Goal: Information Seeking & Learning: Learn about a topic

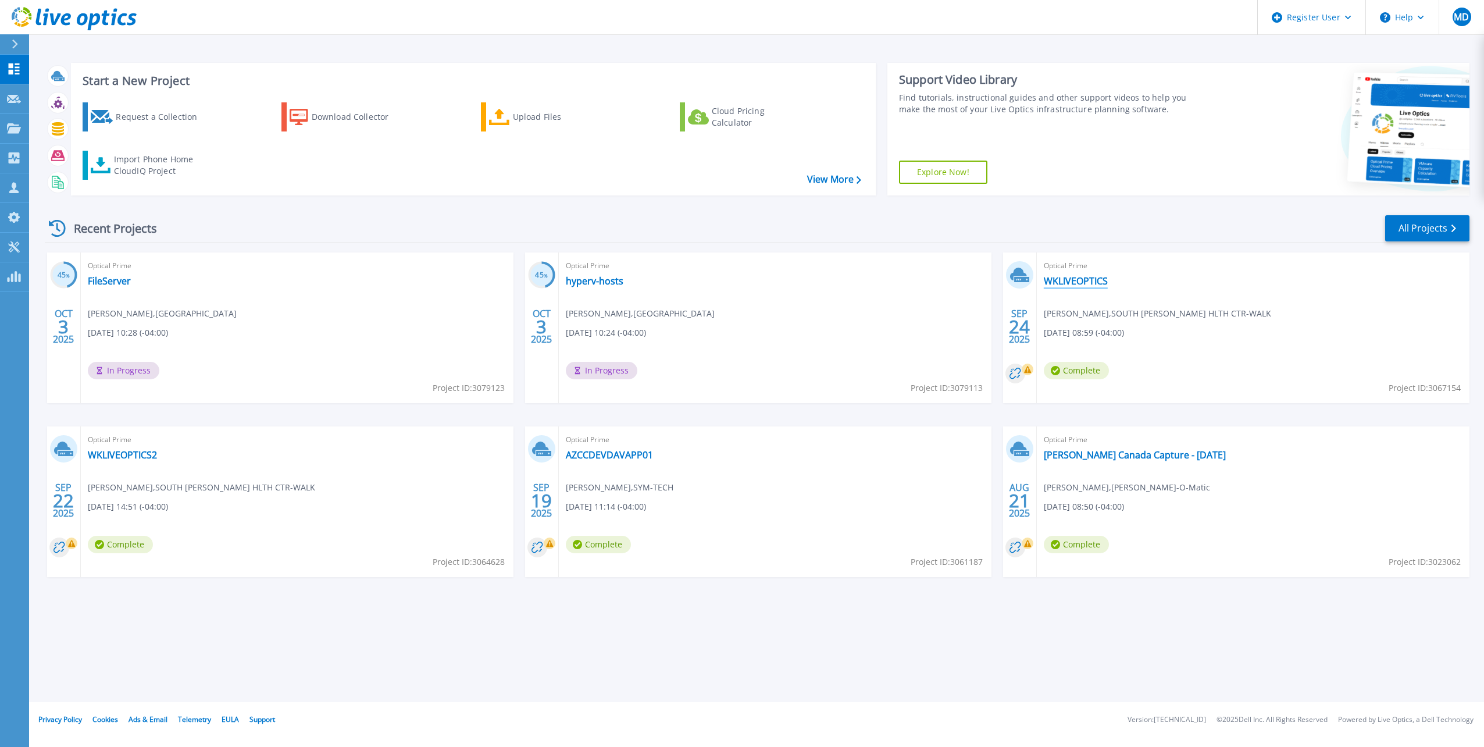
click at [1088, 278] on link "WKLIVEOPTICS" at bounding box center [1076, 281] width 64 height 12
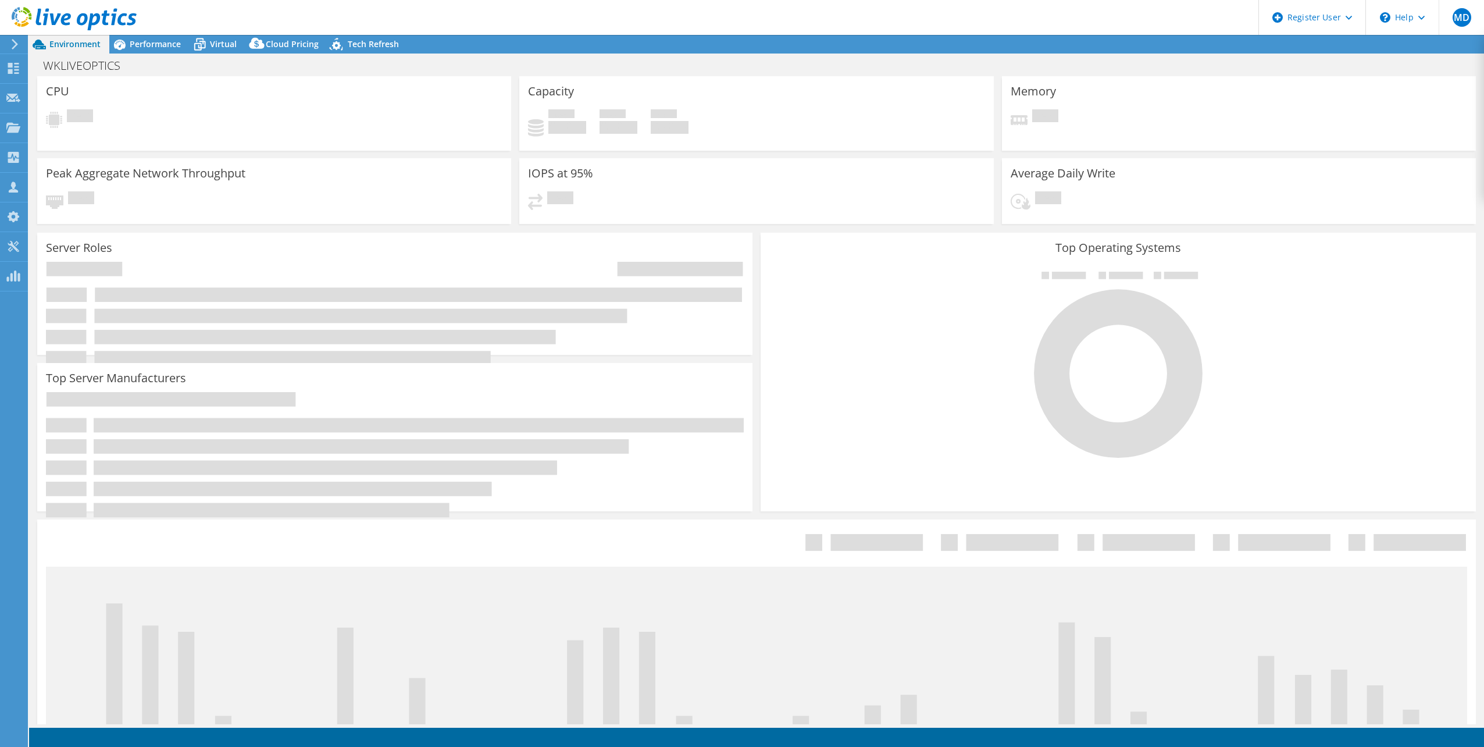
select select "USD"
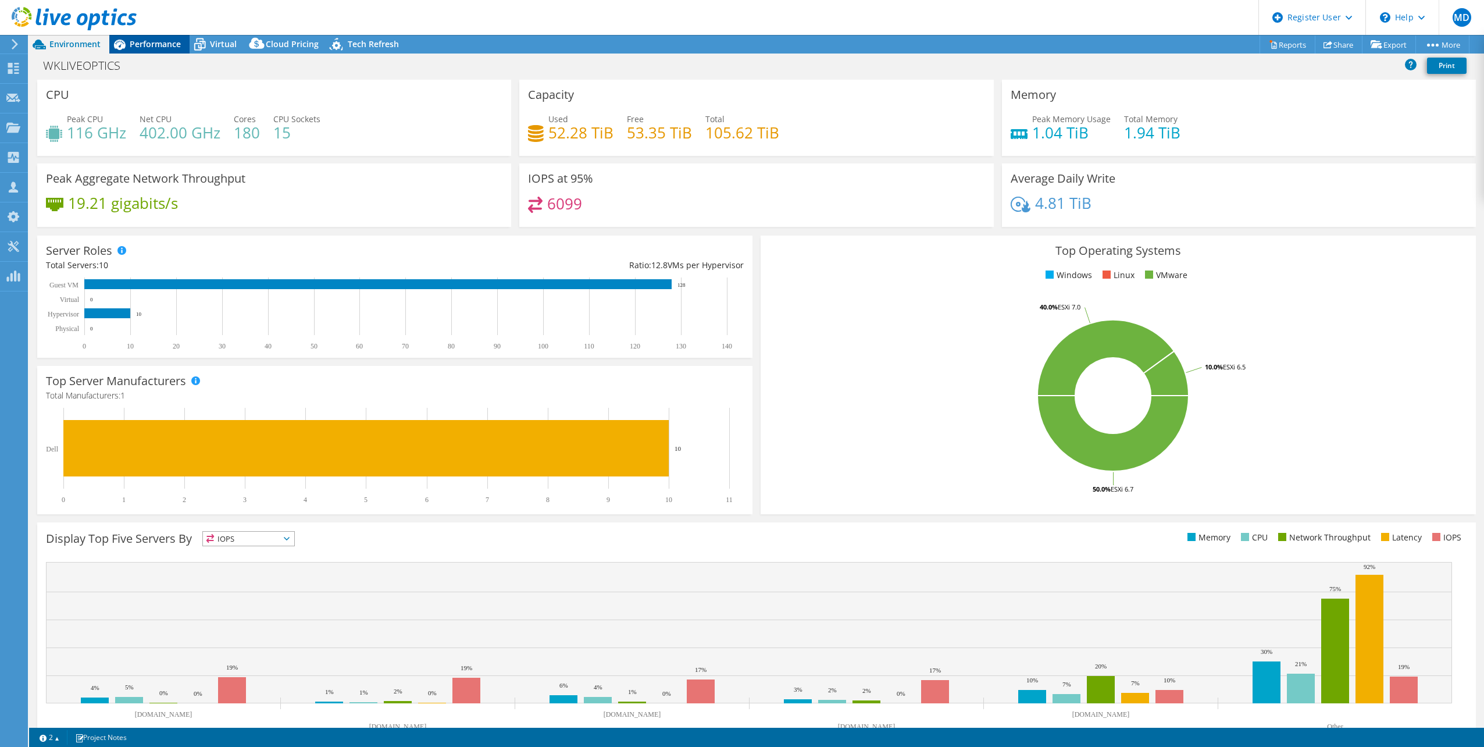
click at [172, 44] on span "Performance" at bounding box center [155, 43] width 51 height 11
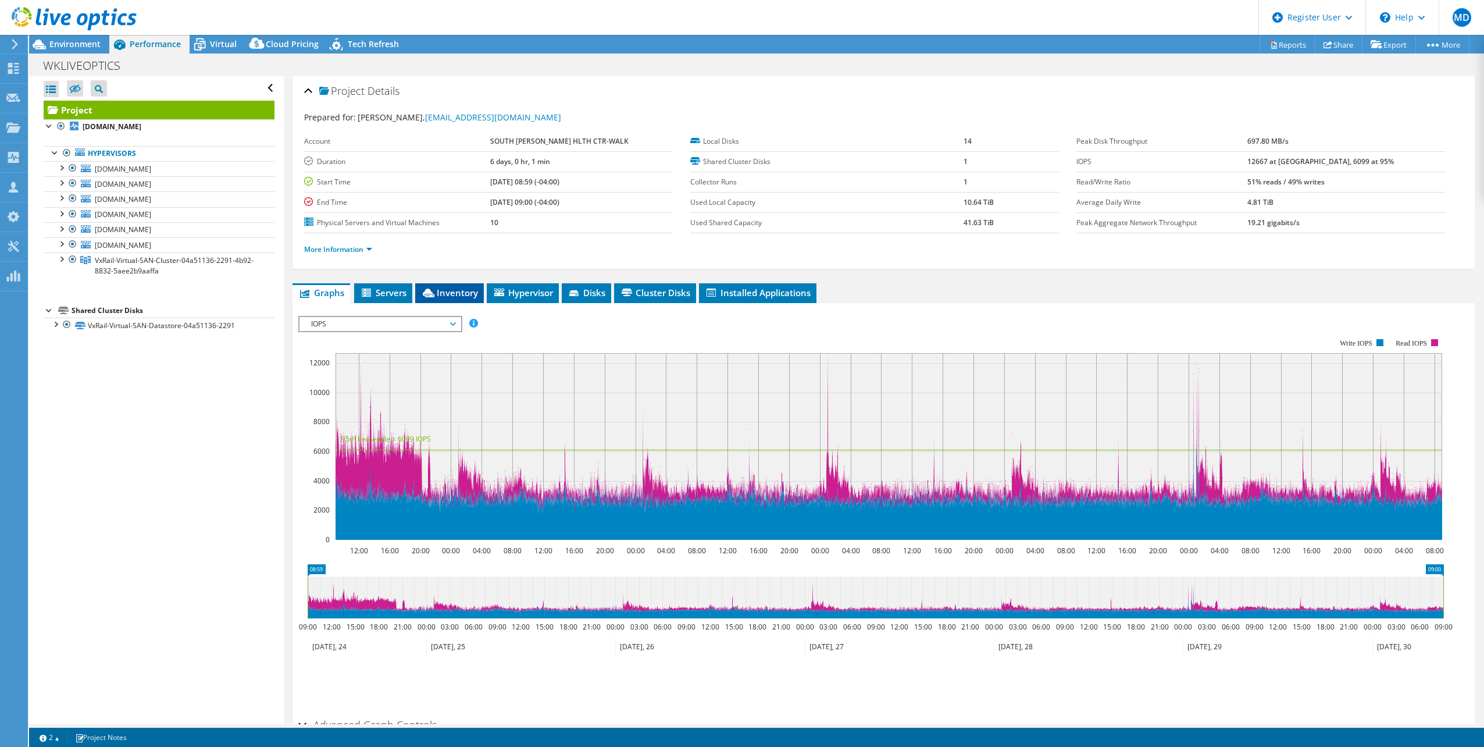
click at [458, 293] on span "Inventory" at bounding box center [449, 293] width 57 height 12
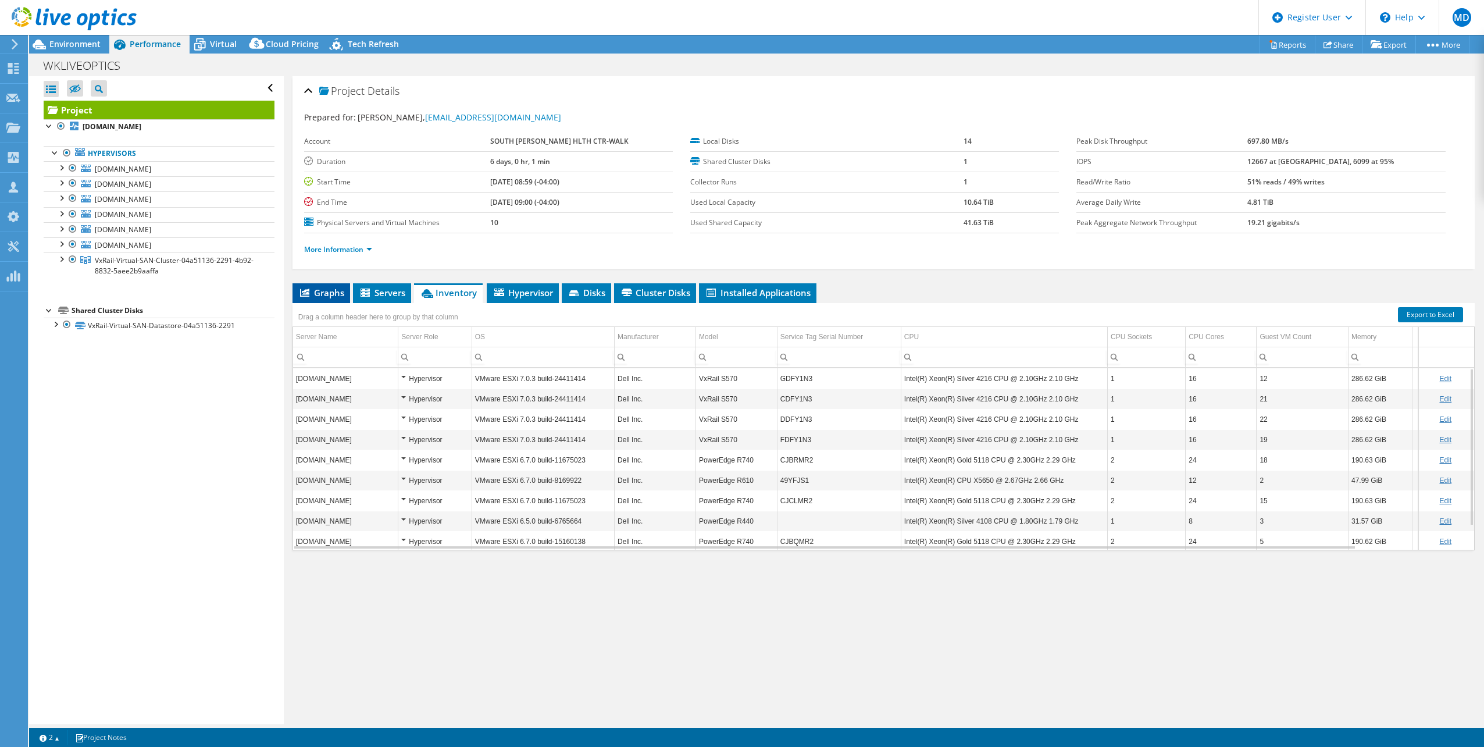
click at [316, 291] on span "Graphs" at bounding box center [321, 293] width 46 height 12
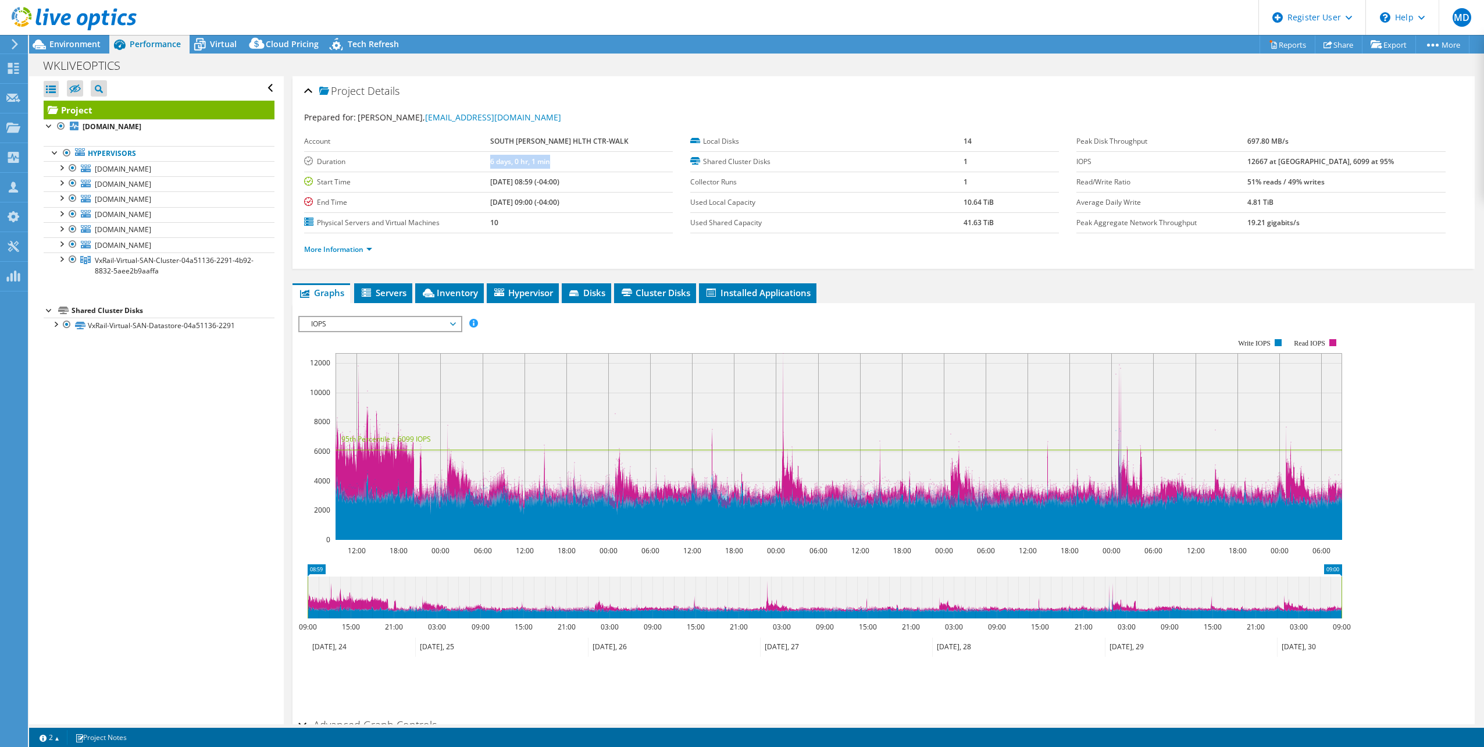
drag, startPoint x: 566, startPoint y: 160, endPoint x: 576, endPoint y: 160, distance: 9.9
click at [576, 160] on tr "Duration 6 days, 0 hr, 1 min" at bounding box center [488, 161] width 369 height 20
click at [577, 160] on td "6 days, 0 hr, 1 min" at bounding box center [581, 161] width 183 height 20
click at [68, 40] on span "Environment" at bounding box center [74, 43] width 51 height 11
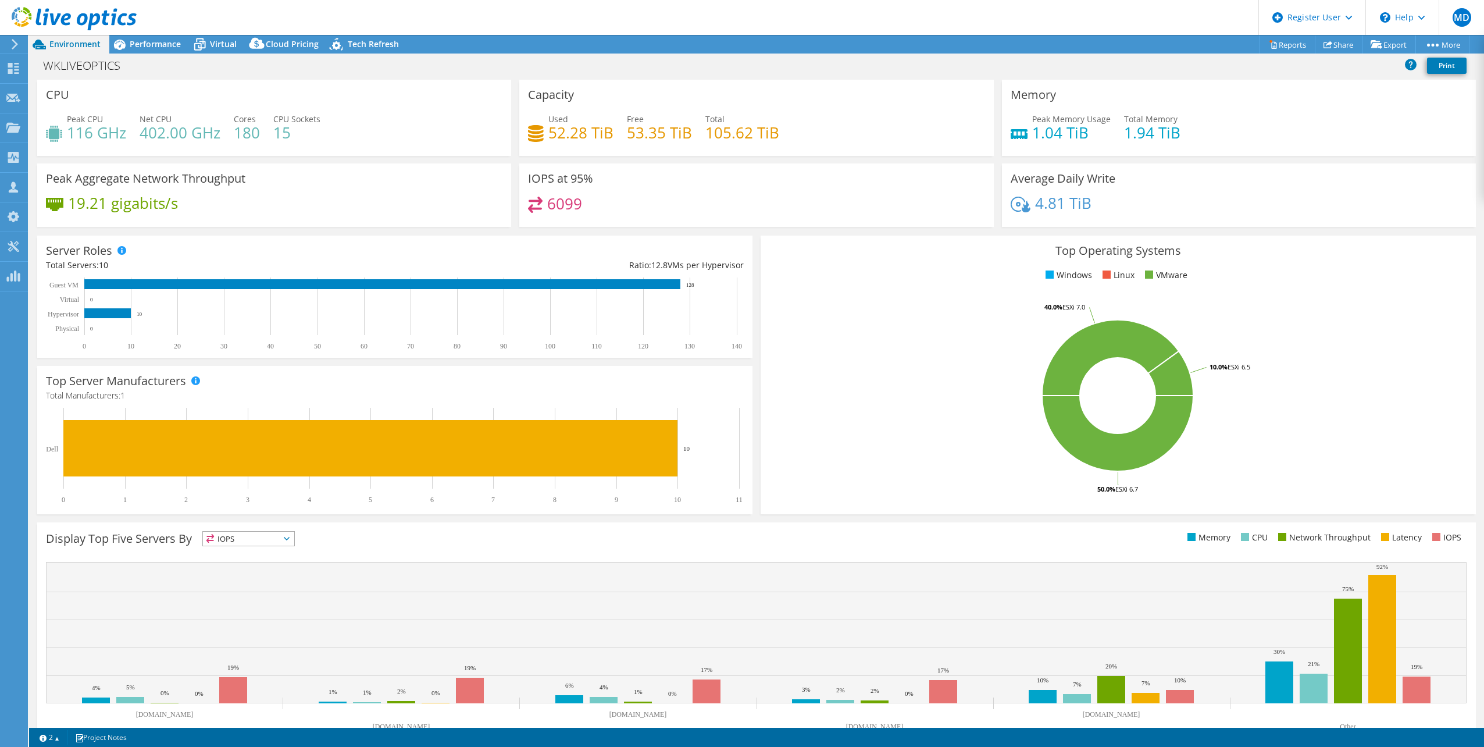
drag, startPoint x: 150, startPoint y: 49, endPoint x: 513, endPoint y: 95, distance: 366.2
click at [150, 49] on div "Performance" at bounding box center [149, 44] width 80 height 19
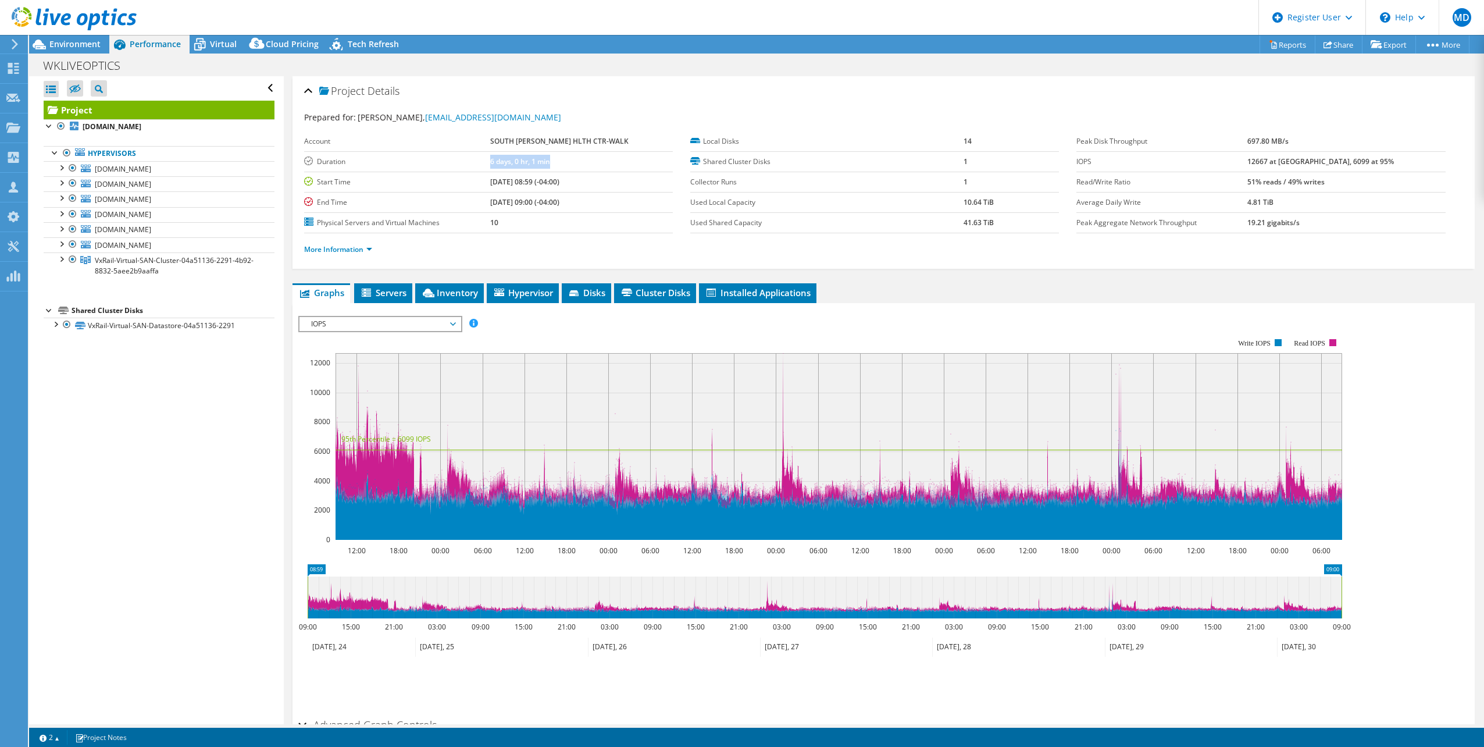
drag, startPoint x: 509, startPoint y: 162, endPoint x: 584, endPoint y: 161, distance: 75.6
click at [584, 161] on tr "Duration 6 days, 0 hr, 1 min" at bounding box center [488, 161] width 369 height 20
click at [81, 48] on span "Environment" at bounding box center [74, 43] width 51 height 11
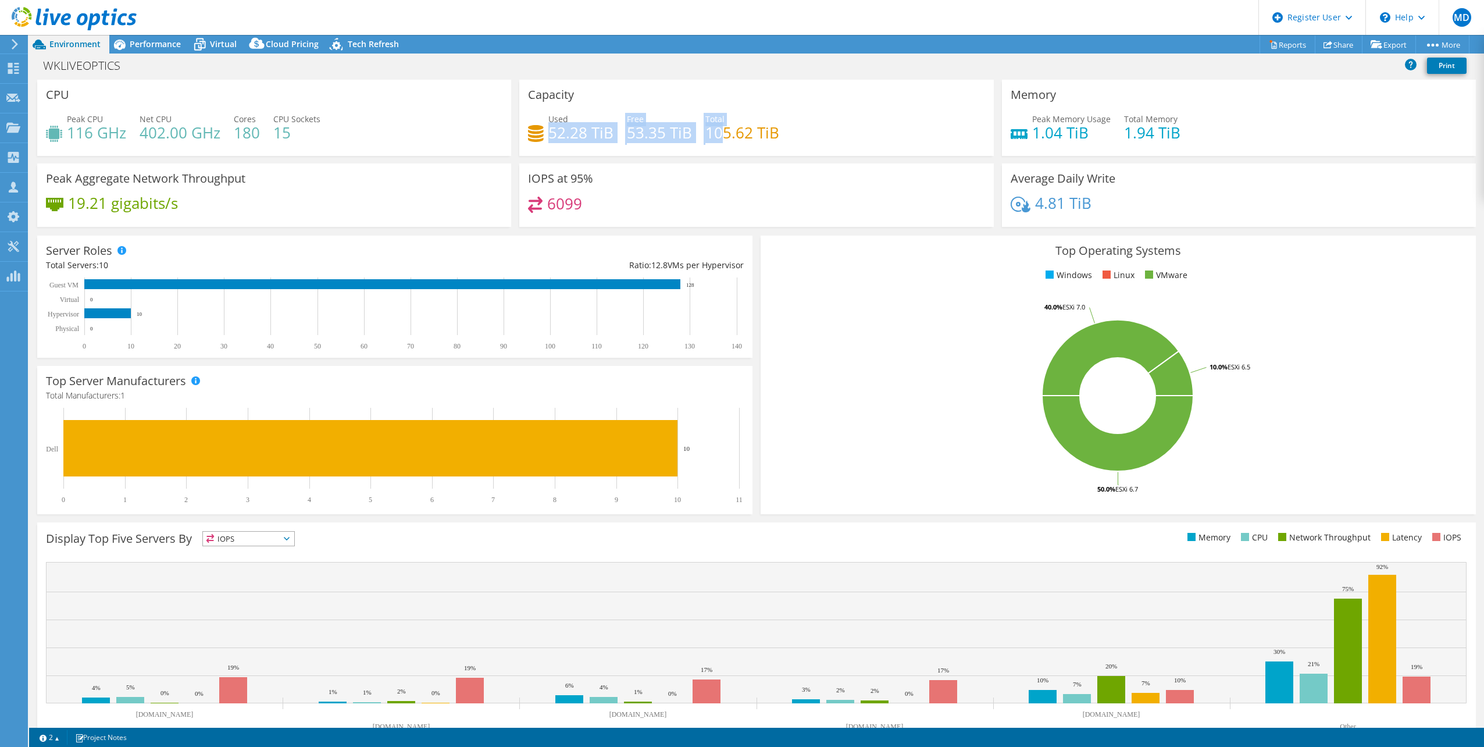
drag, startPoint x: 545, startPoint y: 132, endPoint x: 716, endPoint y: 128, distance: 170.4
click at [716, 128] on div "Used 52.28 TiB Free 53.35 TiB Total 105.62 TiB" at bounding box center [756, 132] width 456 height 38
click at [665, 137] on h4 "53.35 TiB" at bounding box center [659, 132] width 65 height 13
drag, startPoint x: 709, startPoint y: 134, endPoint x: 774, endPoint y: 127, distance: 66.0
click at [774, 127] on div "Used 52.28 TiB Free 53.35 TiB Total 105.62 TiB" at bounding box center [756, 132] width 456 height 38
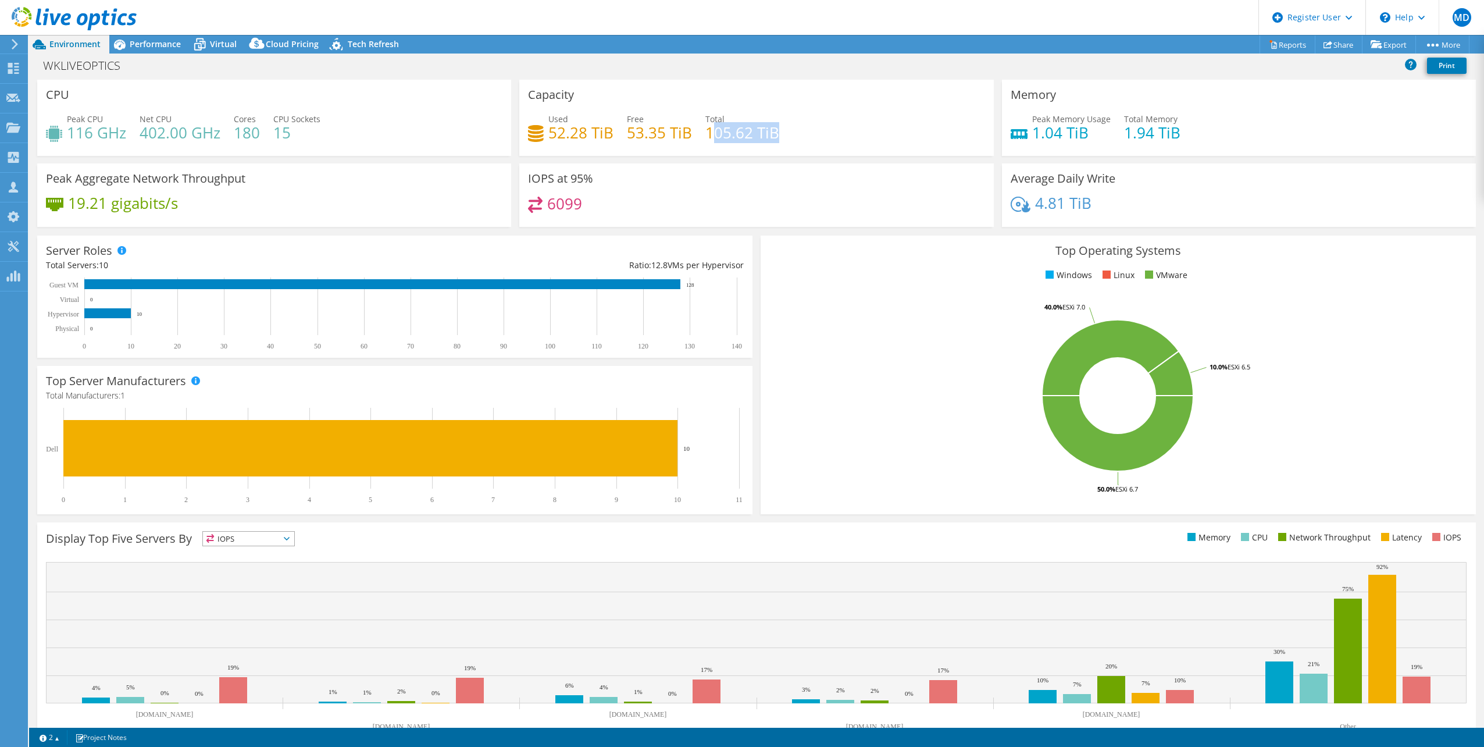
drag, startPoint x: 774, startPoint y: 127, endPoint x: 740, endPoint y: 134, distance: 35.0
click at [740, 134] on h4 "105.62 TiB" at bounding box center [742, 132] width 74 height 13
drag, startPoint x: 709, startPoint y: 132, endPoint x: 772, endPoint y: 129, distance: 63.4
click at [772, 129] on h4 "105.62 TiB" at bounding box center [742, 132] width 74 height 13
click at [770, 131] on h4 "105.62 TiB" at bounding box center [742, 132] width 74 height 13
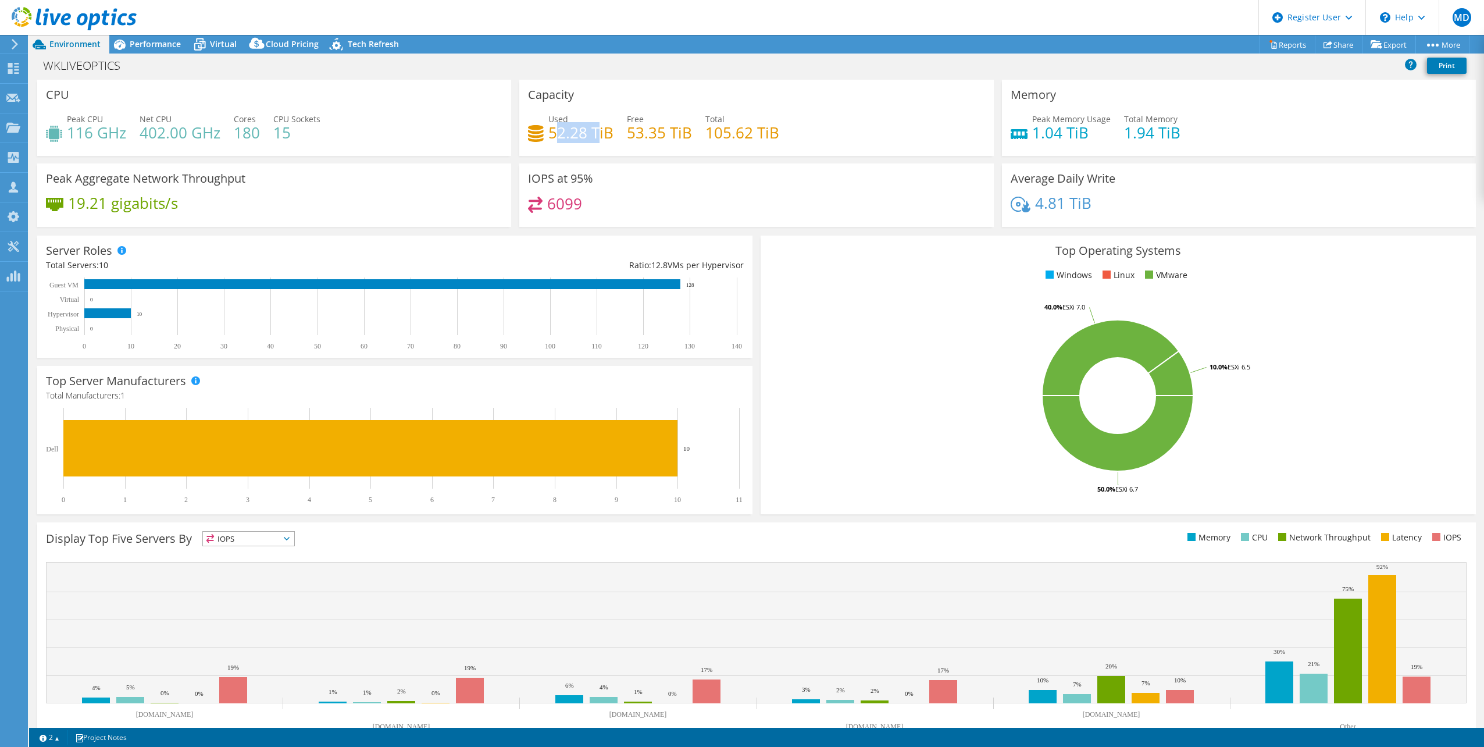
drag, startPoint x: 556, startPoint y: 130, endPoint x: 595, endPoint y: 129, distance: 39.0
click at [595, 129] on h4 "52.28 TiB" at bounding box center [580, 132] width 65 height 13
click at [1234, 125] on div "Peak Memory Usage 1.04 TiB Total Memory 1.94 TiB" at bounding box center [1238, 132] width 456 height 38
drag, startPoint x: 1109, startPoint y: 120, endPoint x: 1179, endPoint y: 135, distance: 71.5
click at [1178, 135] on div "Peak Memory Usage 1.04 TiB Total Memory 1.94 TiB" at bounding box center [1238, 132] width 456 height 38
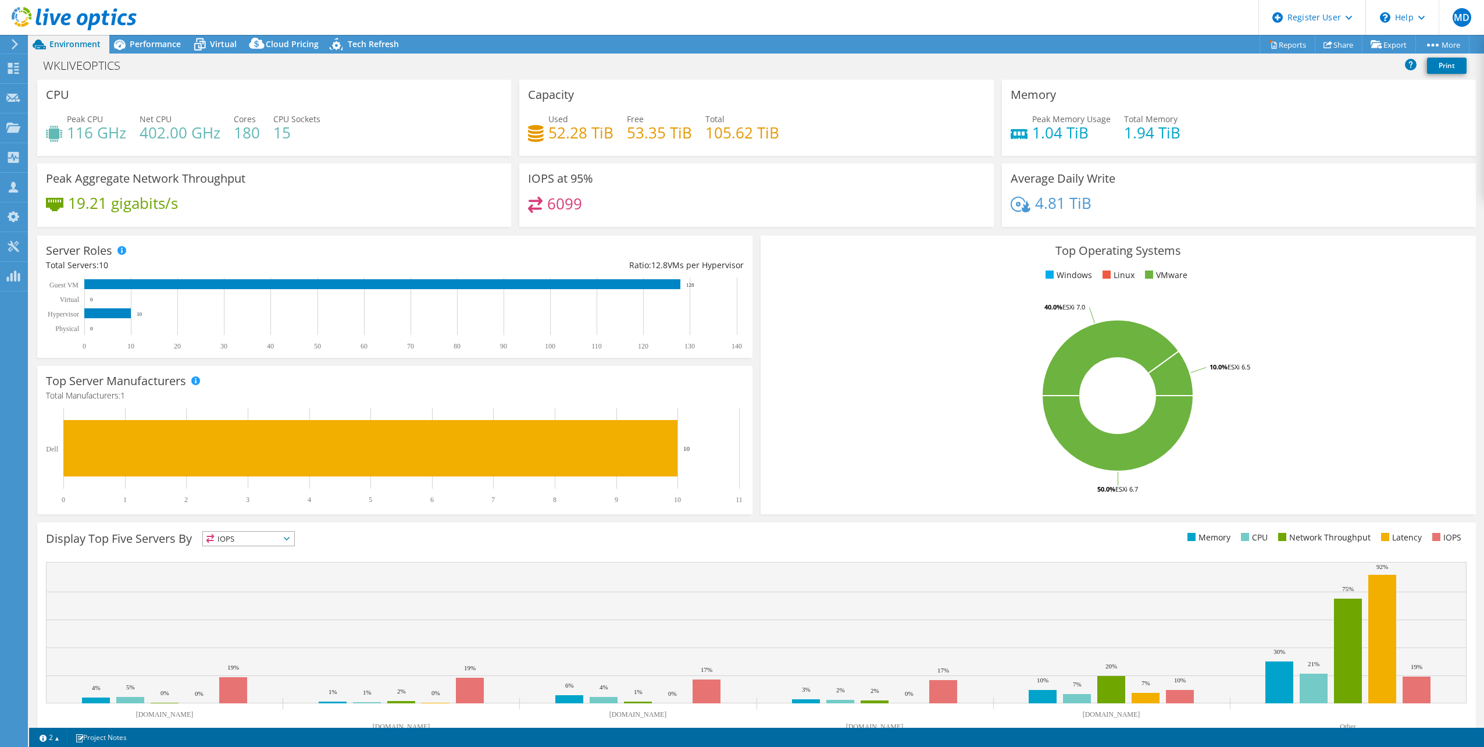
drag, startPoint x: 1179, startPoint y: 135, endPoint x: 1209, endPoint y: 140, distance: 30.6
click at [1209, 140] on div "Peak Memory Usage 1.04 TiB Total Memory 1.94 TiB" at bounding box center [1238, 132] width 456 height 38
drag, startPoint x: 76, startPoint y: 262, endPoint x: 125, endPoint y: 262, distance: 48.8
click at [125, 262] on div "Total Servers: 10" at bounding box center [220, 265] width 349 height 13
drag, startPoint x: 125, startPoint y: 262, endPoint x: 124, endPoint y: 269, distance: 7.0
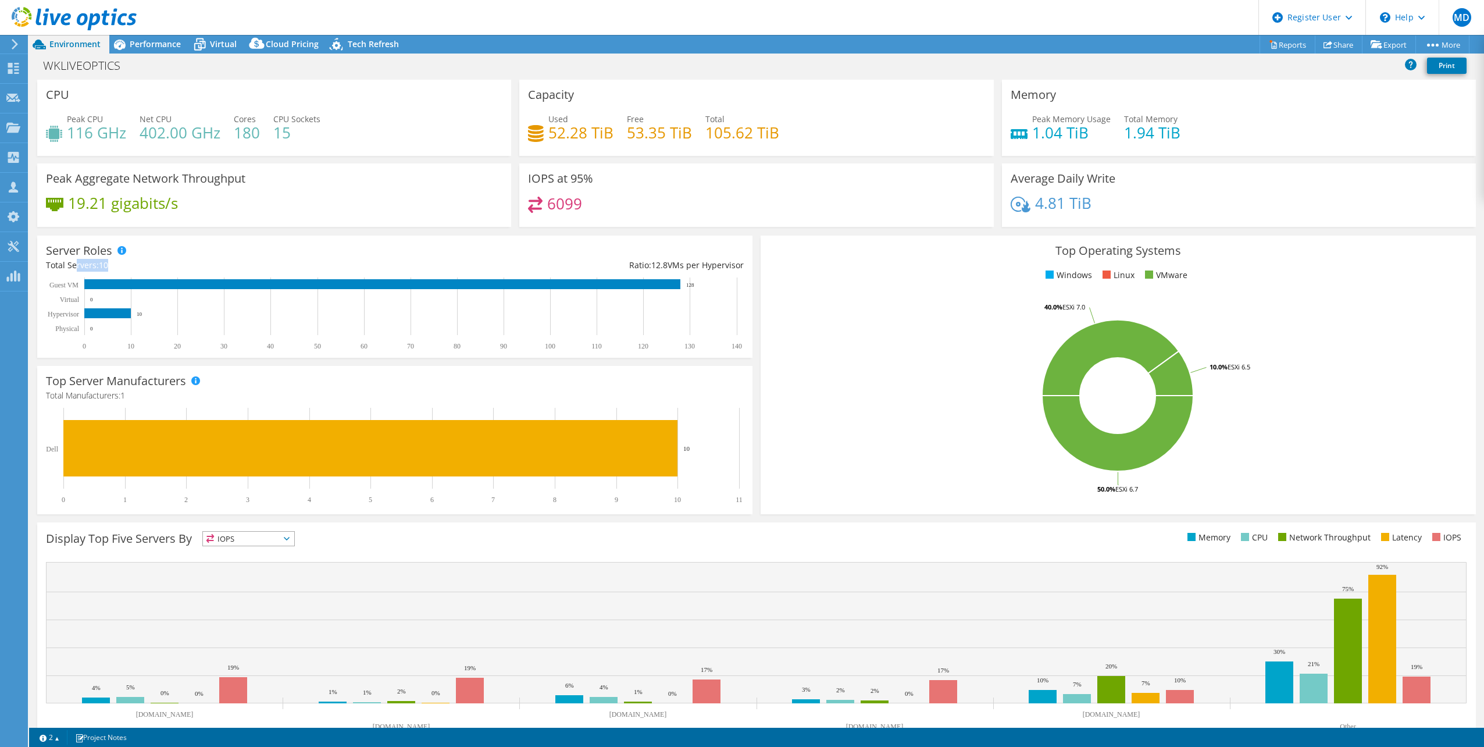
click at [124, 269] on div "Total Servers: 10" at bounding box center [220, 265] width 349 height 13
click at [162, 44] on span "Performance" at bounding box center [155, 43] width 51 height 11
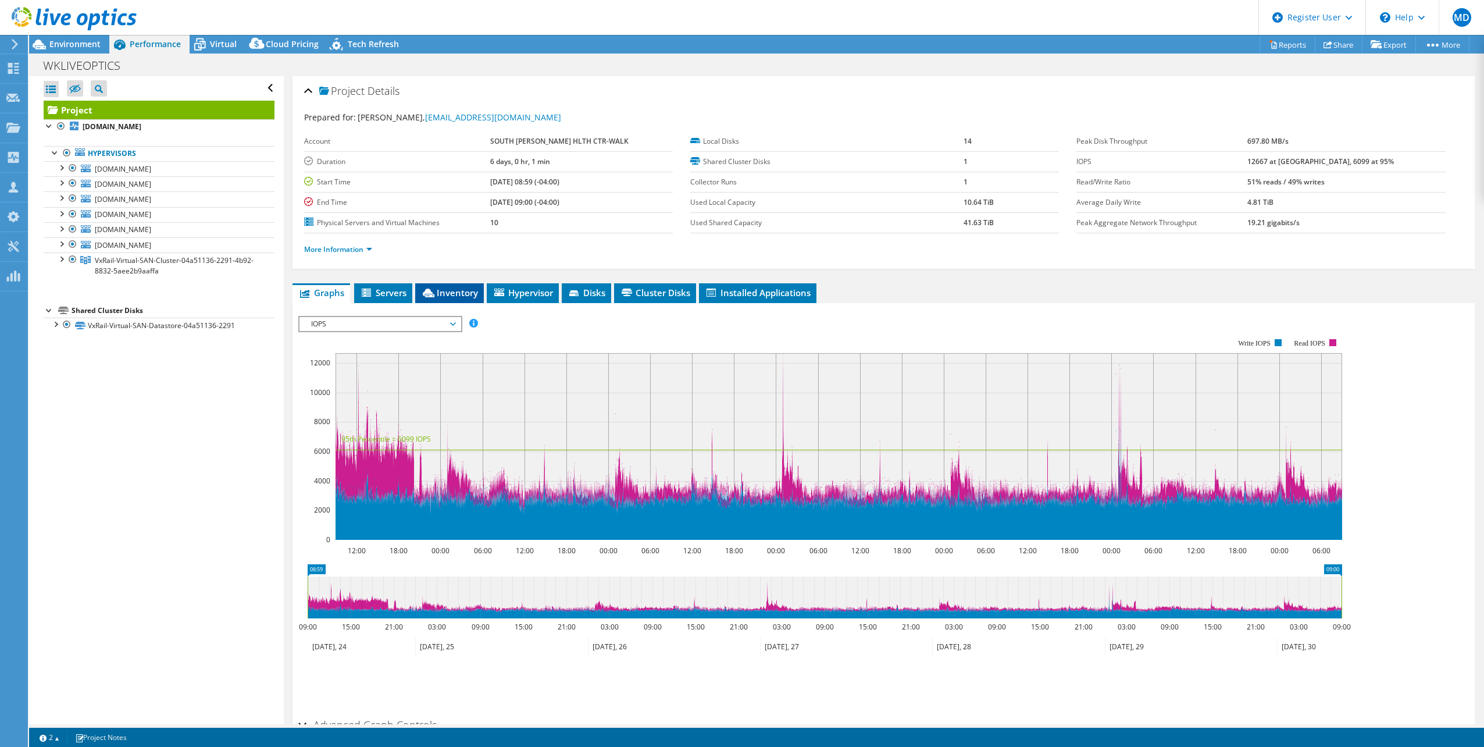
click at [449, 297] on span "Inventory" at bounding box center [449, 293] width 57 height 12
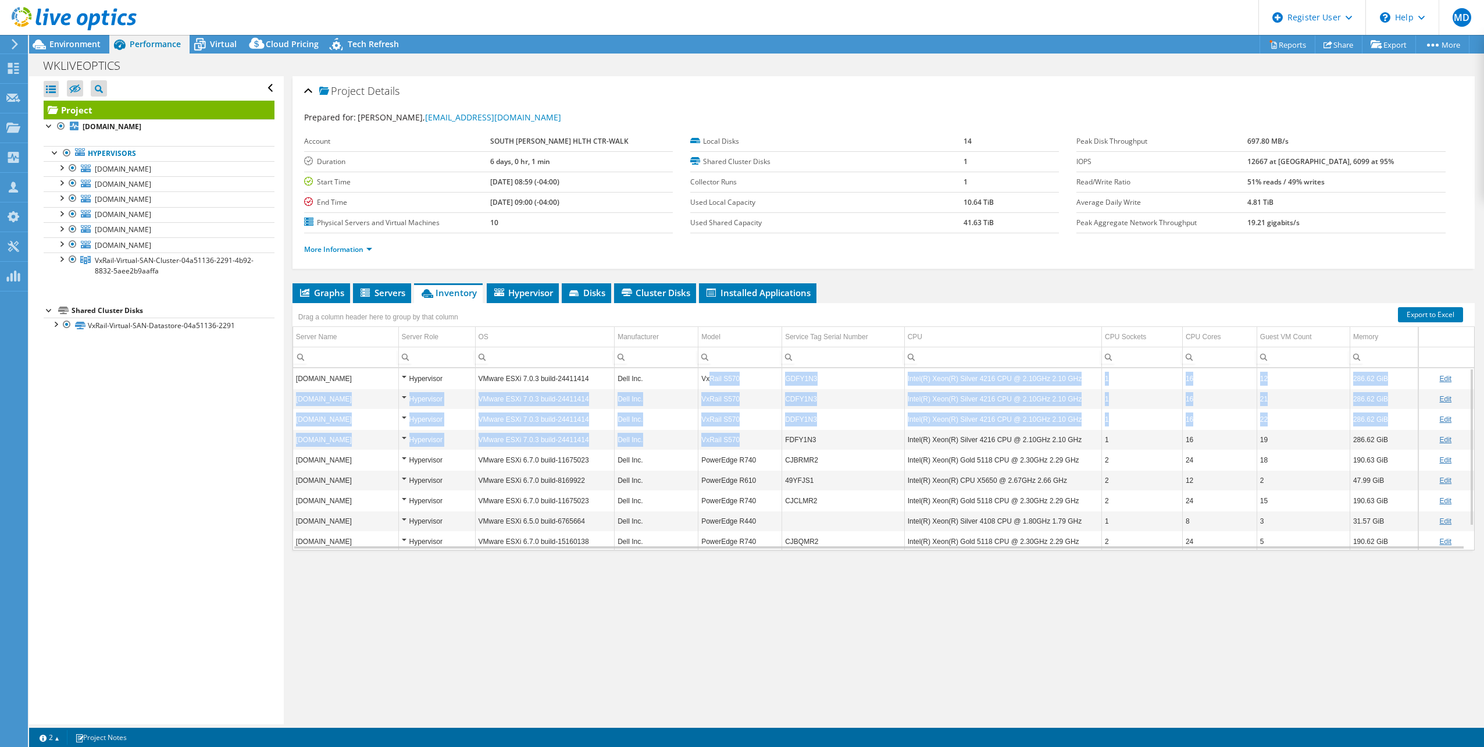
drag, startPoint x: 705, startPoint y: 378, endPoint x: 747, endPoint y: 440, distance: 74.5
click at [747, 440] on tbody "wkvxrail4.sbghc.on.ca Hypervisor VMware ESXi 7.0.3 build-24411414 Dell Inc. VxR…" at bounding box center [883, 469] width 1181 height 203
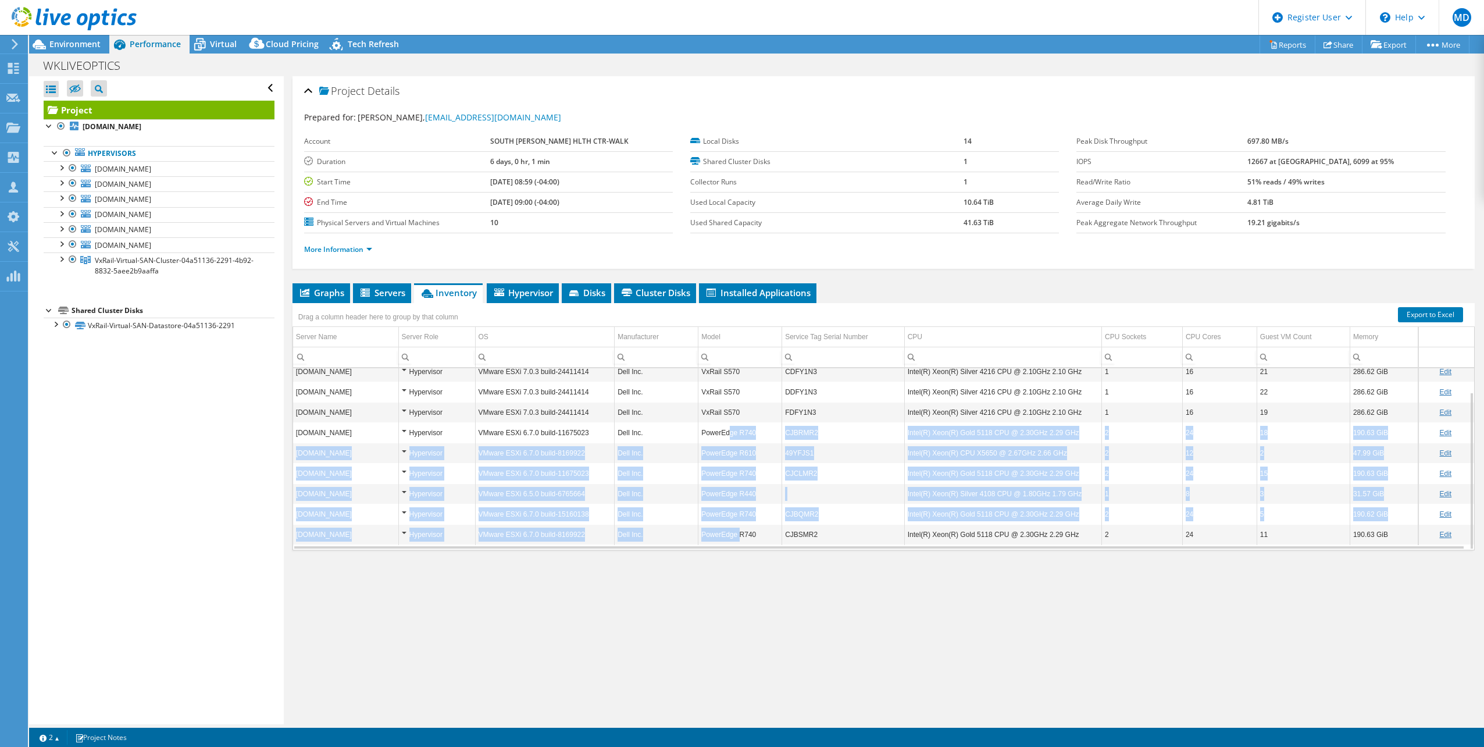
drag, startPoint x: 723, startPoint y: 438, endPoint x: 735, endPoint y: 535, distance: 98.4
click at [735, 535] on tbody "wkvxrail4.sbghc.on.ca Hypervisor VMware ESXi 7.0.3 build-24411414 Dell Inc. VxR…" at bounding box center [883, 442] width 1181 height 203
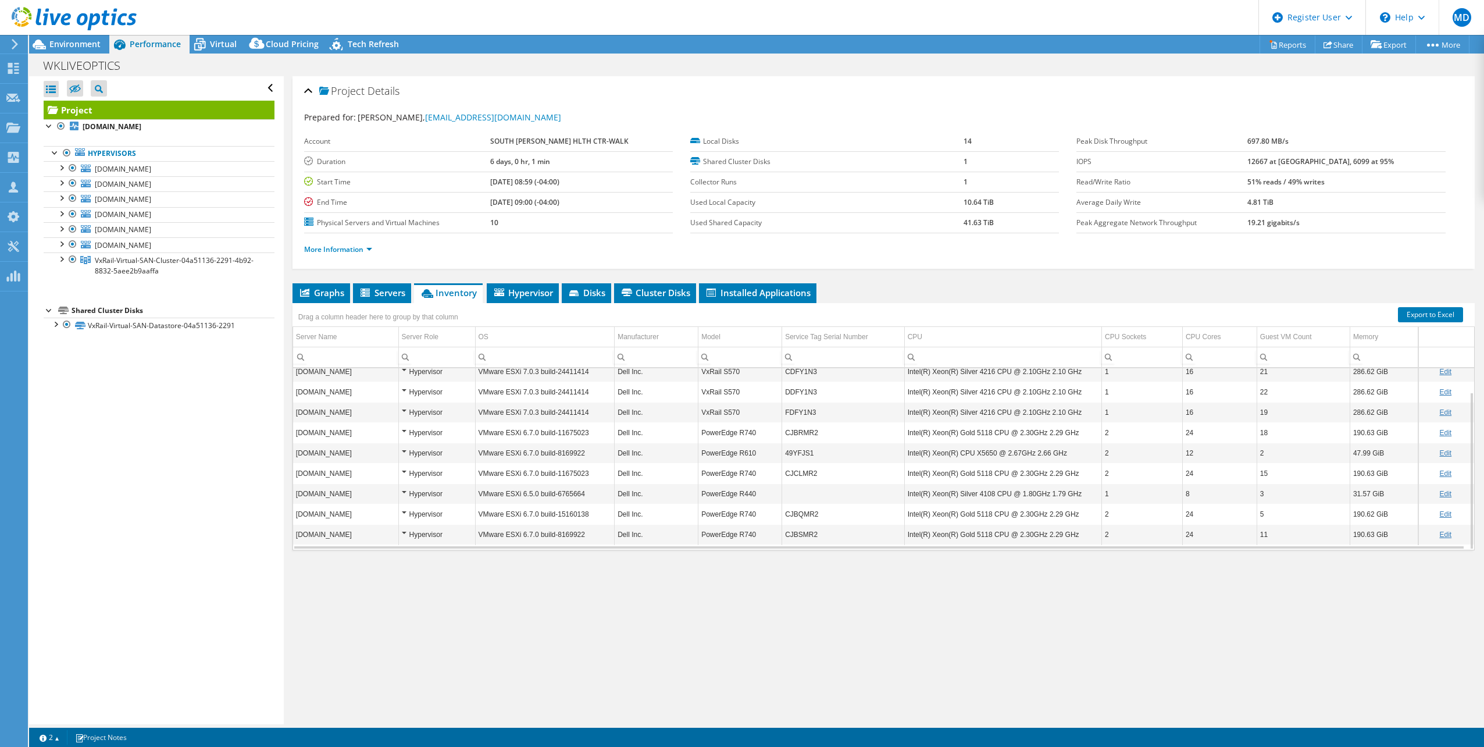
drag, startPoint x: 735, startPoint y: 535, endPoint x: 777, endPoint y: 531, distance: 41.5
click at [777, 531] on td "PowerEdge R740" at bounding box center [740, 534] width 84 height 20
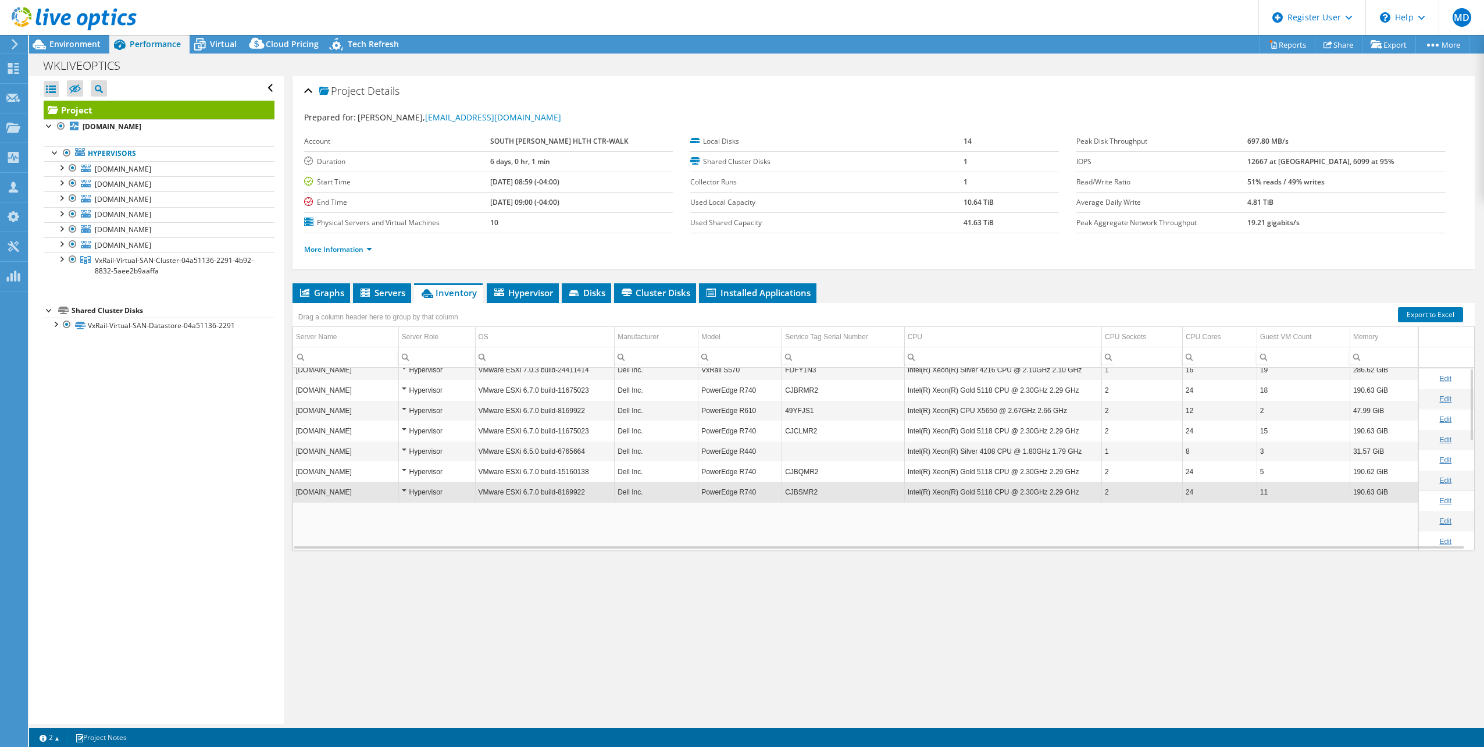
scroll to position [0, 0]
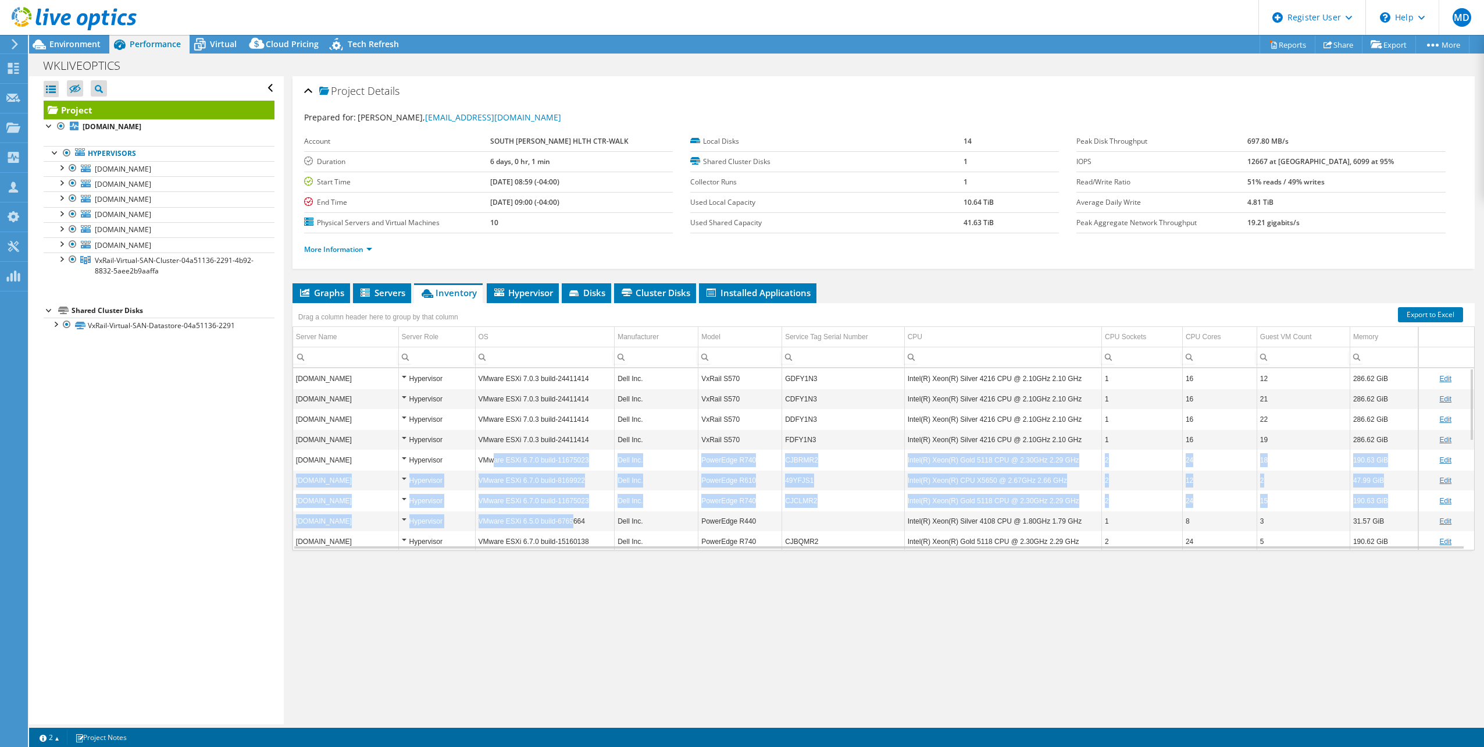
drag, startPoint x: 501, startPoint y: 466, endPoint x: 569, endPoint y: 526, distance: 91.0
click at [569, 526] on tbody "wkvxrail4.sbghc.on.ca Hypervisor VMware ESXi 7.0.3 build-24411414 Dell Inc. VxR…" at bounding box center [883, 591] width 1181 height 447
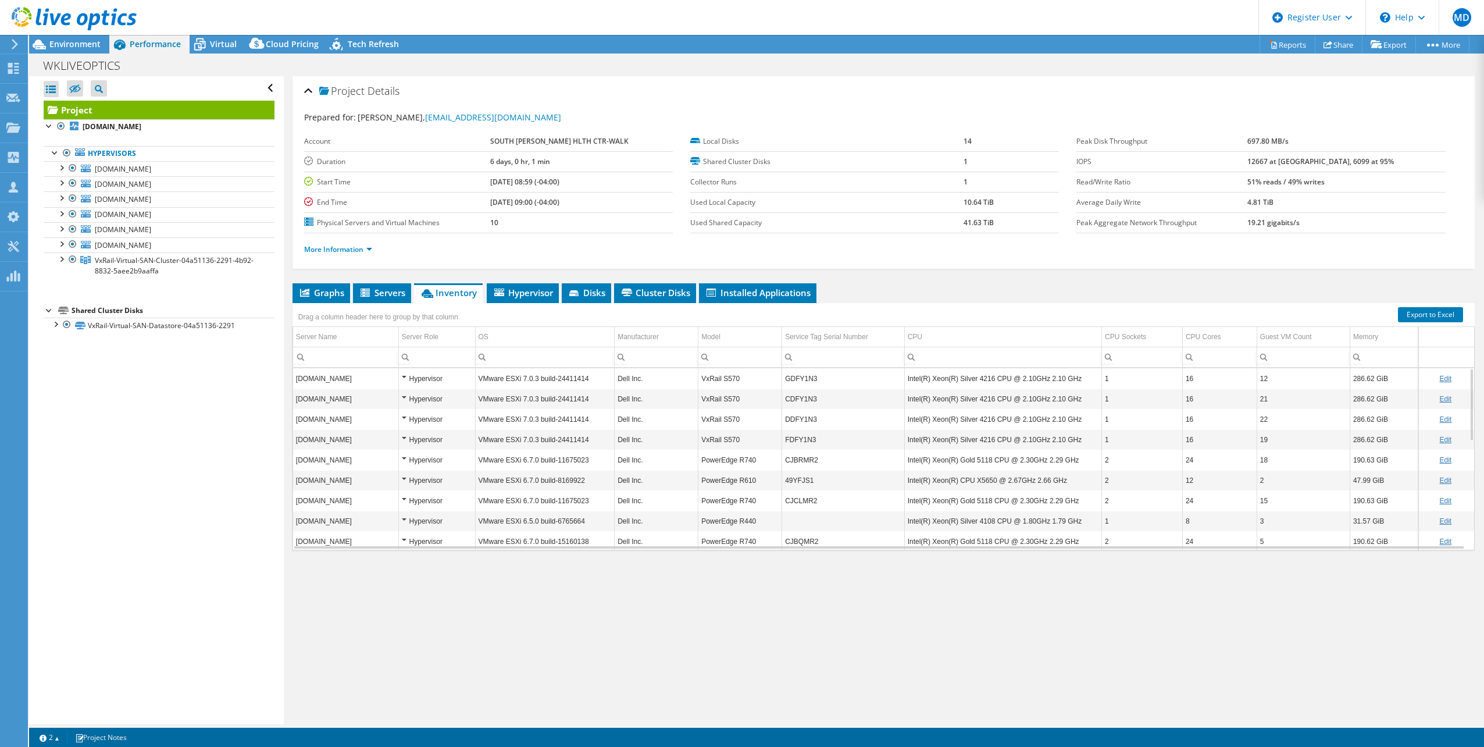
drag, startPoint x: 569, startPoint y: 526, endPoint x: 594, endPoint y: 526, distance: 24.4
click at [594, 526] on td "VMware ESXi 6.5.0 build-6765664" at bounding box center [545, 520] width 140 height 20
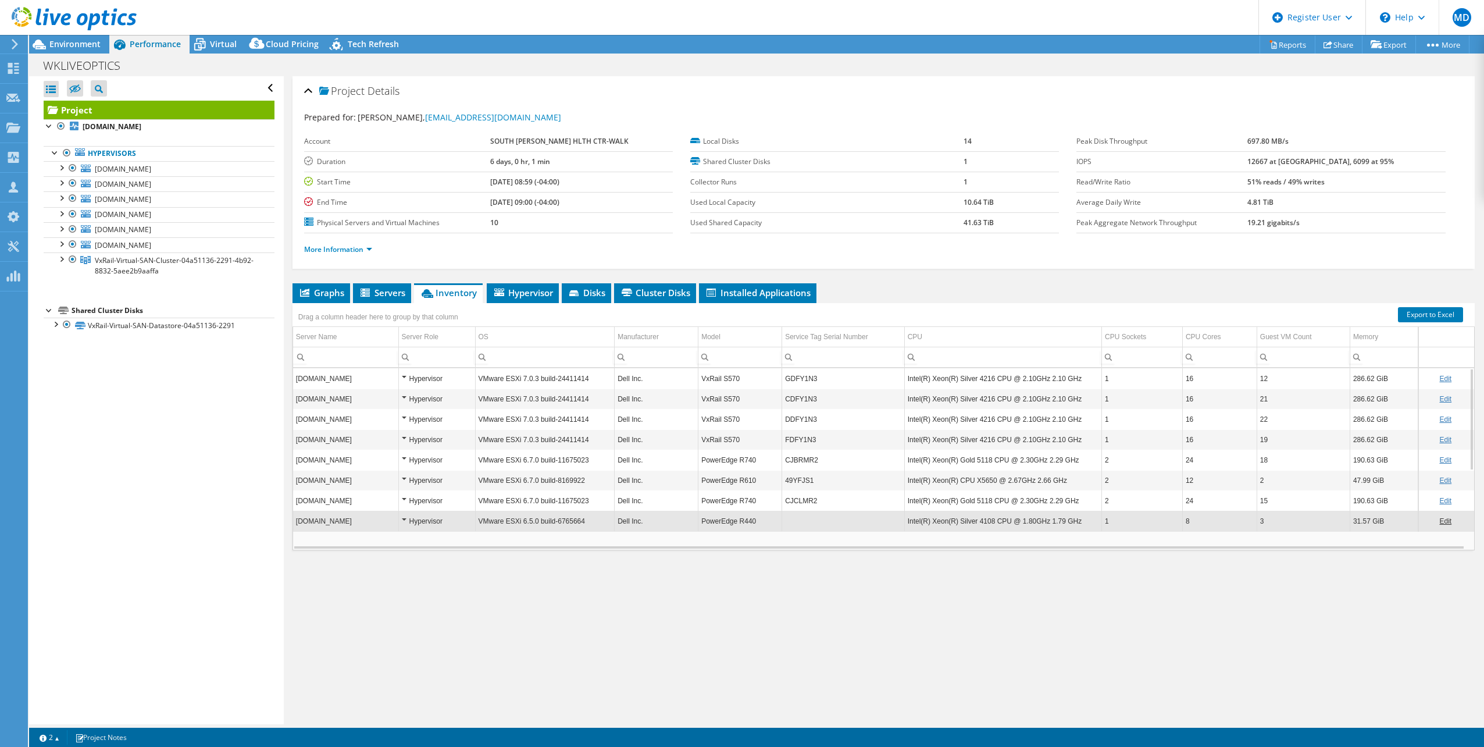
click at [564, 523] on td "VMware ESXi 6.5.0 build-6765664" at bounding box center [545, 520] width 140 height 20
click at [575, 524] on td "VMware ESXi 6.5.0 build-6765664" at bounding box center [545, 520] width 140 height 20
drag, startPoint x: 765, startPoint y: 481, endPoint x: 702, endPoint y: 477, distance: 63.5
click at [702, 477] on td "PowerEdge R610" at bounding box center [740, 480] width 84 height 20
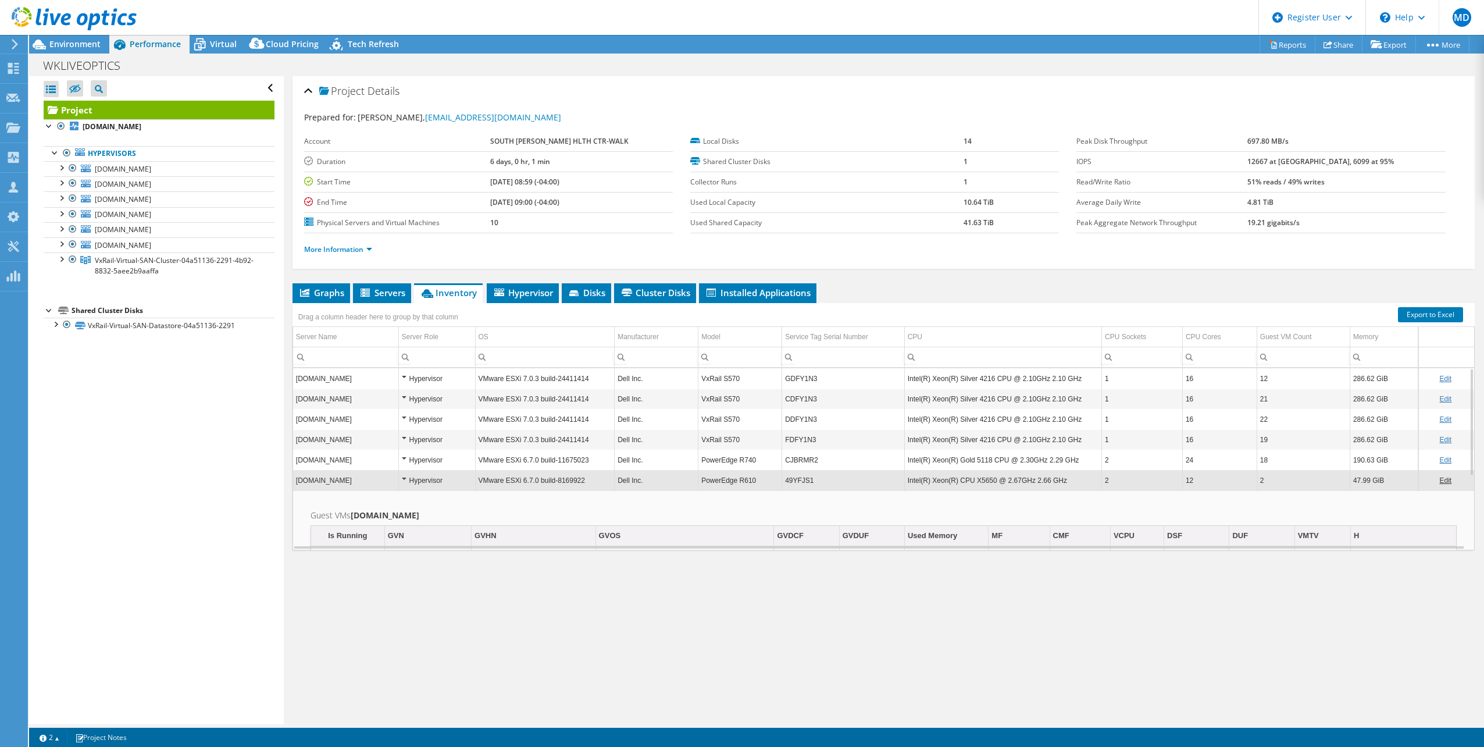
click at [399, 477] on td "Hypervisor" at bounding box center [436, 480] width 77 height 20
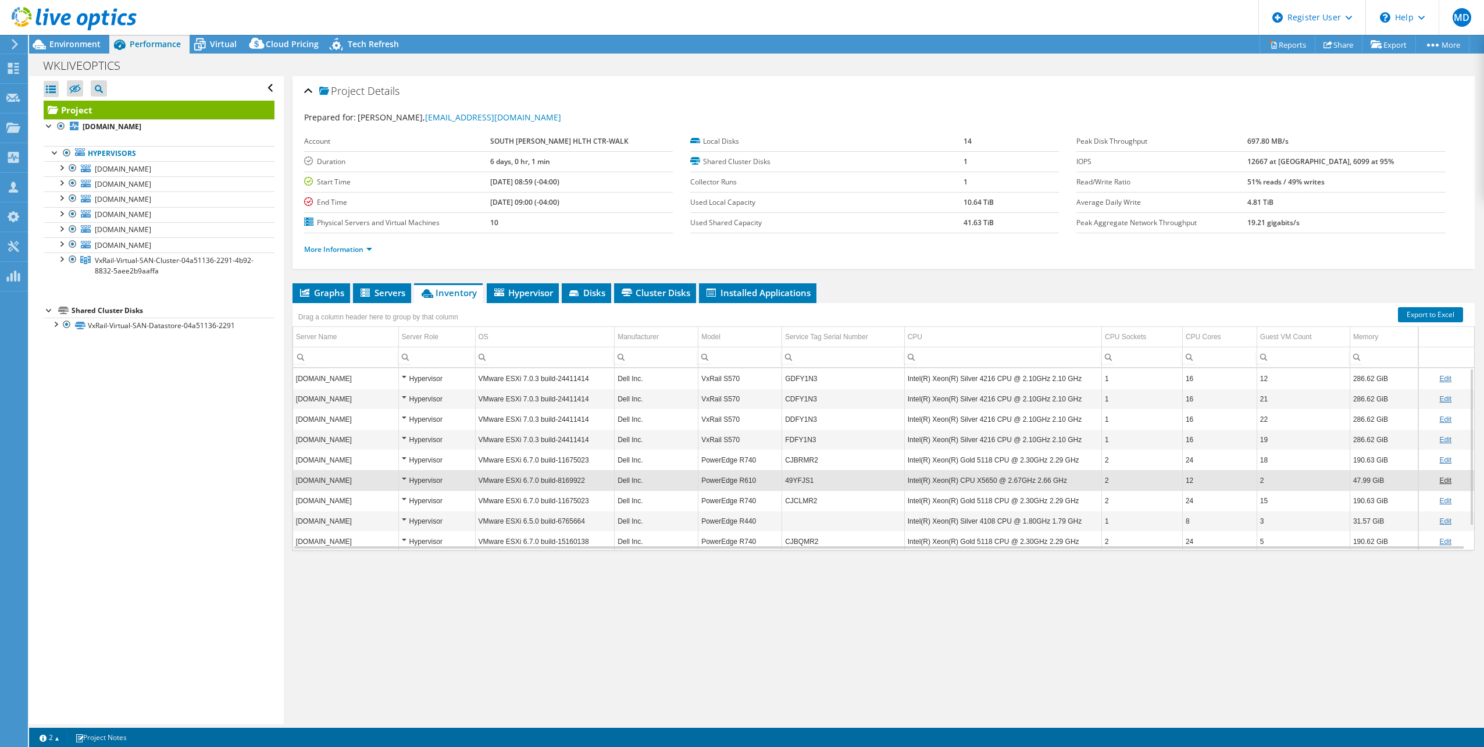
scroll to position [27, 0]
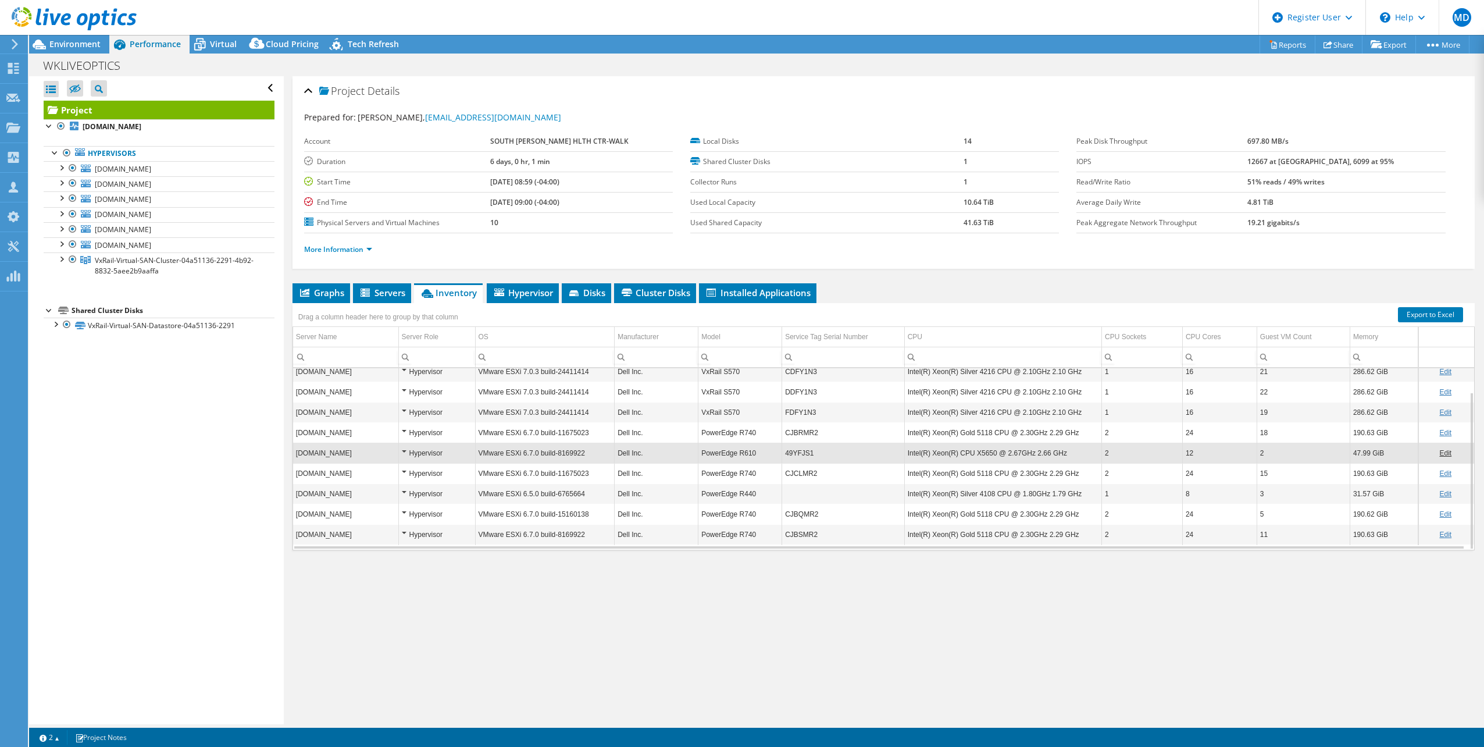
drag, startPoint x: 78, startPoint y: 45, endPoint x: 128, endPoint y: 52, distance: 49.9
click at [78, 45] on span "Environment" at bounding box center [74, 43] width 51 height 11
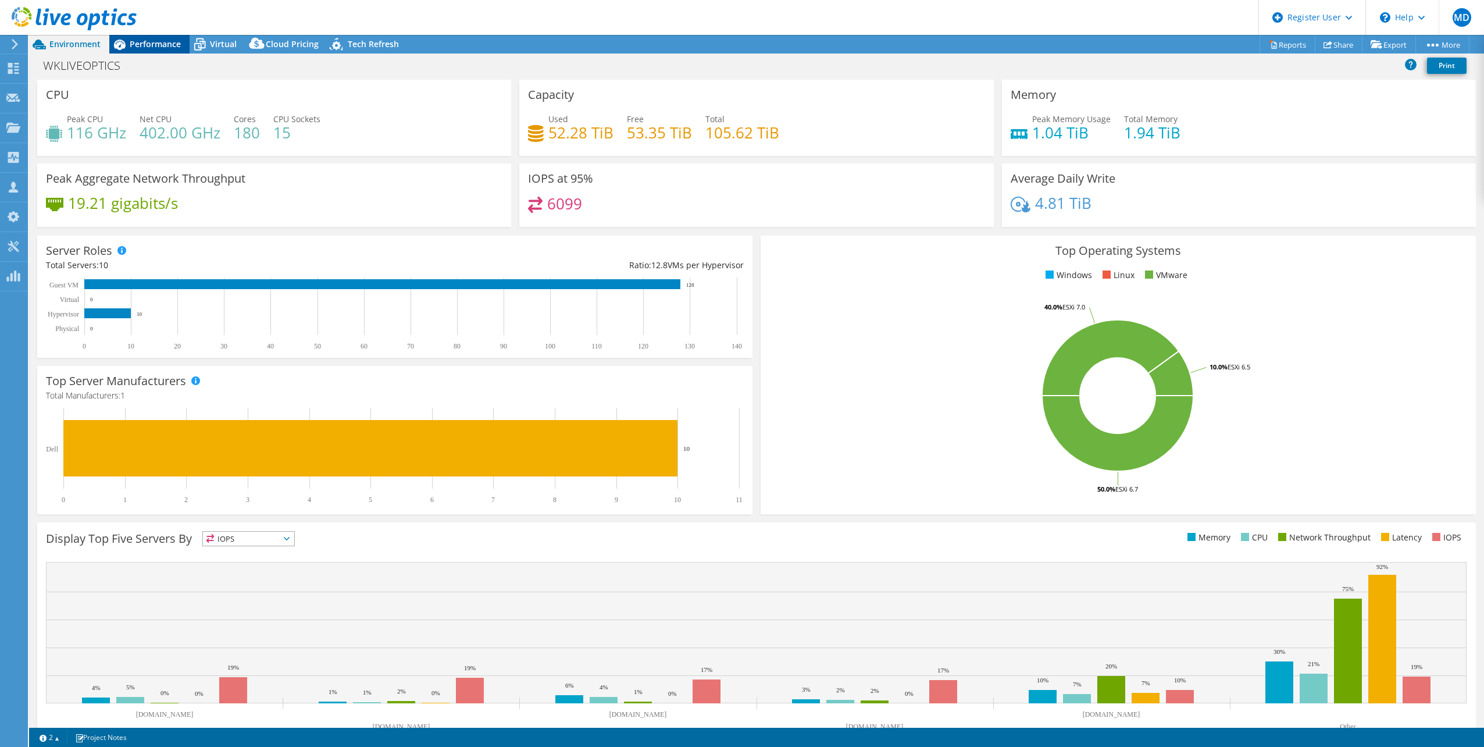
click at [158, 40] on span "Performance" at bounding box center [155, 43] width 51 height 11
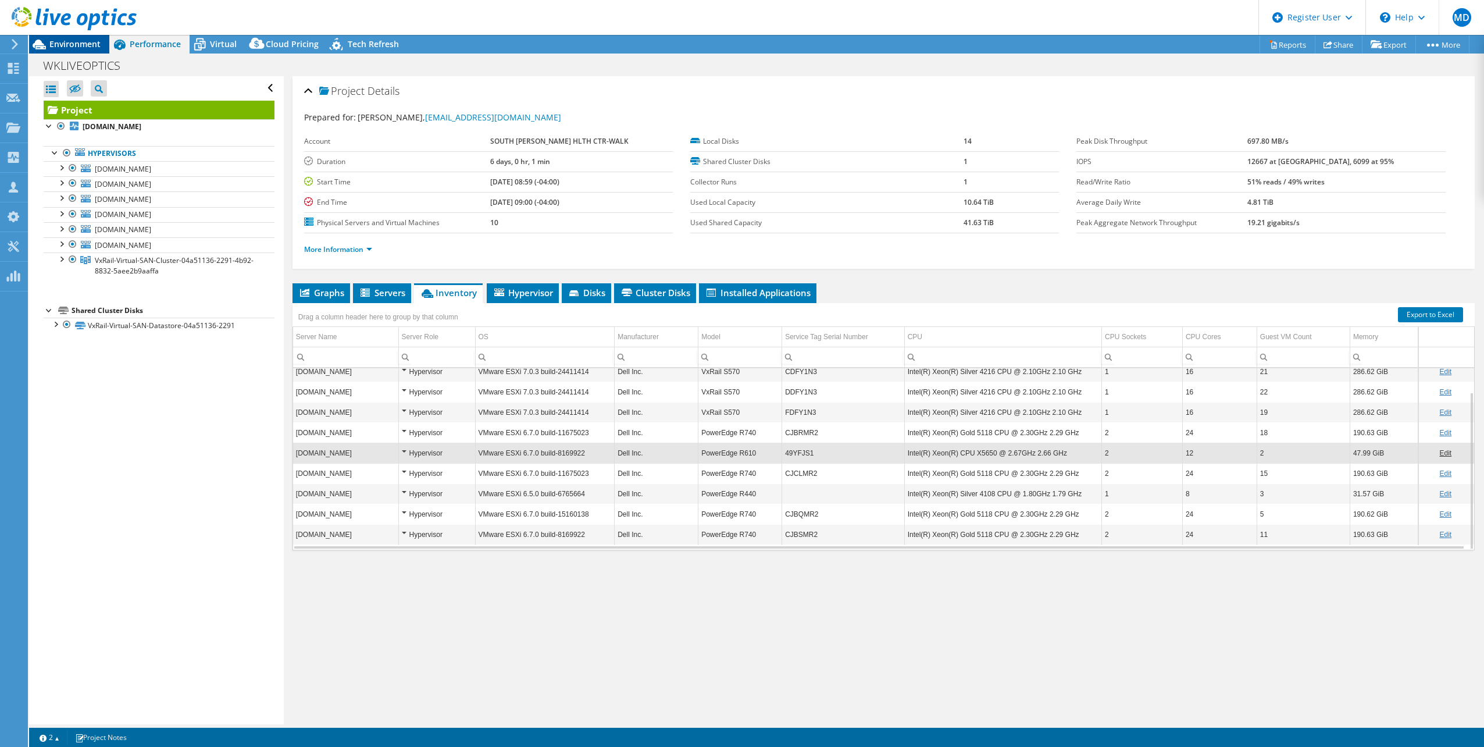
click at [90, 50] on div "Environment" at bounding box center [69, 44] width 80 height 19
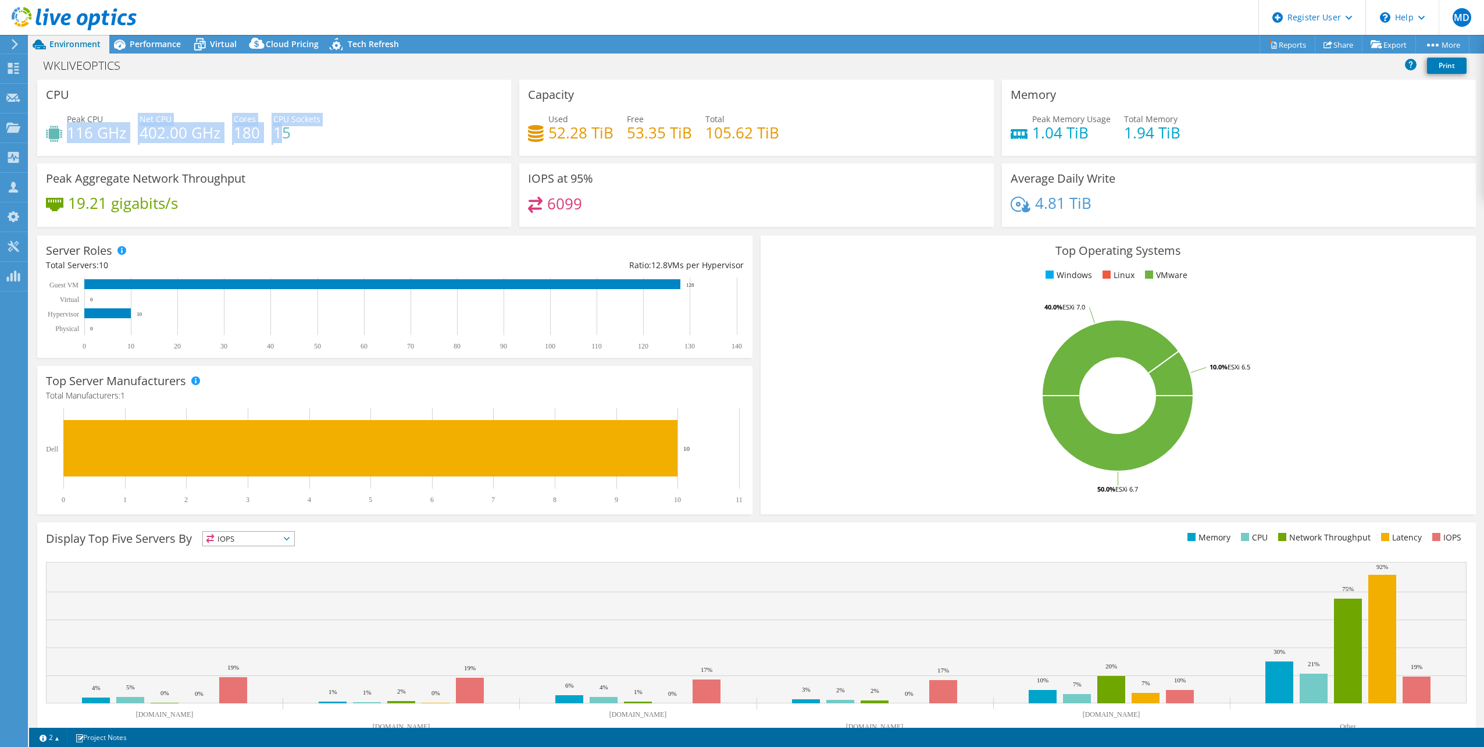
drag, startPoint x: 78, startPoint y: 126, endPoint x: 281, endPoint y: 126, distance: 202.3
click at [281, 126] on div "Peak CPU 116 GHz Net CPU 402.00 GHz Cores 180 CPU Sockets 15" at bounding box center [274, 132] width 456 height 38
click at [331, 126] on div "Peak CPU 116 GHz Net CPU 402.00 GHz Cores 180 CPU Sockets 15" at bounding box center [274, 132] width 456 height 38
drag, startPoint x: 103, startPoint y: 132, endPoint x: 299, endPoint y: 128, distance: 196.0
click at [299, 128] on div "Peak CPU 116 GHz Net CPU 402.00 GHz Cores 180 CPU Sockets 15" at bounding box center [274, 132] width 456 height 38
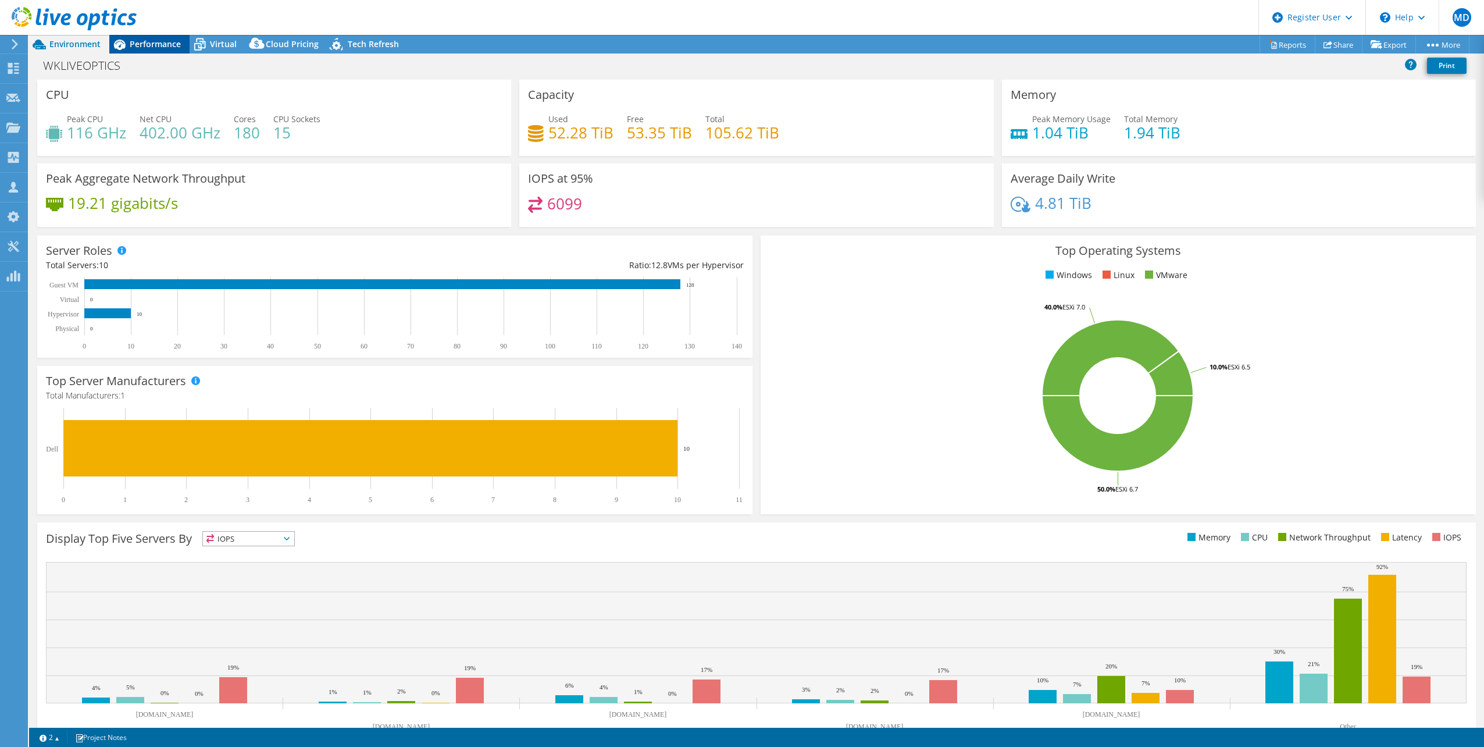
click at [149, 42] on span "Performance" at bounding box center [155, 43] width 51 height 11
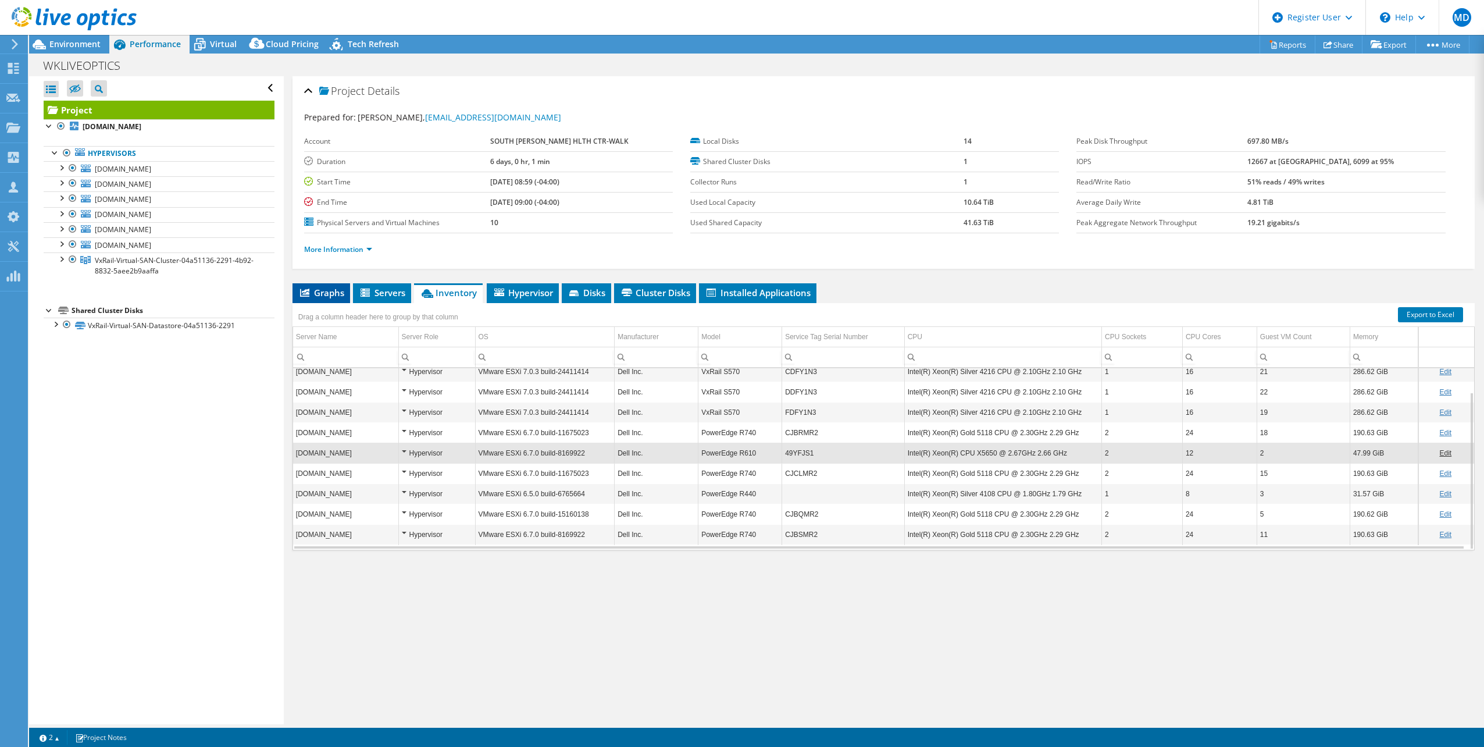
click at [324, 293] on span "Graphs" at bounding box center [321, 293] width 46 height 12
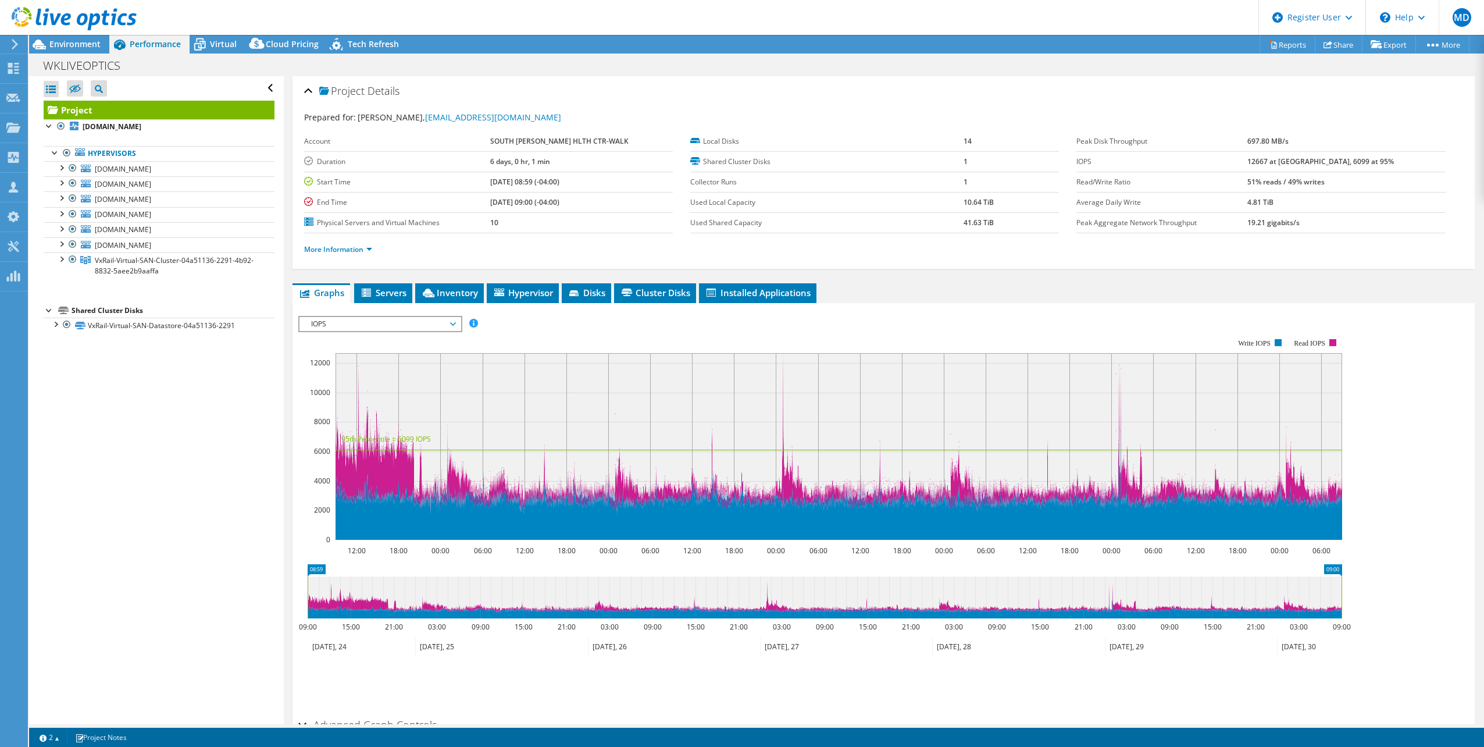
click at [434, 326] on span "IOPS" at bounding box center [379, 324] width 149 height 14
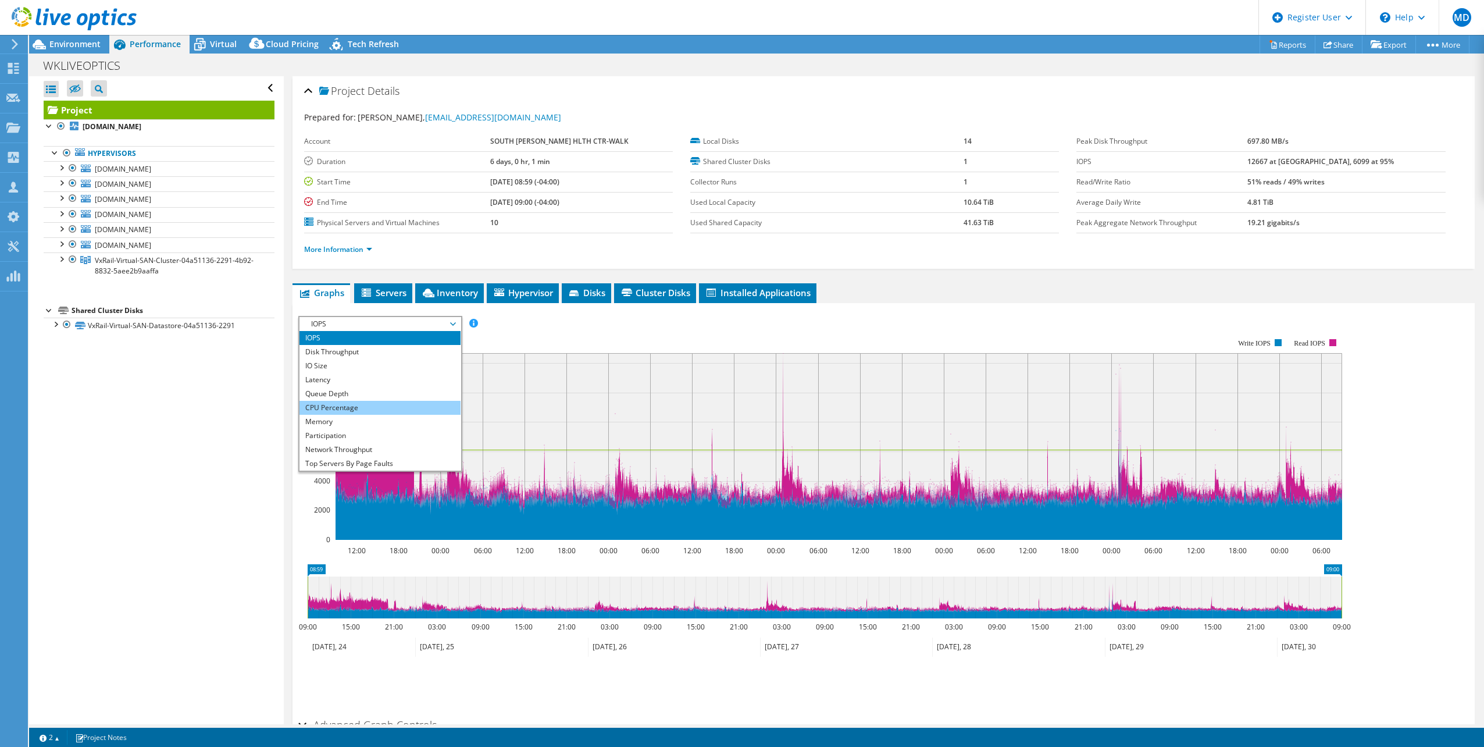
click at [384, 406] on li "CPU Percentage" at bounding box center [379, 408] width 161 height 14
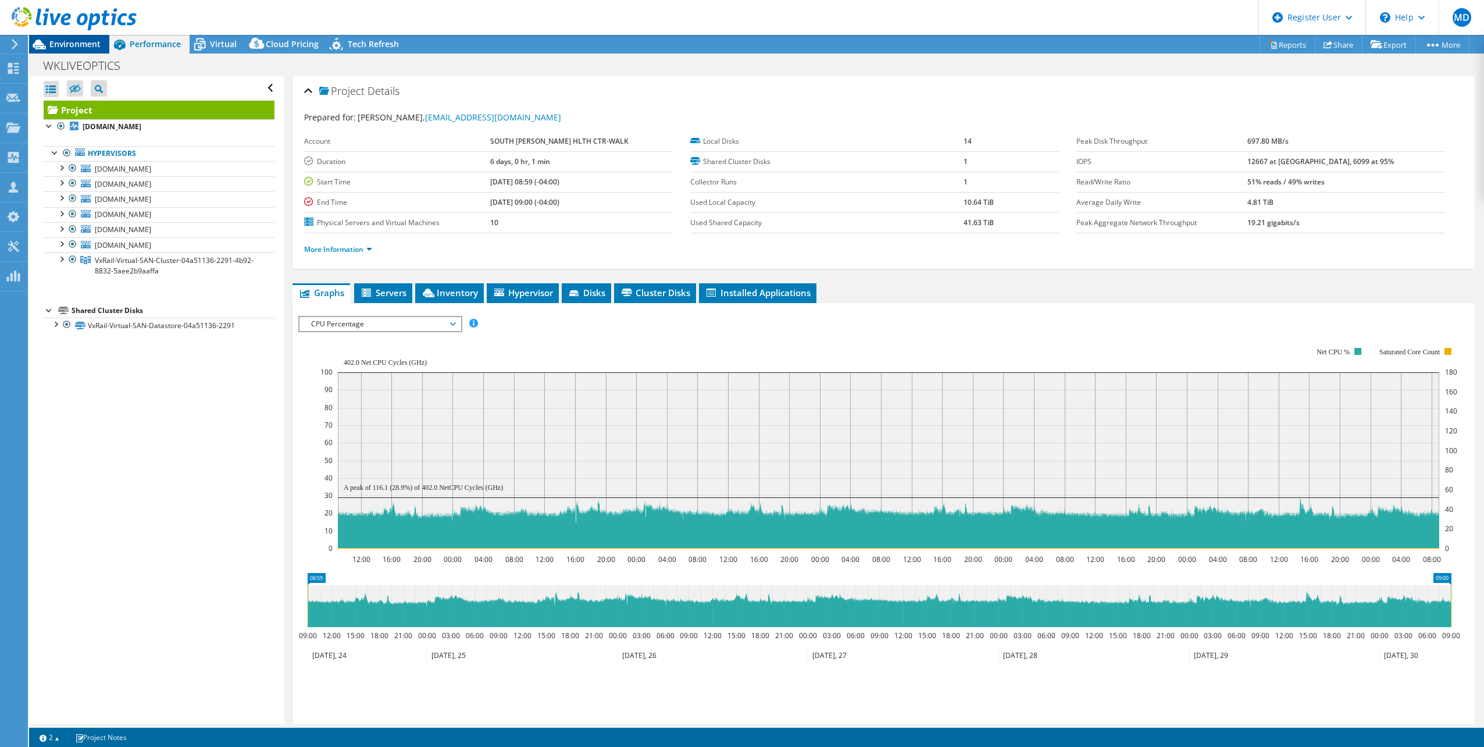
click at [83, 42] on span "Environment" at bounding box center [74, 43] width 51 height 11
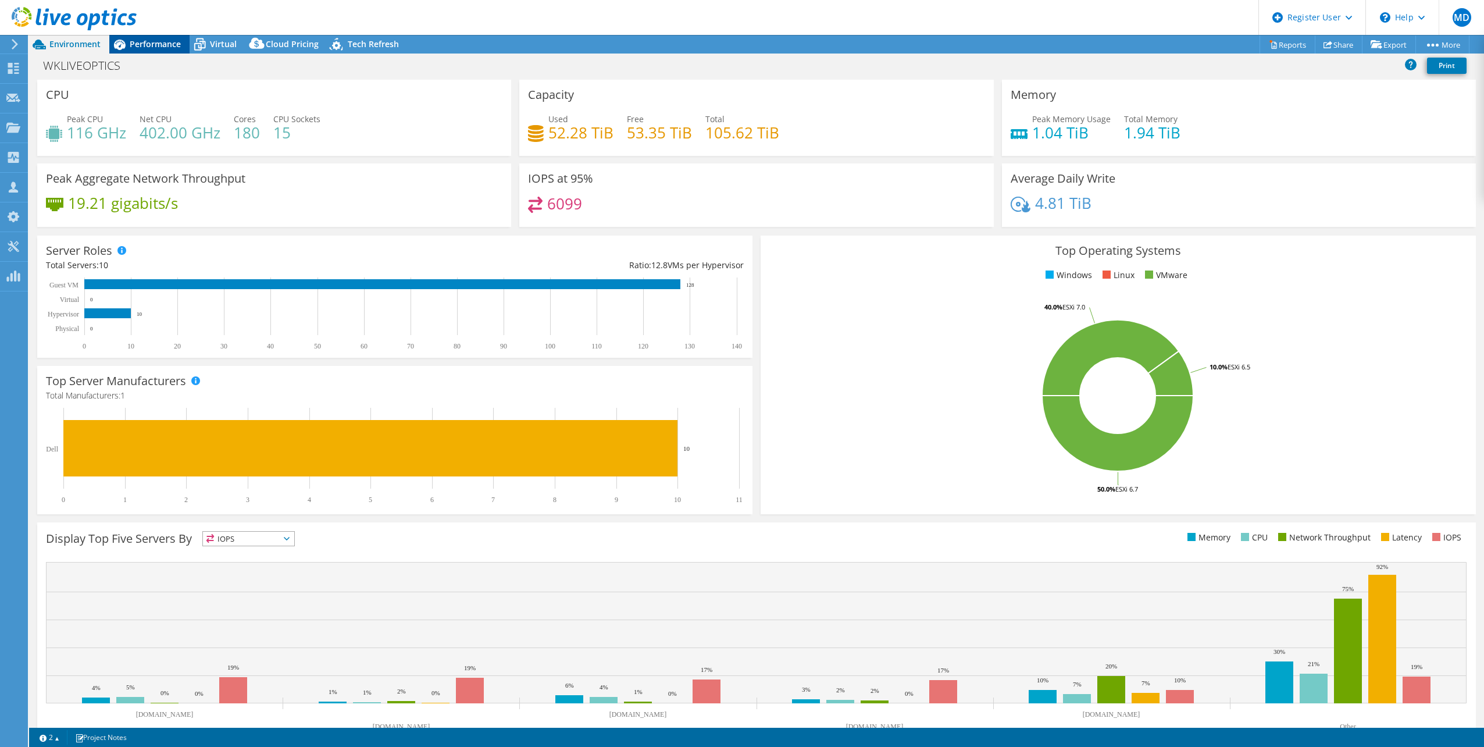
click at [164, 42] on span "Performance" at bounding box center [155, 43] width 51 height 11
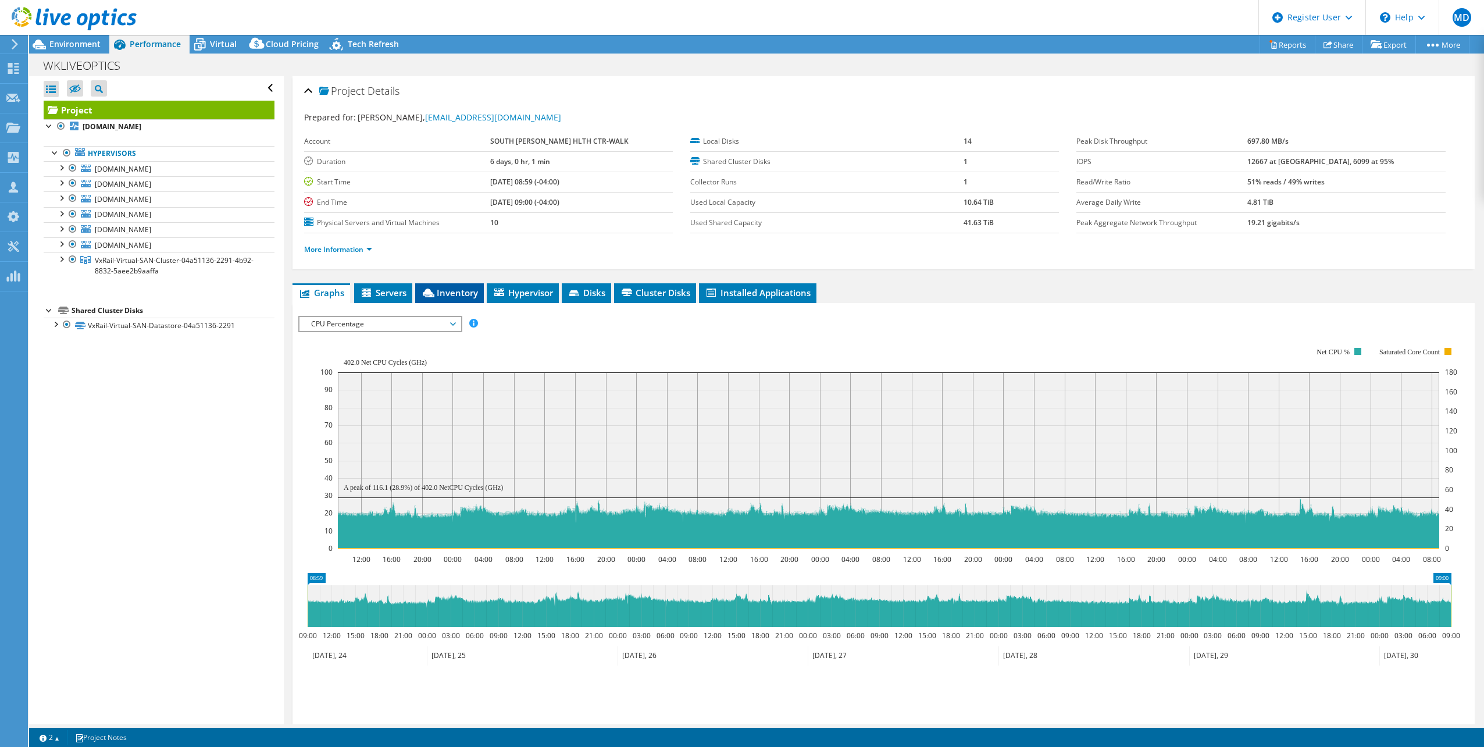
click at [463, 297] on span "Inventory" at bounding box center [449, 293] width 57 height 12
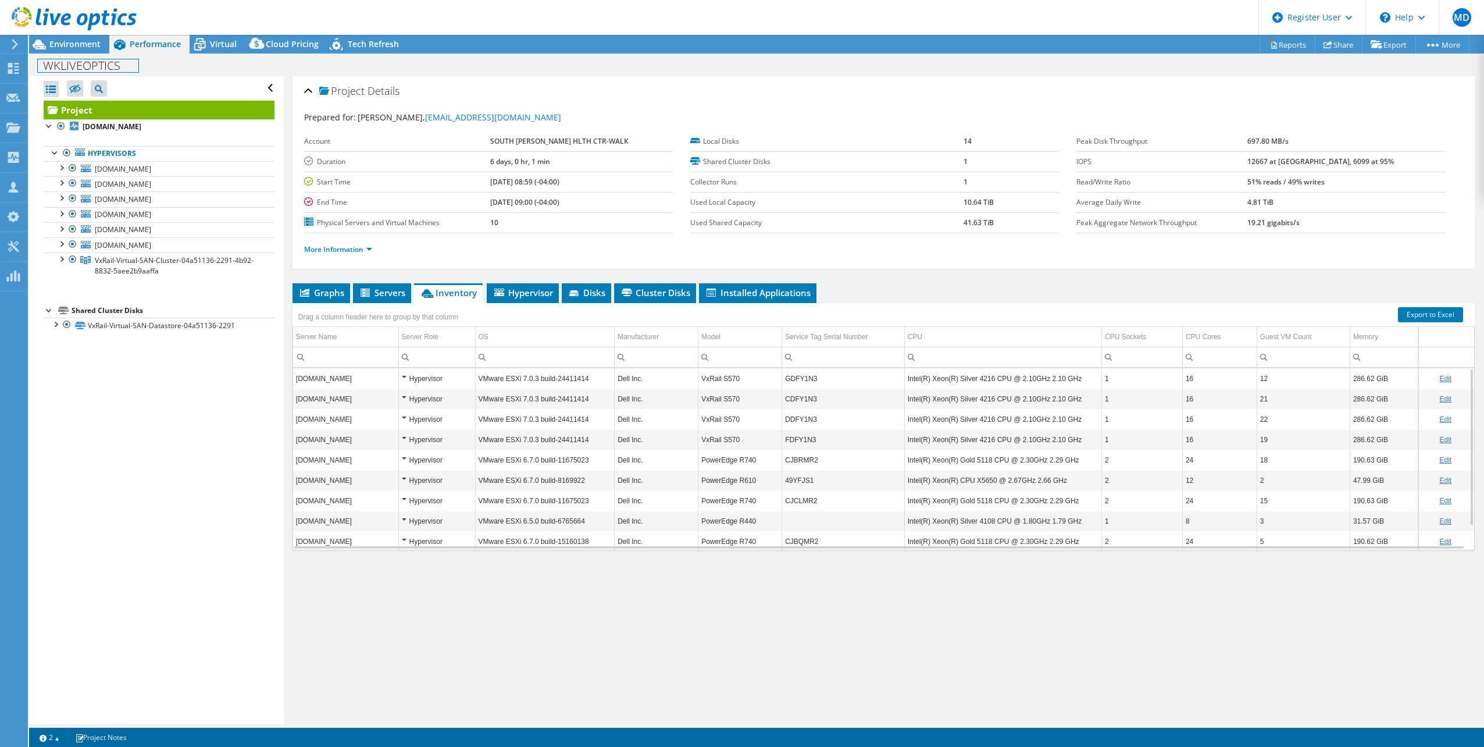
click at [73, 55] on div "WKLIVEOPTICS Print" at bounding box center [756, 66] width 1455 height 22
click at [75, 42] on span "Environment" at bounding box center [74, 43] width 51 height 11
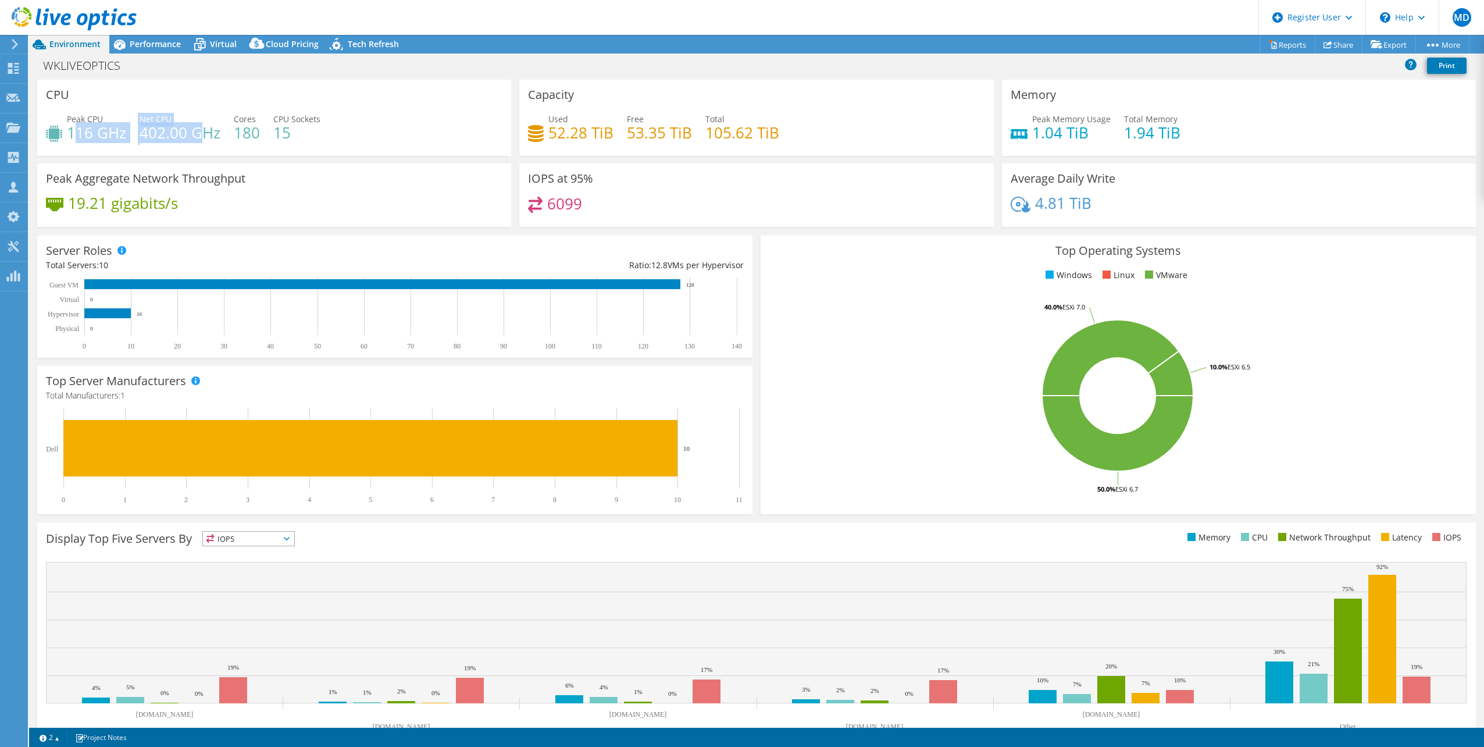
drag, startPoint x: 140, startPoint y: 126, endPoint x: 205, endPoint y: 126, distance: 65.1
click at [205, 126] on div "Peak CPU 116 GHz Net CPU 402.00 GHz Cores 180 CPU Sockets 15" at bounding box center [274, 132] width 456 height 38
drag, startPoint x: 205, startPoint y: 126, endPoint x: 219, endPoint y: 129, distance: 14.4
click at [219, 129] on h4 "402.00 GHz" at bounding box center [180, 132] width 81 height 13
drag, startPoint x: 53, startPoint y: 135, endPoint x: 249, endPoint y: 130, distance: 196.6
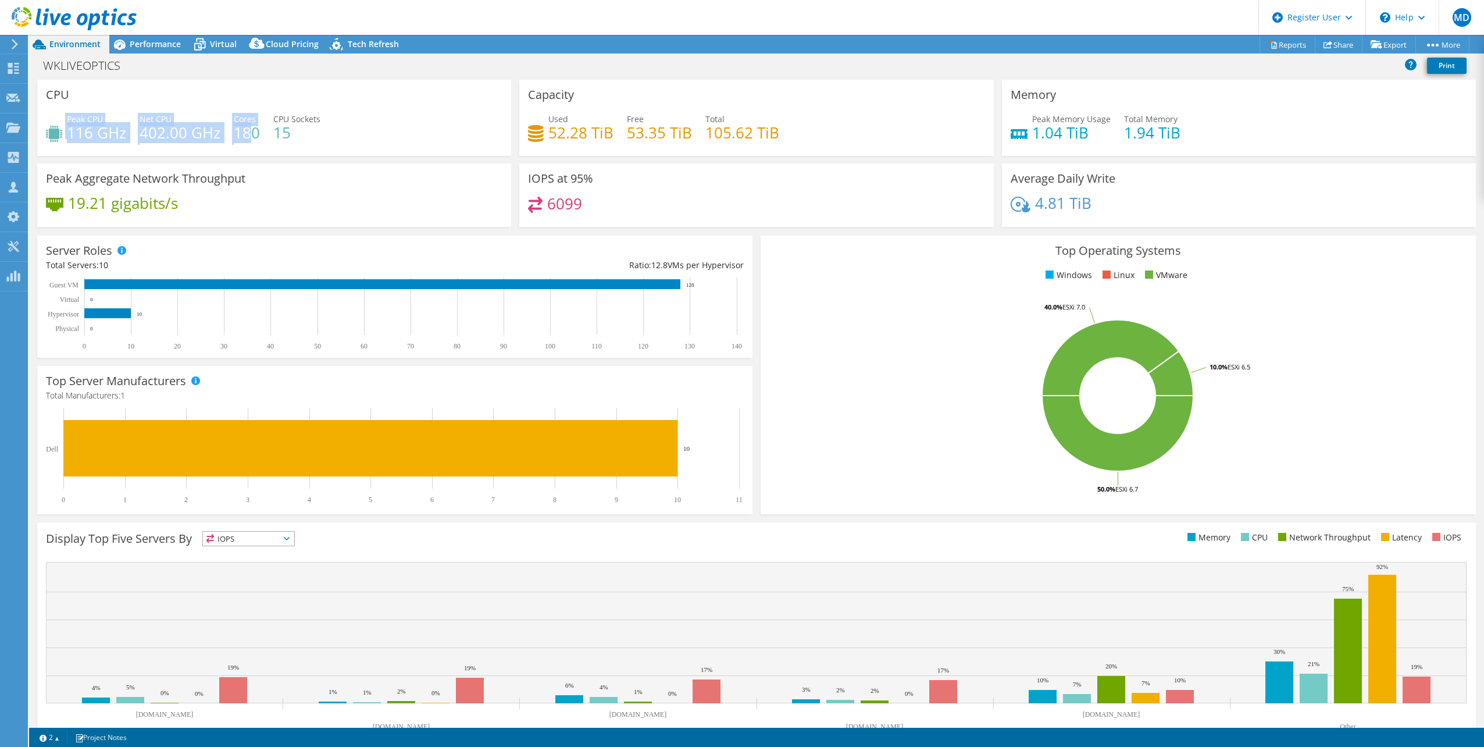
click at [249, 130] on div "Peak CPU 116 GHz Net CPU 402.00 GHz Cores 180 CPU Sockets 15" at bounding box center [274, 132] width 456 height 38
click at [167, 133] on h4 "402.00 GHz" at bounding box center [180, 132] width 81 height 13
drag, startPoint x: 71, startPoint y: 118, endPoint x: 125, endPoint y: 140, distance: 58.2
click at [125, 139] on div "Peak CPU 116 GHz" at bounding box center [96, 126] width 59 height 26
drag, startPoint x: 125, startPoint y: 139, endPoint x: 265, endPoint y: 135, distance: 139.6
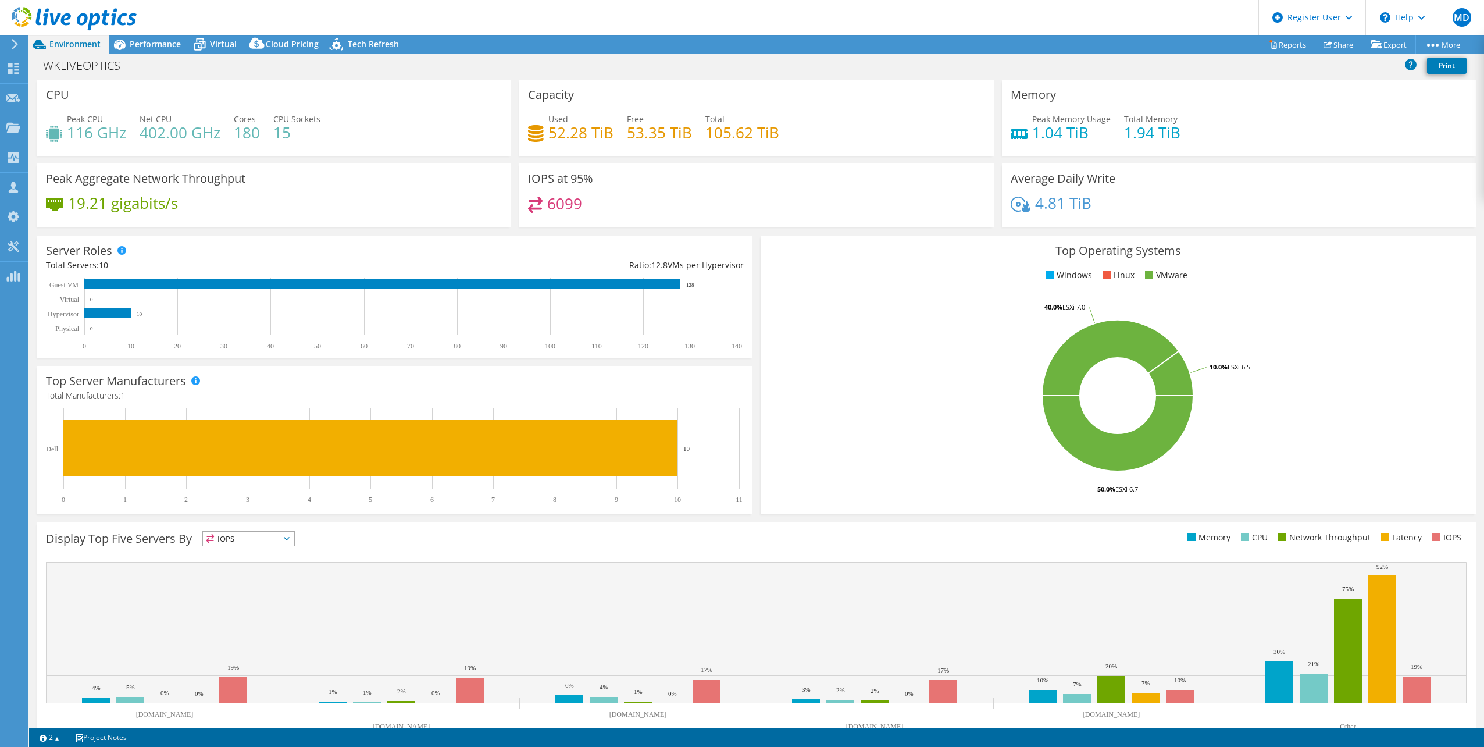
click at [265, 135] on div "Peak CPU 116 GHz Net CPU 402.00 GHz Cores 180 CPU Sockets 15" at bounding box center [274, 132] width 456 height 38
drag, startPoint x: 152, startPoint y: 130, endPoint x: 225, endPoint y: 129, distance: 72.7
click at [225, 129] on div "Peak CPU 116 GHz Net CPU 402.00 GHz Cores 180 CPU Sockets 15" at bounding box center [274, 132] width 456 height 38
click at [415, 133] on div "Peak CPU 116 GHz Net CPU 402.00 GHz Cores 180 CPU Sockets 15" at bounding box center [274, 132] width 456 height 38
drag, startPoint x: 1035, startPoint y: 131, endPoint x: 1153, endPoint y: 134, distance: 118.6
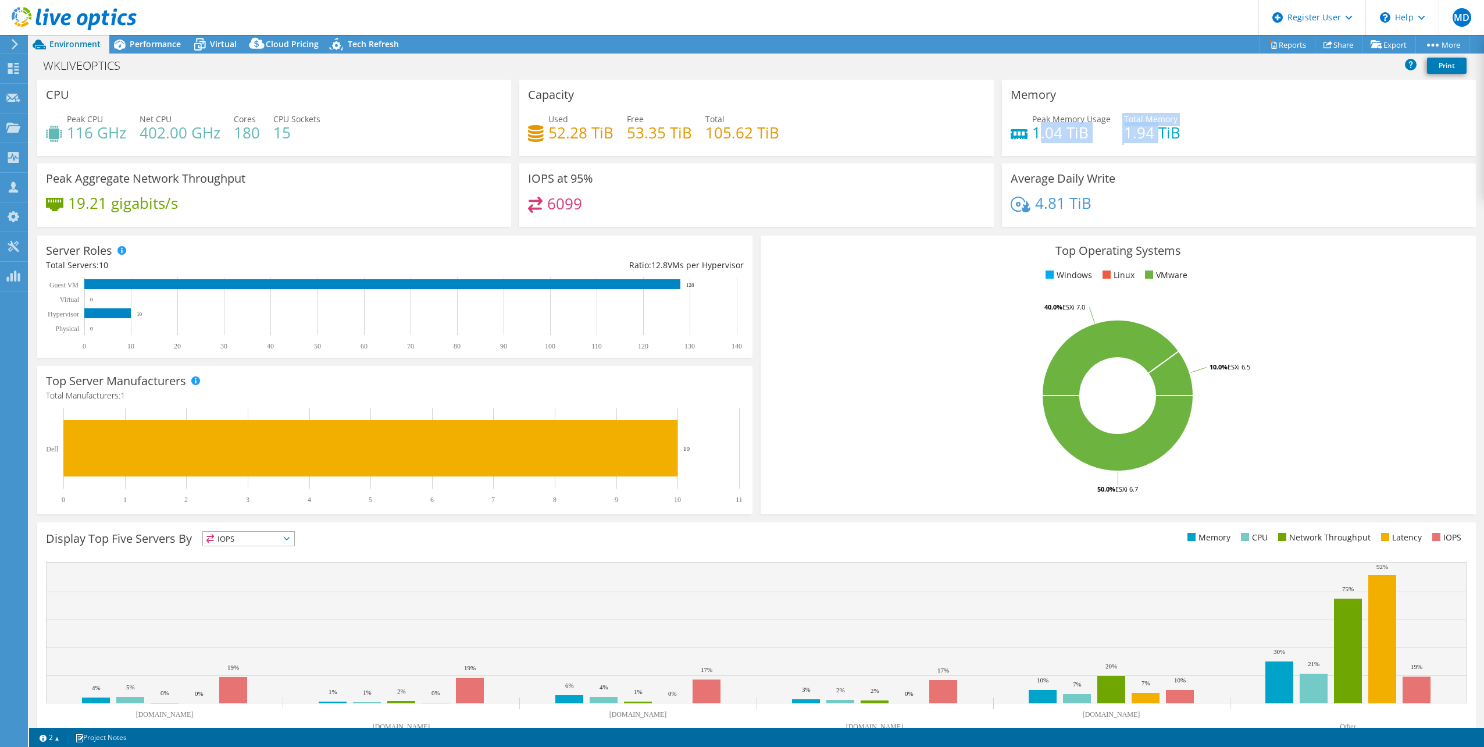
click at [1153, 134] on div "Peak Memory Usage 1.04 TiB Total Memory 1.94 TiB" at bounding box center [1238, 132] width 456 height 38
drag, startPoint x: 1153, startPoint y: 134, endPoint x: 1134, endPoint y: 134, distance: 19.2
click at [1134, 134] on h4 "1.94 TiB" at bounding box center [1152, 132] width 56 height 13
click at [144, 47] on span "Performance" at bounding box center [155, 43] width 51 height 11
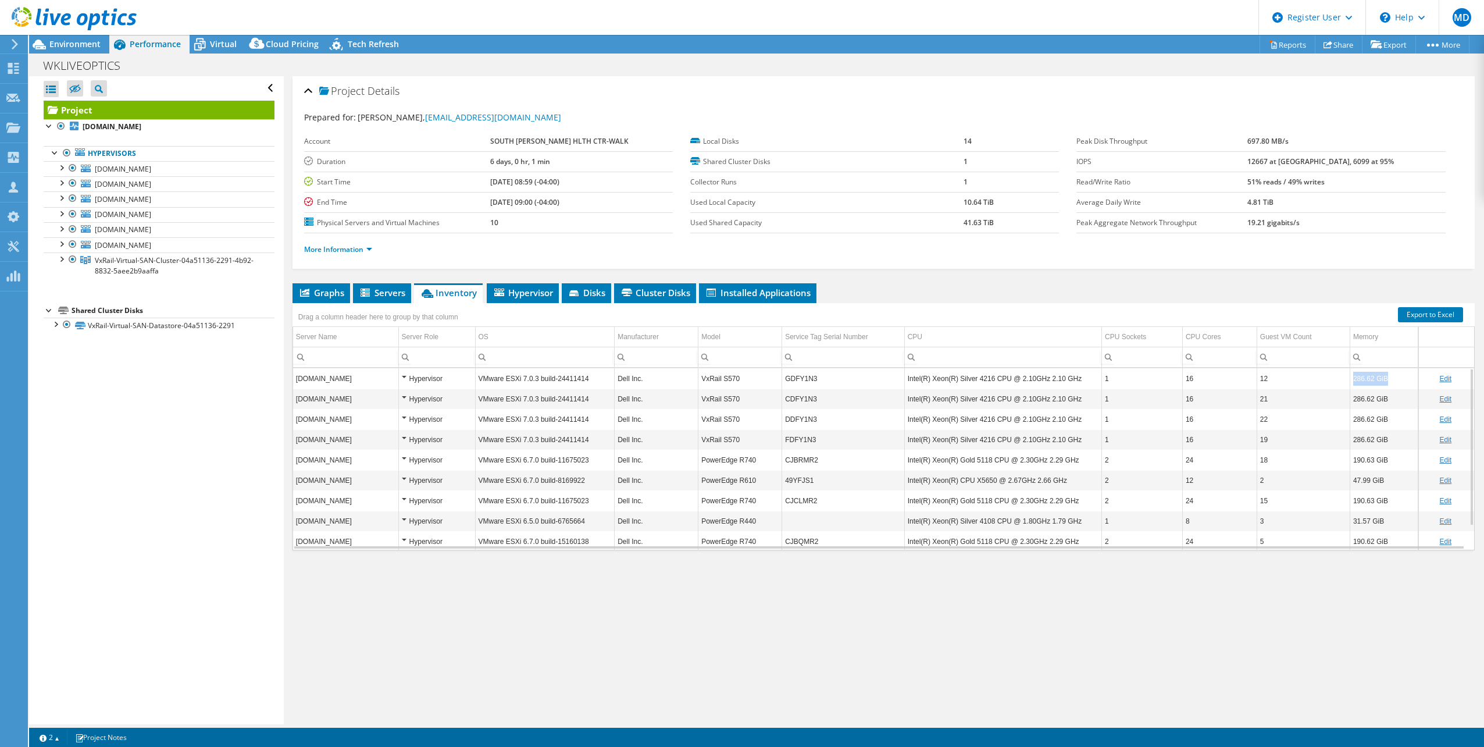
drag, startPoint x: 1388, startPoint y: 380, endPoint x: 1342, endPoint y: 376, distance: 46.1
click at [1349, 376] on td "286.62 GiB" at bounding box center [1383, 378] width 68 height 20
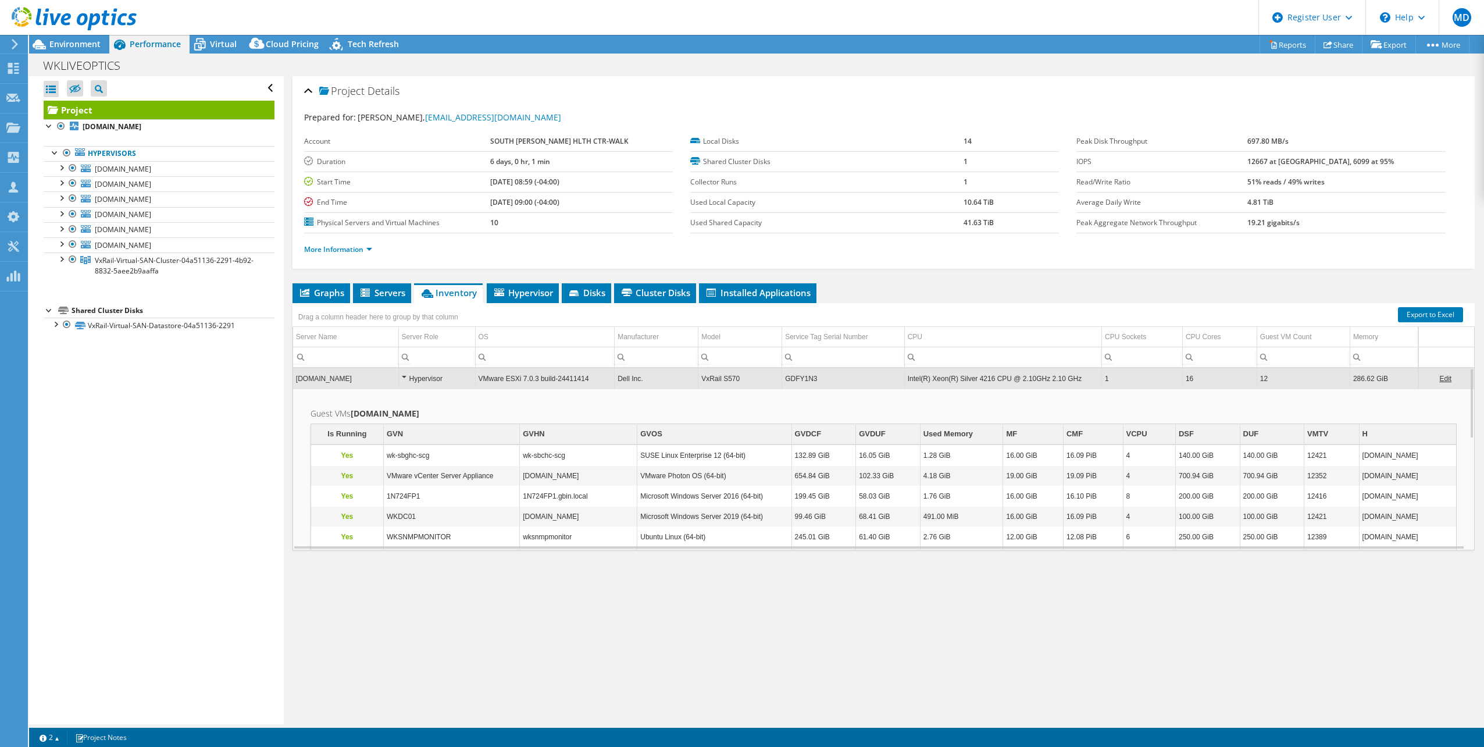
click at [441, 293] on span "Inventory" at bounding box center [448, 293] width 57 height 12
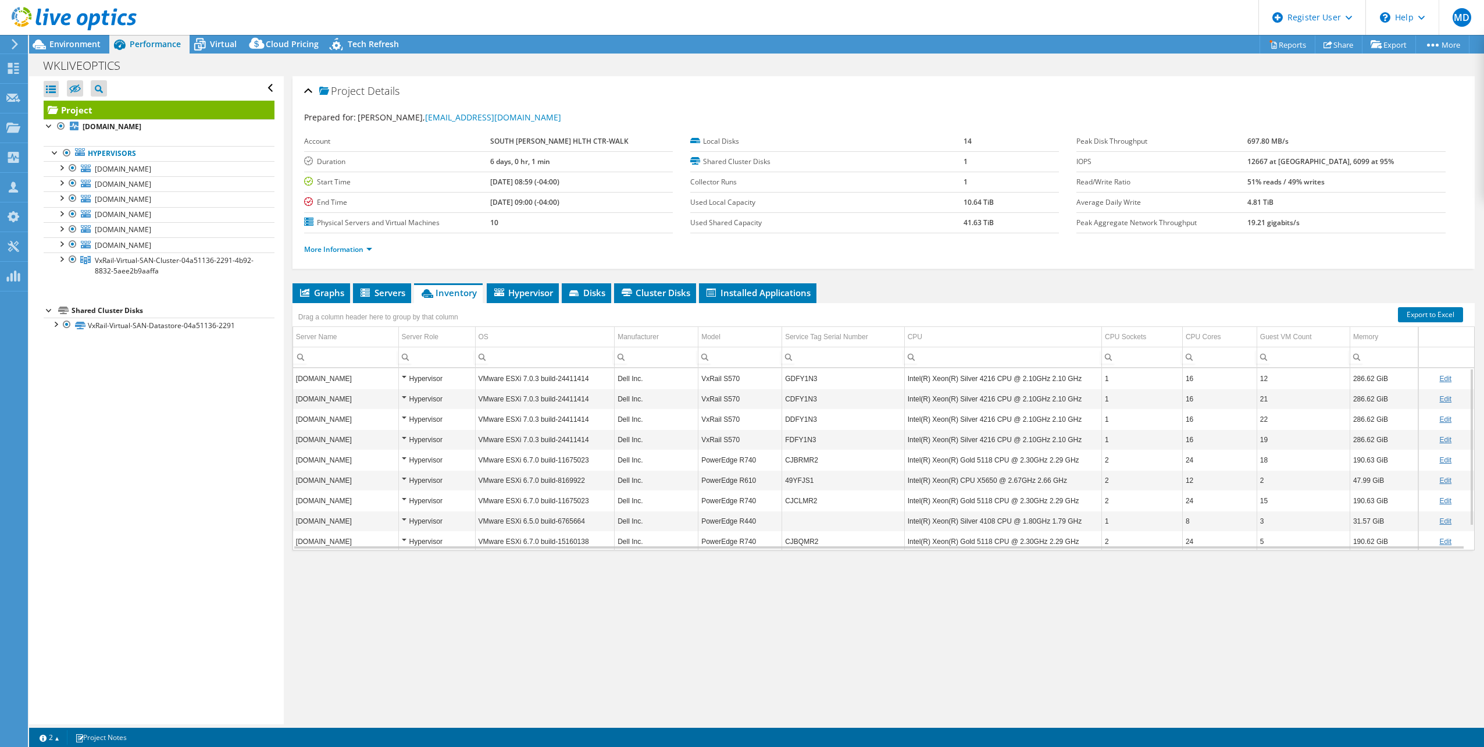
drag, startPoint x: 370, startPoint y: 439, endPoint x: 299, endPoint y: 375, distance: 95.9
click at [299, 375] on tbody "wkvxrail4.sbghc.on.ca Hypervisor VMware ESXi 7.0.3 build-24411414 Dell Inc. VxR…" at bounding box center [883, 469] width 1181 height 203
click at [66, 151] on div at bounding box center [67, 153] width 12 height 14
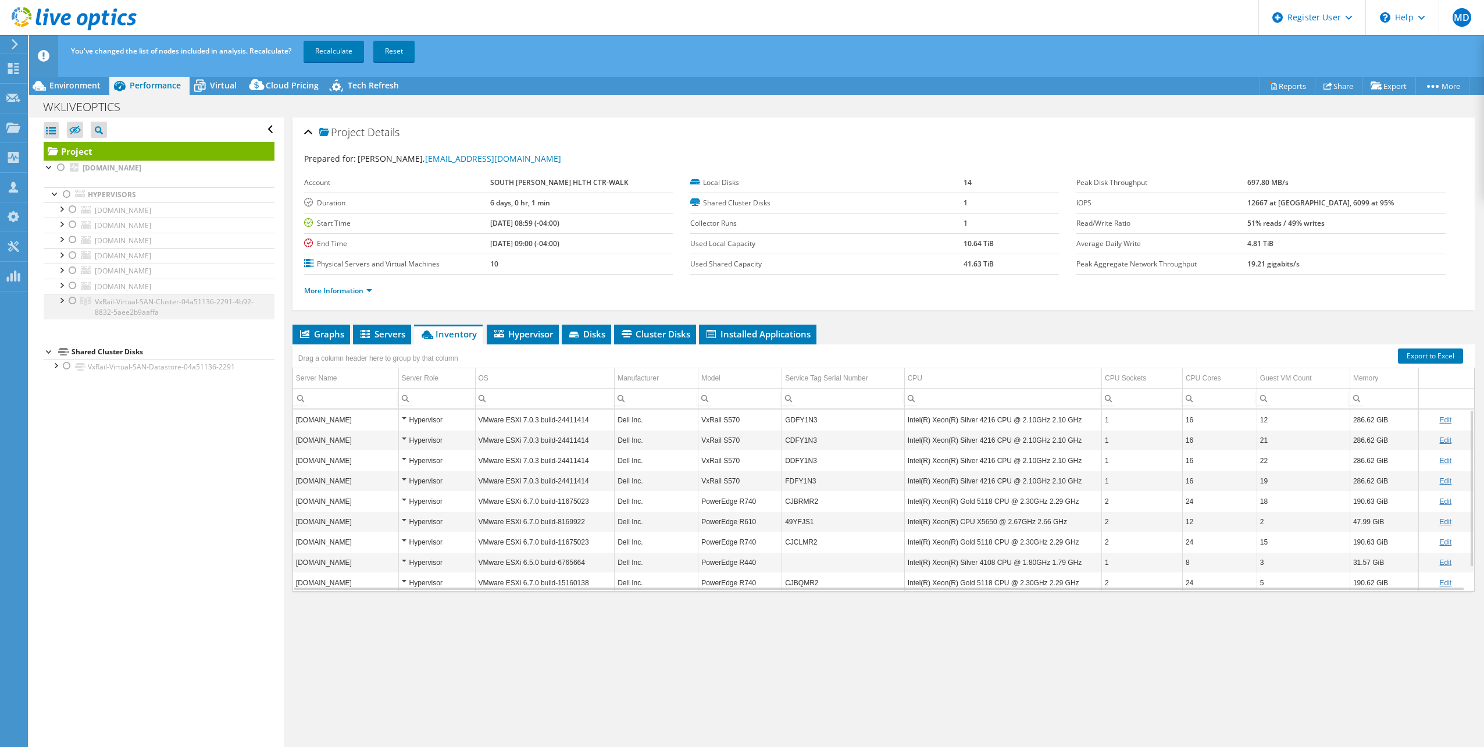
click at [72, 305] on div at bounding box center [73, 301] width 12 height 14
drag, startPoint x: 358, startPoint y: 38, endPoint x: 341, endPoint y: 48, distance: 20.0
click at [358, 38] on div "You've changed the list of nodes included in analysis. Recalculate? Recalculate…" at bounding box center [778, 51] width 1420 height 33
click at [339, 49] on link "Recalculate" at bounding box center [333, 51] width 60 height 21
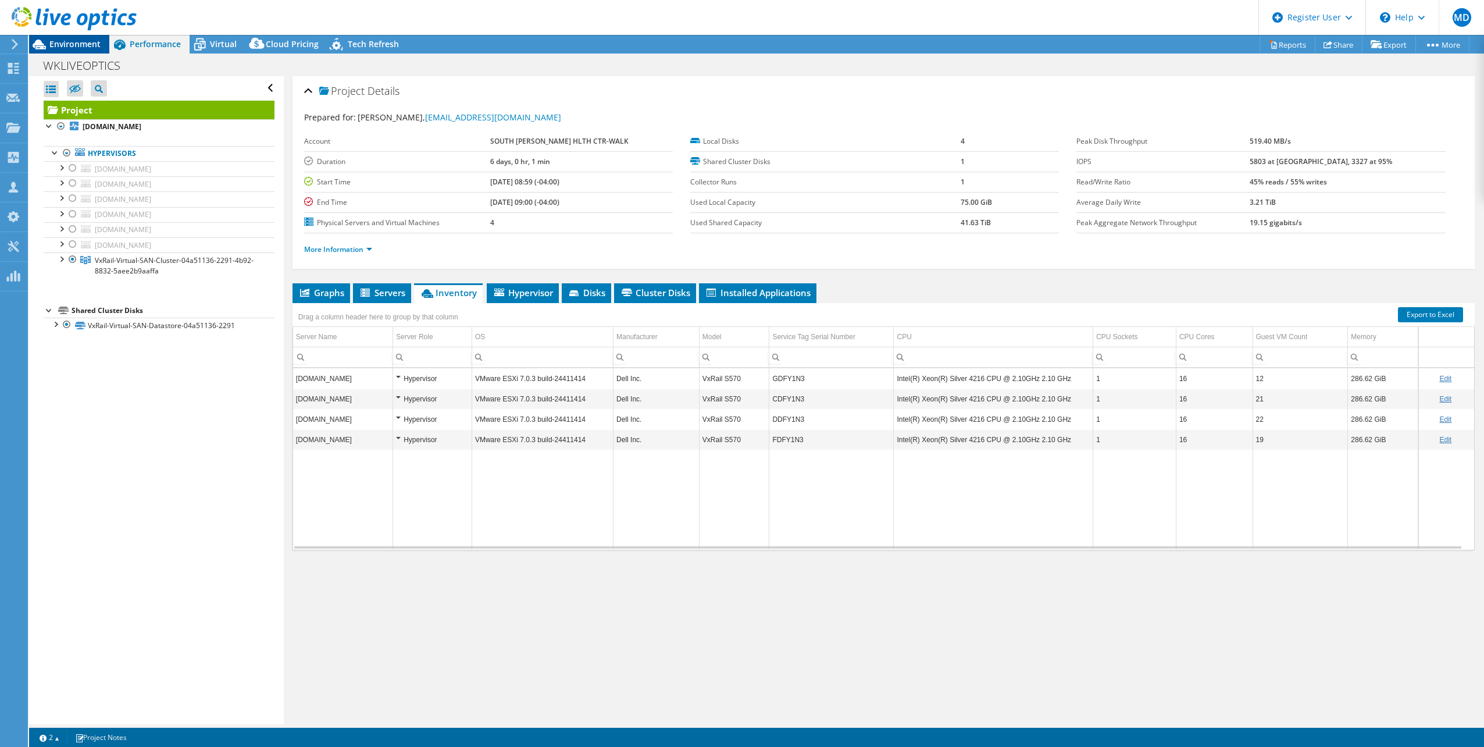
click at [81, 46] on span "Environment" at bounding box center [74, 43] width 51 height 11
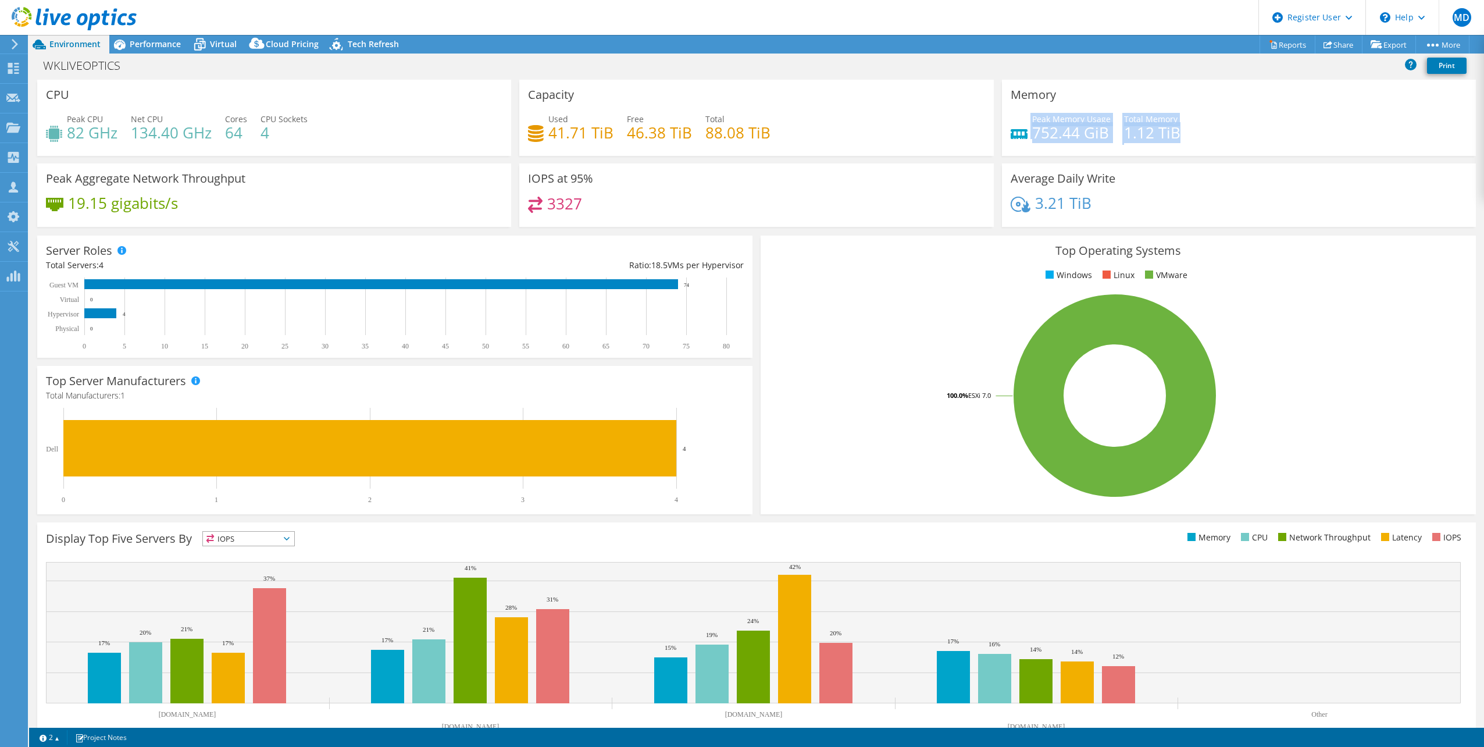
drag, startPoint x: 997, startPoint y: 128, endPoint x: 1181, endPoint y: 126, distance: 184.3
click at [1181, 126] on div "Memory Peak Memory Usage 752.44 GiB Total Memory 1.12 TiB" at bounding box center [1239, 118] width 474 height 76
drag, startPoint x: 1181, startPoint y: 126, endPoint x: 1187, endPoint y: 135, distance: 11.2
click at [1187, 129] on div "Peak Memory Usage 752.44 GiB Total Memory 1.12 TiB" at bounding box center [1238, 132] width 456 height 38
drag, startPoint x: 153, startPoint y: 134, endPoint x: 222, endPoint y: 123, distance: 68.9
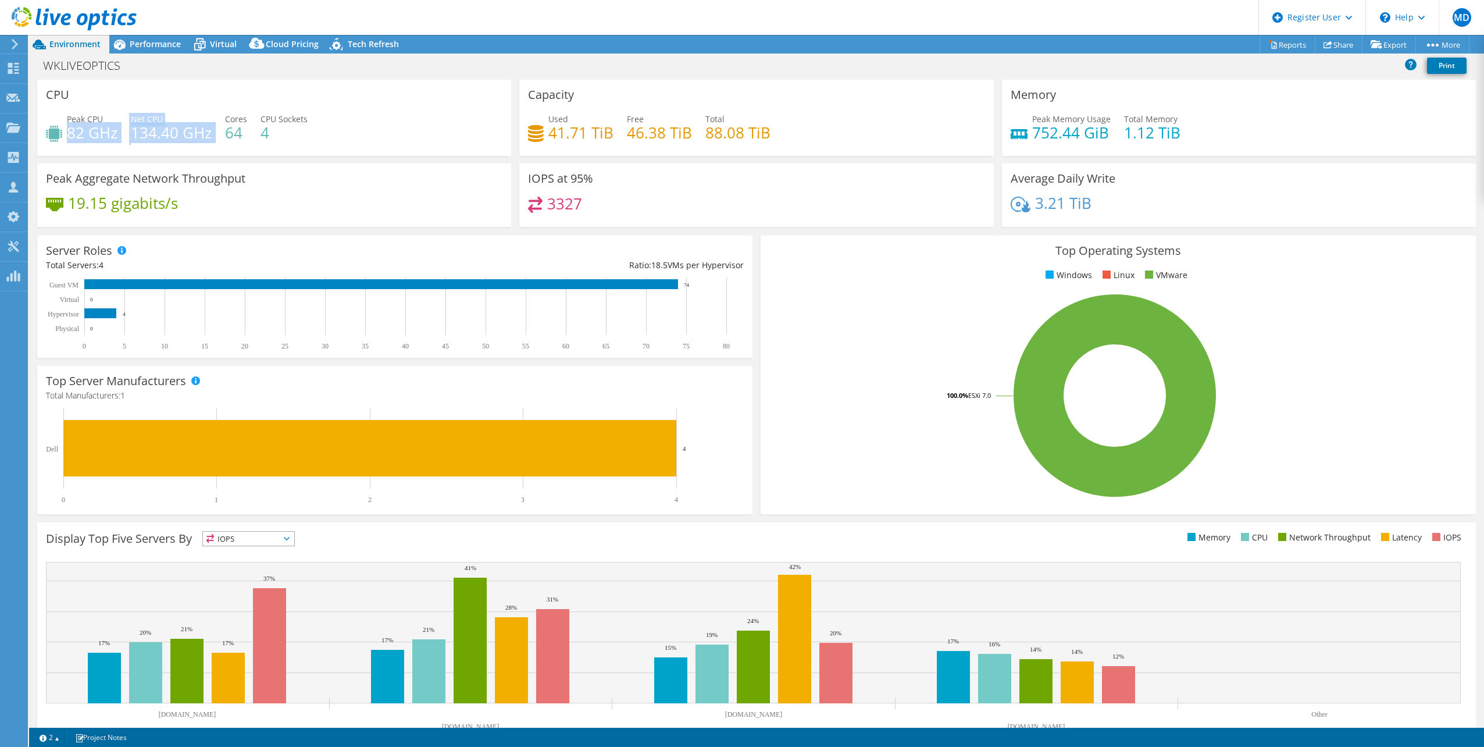
click at [222, 123] on div "Peak CPU 82 GHz Net CPU 134.40 GHz Cores 64 CPU Sockets 4" at bounding box center [274, 132] width 456 height 38
drag, startPoint x: 221, startPoint y: 123, endPoint x: 188, endPoint y: 130, distance: 33.4
click at [188, 130] on h4 "134.40 GHz" at bounding box center [171, 132] width 81 height 13
drag, startPoint x: 72, startPoint y: 132, endPoint x: 177, endPoint y: 122, distance: 106.3
click at [177, 122] on div "Peak CPU 82 GHz Net CPU 134.40 GHz Cores 64 CPU Sockets 4" at bounding box center [274, 132] width 456 height 38
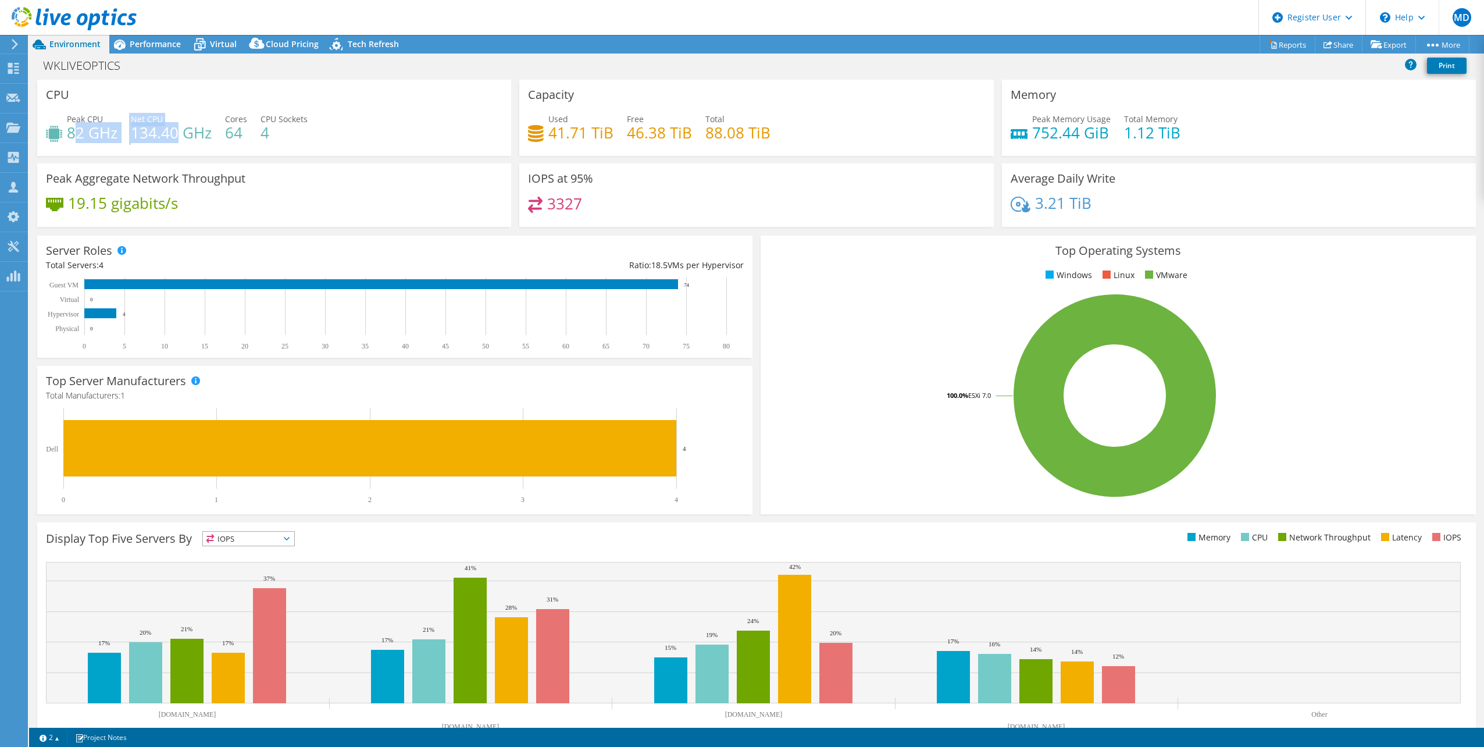
drag, startPoint x: 177, startPoint y: 122, endPoint x: 169, endPoint y: 135, distance: 15.2
click at [169, 135] on h4 "134.40 GHz" at bounding box center [171, 132] width 81 height 13
drag, startPoint x: 1235, startPoint y: 132, endPoint x: 1022, endPoint y: 132, distance: 213.4
click at [1022, 132] on div "Peak Memory Usage 752.44 GiB Total Memory 1.12 TiB" at bounding box center [1238, 132] width 456 height 38
click at [174, 49] on span "Performance" at bounding box center [155, 43] width 51 height 11
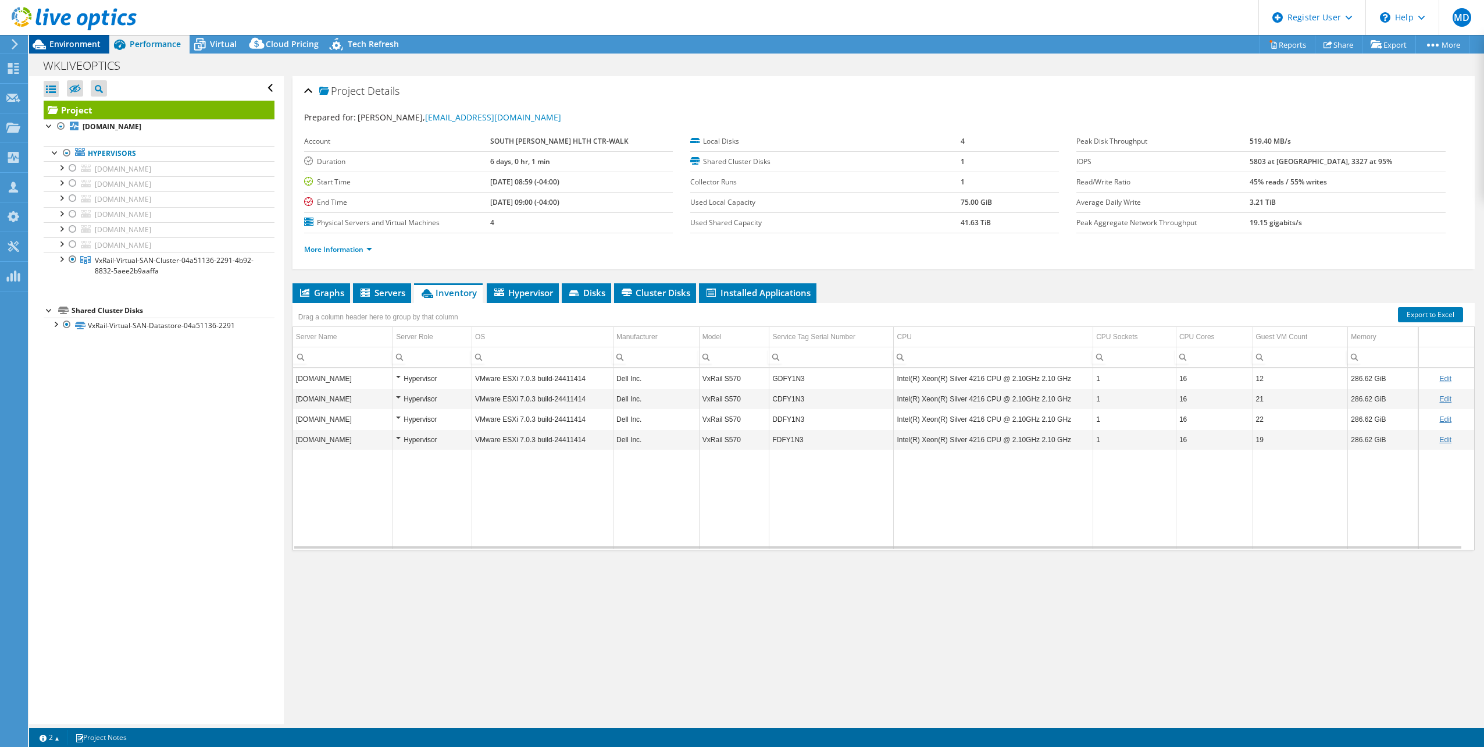
click at [77, 45] on span "Environment" at bounding box center [74, 43] width 51 height 11
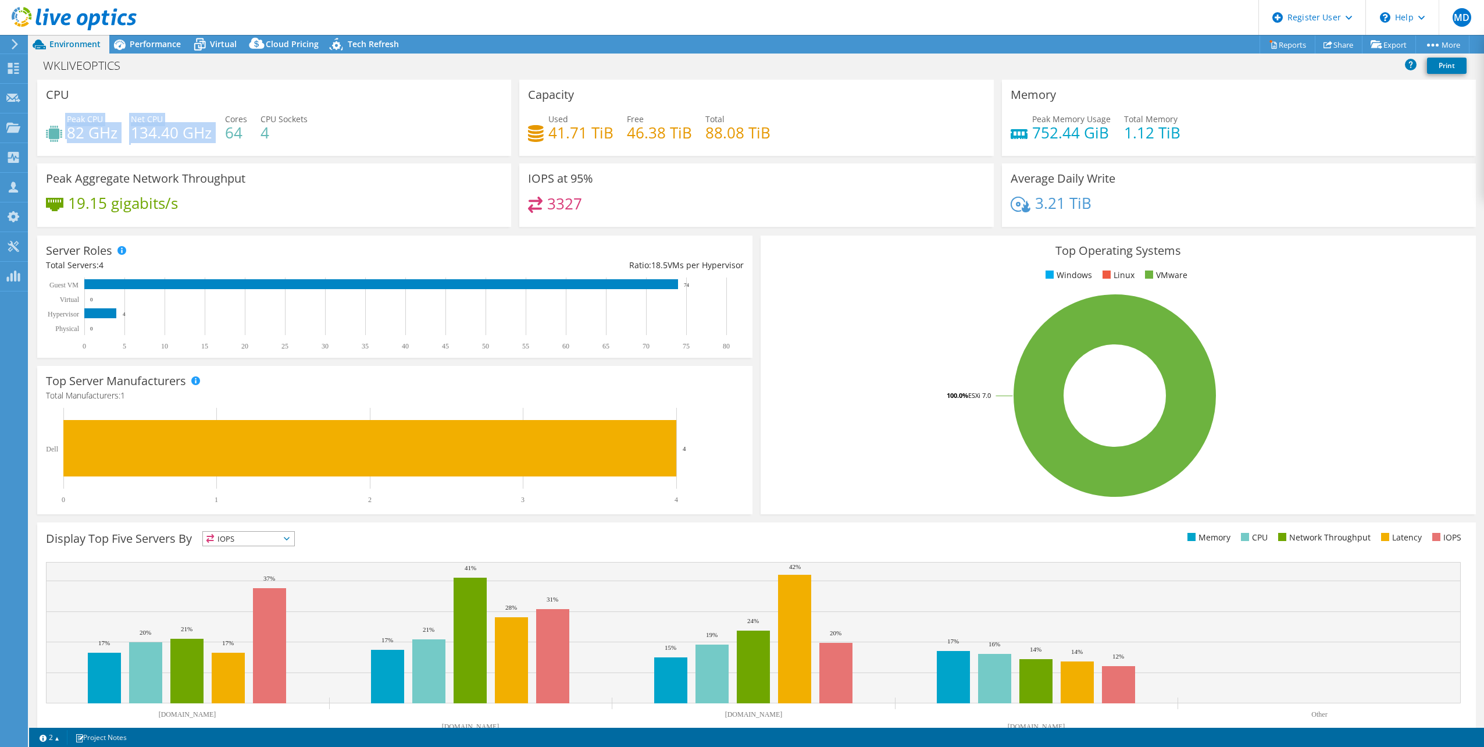
drag, startPoint x: 70, startPoint y: 128, endPoint x: 232, endPoint y: 126, distance: 161.6
click at [230, 126] on div "Peak CPU 82 GHz Net CPU 134.40 GHz Cores 64 CPU Sockets 4" at bounding box center [274, 132] width 456 height 38
drag, startPoint x: 232, startPoint y: 126, endPoint x: 254, endPoint y: 128, distance: 22.2
click at [247, 128] on div "Peak CPU 82 GHz Net CPU 134.40 GHz Cores 64 CPU Sockets 4" at bounding box center [274, 132] width 456 height 38
click at [156, 51] on div "Performance" at bounding box center [149, 44] width 80 height 19
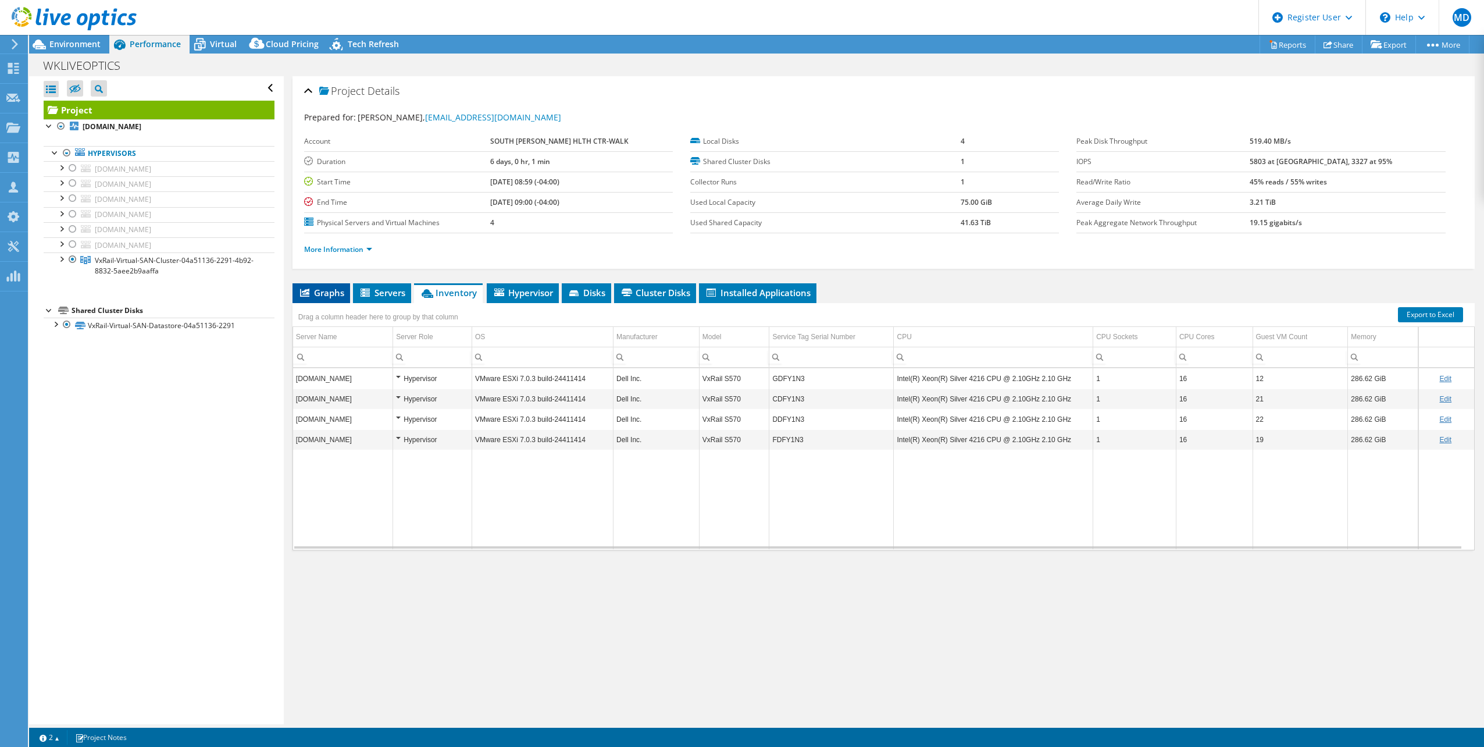
drag, startPoint x: 326, startPoint y: 302, endPoint x: 333, endPoint y: 301, distance: 7.1
click at [326, 302] on li "Graphs" at bounding box center [321, 293] width 58 height 20
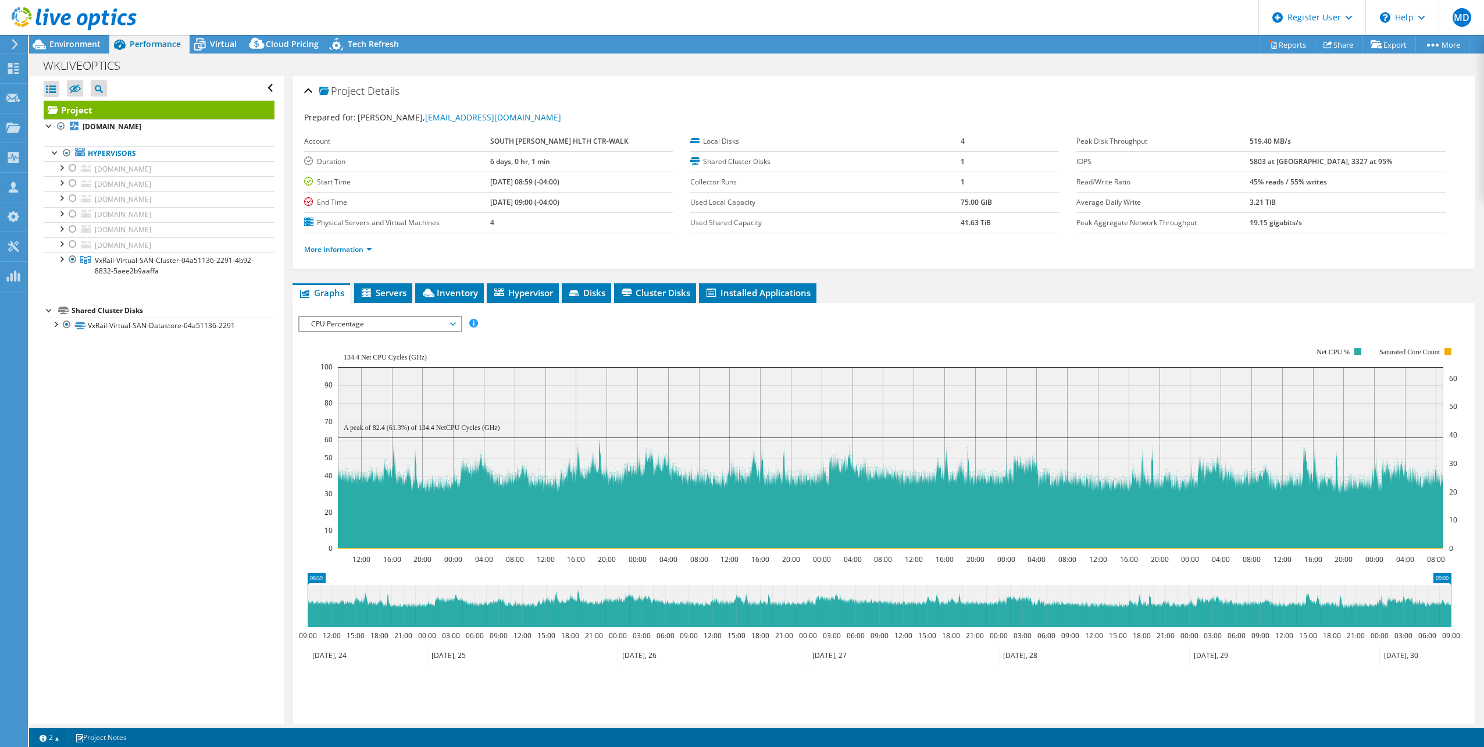
click at [423, 330] on span "CPU Percentage" at bounding box center [379, 324] width 149 height 14
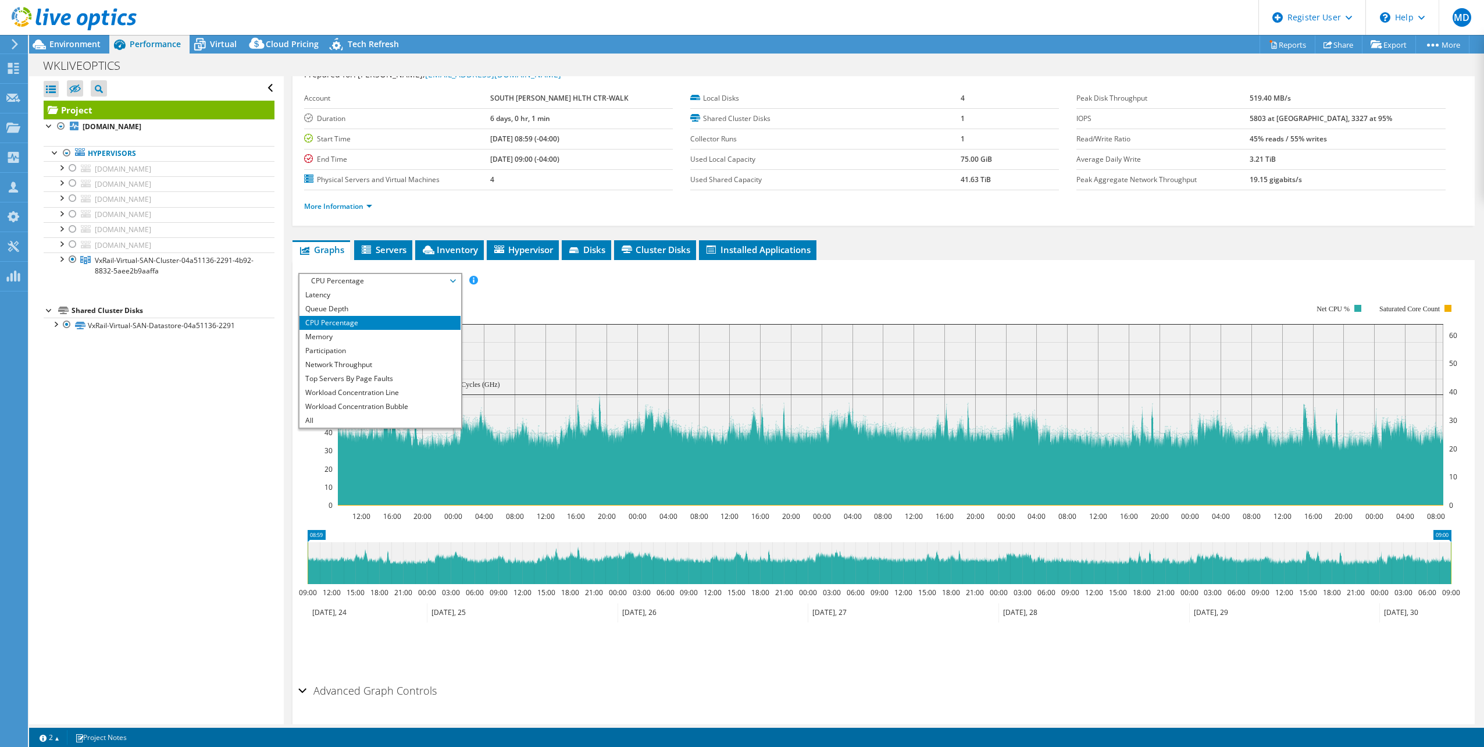
scroll to position [78, 0]
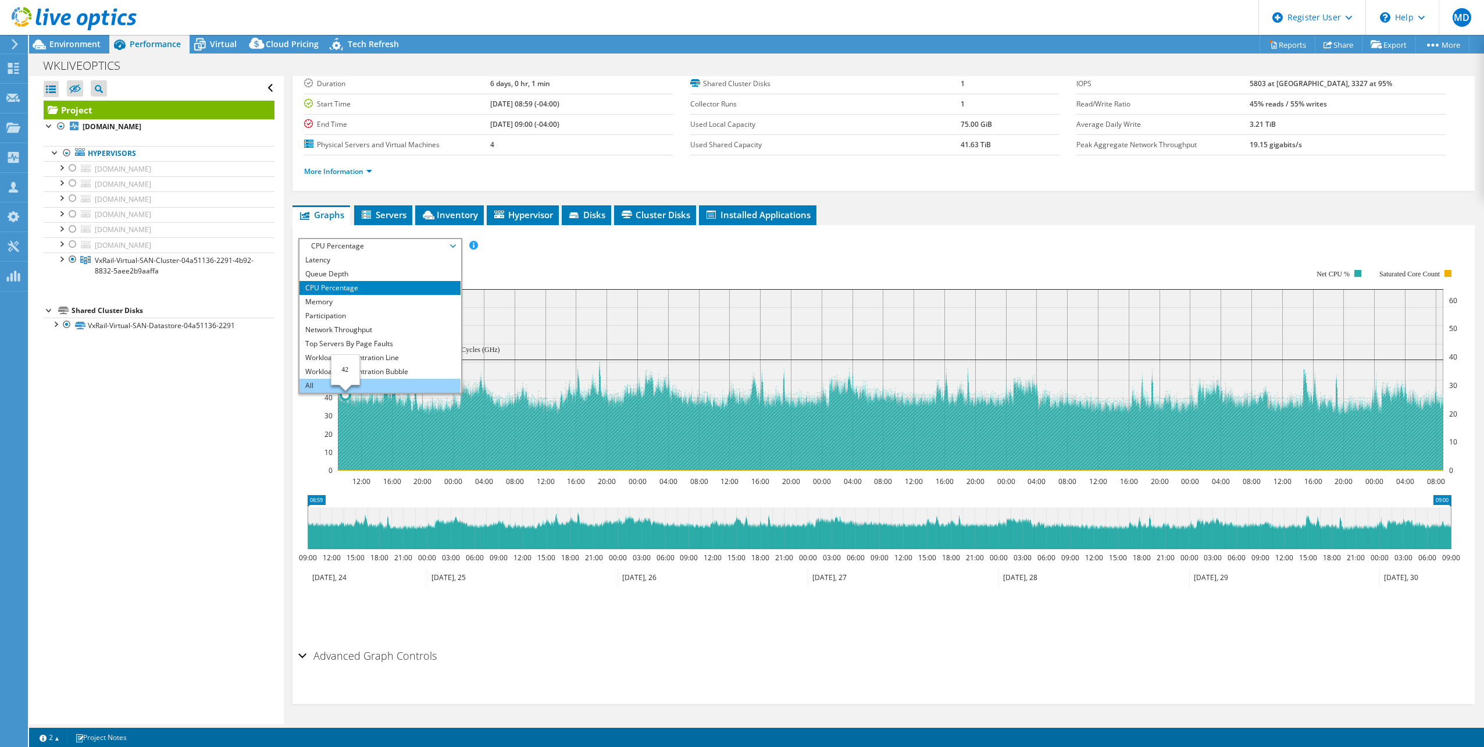
click at [338, 385] on li "All" at bounding box center [379, 385] width 161 height 14
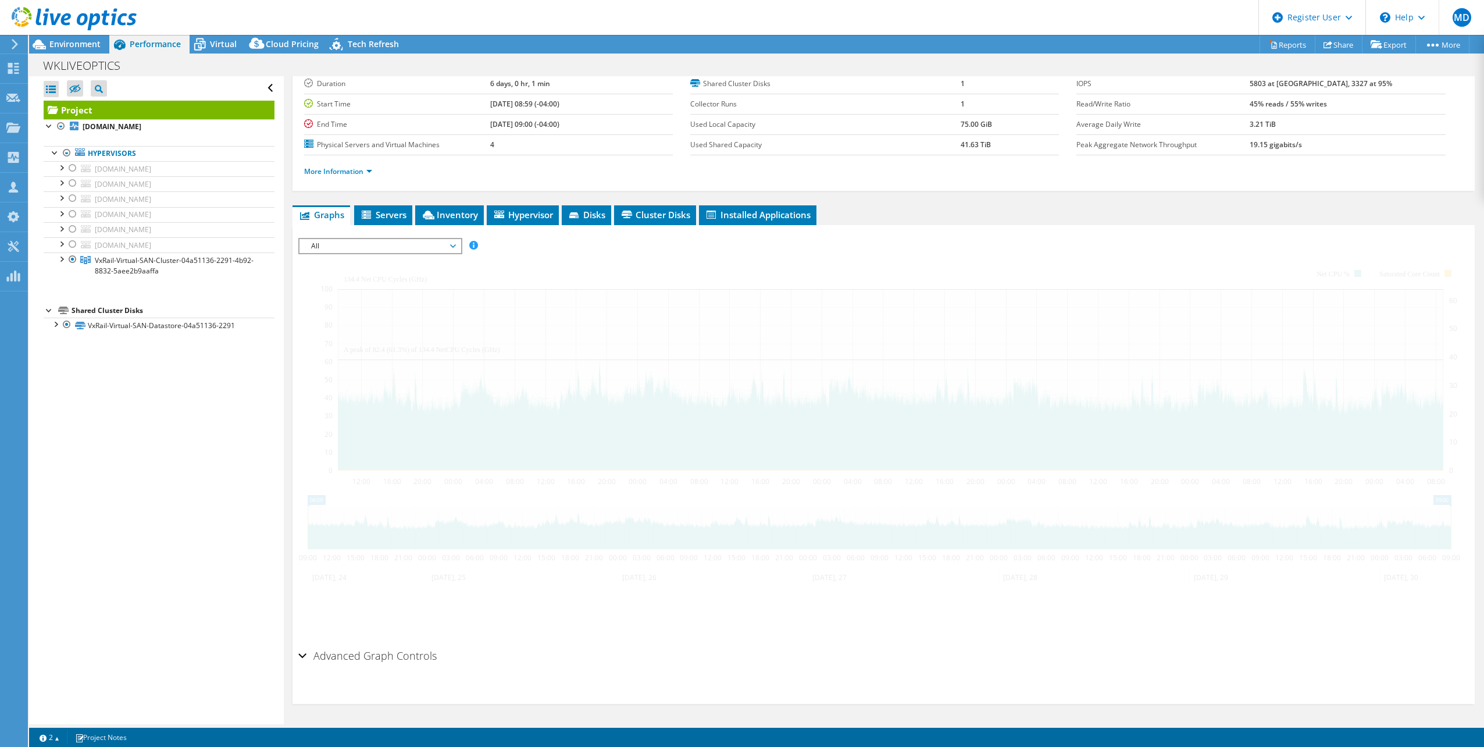
click at [1001, 242] on div at bounding box center [883, 441] width 1170 height 406
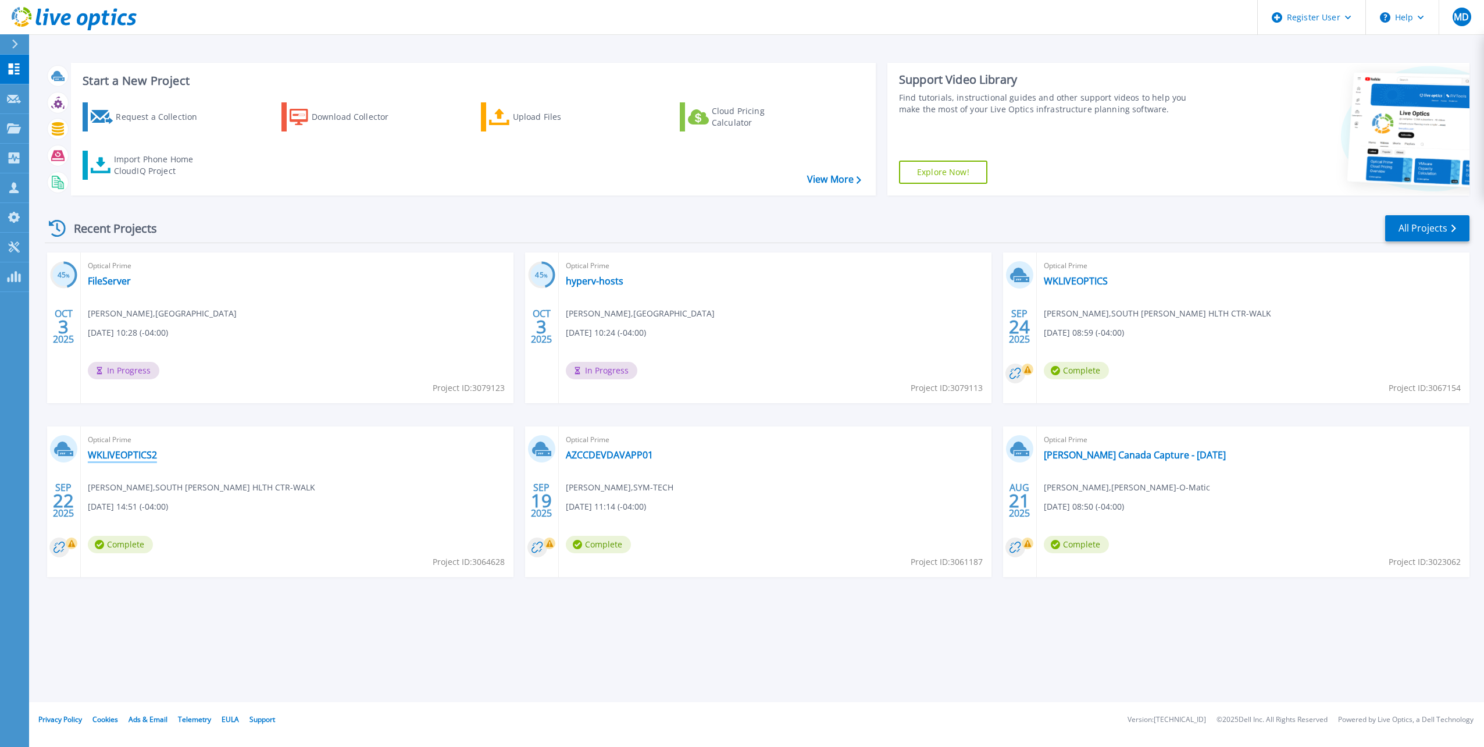
click at [151, 456] on link "WKLIVEOPTICS2" at bounding box center [122, 455] width 69 height 12
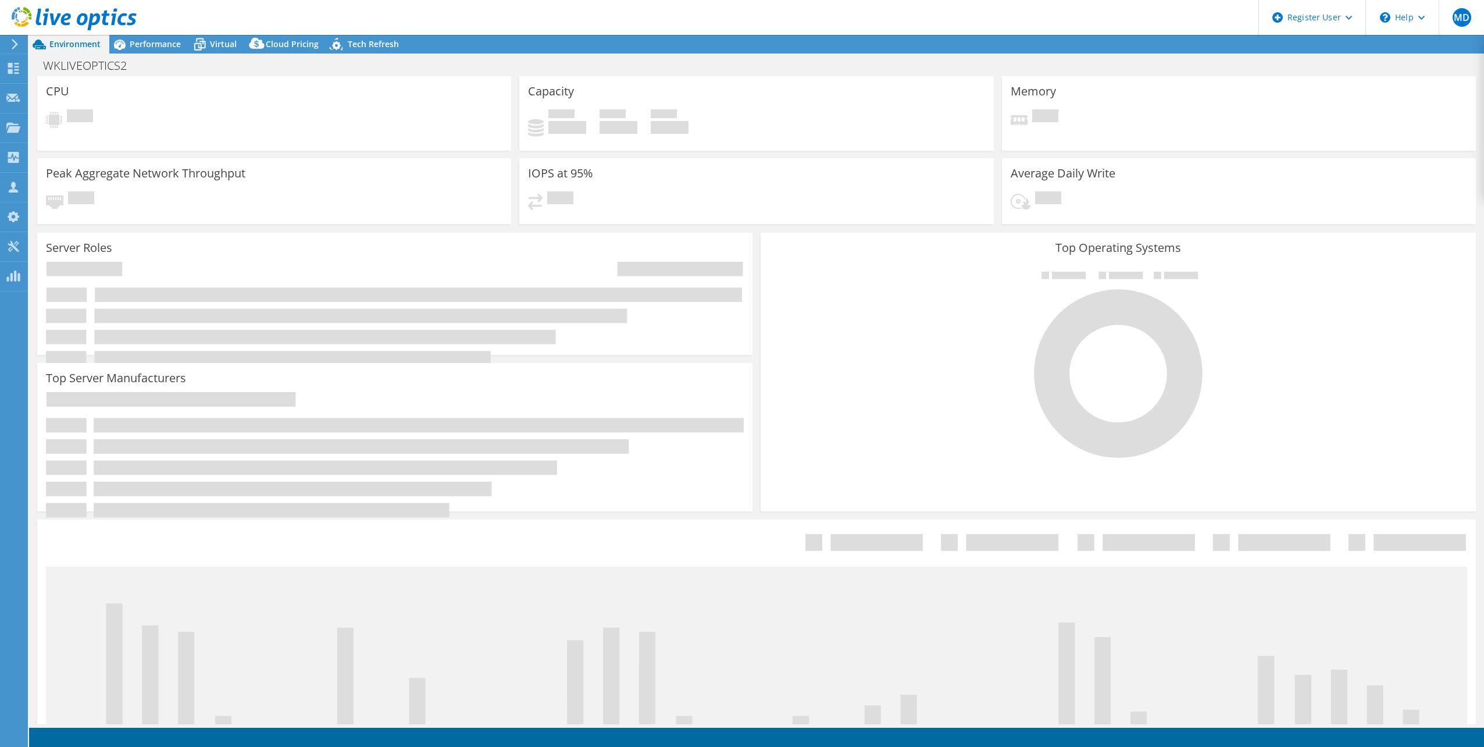
select select "USD"
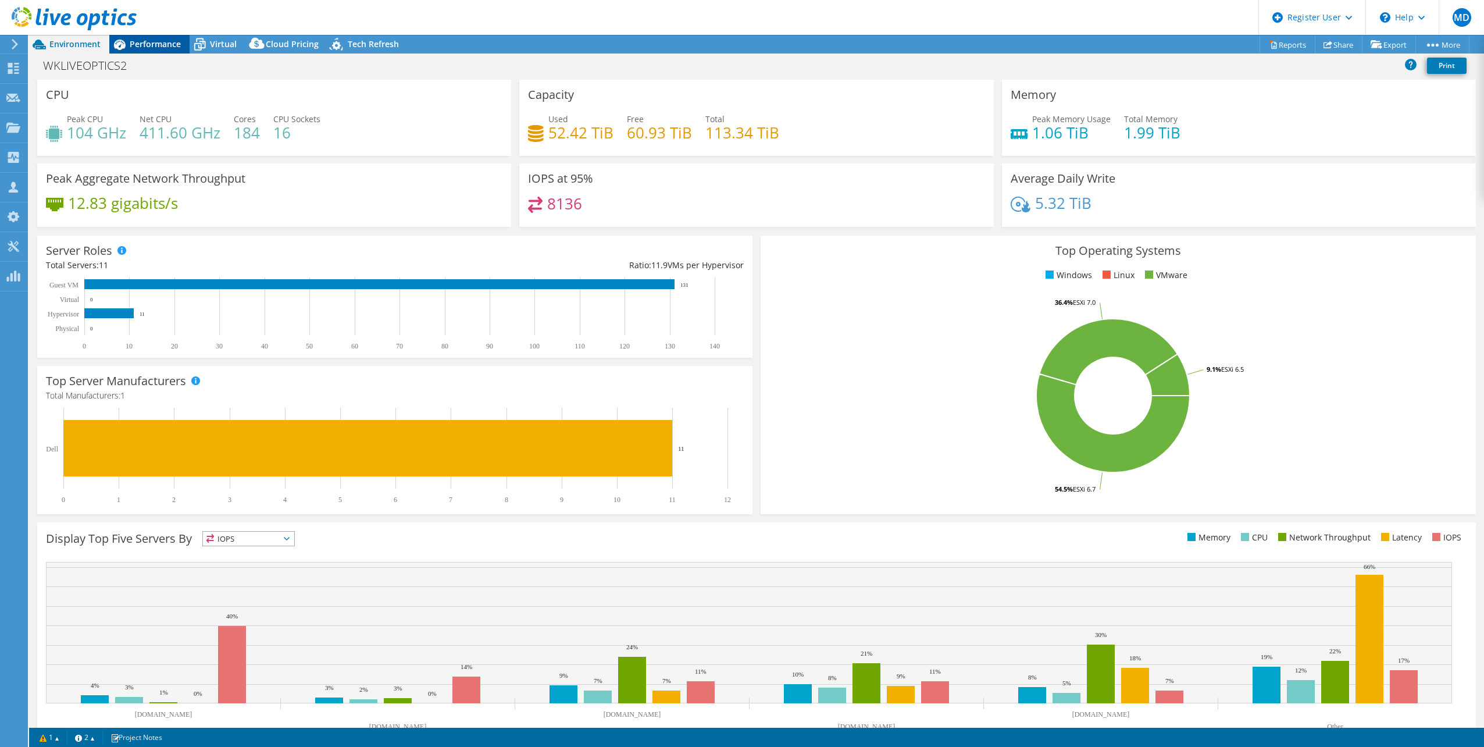
click at [134, 48] on span "Performance" at bounding box center [155, 43] width 51 height 11
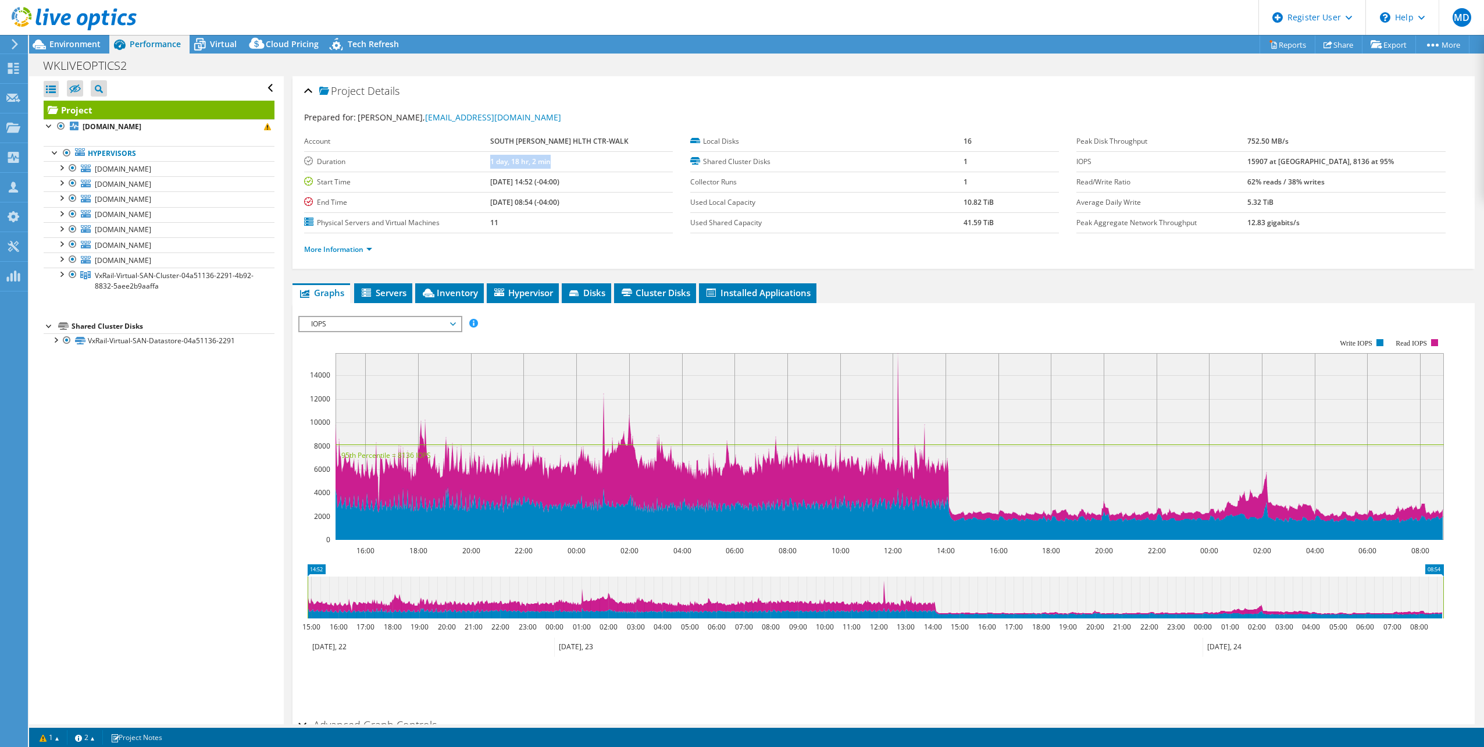
drag, startPoint x: 480, startPoint y: 163, endPoint x: 647, endPoint y: 153, distance: 166.5
click at [647, 153] on tr "Duration 1 day, 18 hr, 2 min" at bounding box center [488, 161] width 369 height 20
drag, startPoint x: 647, startPoint y: 153, endPoint x: 517, endPoint y: 168, distance: 130.5
click at [517, 168] on td "1 day, 18 hr, 2 min" at bounding box center [581, 161] width 183 height 20
drag, startPoint x: 530, startPoint y: 158, endPoint x: 572, endPoint y: 157, distance: 41.9
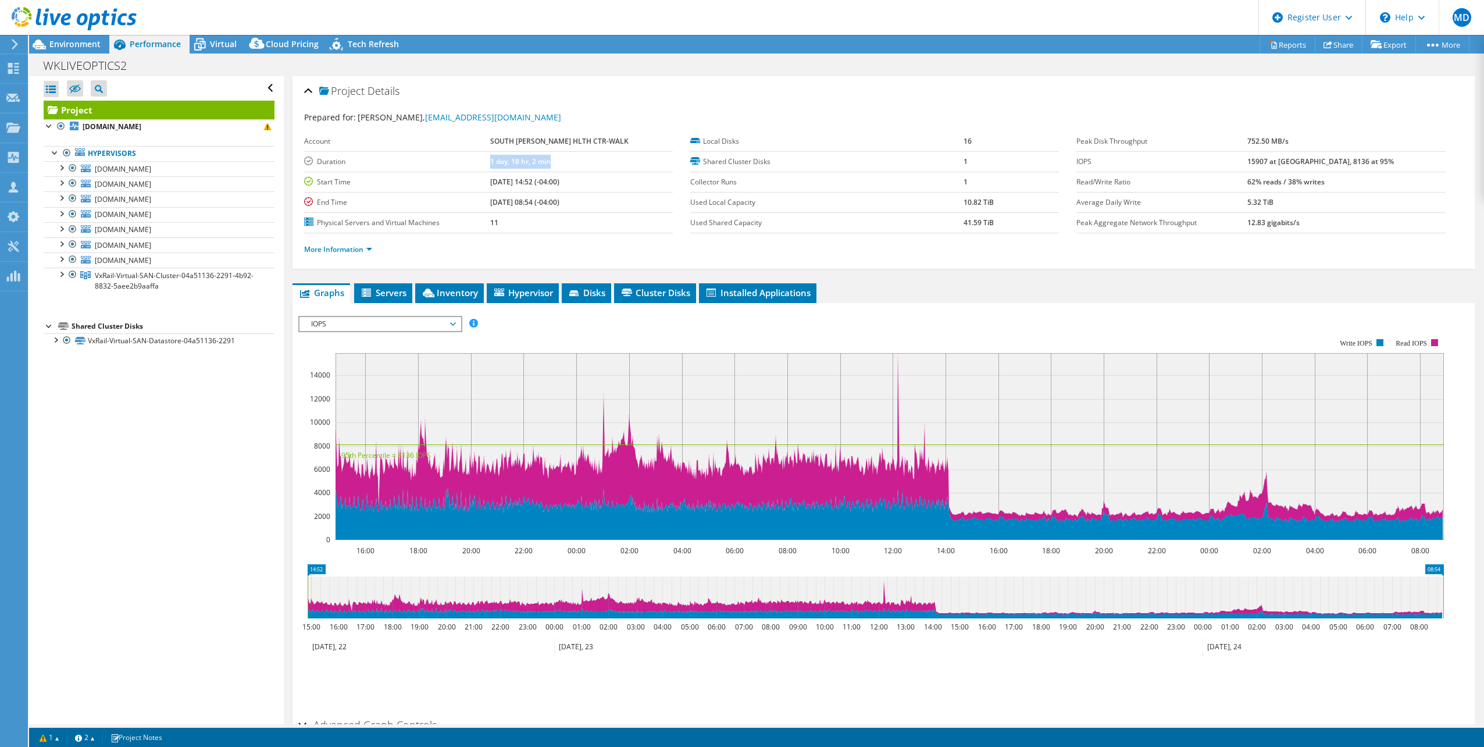
click at [562, 156] on td "1 day, 18 hr, 2 min" at bounding box center [581, 161] width 183 height 20
drag, startPoint x: 572, startPoint y: 157, endPoint x: 590, endPoint y: 162, distance: 18.8
click at [590, 162] on td "1 day, 18 hr, 2 min" at bounding box center [581, 161] width 183 height 20
click at [87, 44] on span "Environment" at bounding box center [74, 43] width 51 height 11
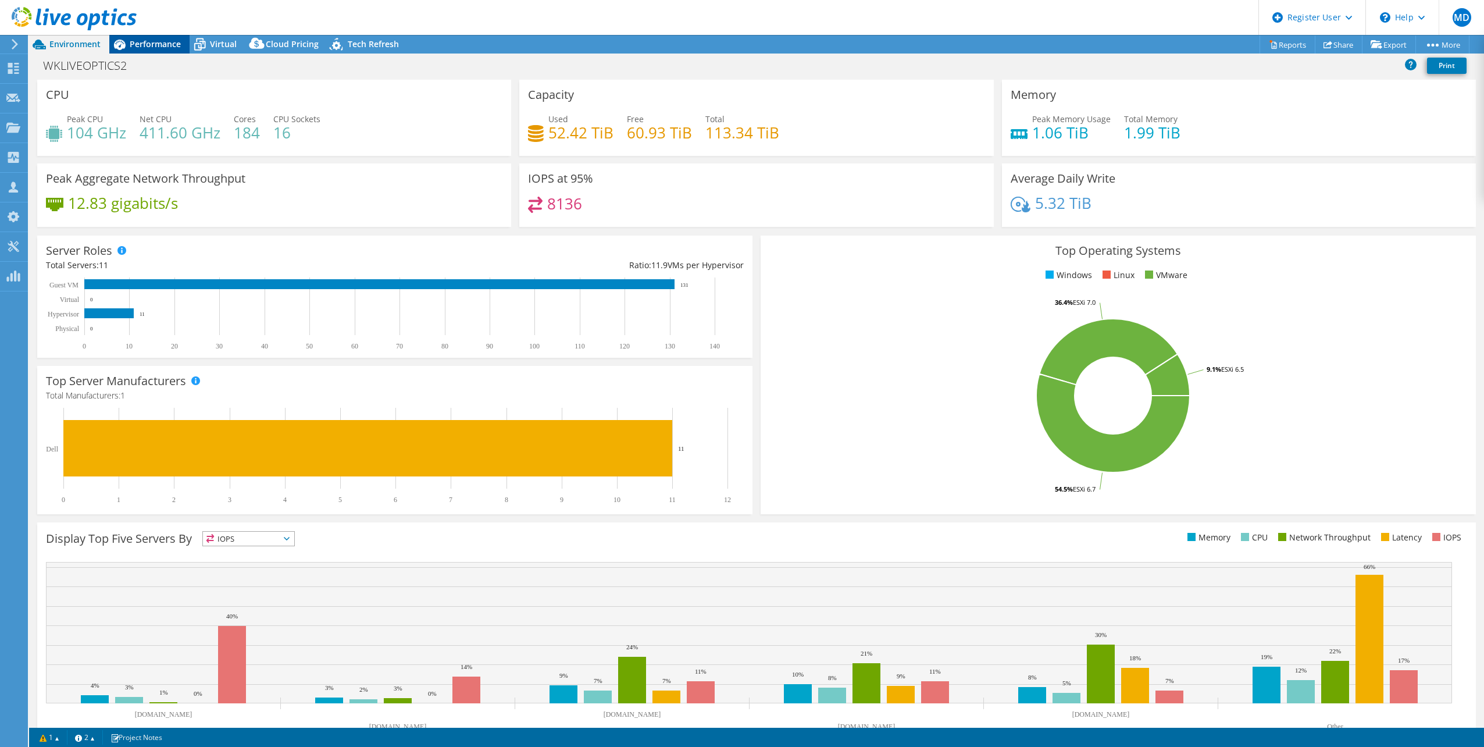
click at [160, 47] on span "Performance" at bounding box center [155, 43] width 51 height 11
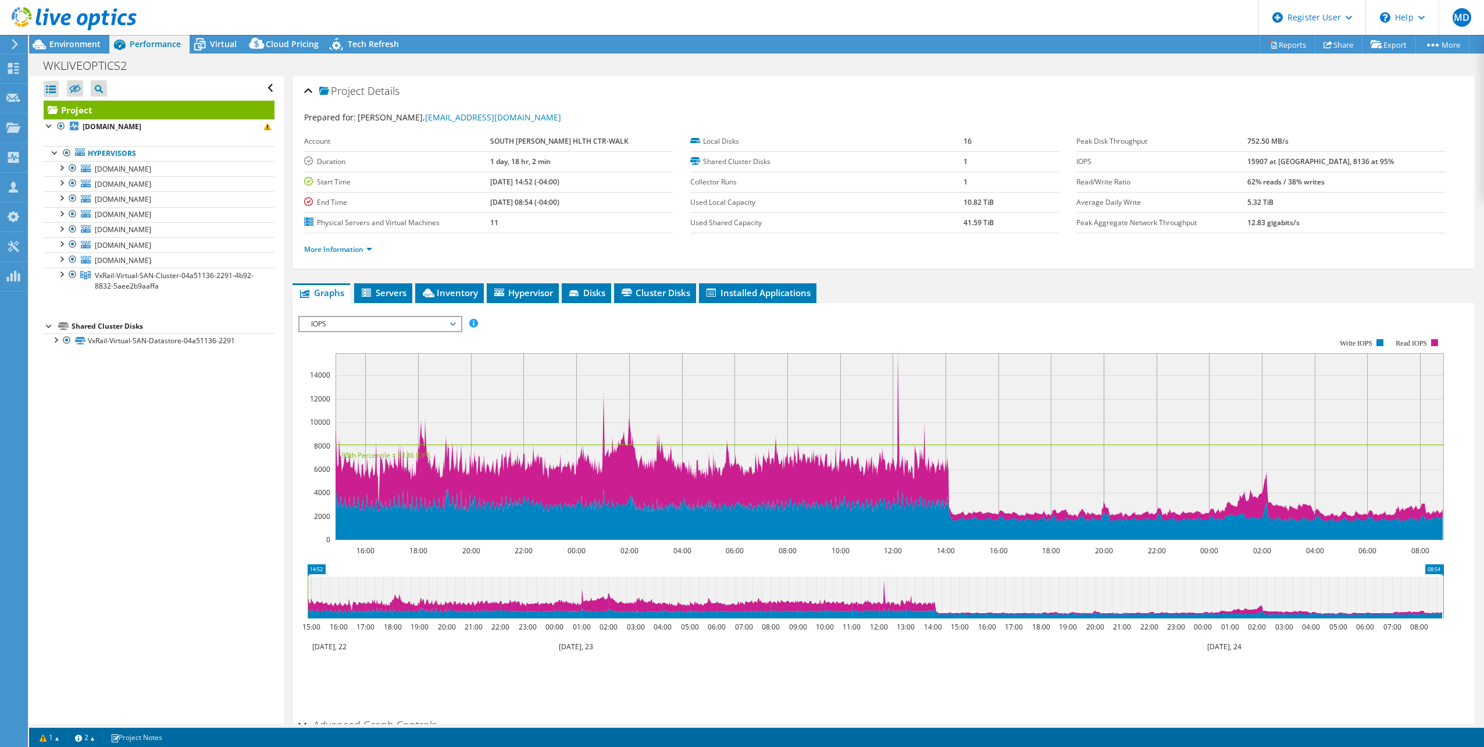
drag, startPoint x: 63, startPoint y: 46, endPoint x: 64, endPoint y: 8, distance: 37.8
click at [63, 46] on span "Environment" at bounding box center [74, 43] width 51 height 11
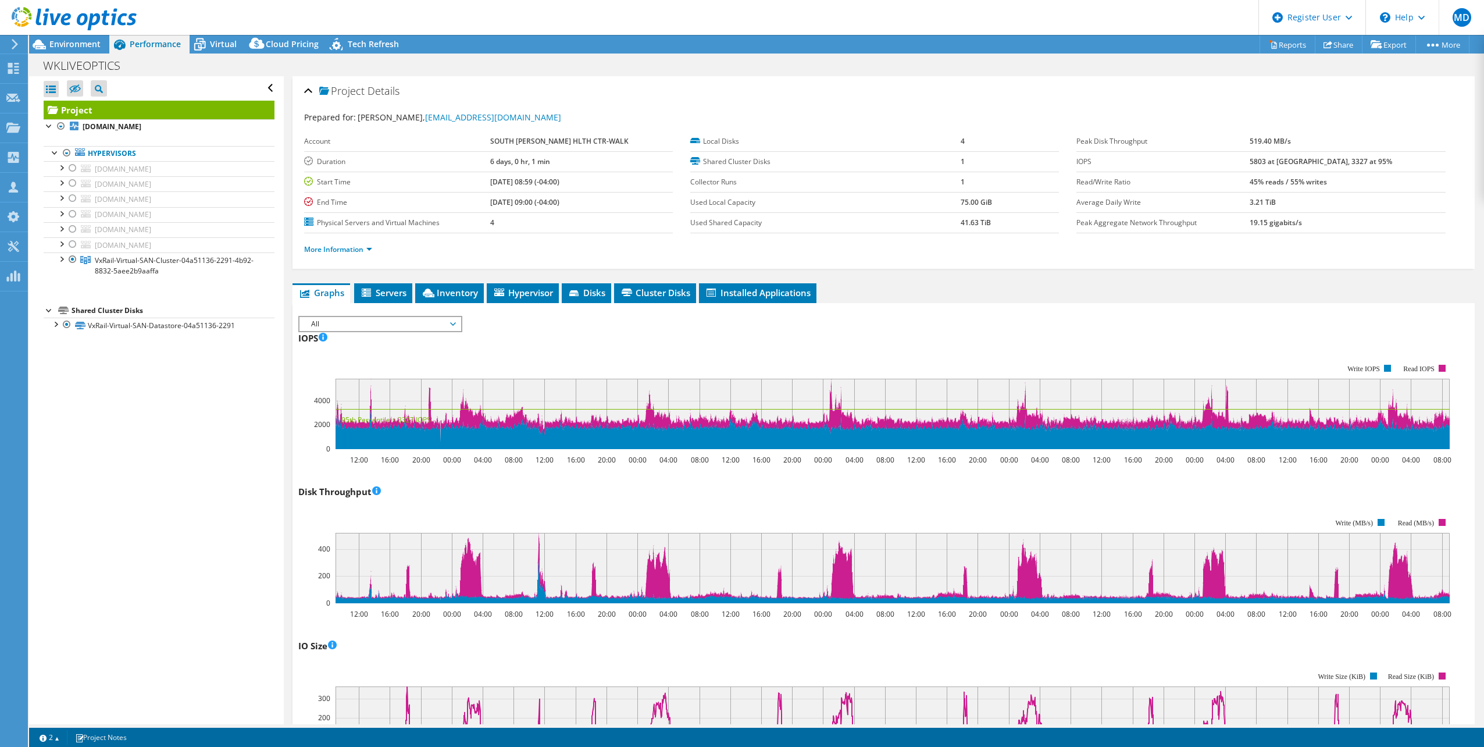
select select "USD"
click at [216, 42] on span "Virtual" at bounding box center [223, 43] width 27 height 11
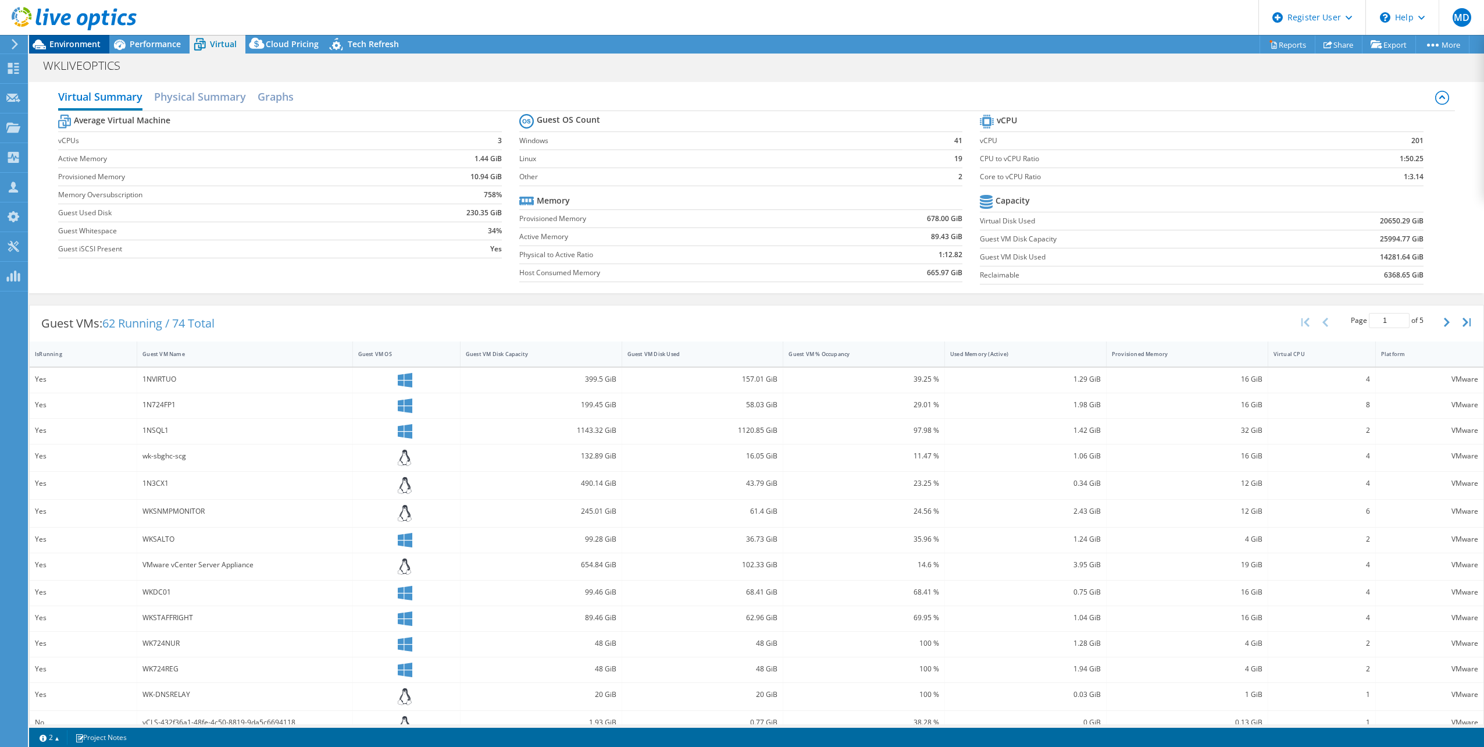
click at [77, 45] on span "Environment" at bounding box center [74, 43] width 51 height 11
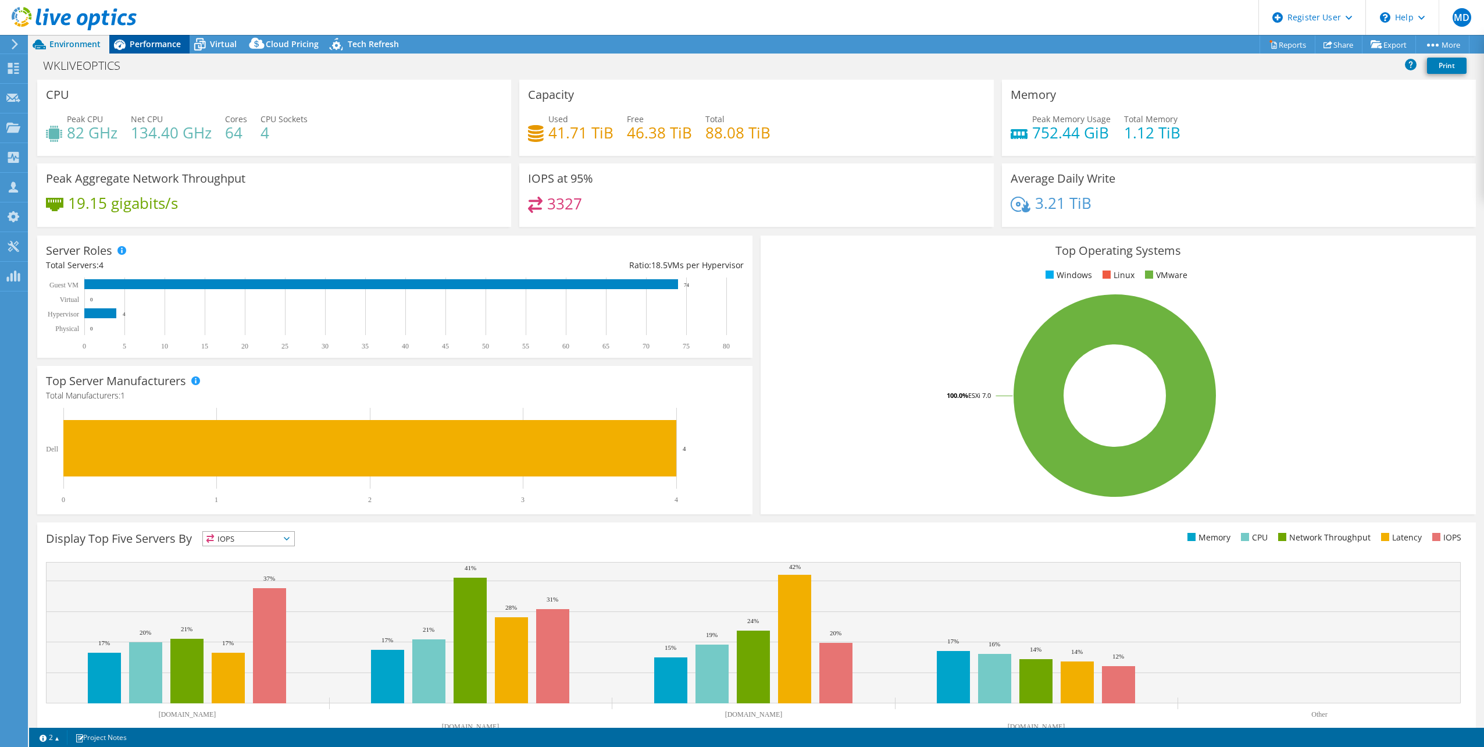
click at [151, 45] on span "Performance" at bounding box center [155, 43] width 51 height 11
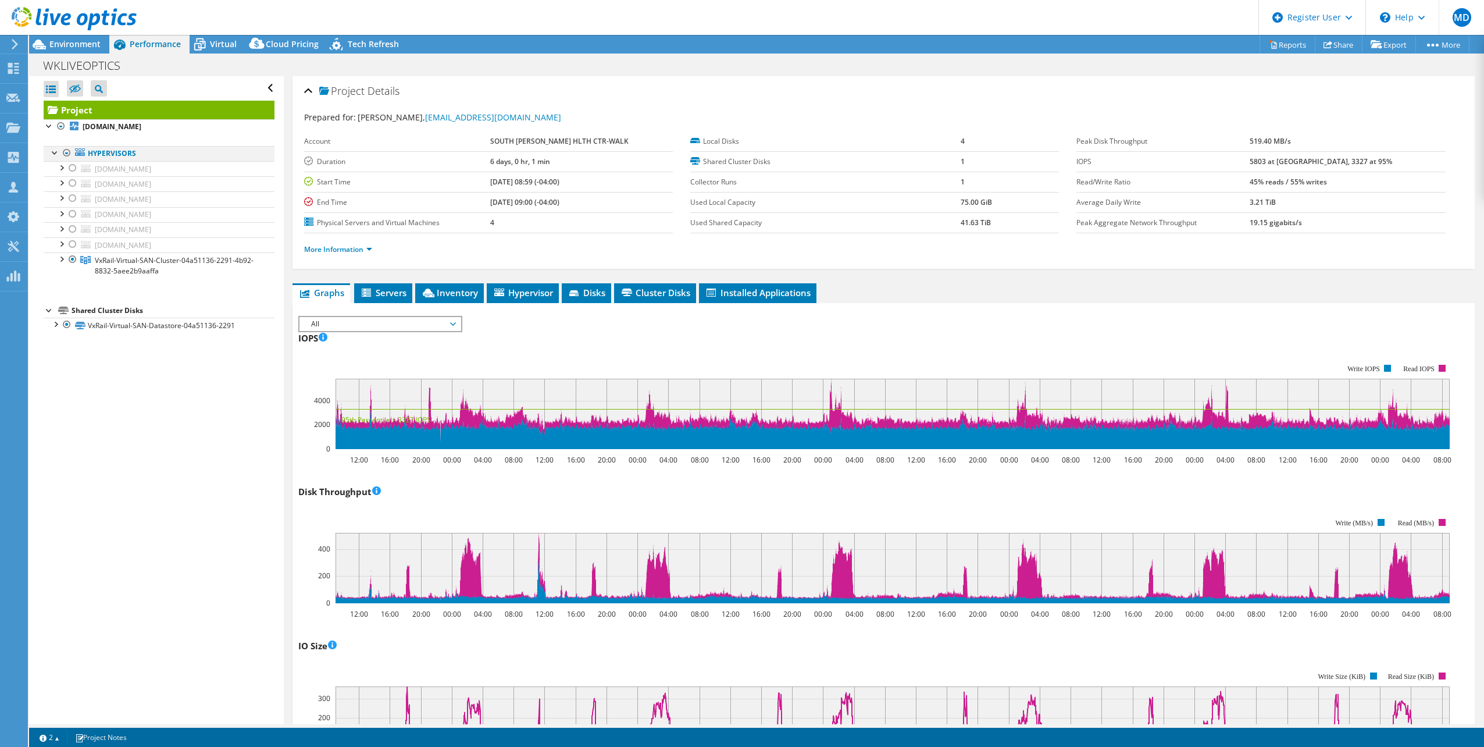
click at [67, 154] on div at bounding box center [67, 153] width 12 height 14
click at [59, 100] on div "Open All Close All Hide Excluded Nodes Project Tree Filter" at bounding box center [159, 88] width 231 height 24
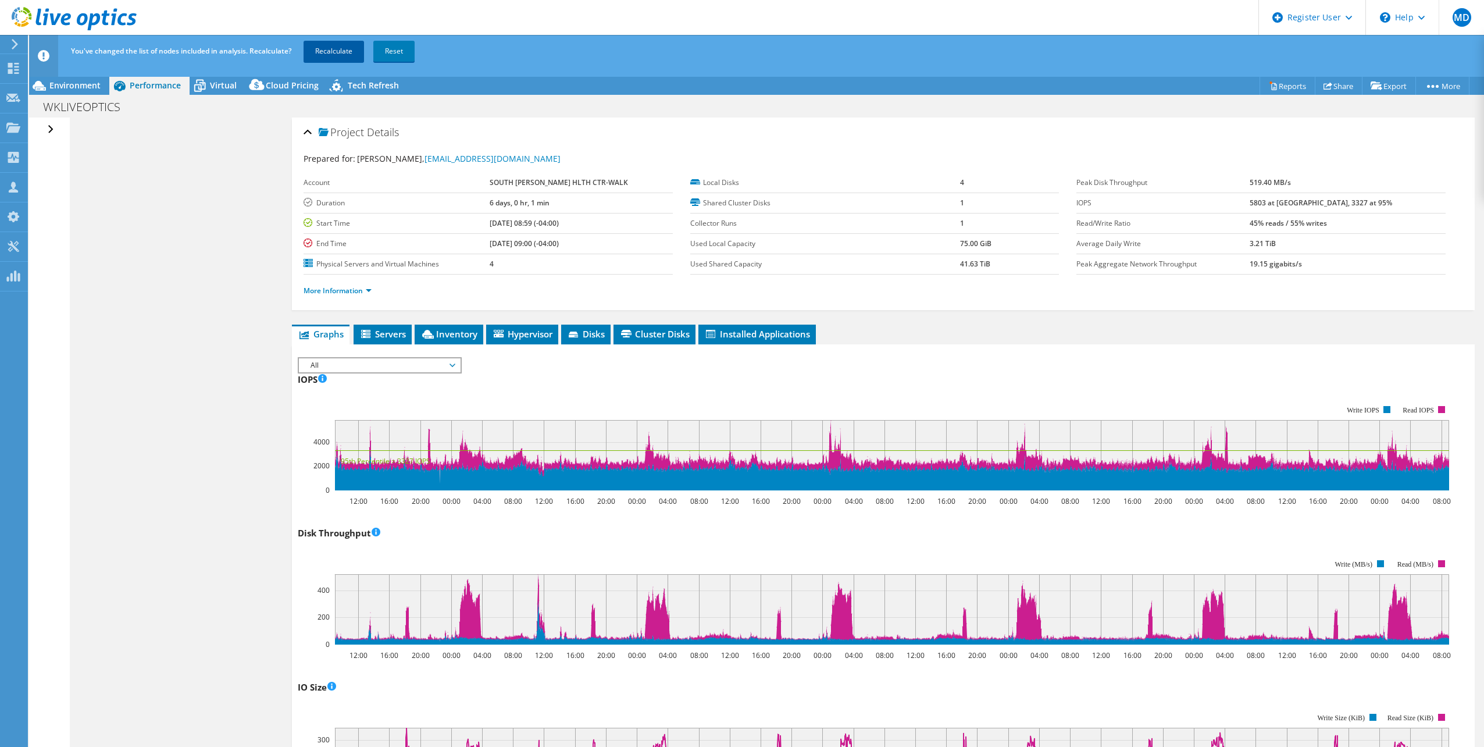
click at [350, 49] on link "Recalculate" at bounding box center [333, 51] width 60 height 21
click at [52, 131] on div "Open All Close All Hide Excluded Nodes Project Tree Filter" at bounding box center [52, 129] width 17 height 24
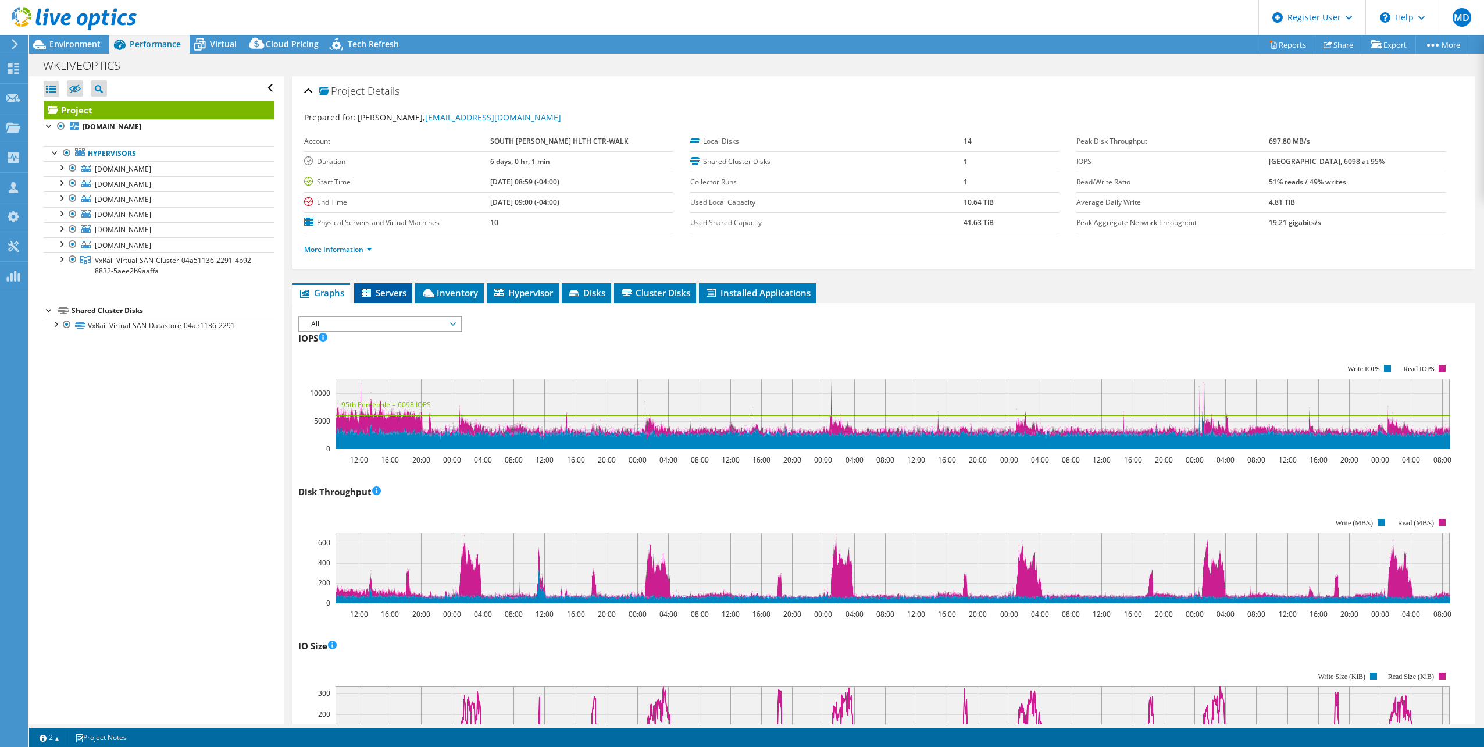
click at [352, 288] on ul "Graphs Servers Inventory Hypervisor Disks Cluster Disks Installed Applications" at bounding box center [883, 293] width 1182 height 20
click at [381, 290] on span "Servers" at bounding box center [383, 293] width 47 height 12
click at [386, 289] on span "Servers" at bounding box center [383, 293] width 47 height 12
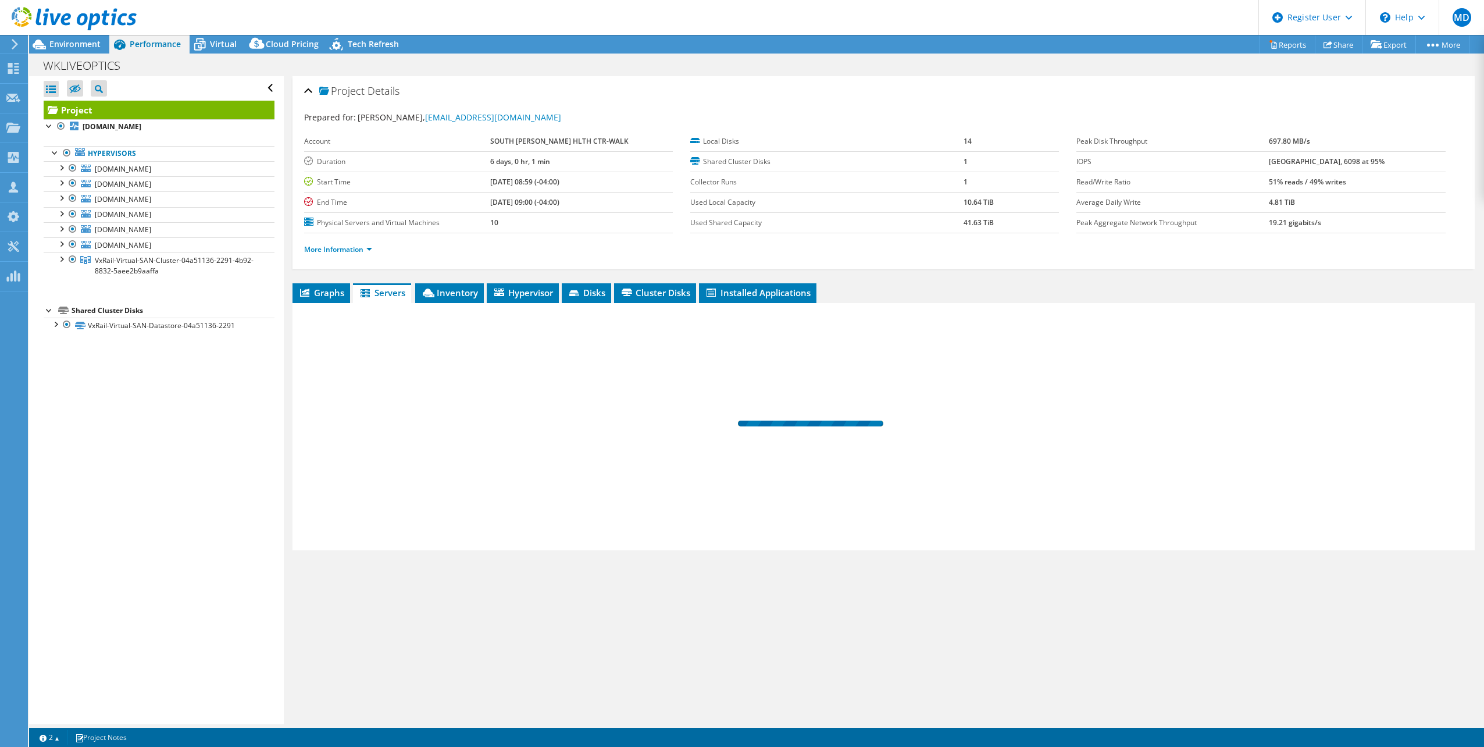
click at [456, 288] on span "Inventory" at bounding box center [449, 293] width 57 height 12
click at [449, 295] on span "Inventory" at bounding box center [448, 293] width 57 height 12
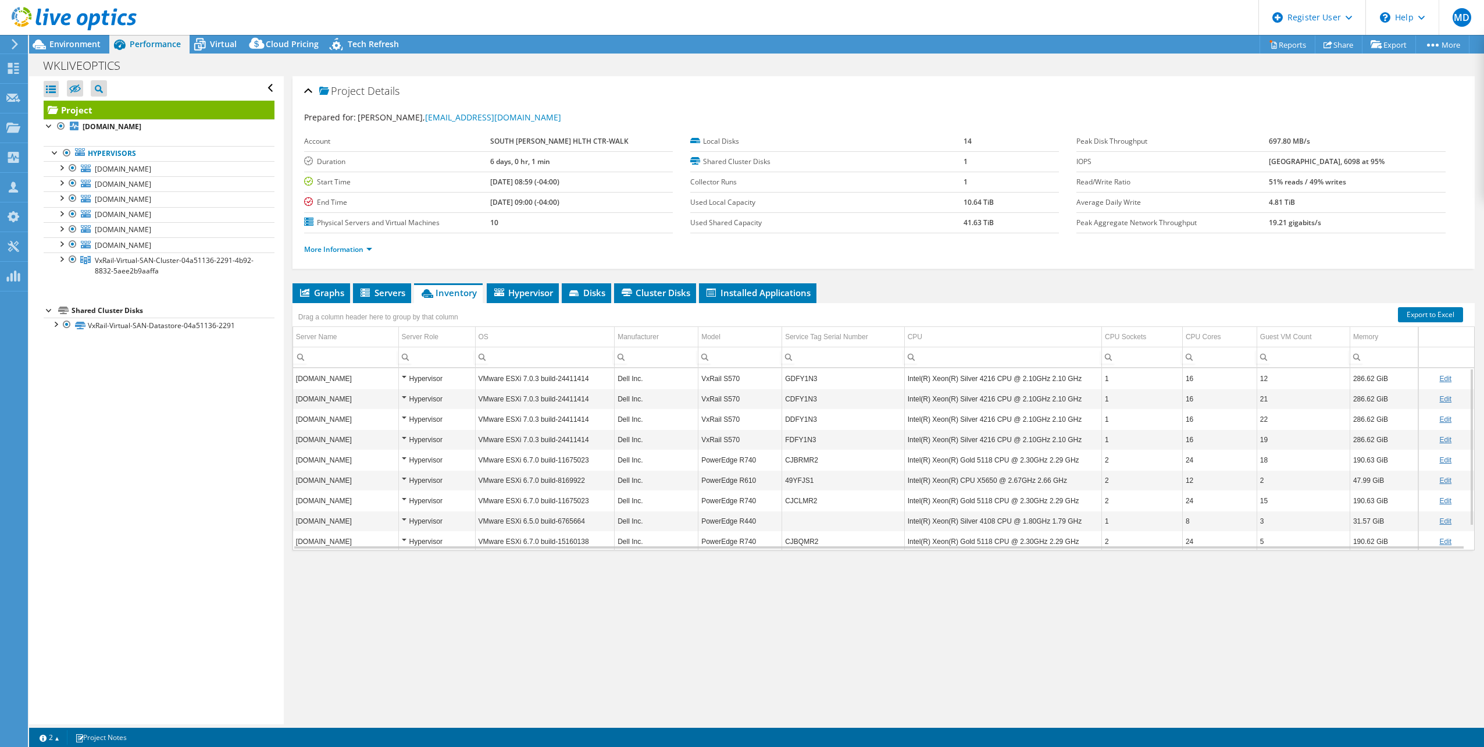
scroll to position [27, 0]
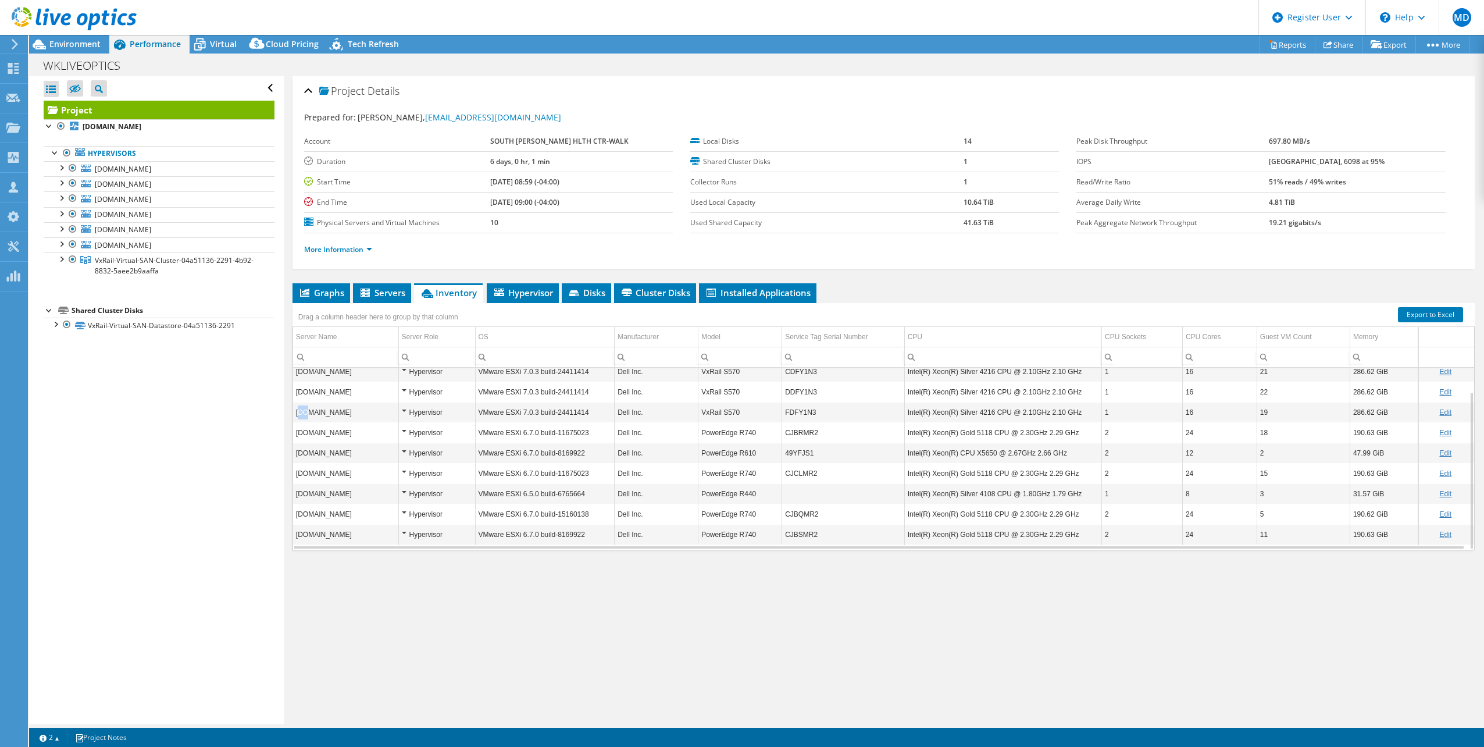
click at [306, 413] on td "[DOMAIN_NAME]" at bounding box center [345, 412] width 105 height 20
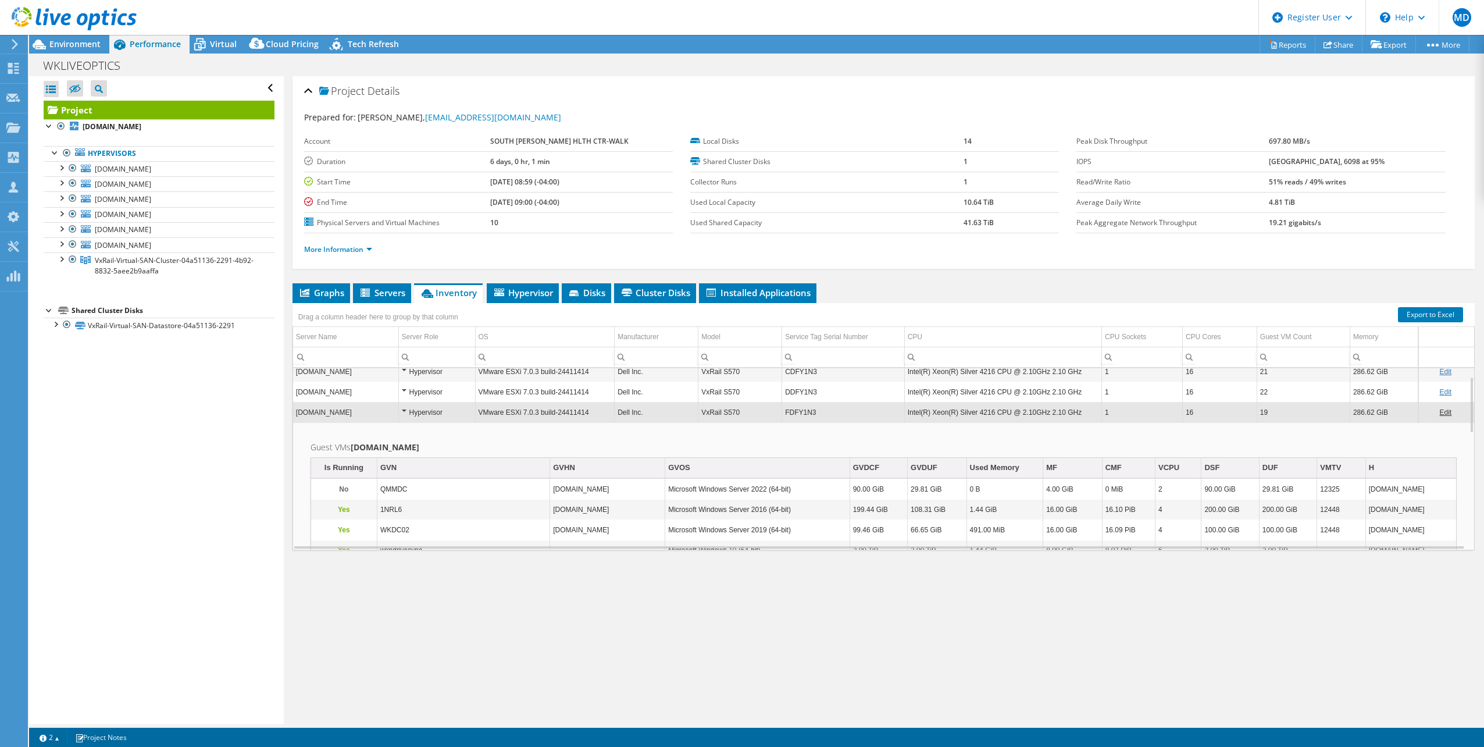
click at [368, 409] on td "[DOMAIN_NAME]" at bounding box center [345, 412] width 105 height 20
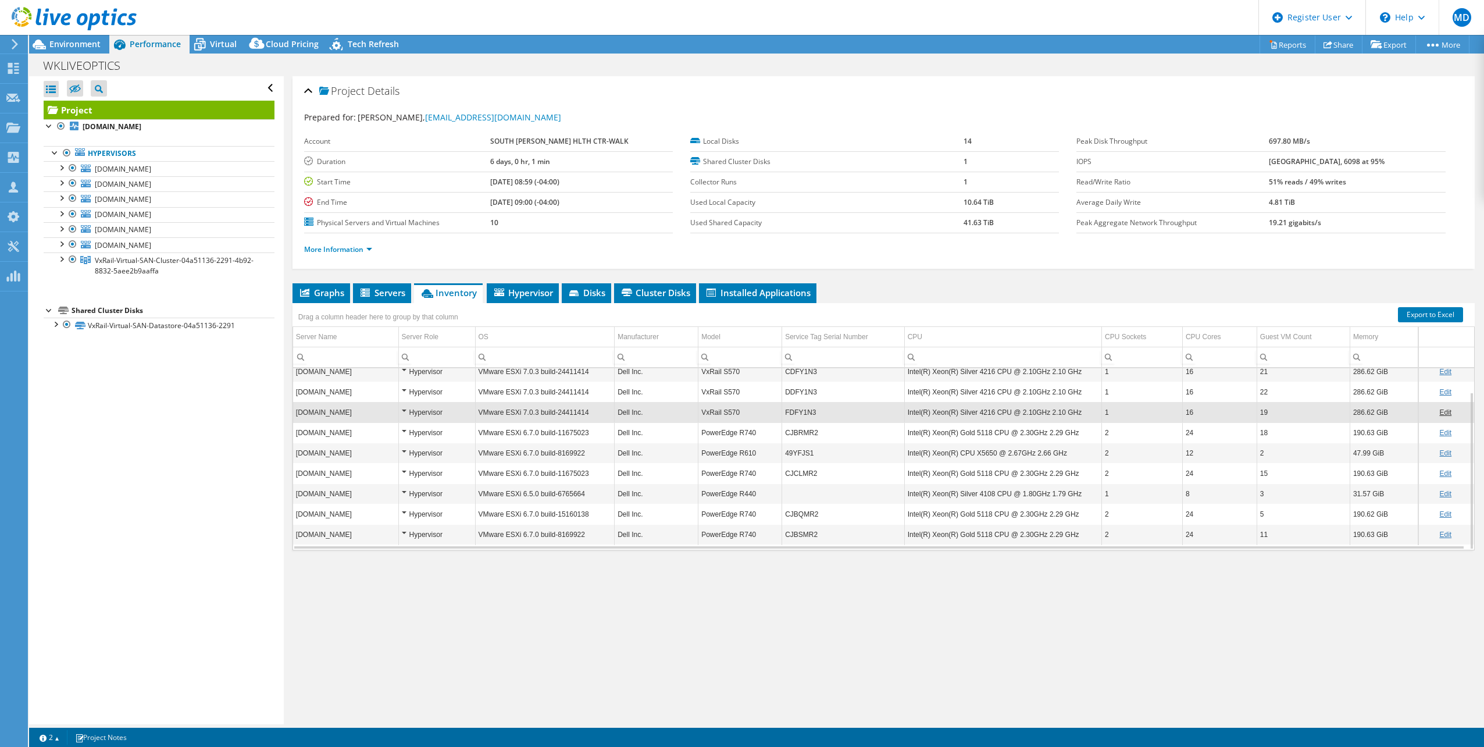
scroll to position [0, 0]
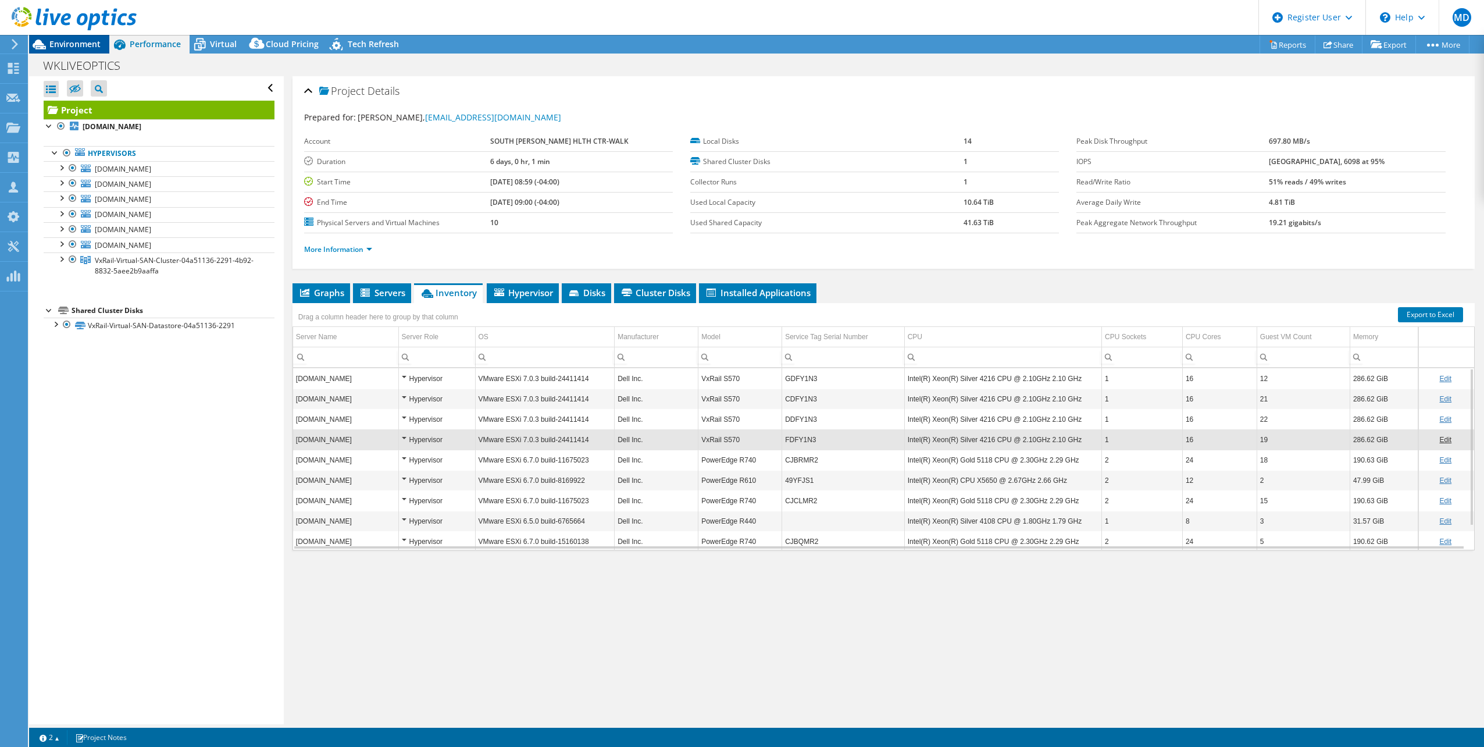
click at [65, 41] on span "Environment" at bounding box center [74, 43] width 51 height 11
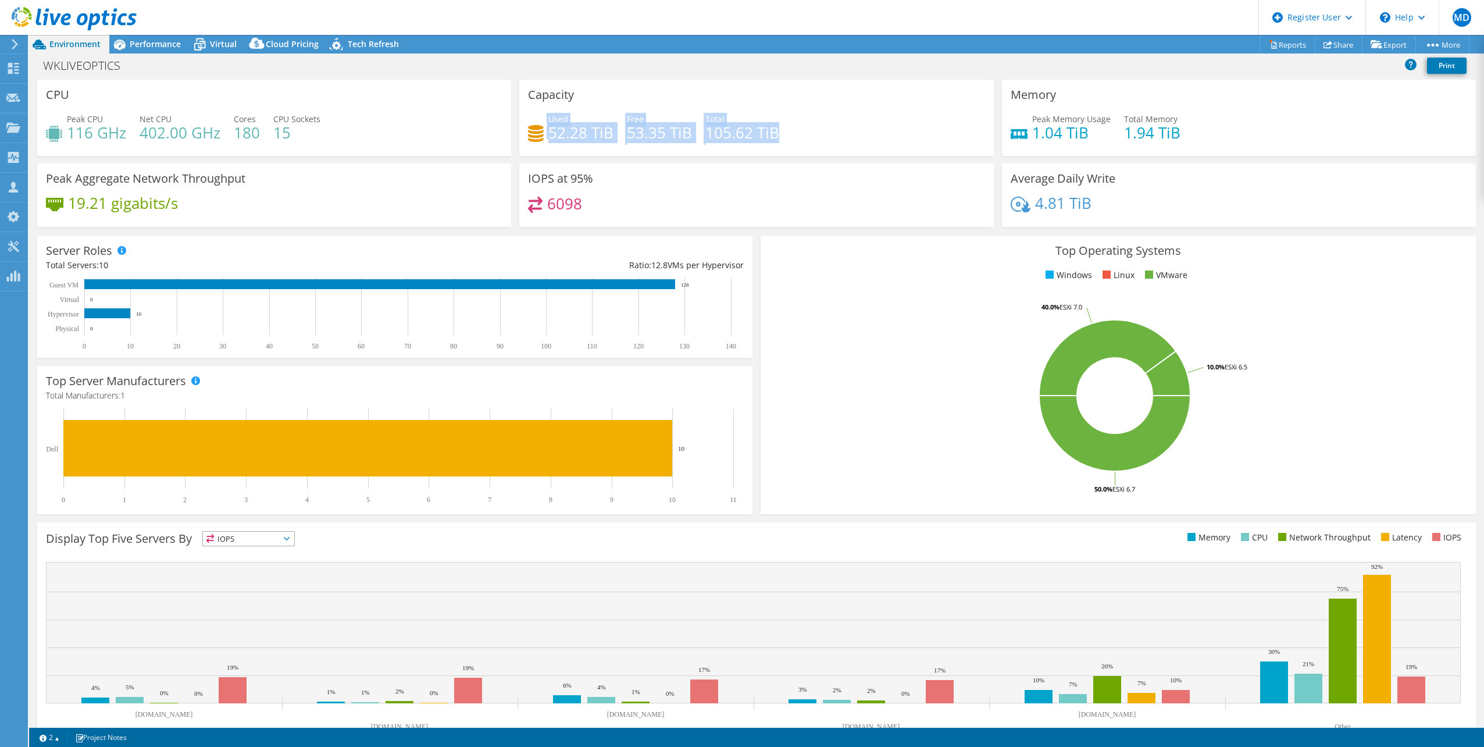
drag, startPoint x: 521, startPoint y: 130, endPoint x: 790, endPoint y: 129, distance: 269.2
click at [790, 129] on div "Capacity Used 52.28 TiB Free 53.35 TiB Total 105.62 TiB" at bounding box center [756, 118] width 474 height 76
click at [792, 133] on div "Used 52.28 TiB Free 53.35 TiB Total 105.62 TiB" at bounding box center [756, 132] width 456 height 38
drag, startPoint x: 548, startPoint y: 126, endPoint x: 799, endPoint y: 121, distance: 251.2
click at [799, 121] on div "Used 52.28 TiB Free 53.35 TiB Total 105.62 TiB" at bounding box center [756, 132] width 456 height 38
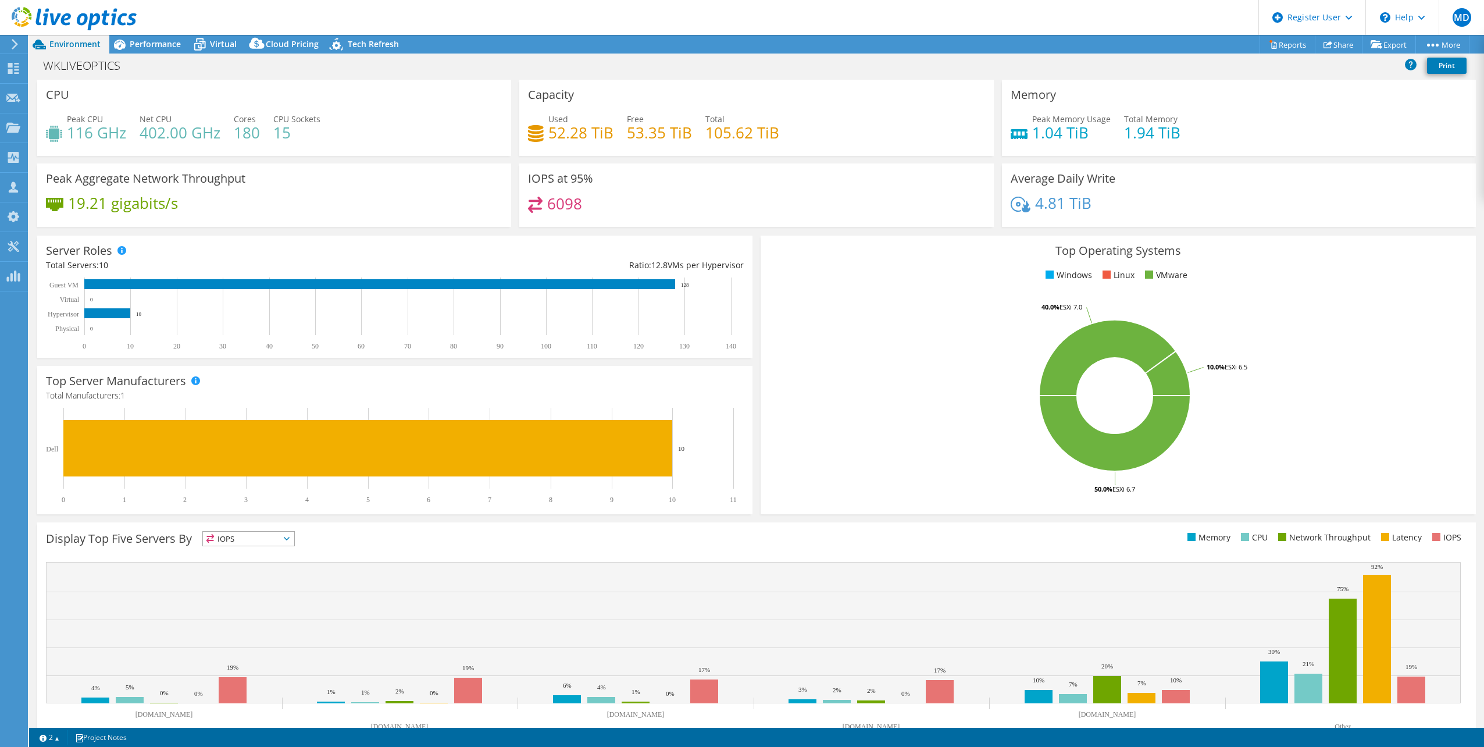
click at [797, 126] on div "Used 52.28 TiB Free 53.35 TiB Total 105.62 TiB" at bounding box center [756, 132] width 456 height 38
drag, startPoint x: 546, startPoint y: 128, endPoint x: 624, endPoint y: 127, distance: 77.9
click at [624, 127] on div "Used 52.28 TiB Free 53.35 TiB Total 105.62 TiB" at bounding box center [756, 132] width 456 height 38
drag, startPoint x: 624, startPoint y: 127, endPoint x: 563, endPoint y: 133, distance: 61.3
click at [573, 137] on h4 "52.28 TiB" at bounding box center [580, 132] width 65 height 13
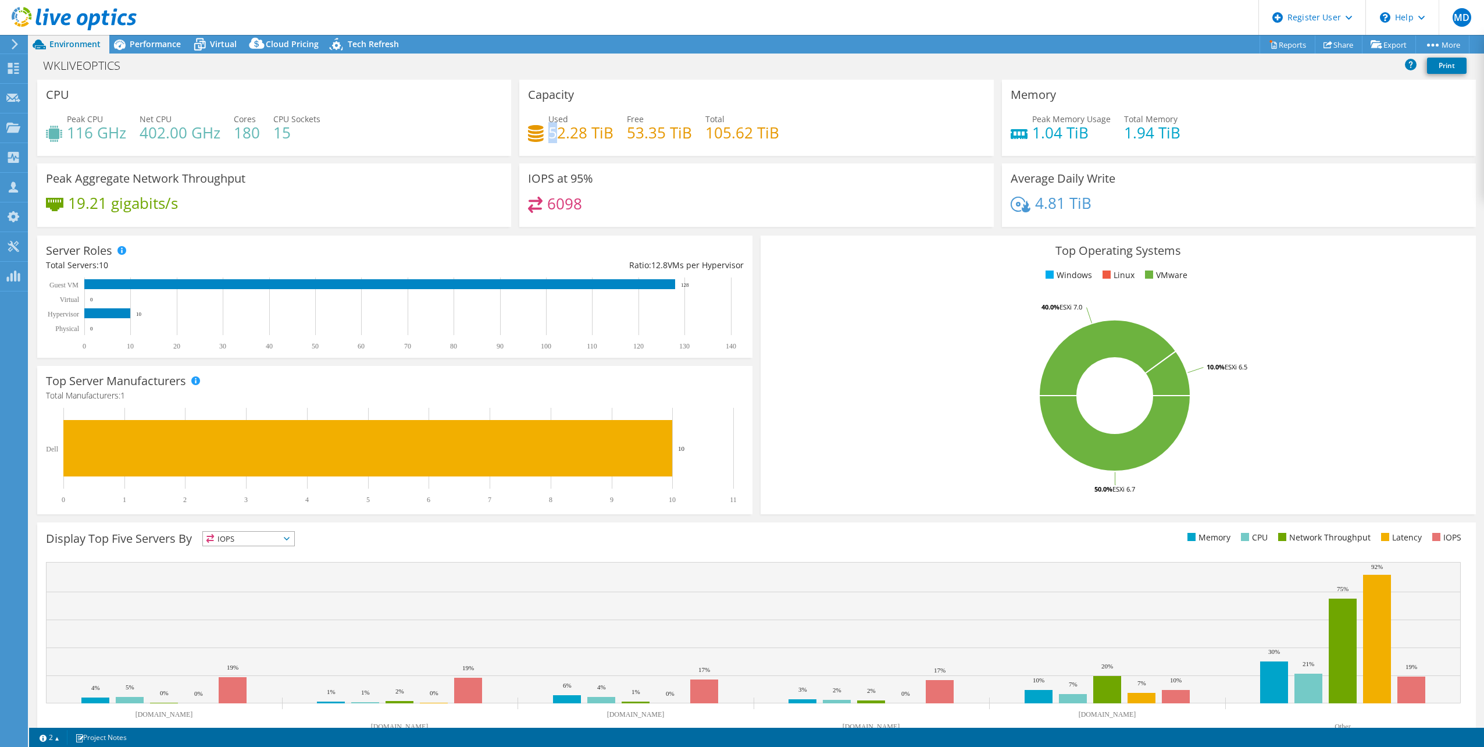
drag, startPoint x: 552, startPoint y: 128, endPoint x: 602, endPoint y: 121, distance: 49.9
click at [602, 121] on div "Used 52.28 TiB" at bounding box center [580, 126] width 65 height 26
drag, startPoint x: 602, startPoint y: 121, endPoint x: 687, endPoint y: 149, distance: 89.9
click at [687, 149] on div "Used 52.28 TiB Free 53.35 TiB Total 105.62 TiB" at bounding box center [756, 132] width 456 height 38
drag, startPoint x: 707, startPoint y: 130, endPoint x: 753, endPoint y: 124, distance: 46.3
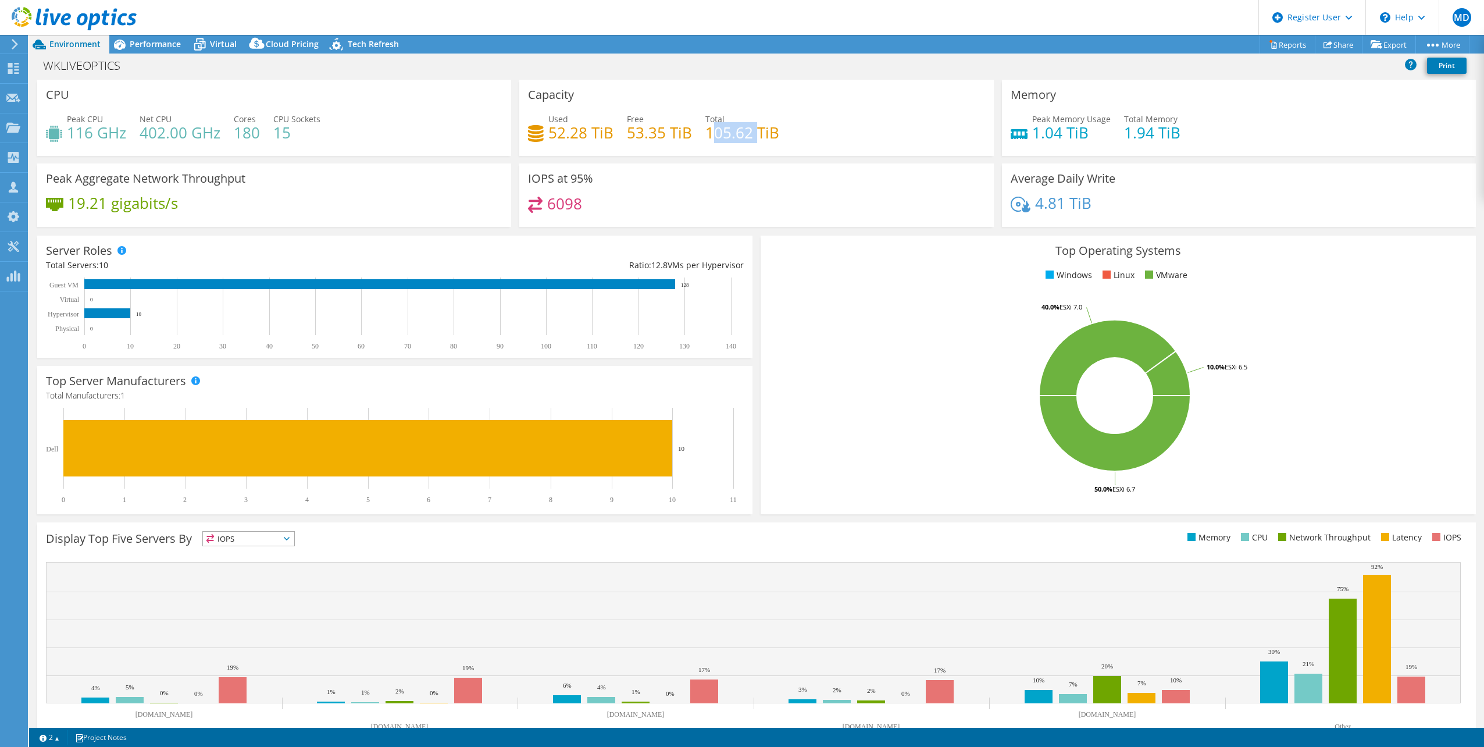
click at [753, 126] on h4 "105.62 TiB" at bounding box center [742, 132] width 74 height 13
drag, startPoint x: 753, startPoint y: 124, endPoint x: 724, endPoint y: 147, distance: 37.2
click at [724, 147] on div "Used 52.28 TiB Free 53.35 TiB Total 105.62 TiB" at bounding box center [756, 132] width 456 height 38
drag, startPoint x: 542, startPoint y: 131, endPoint x: 576, endPoint y: 126, distance: 33.5
click at [576, 126] on div "Used 52.28 TiB" at bounding box center [570, 126] width 85 height 26
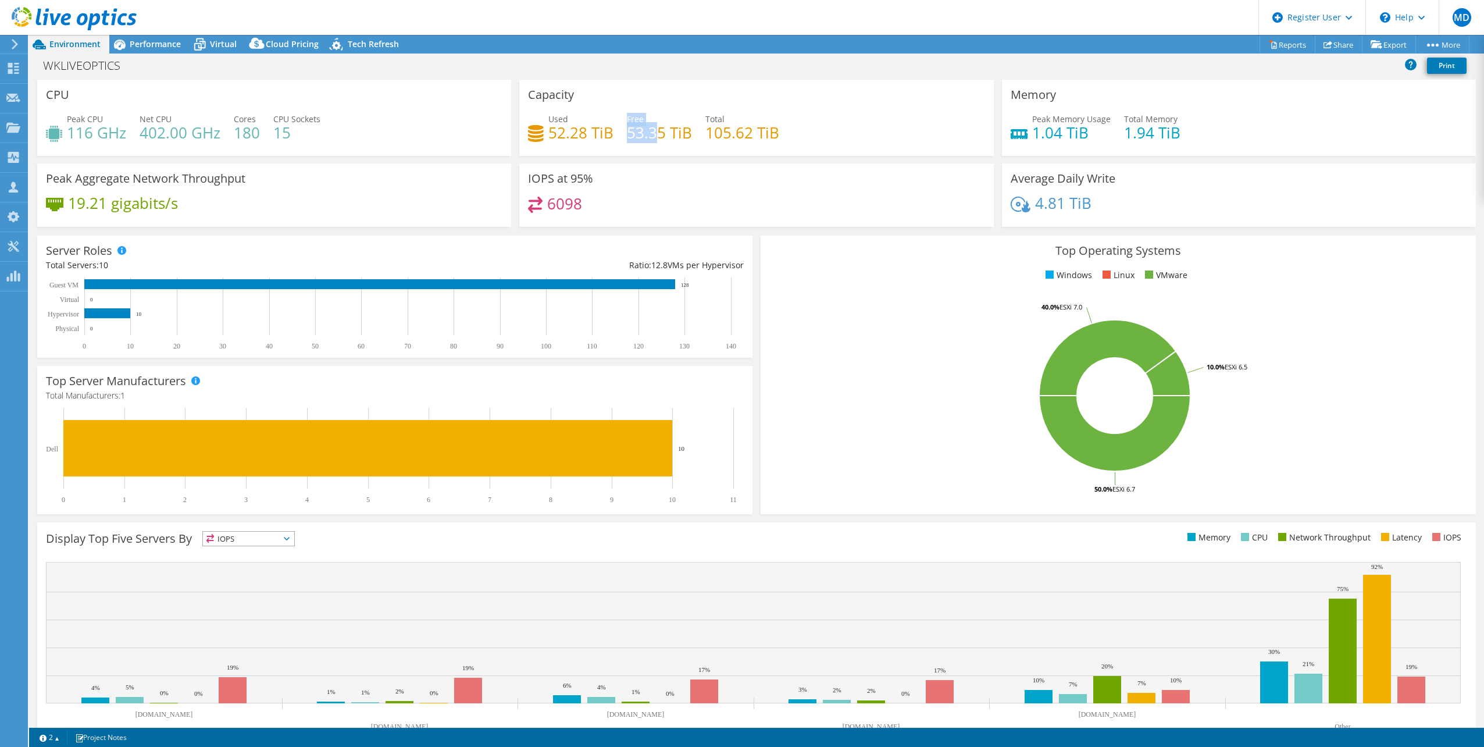
drag, startPoint x: 581, startPoint y: 125, endPoint x: 652, endPoint y: 128, distance: 71.6
click at [652, 128] on div "Free 53.35 TiB" at bounding box center [659, 126] width 65 height 26
drag, startPoint x: 652, startPoint y: 128, endPoint x: 658, endPoint y: 142, distance: 14.4
click at [655, 139] on h4 "53.35 TiB" at bounding box center [659, 132] width 65 height 13
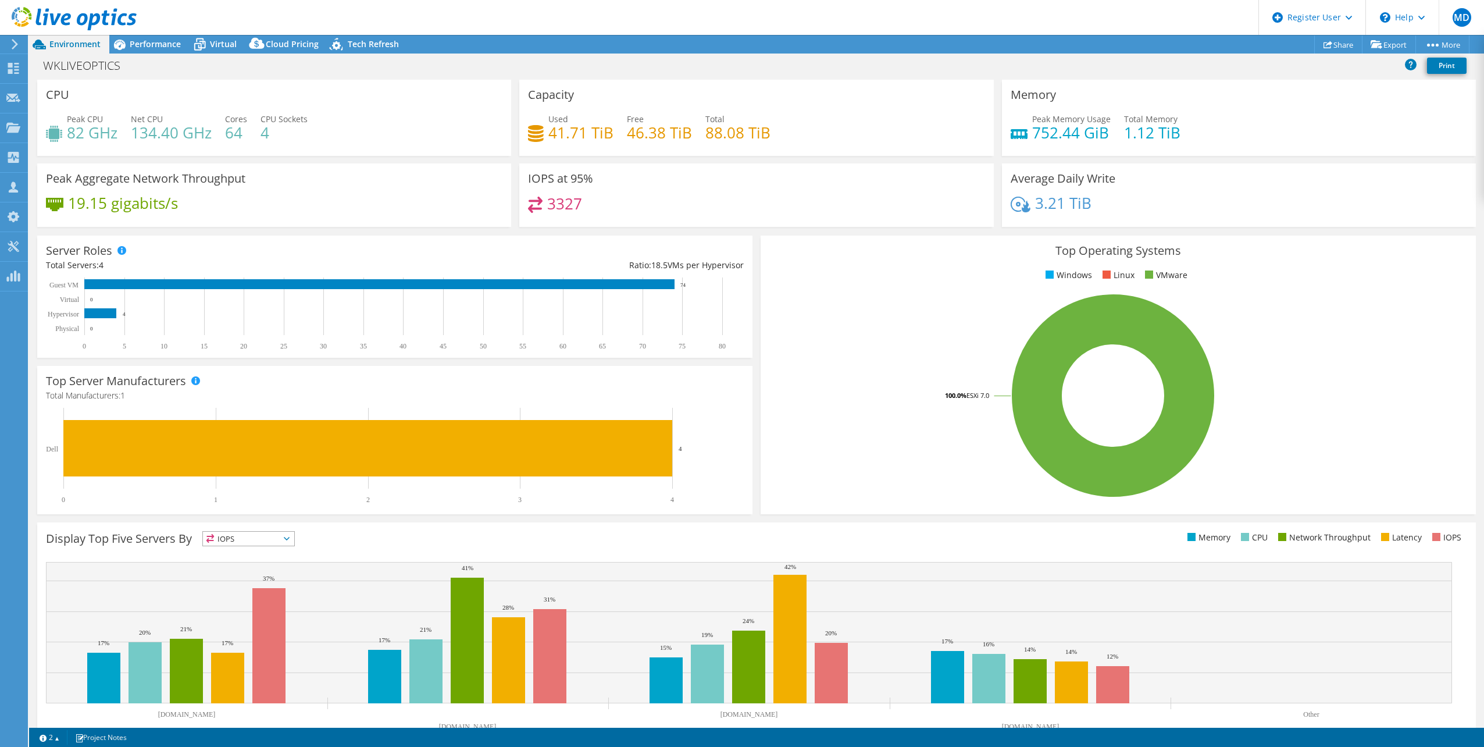
select select "USD"
drag, startPoint x: 547, startPoint y: 120, endPoint x: 806, endPoint y: 124, distance: 259.9
click at [808, 123] on div "Used 41.71 TiB Free 46.38 TiB Total 88.08 TiB" at bounding box center [756, 132] width 456 height 38
drag, startPoint x: 806, startPoint y: 124, endPoint x: 779, endPoint y: 145, distance: 34.4
click at [779, 145] on div "Used 41.71 TiB Free 46.38 TiB Total 88.08 TiB" at bounding box center [756, 132] width 456 height 38
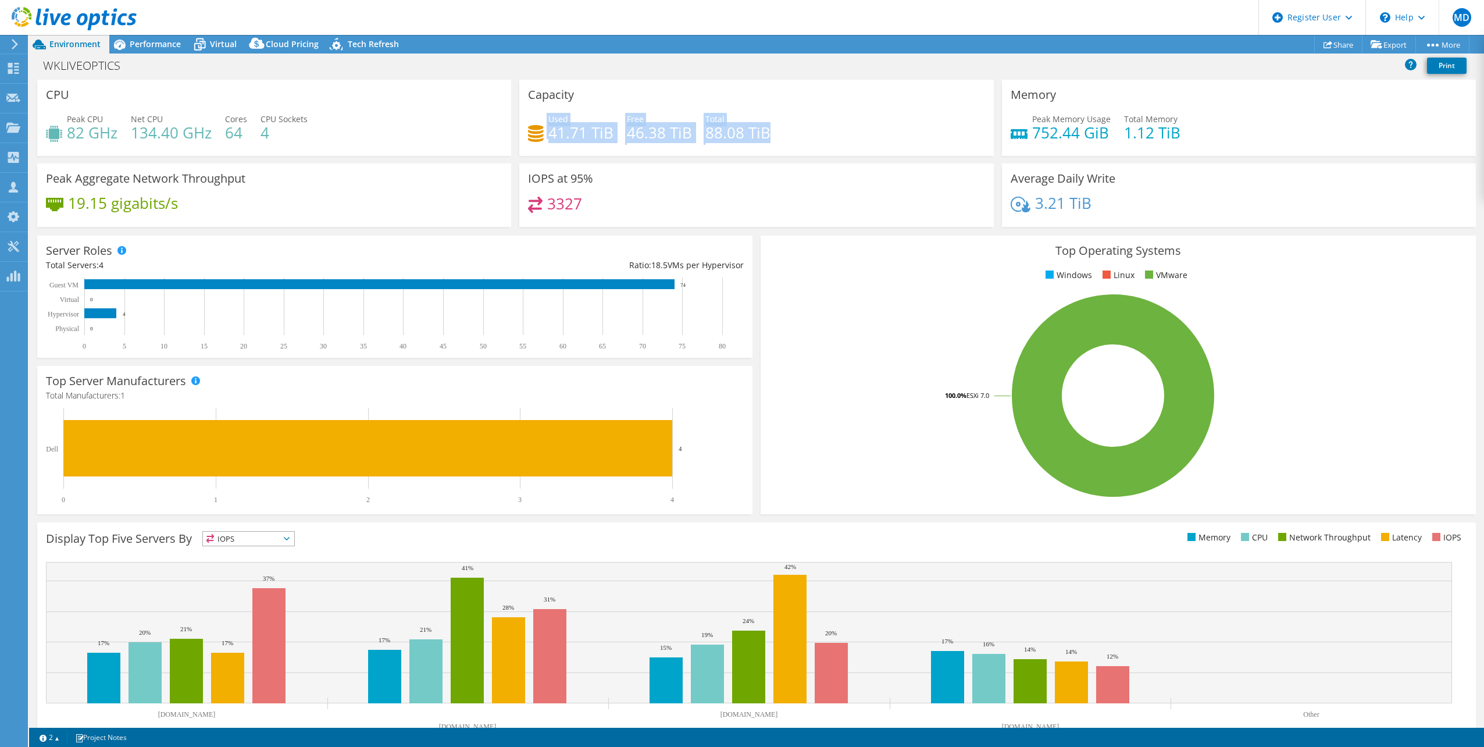
drag, startPoint x: 540, startPoint y: 112, endPoint x: 749, endPoint y: 128, distance: 210.5
click at [773, 134] on div "Capacity Used 41.71 TiB Free 46.38 TiB Total 88.08 TiB" at bounding box center [756, 118] width 474 height 76
click at [778, 123] on div "Used 41.71 TiB Free 46.38 TiB Total 88.08 TiB" at bounding box center [756, 132] width 456 height 38
drag, startPoint x: 548, startPoint y: 134, endPoint x: 606, endPoint y: 132, distance: 57.6
click at [606, 132] on h4 "41.71 TiB" at bounding box center [580, 132] width 65 height 13
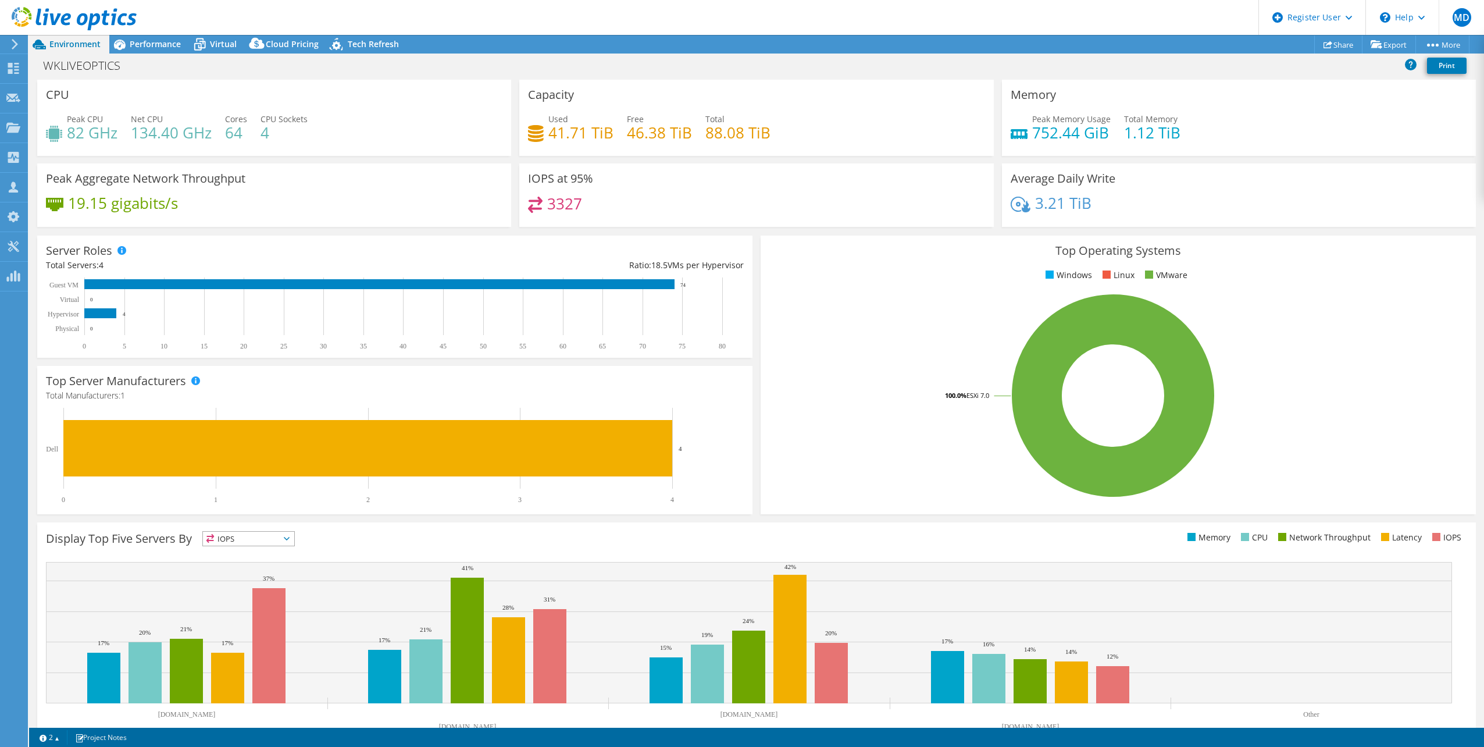
drag, startPoint x: 606, startPoint y: 132, endPoint x: 743, endPoint y: 150, distance: 138.4
click at [743, 150] on div "Used 41.71 TiB Free 46.38 TiB Total 88.08 TiB" at bounding box center [756, 132] width 456 height 38
click at [948, 291] on div "Top Operating Systems Windows Linux VMware 100.0% ESXi 7.0" at bounding box center [1117, 374] width 715 height 278
drag, startPoint x: 158, startPoint y: 44, endPoint x: 173, endPoint y: 40, distance: 16.2
click at [158, 44] on span "Performance" at bounding box center [155, 43] width 51 height 11
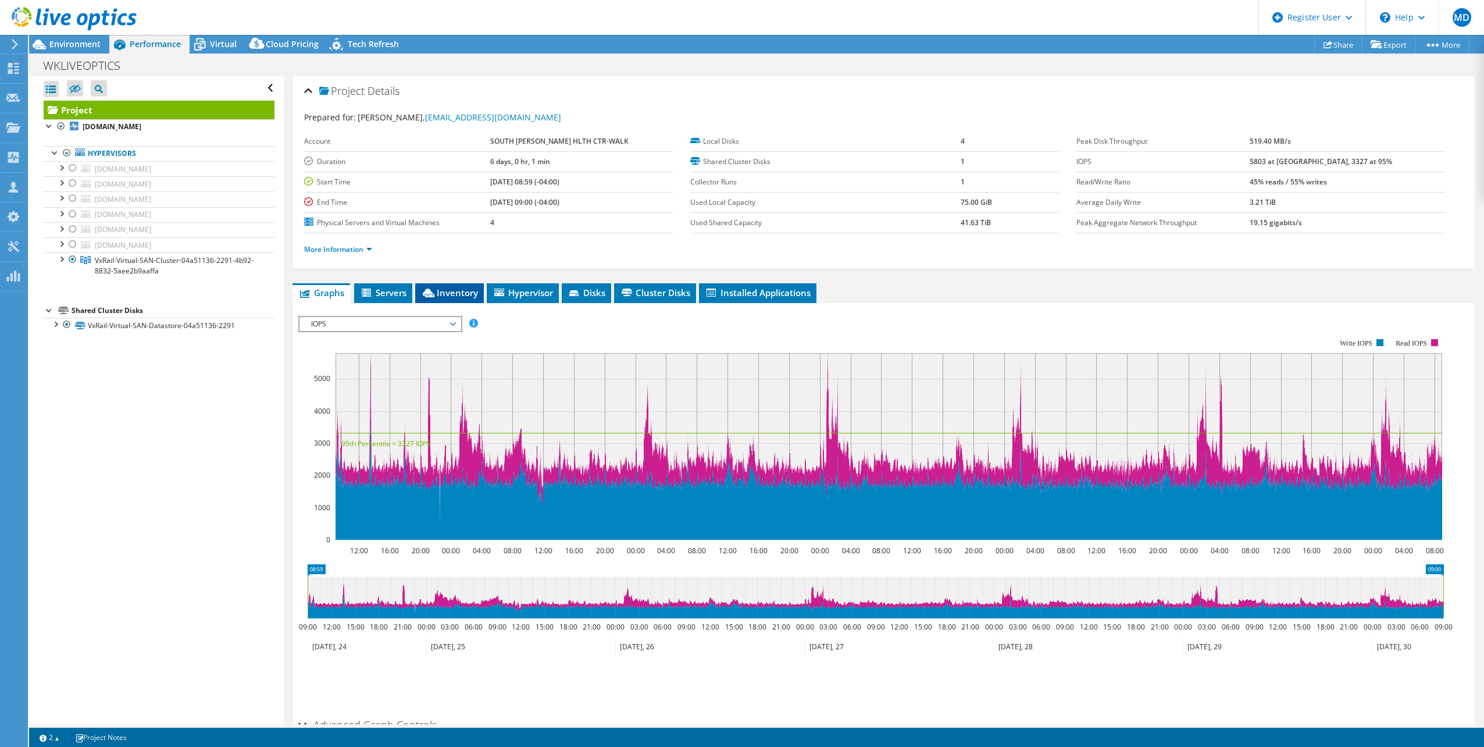
click at [444, 288] on span "Inventory" at bounding box center [449, 293] width 57 height 12
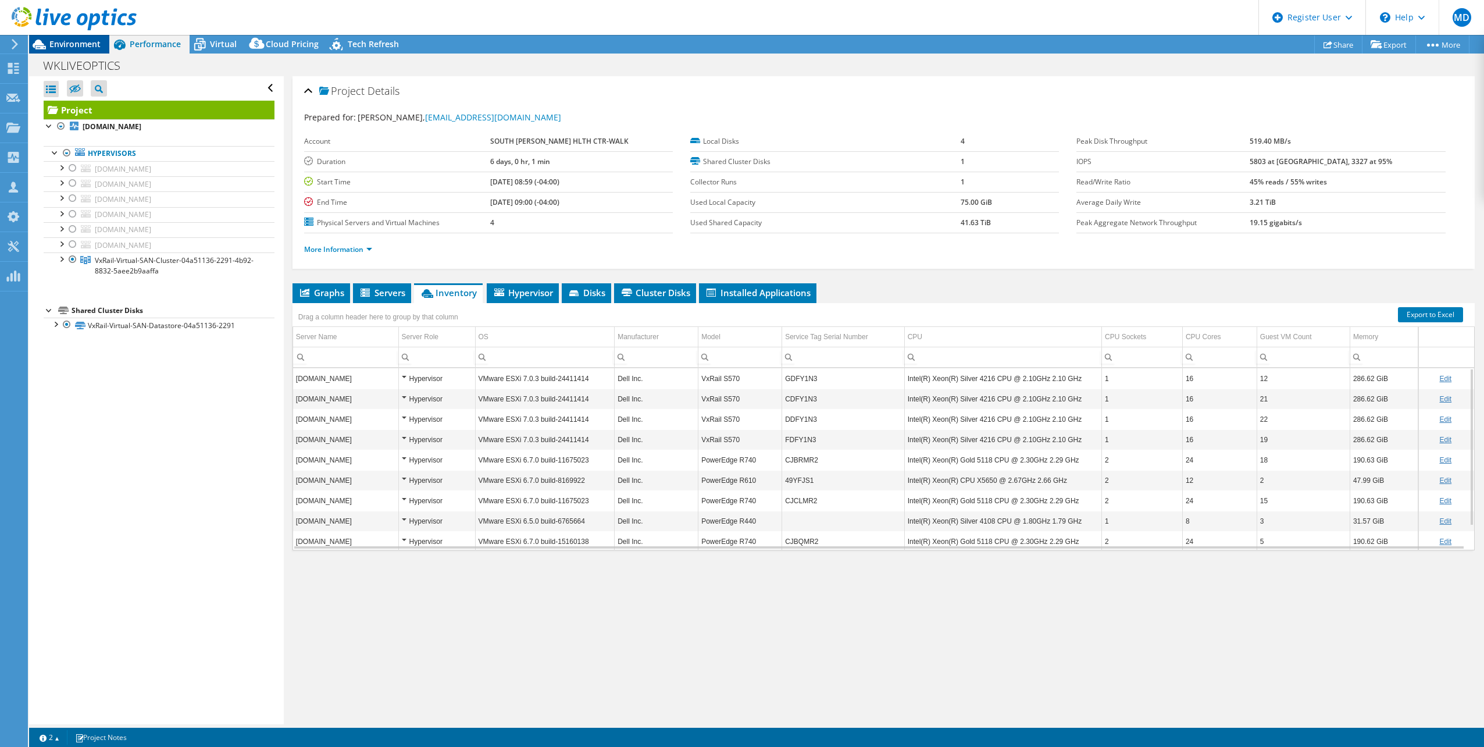
drag, startPoint x: 70, startPoint y: 42, endPoint x: 76, endPoint y: 42, distance: 6.4
click at [70, 42] on span "Environment" at bounding box center [74, 43] width 51 height 11
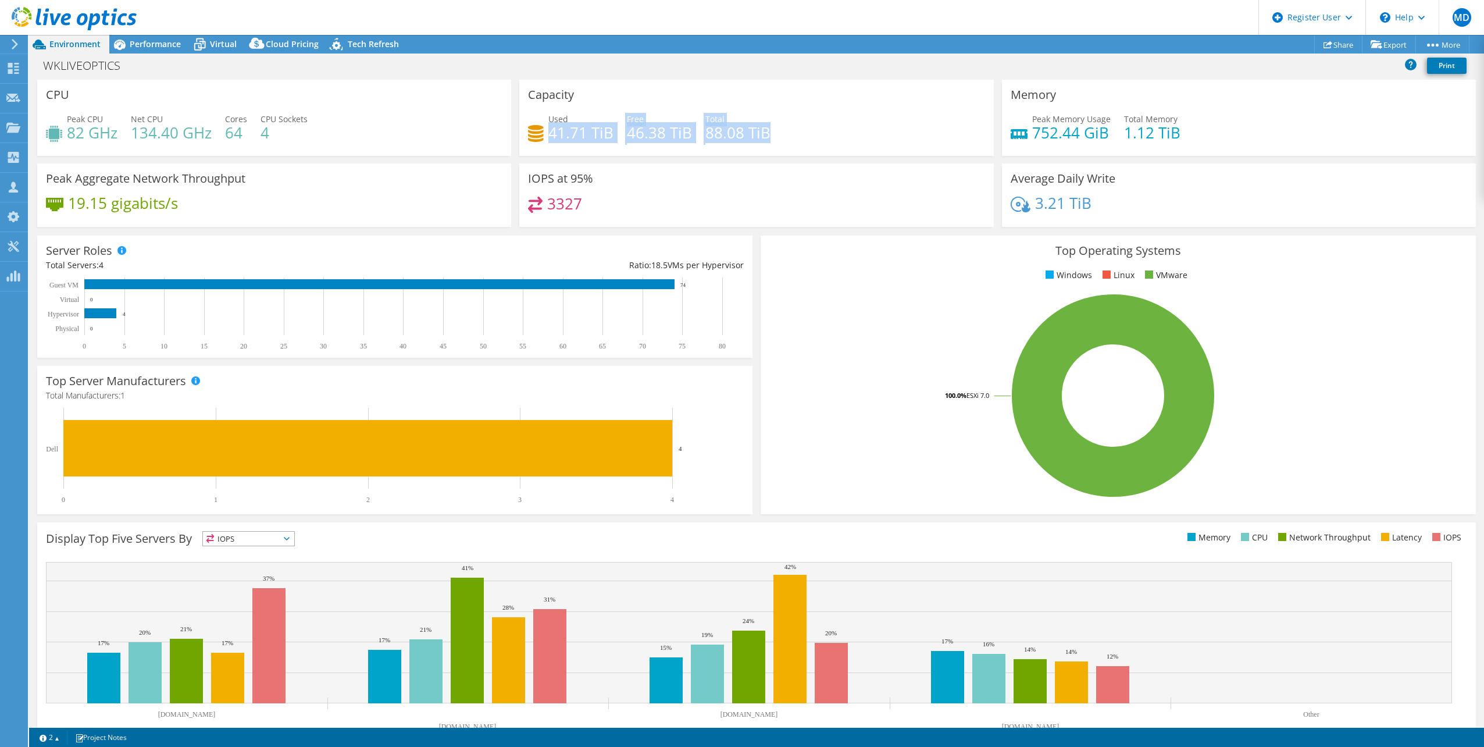
drag, startPoint x: 547, startPoint y: 130, endPoint x: 766, endPoint y: 127, distance: 219.8
click at [766, 127] on div "Used 41.71 TiB Free 46.38 TiB Total 88.08 TiB" at bounding box center [756, 132] width 456 height 38
click at [767, 129] on div "Used 41.71 TiB Free 46.38 TiB Total 88.08 TiB" at bounding box center [756, 132] width 456 height 38
drag, startPoint x: 550, startPoint y: 130, endPoint x: 774, endPoint y: 129, distance: 224.4
click at [774, 129] on div "Used 41.71 TiB Free 46.38 TiB Total 88.08 TiB" at bounding box center [756, 132] width 456 height 38
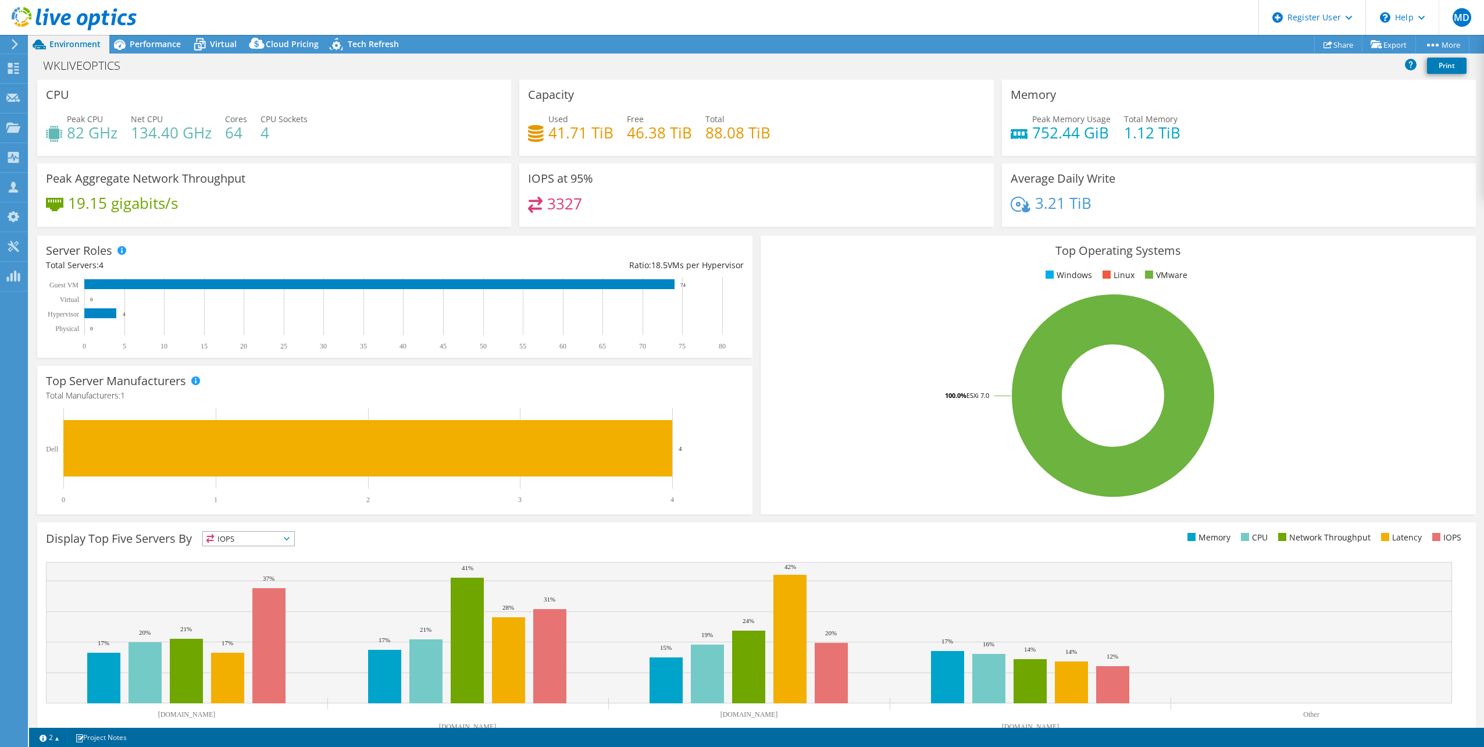
click at [776, 131] on div "Used 41.71 TiB Free 46.38 TiB Total 88.08 TiB" at bounding box center [756, 132] width 456 height 38
drag, startPoint x: 1039, startPoint y: 130, endPoint x: 1123, endPoint y: 131, distance: 83.7
click at [1119, 130] on div "Peak Memory Usage 752.44 GiB Total Memory 1.12 TiB" at bounding box center [1238, 132] width 456 height 38
drag, startPoint x: 1128, startPoint y: 131, endPoint x: 1195, endPoint y: 134, distance: 66.9
click at [1195, 134] on div "Peak Memory Usage 752.44 GiB Total Memory 1.12 TiB" at bounding box center [1238, 132] width 456 height 38
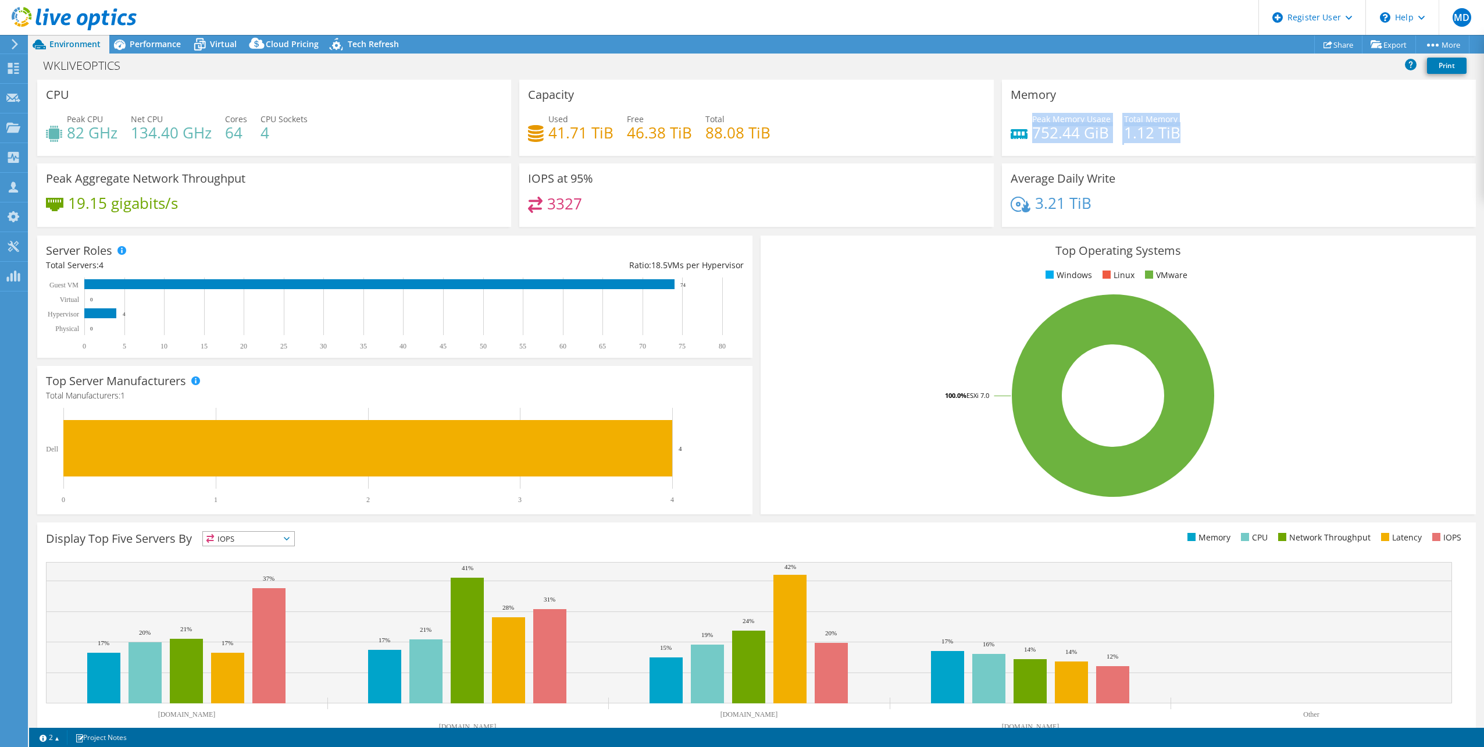
drag, startPoint x: 1188, startPoint y: 132, endPoint x: 1026, endPoint y: 125, distance: 162.9
click at [1026, 125] on div "Peak Memory Usage 752.44 GiB Total Memory 1.12 TiB" at bounding box center [1238, 132] width 456 height 38
click at [1170, 245] on h3 "Top Operating Systems" at bounding box center [1118, 250] width 698 height 13
click at [1166, 250] on h3 "Top Operating Systems" at bounding box center [1118, 250] width 698 height 13
drag, startPoint x: 1166, startPoint y: 250, endPoint x: 1051, endPoint y: 244, distance: 115.3
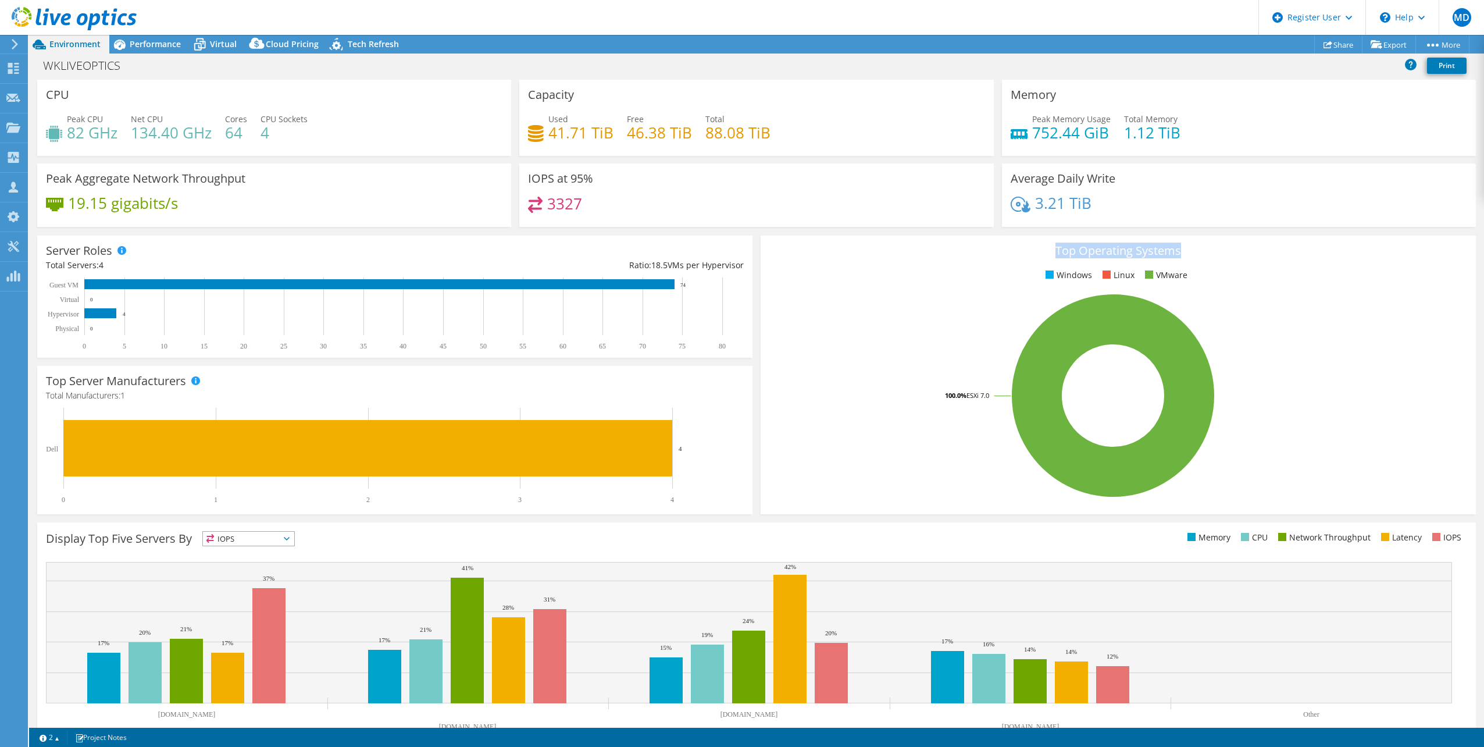
click at [1037, 247] on h3 "Top Operating Systems" at bounding box center [1118, 250] width 698 height 13
drag, startPoint x: 1051, startPoint y: 244, endPoint x: 1070, endPoint y: 245, distance: 18.6
click at [1072, 244] on h3 "Top Operating Systems" at bounding box center [1118, 250] width 698 height 13
click at [1065, 245] on h3 "Top Operating Systems" at bounding box center [1118, 250] width 698 height 13
drag, startPoint x: 1065, startPoint y: 245, endPoint x: 1144, endPoint y: 242, distance: 79.1
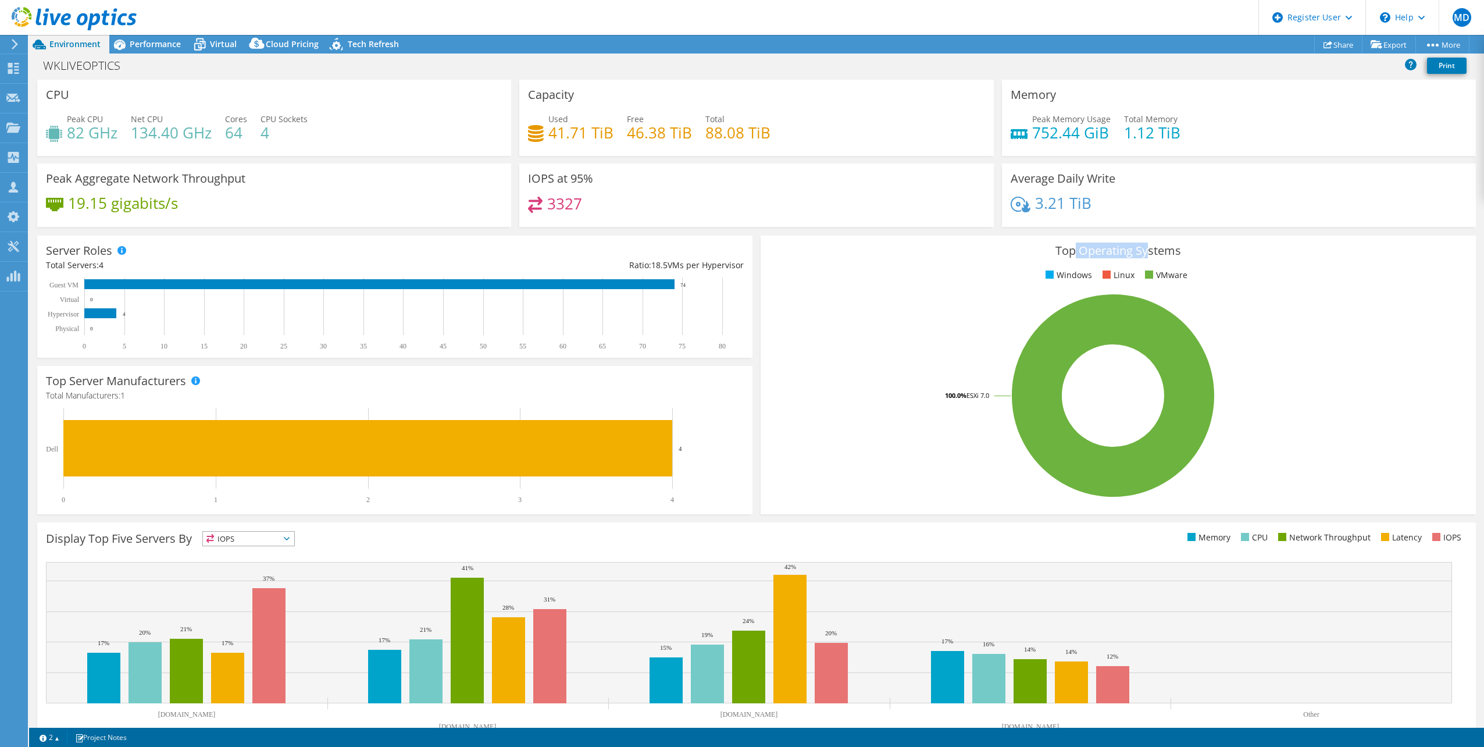
click at [1144, 244] on h3 "Top Operating Systems" at bounding box center [1118, 250] width 698 height 13
drag, startPoint x: 1144, startPoint y: 242, endPoint x: 1011, endPoint y: 244, distance: 133.1
click at [1011, 244] on h3 "Top Operating Systems" at bounding box center [1118, 250] width 698 height 13
click at [962, 284] on div "Top Operating Systems Windows Linux VMware 100.0% ESXi 7.0" at bounding box center [1117, 374] width 715 height 278
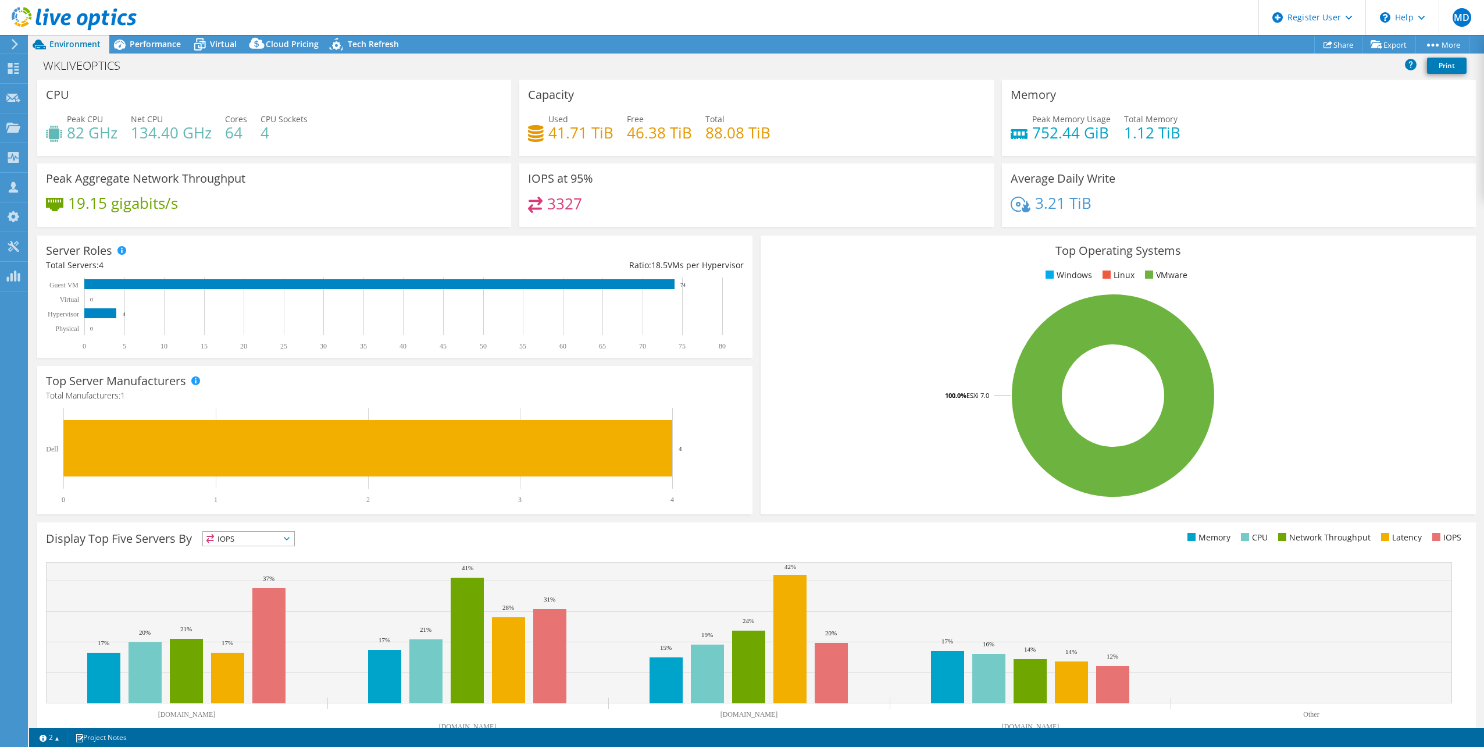
drag, startPoint x: 216, startPoint y: 41, endPoint x: 266, endPoint y: 69, distance: 56.8
click at [216, 41] on span "Virtual" at bounding box center [223, 43] width 27 height 11
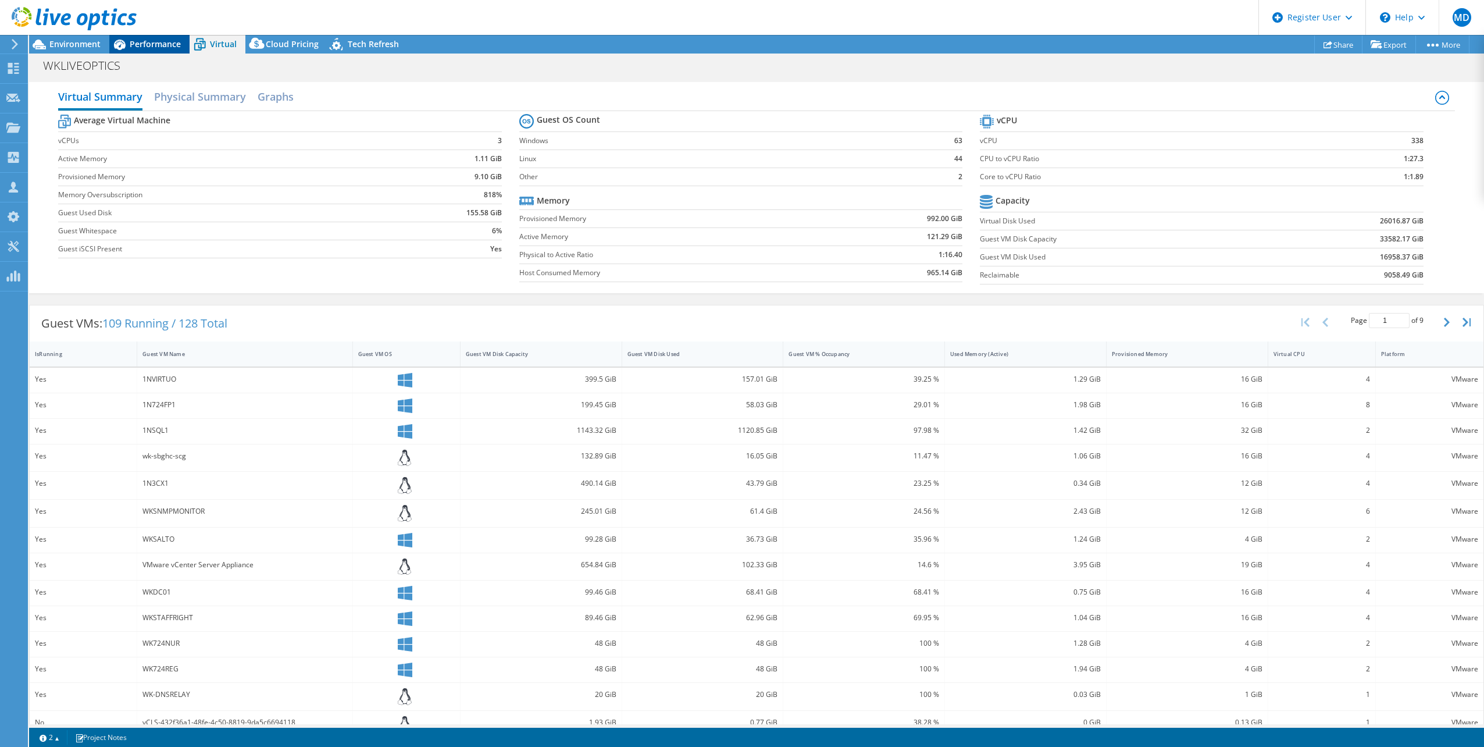
click at [155, 44] on span "Performance" at bounding box center [155, 43] width 51 height 11
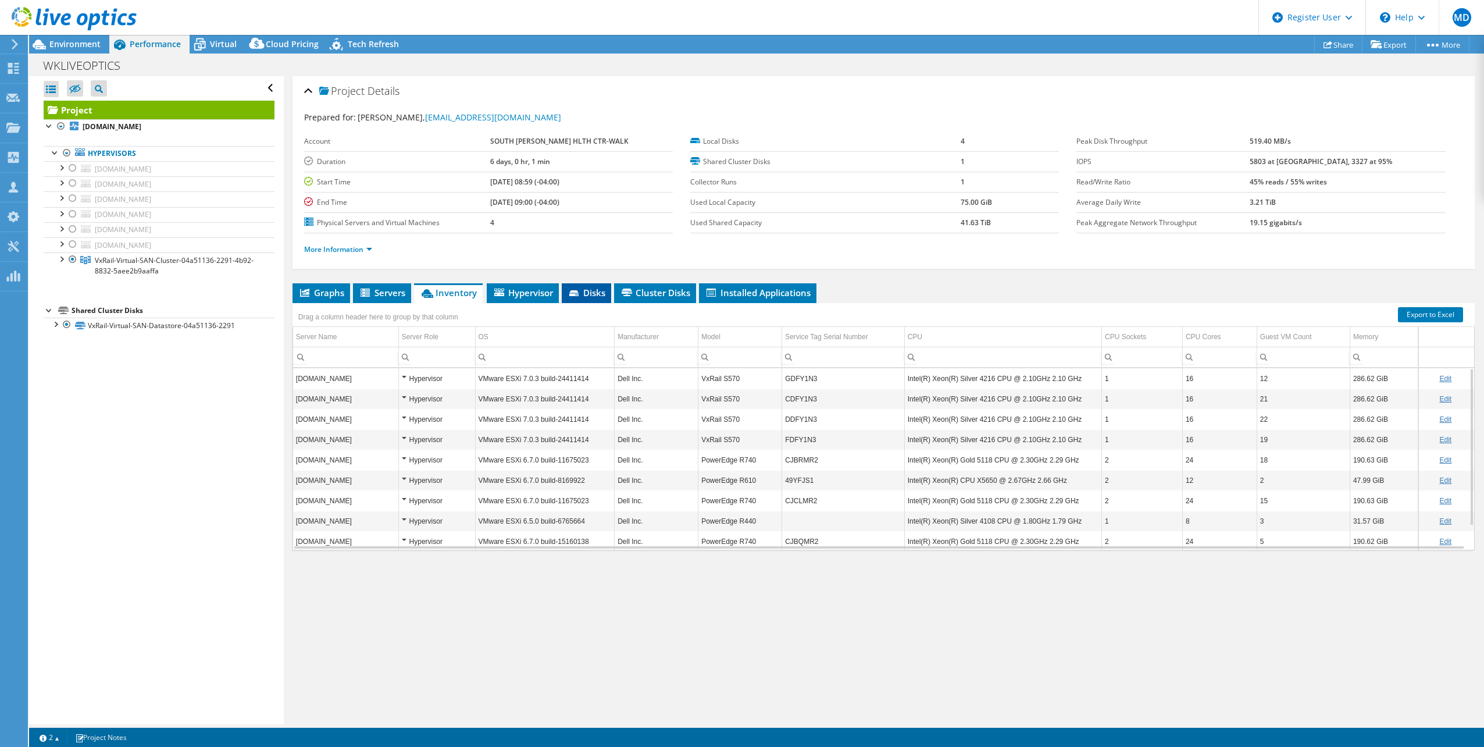
click at [595, 292] on span "Disks" at bounding box center [586, 293] width 38 height 12
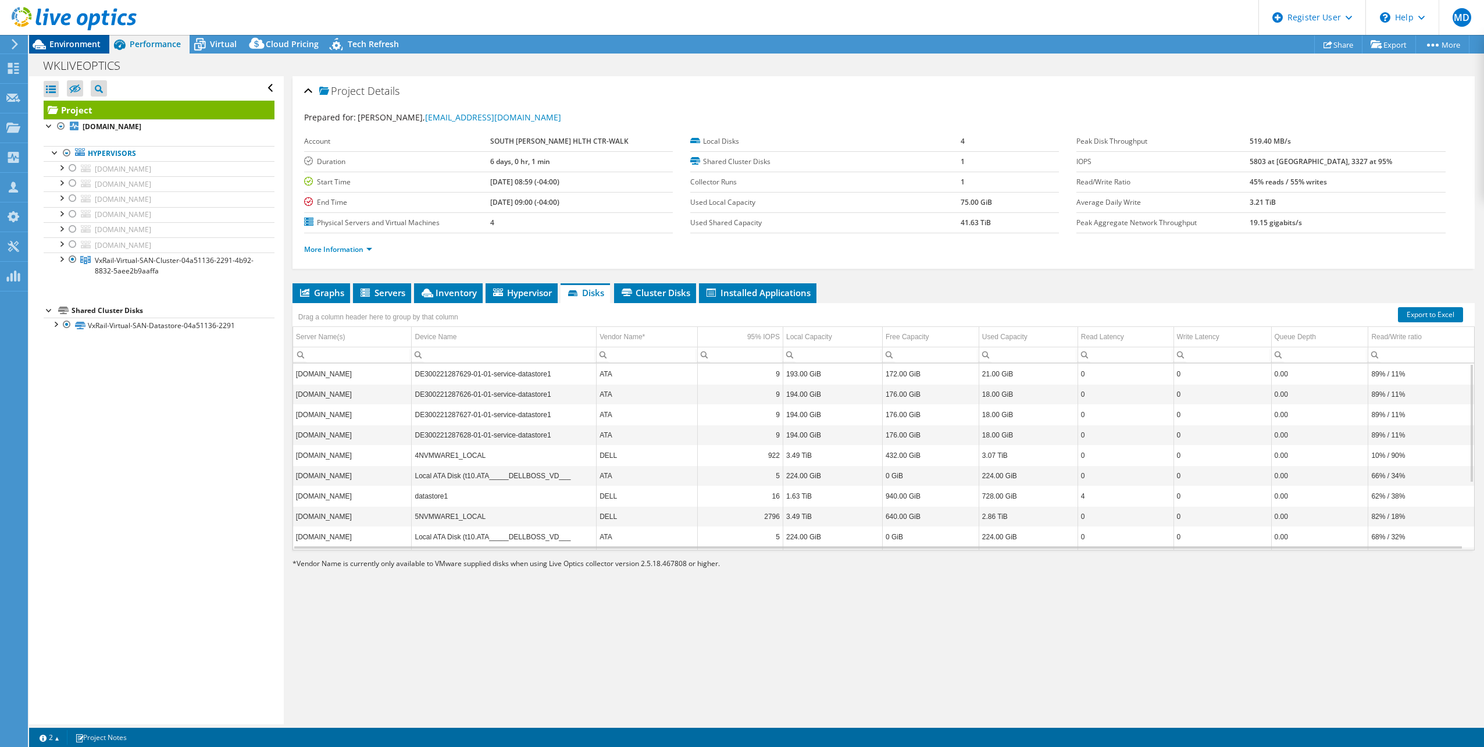
click at [83, 43] on span "Environment" at bounding box center [74, 43] width 51 height 11
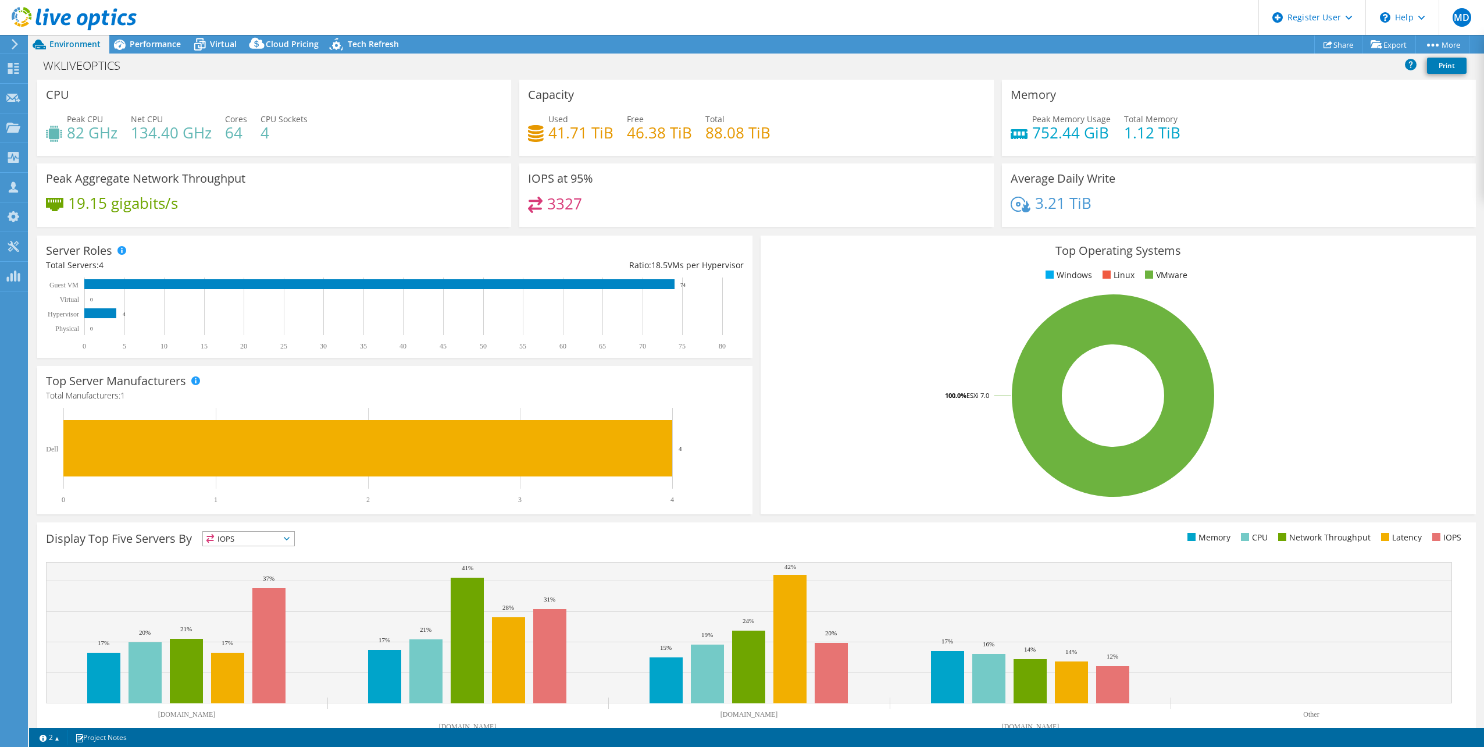
drag, startPoint x: 223, startPoint y: 45, endPoint x: 425, endPoint y: 66, distance: 203.5
click at [223, 45] on span "Virtual" at bounding box center [223, 43] width 27 height 11
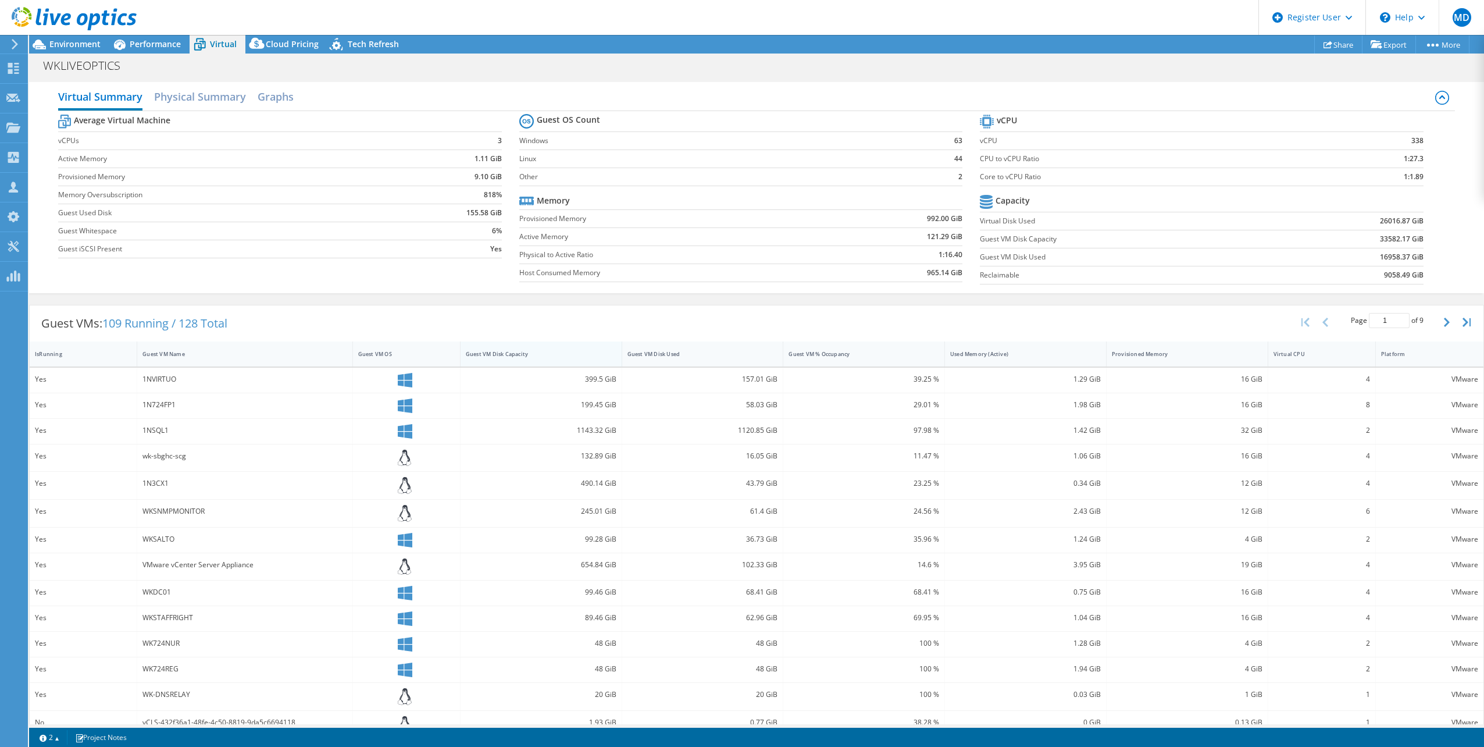
click at [556, 351] on div "Guest VM Disk Capacity" at bounding box center [534, 354] width 137 height 8
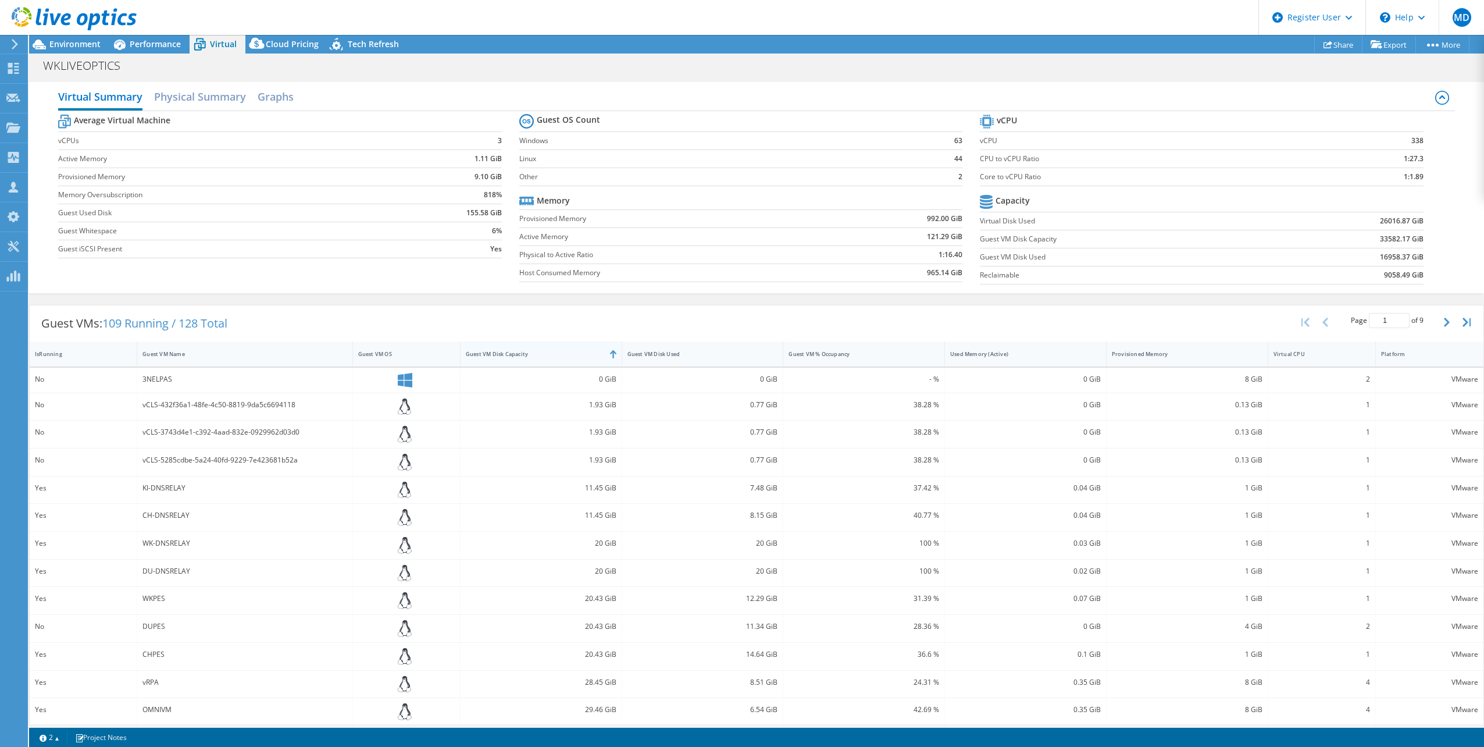
click at [536, 351] on div "Guest VM Disk Capacity" at bounding box center [534, 354] width 137 height 8
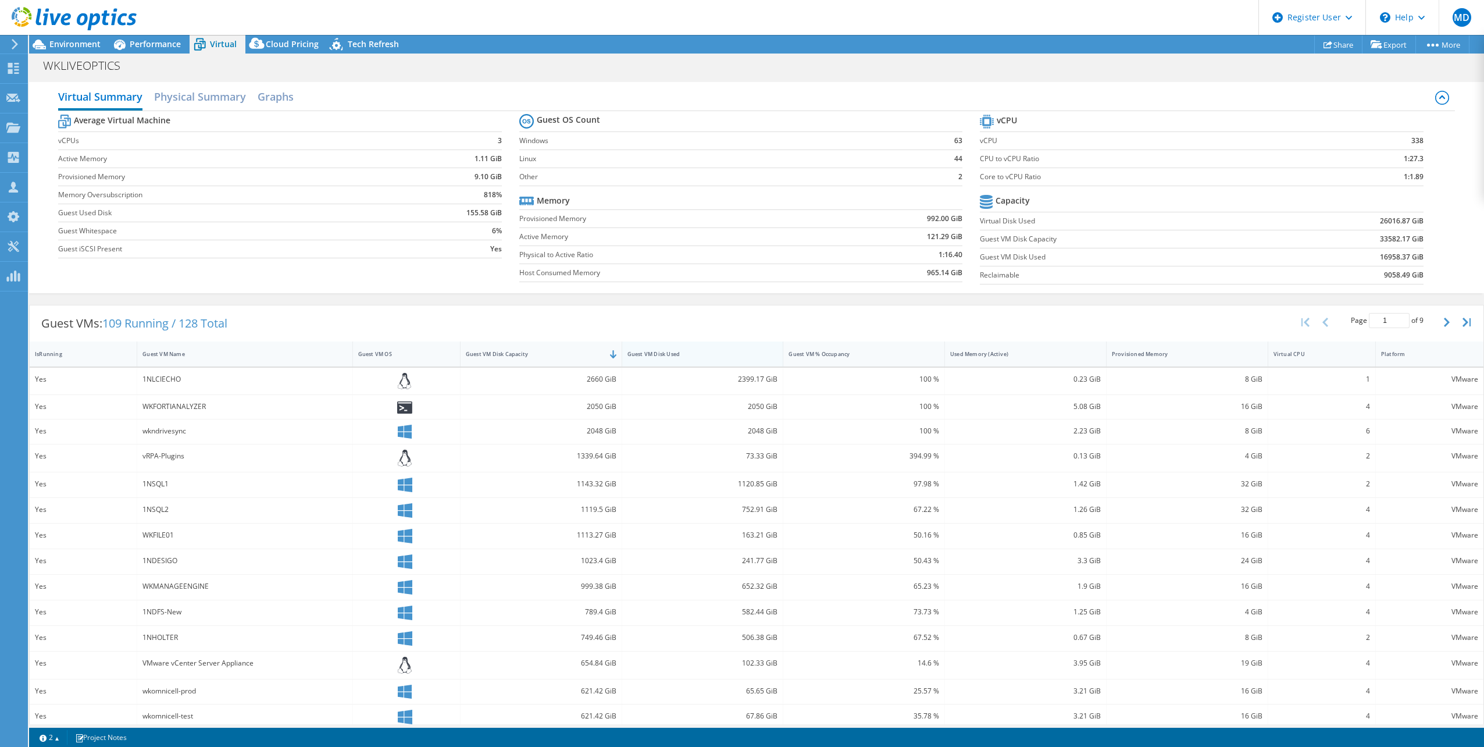
click at [710, 353] on div "Guest VM Disk Used" at bounding box center [695, 354] width 137 height 8
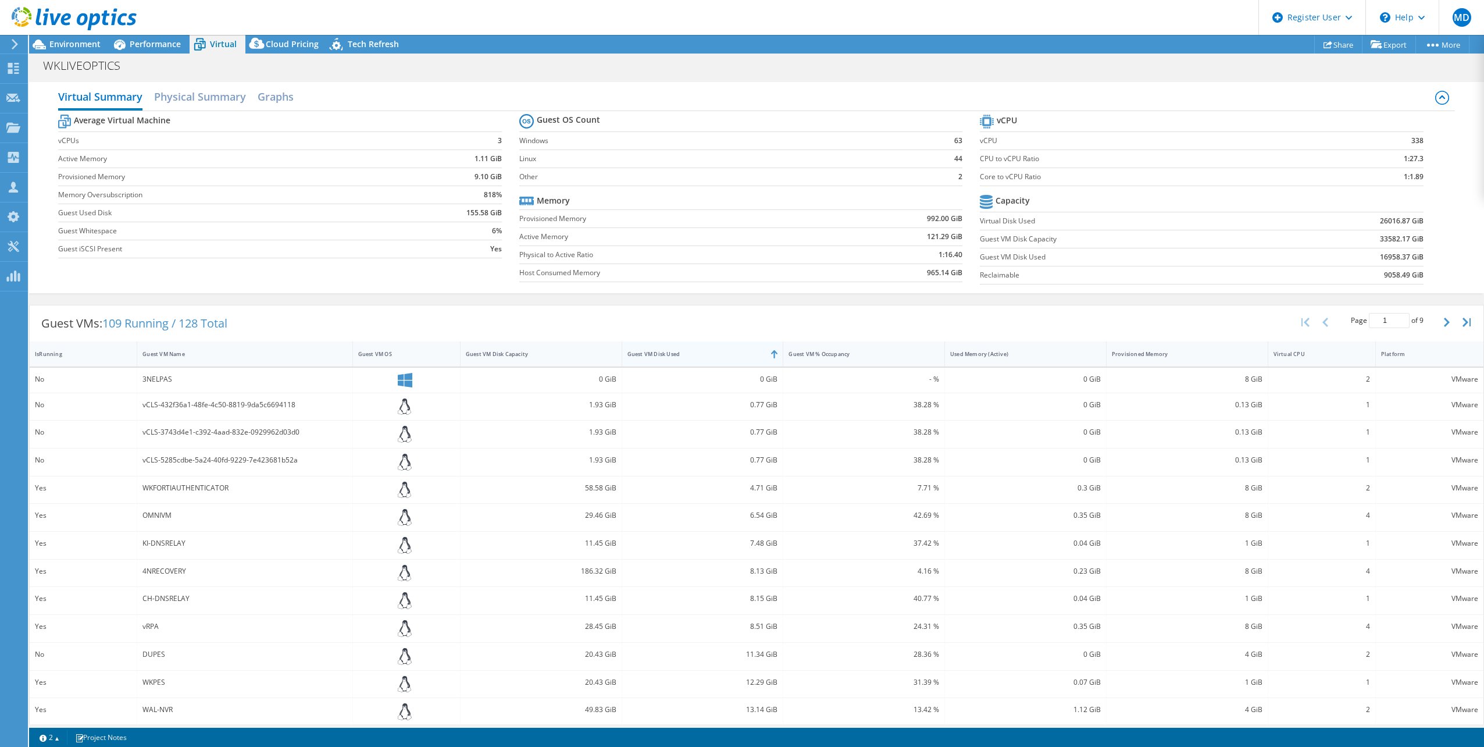
click at [720, 350] on div "Guest VM Disk Used" at bounding box center [695, 354] width 137 height 8
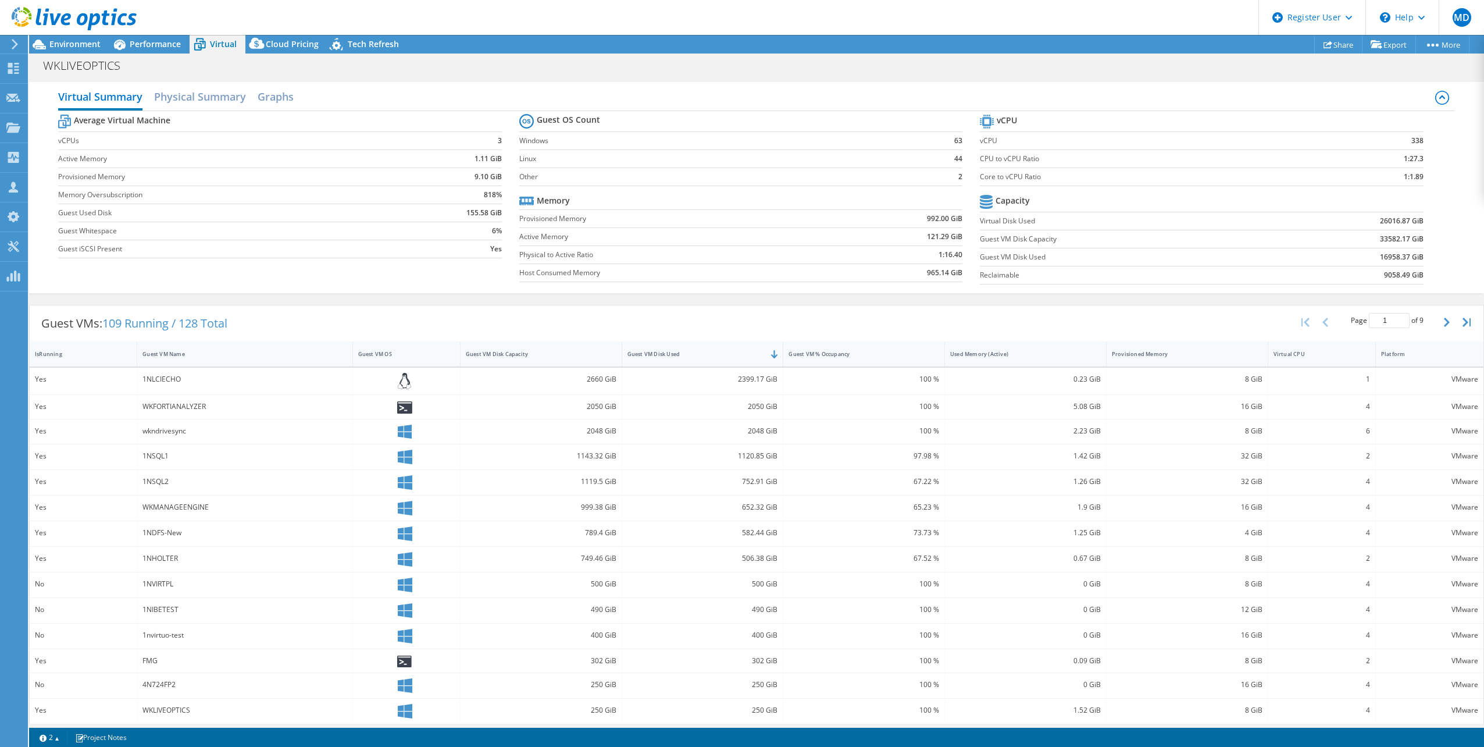
drag, startPoint x: 123, startPoint y: 41, endPoint x: 206, endPoint y: 52, distance: 83.9
click at [124, 40] on icon at bounding box center [119, 44] width 20 height 20
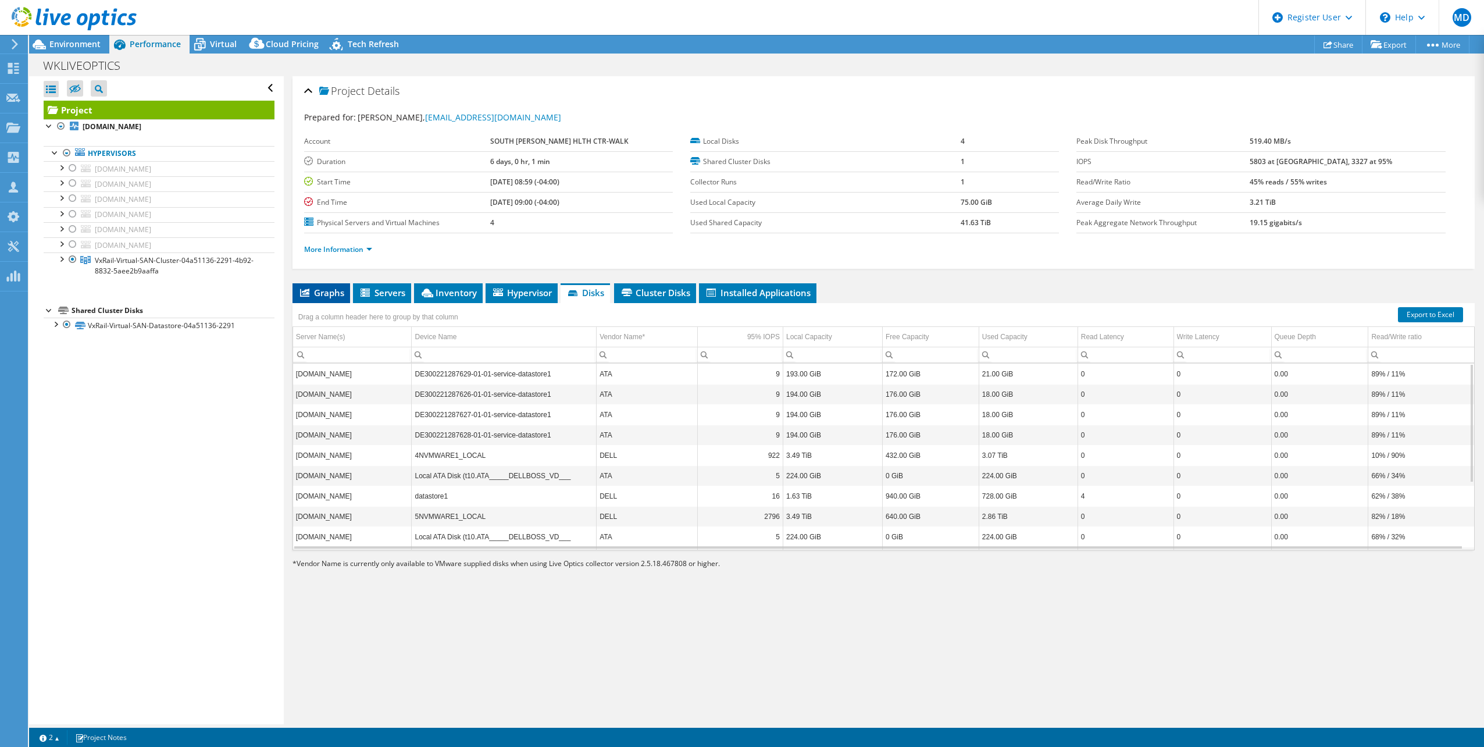
click at [314, 290] on span "Graphs" at bounding box center [321, 293] width 46 height 12
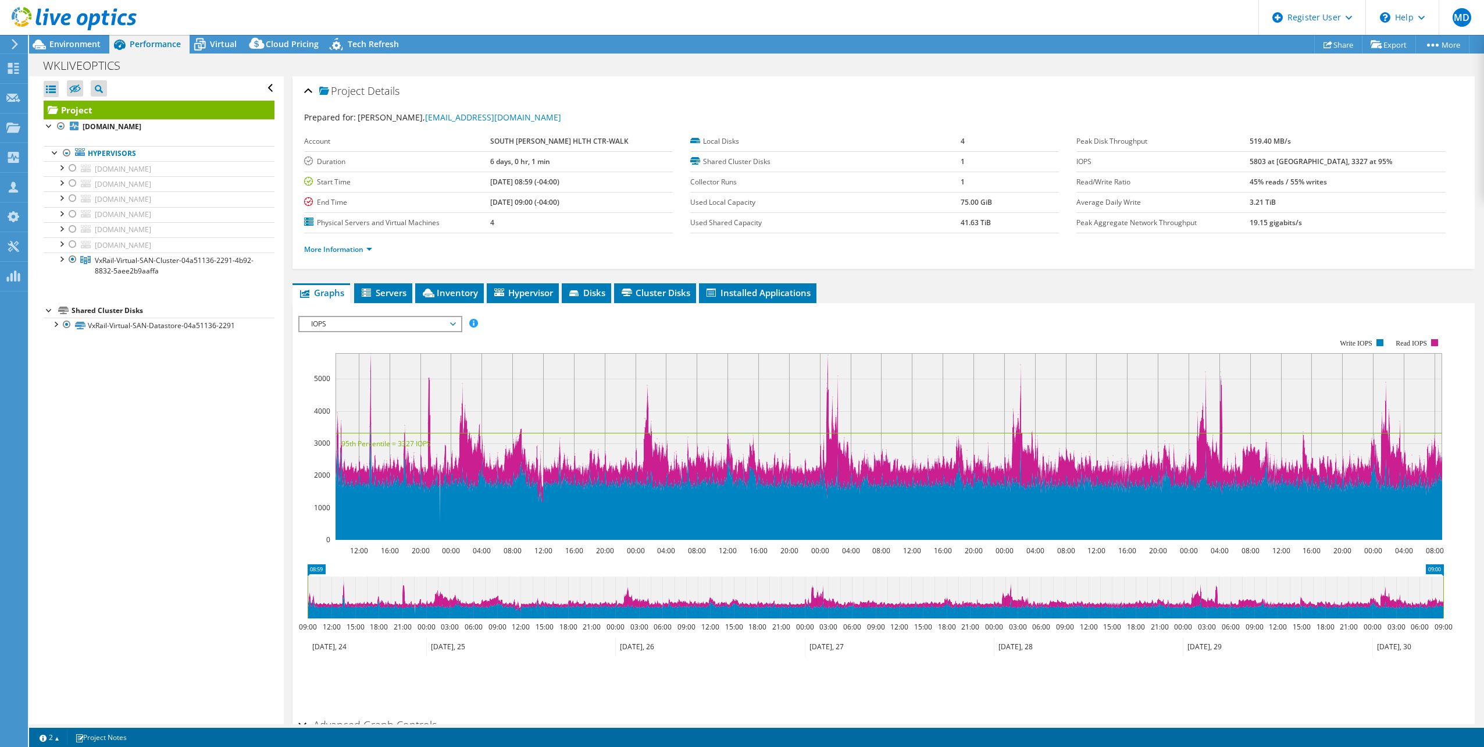
click at [365, 325] on span "IOPS" at bounding box center [379, 324] width 149 height 14
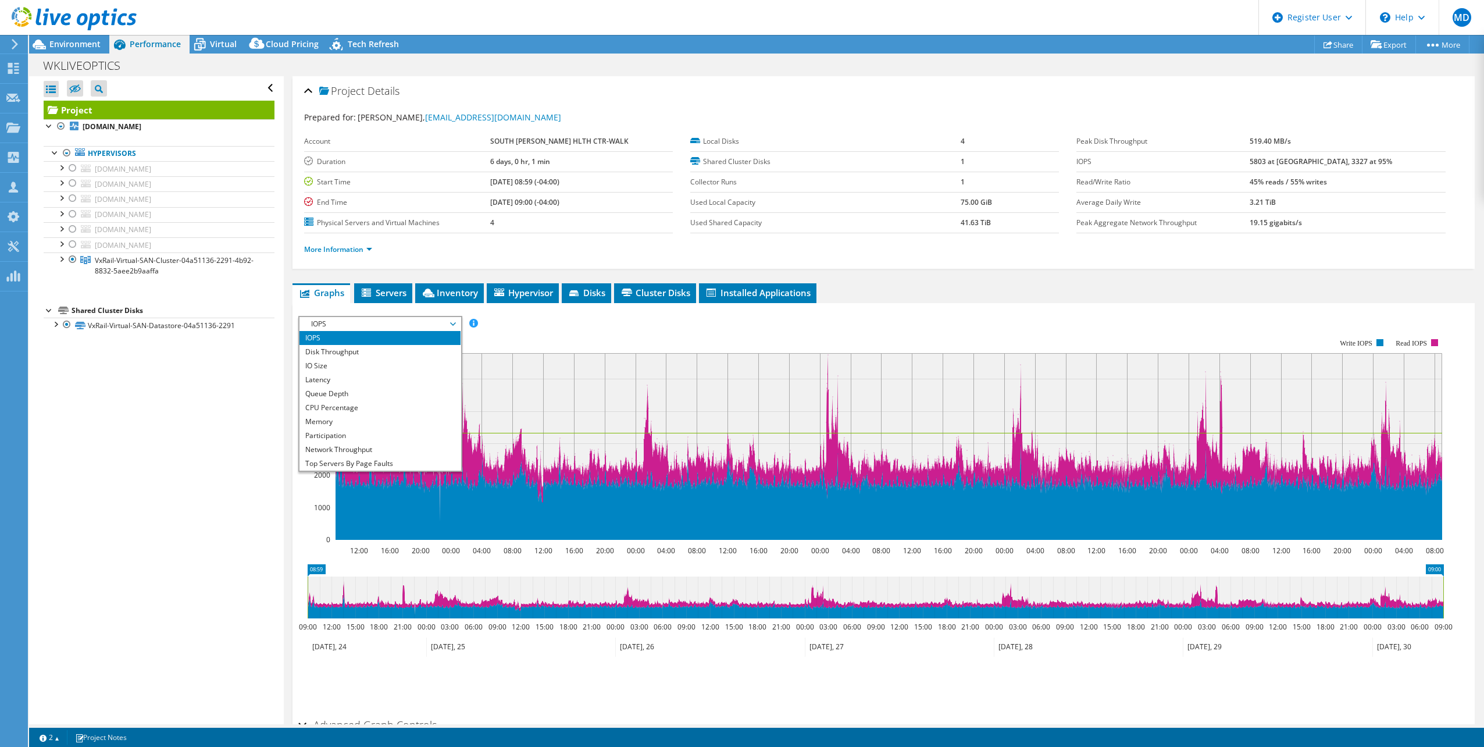
scroll to position [42, 0]
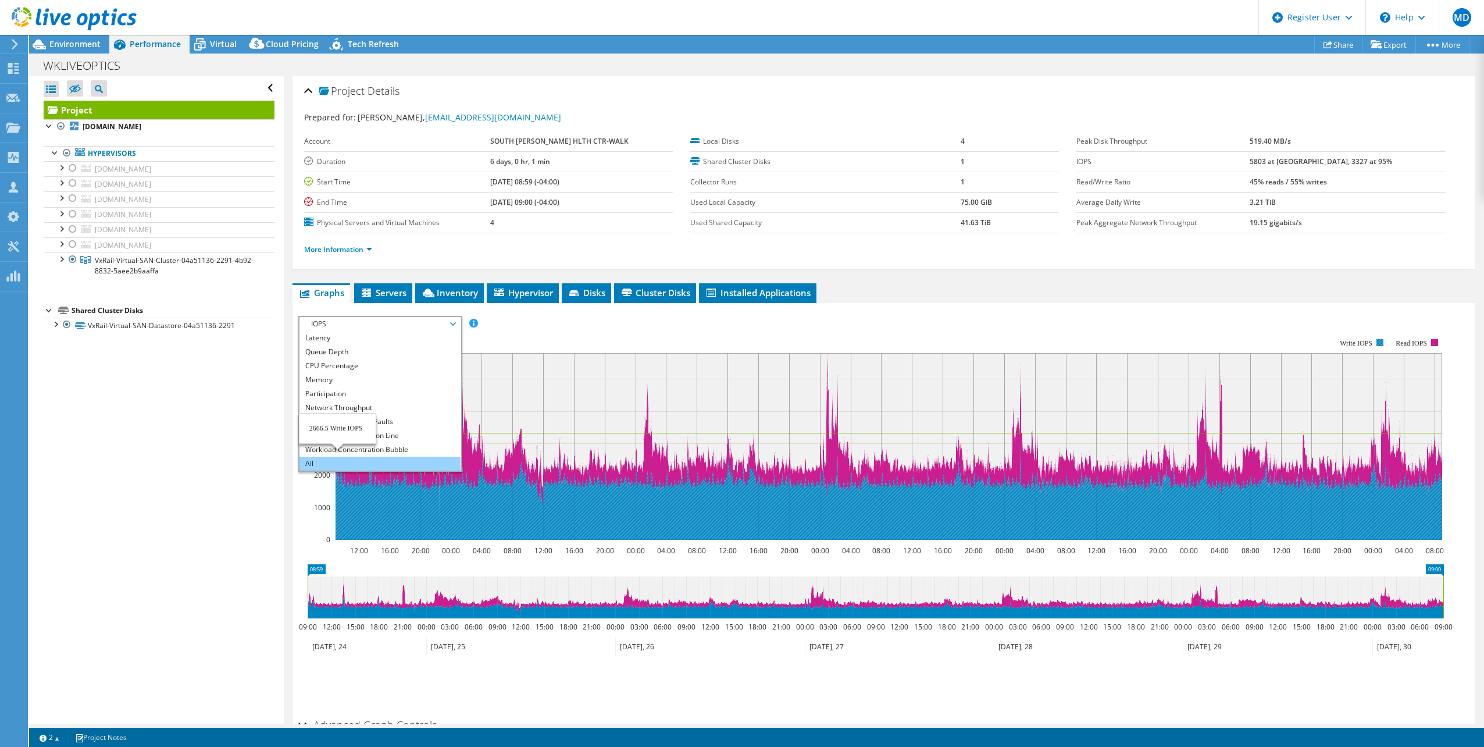
click at [337, 460] on li "All" at bounding box center [379, 463] width 161 height 14
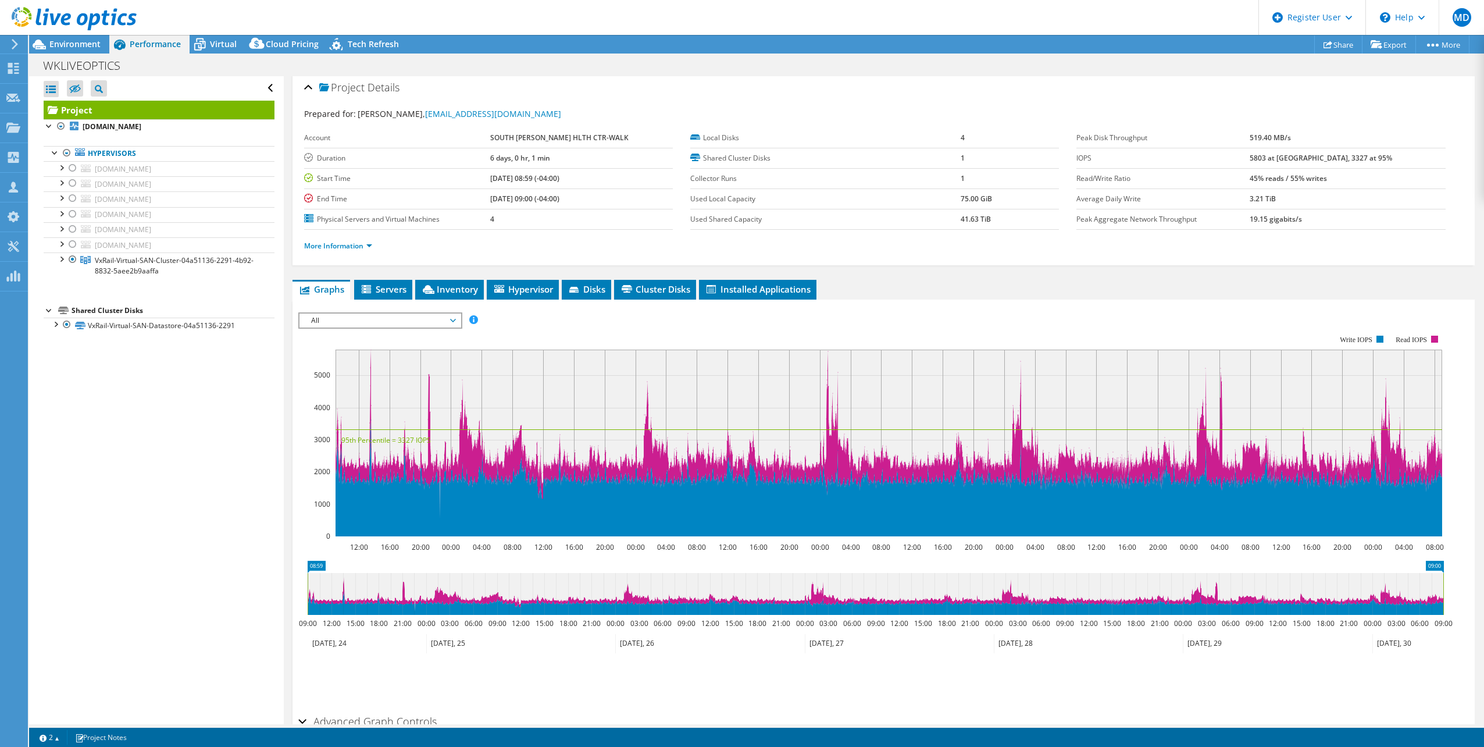
scroll to position [0, 0]
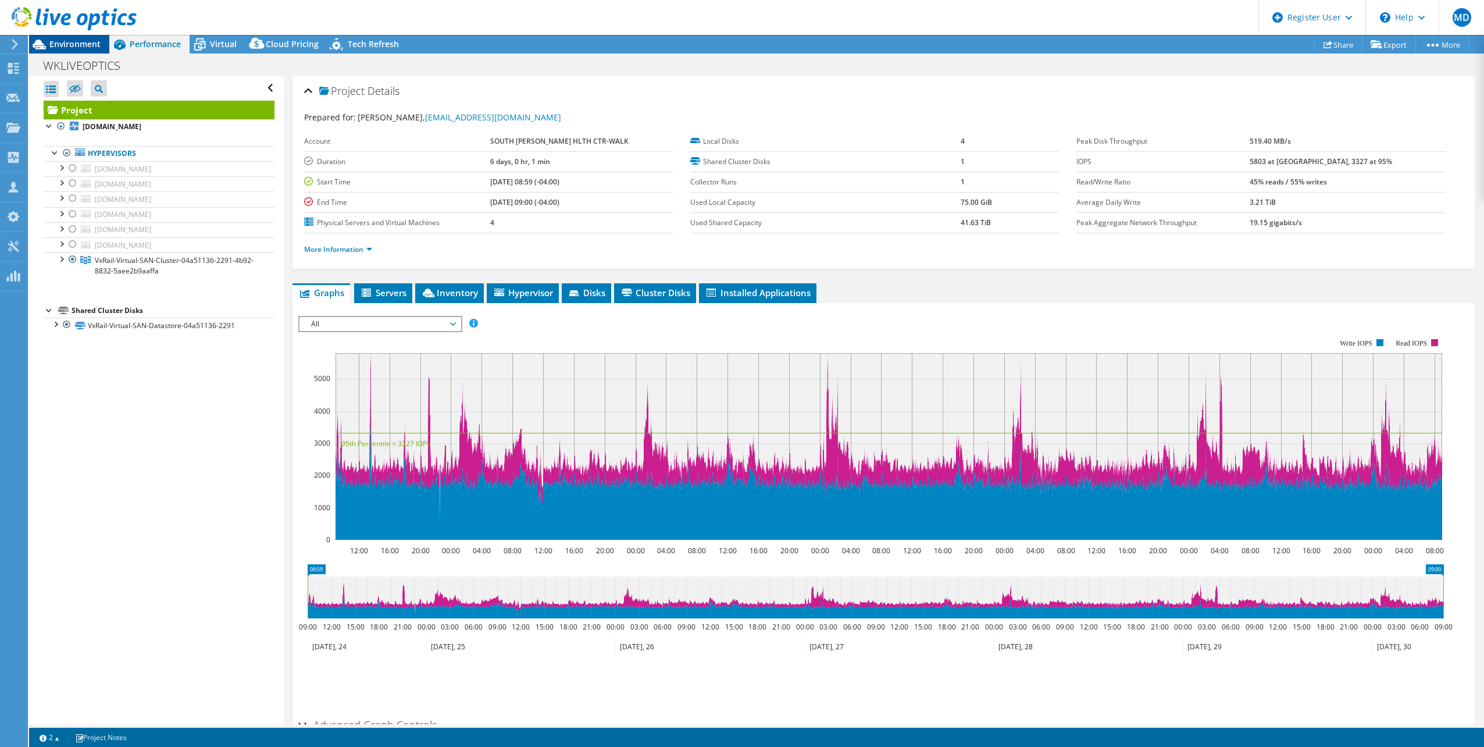
click at [74, 45] on span "Environment" at bounding box center [74, 43] width 51 height 11
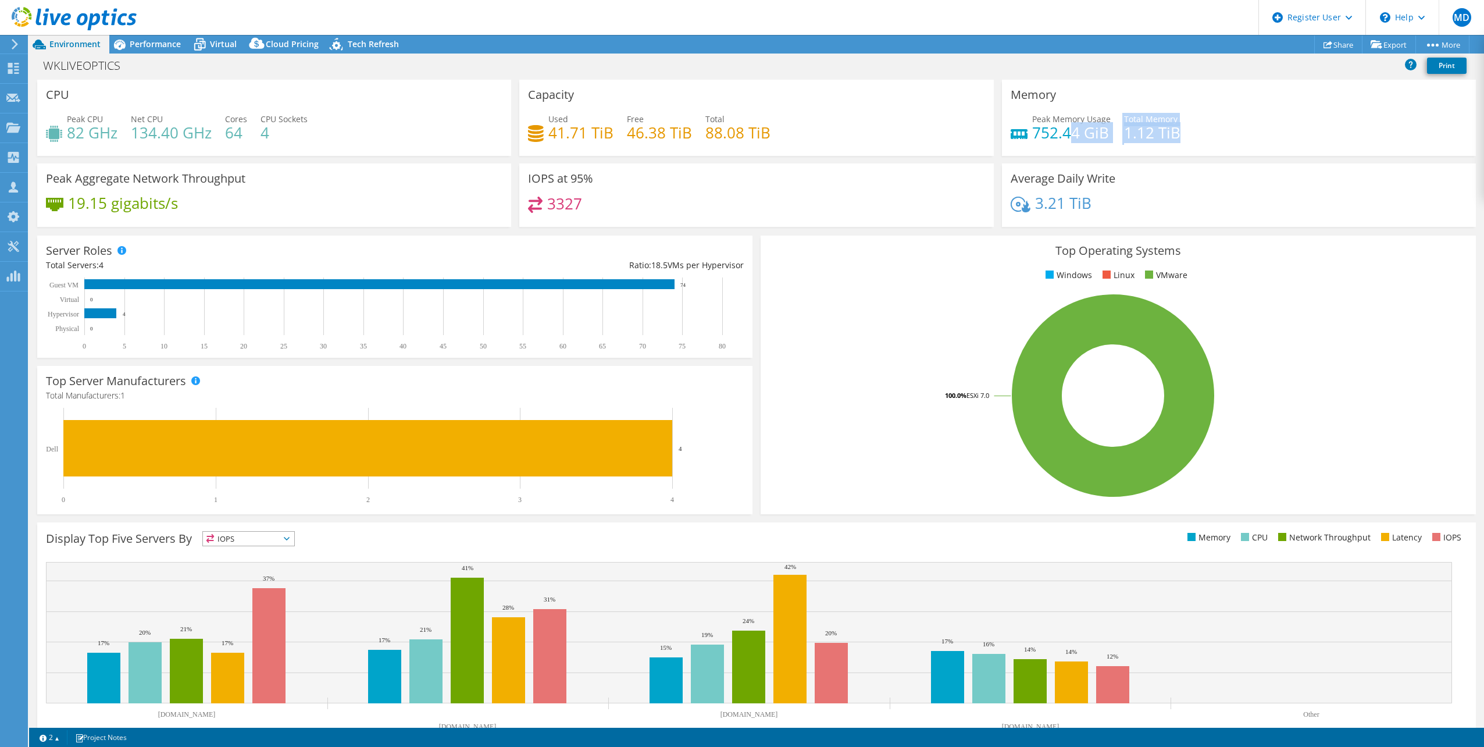
drag, startPoint x: 1148, startPoint y: 134, endPoint x: 1174, endPoint y: 131, distance: 26.3
click at [1173, 131] on div "Peak Memory Usage 752.44 GiB Total Memory 1.12 TiB" at bounding box center [1238, 132] width 456 height 38
click at [1176, 131] on div "Peak Memory Usage 752.44 GiB Total Memory 1.12 TiB" at bounding box center [1238, 132] width 456 height 38
drag, startPoint x: 1140, startPoint y: 135, endPoint x: 1028, endPoint y: 135, distance: 111.6
click at [1028, 135] on div "Peak Memory Usage 752.44 GiB Total Memory 1.12 TiB" at bounding box center [1238, 132] width 456 height 38
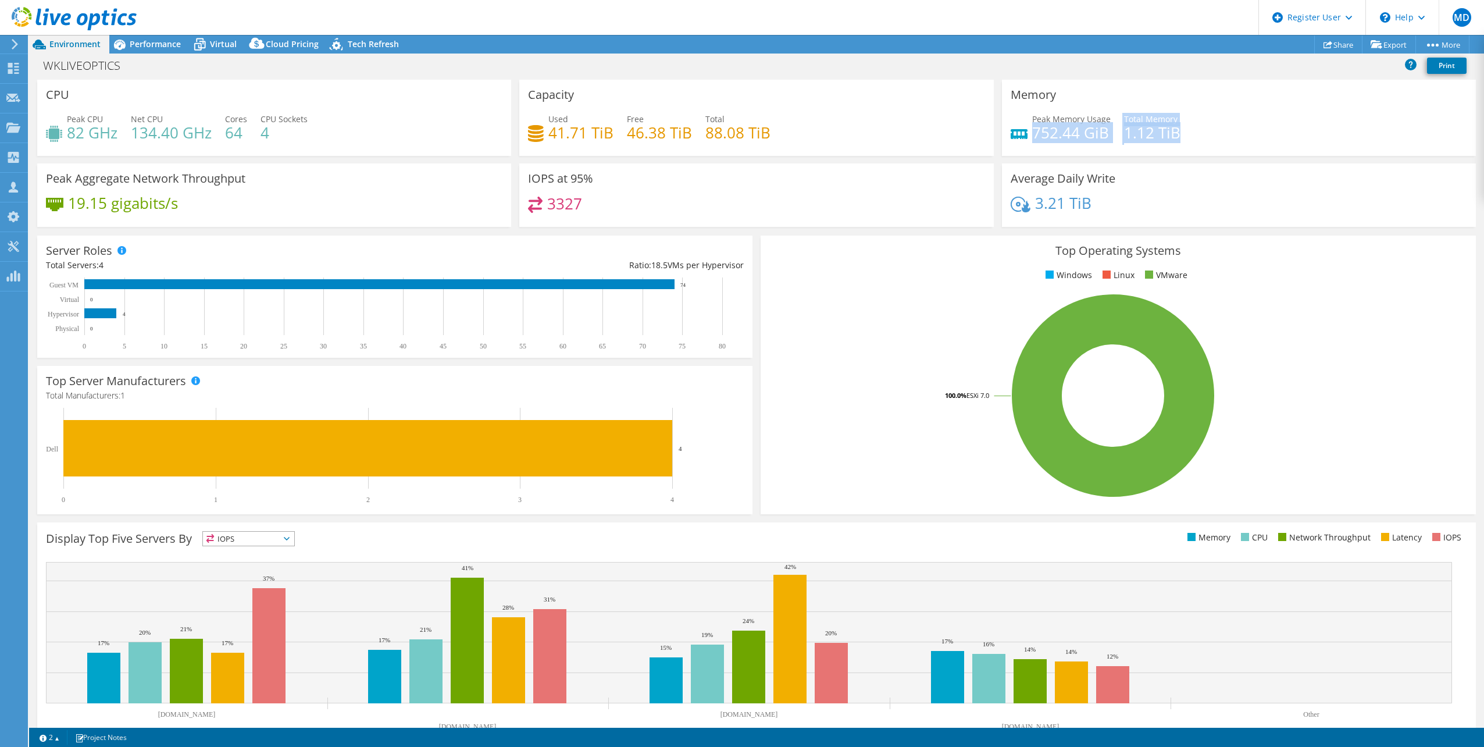
click at [1163, 128] on h4 "1.12 TiB" at bounding box center [1152, 132] width 56 height 13
drag, startPoint x: 1184, startPoint y: 131, endPoint x: 1030, endPoint y: 134, distance: 154.7
click at [1030, 134] on div "Peak Memory Usage 752.44 GiB Total Memory 1.12 TiB" at bounding box center [1238, 132] width 456 height 38
click at [1295, 128] on div "Peak Memory Usage 752.44 GiB Total Memory 1.12 TiB" at bounding box center [1238, 132] width 456 height 38
drag, startPoint x: 1036, startPoint y: 122, endPoint x: 1124, endPoint y: 127, distance: 88.0
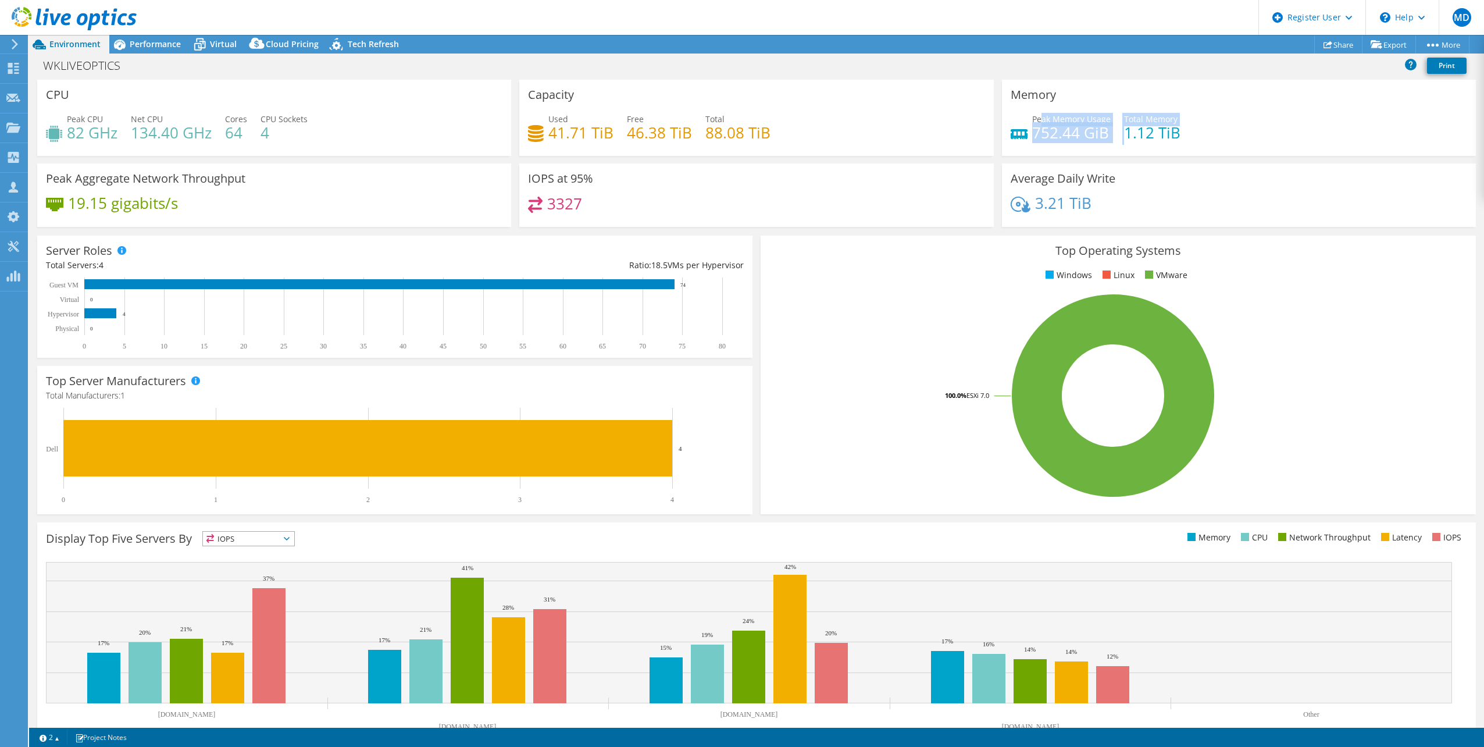
click at [1123, 126] on div "Peak Memory Usage 752.44 GiB Total Memory 1.12 TiB" at bounding box center [1238, 132] width 456 height 38
drag, startPoint x: 1124, startPoint y: 127, endPoint x: 1138, endPoint y: 133, distance: 15.1
click at [1138, 133] on h4 "1.12 TiB" at bounding box center [1152, 132] width 56 height 13
drag, startPoint x: 62, startPoint y: 134, endPoint x: 282, endPoint y: 134, distance: 220.3
click at [282, 134] on div "Peak CPU 82 GHz Net CPU 134.40 GHz Cores 64 CPU Sockets 4" at bounding box center [274, 132] width 456 height 38
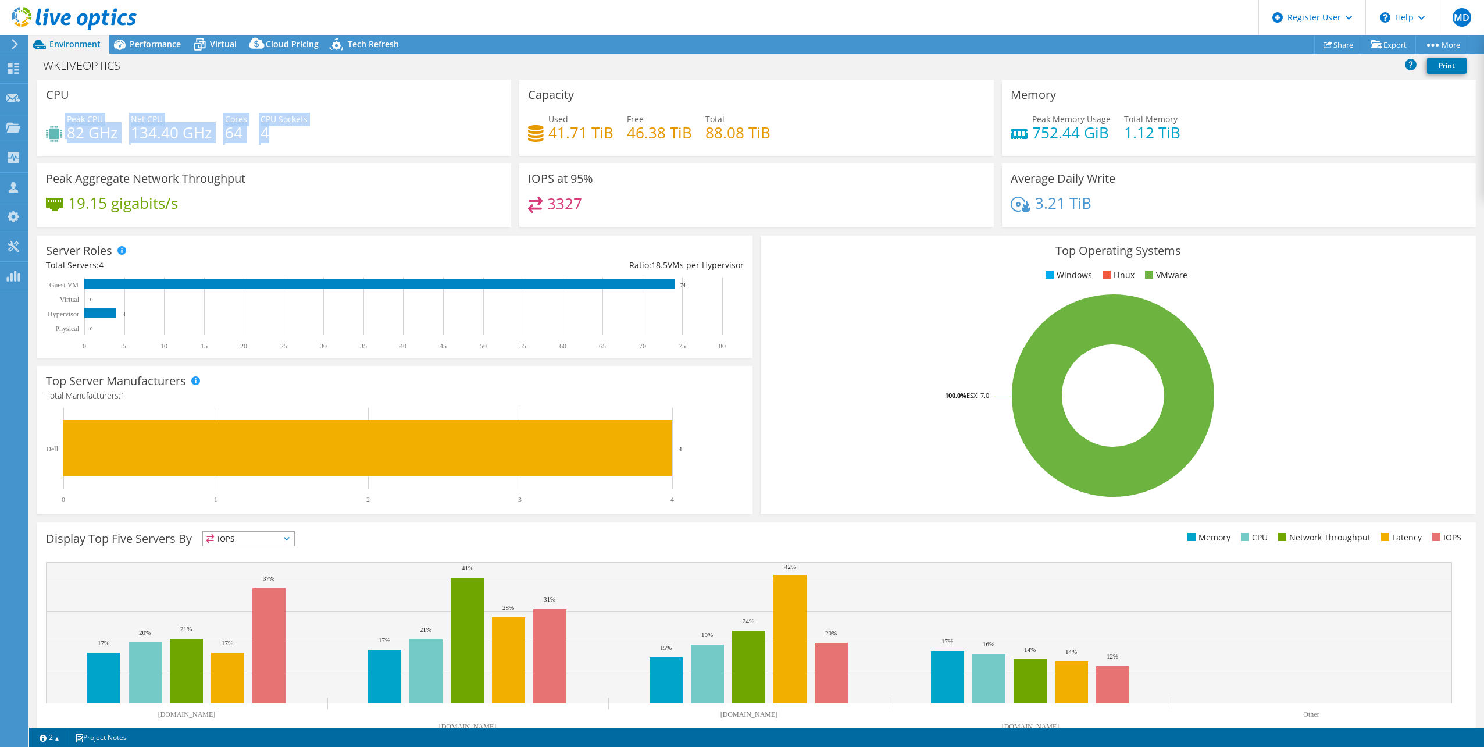
click at [282, 134] on h4 "4" at bounding box center [283, 132] width 47 height 13
click at [78, 137] on h4 "82 GHz" at bounding box center [92, 132] width 51 height 13
drag, startPoint x: 553, startPoint y: 127, endPoint x: 623, endPoint y: 127, distance: 70.3
click at [631, 127] on div "Used 41.71 TiB Free 46.38 TiB Total 88.08 TiB" at bounding box center [756, 132] width 456 height 38
drag, startPoint x: 623, startPoint y: 127, endPoint x: 594, endPoint y: 127, distance: 29.7
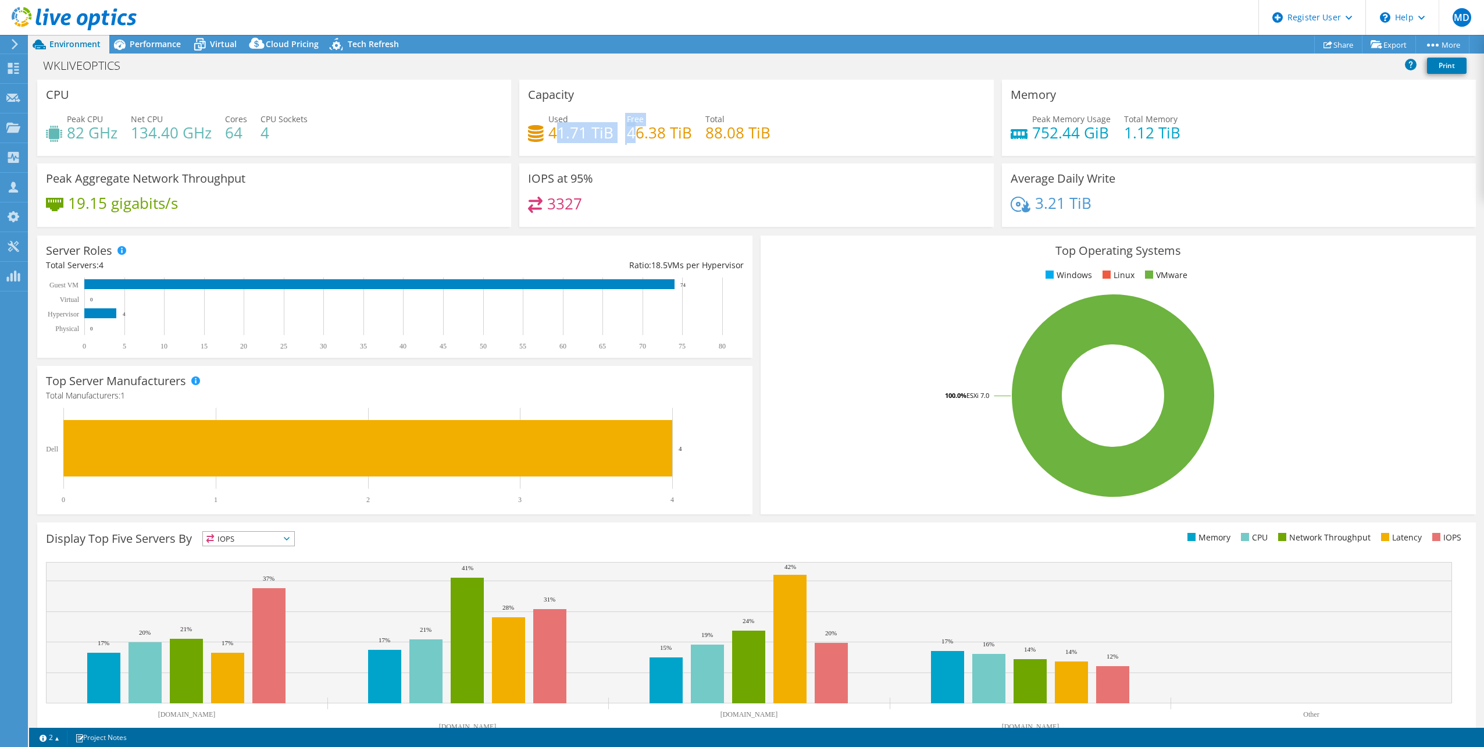
click at [596, 127] on h4 "41.71 TiB" at bounding box center [580, 132] width 65 height 13
click at [556, 137] on h4 "41.71 TiB" at bounding box center [580, 132] width 65 height 13
click at [641, 126] on h4 "46.38 TiB" at bounding box center [659, 132] width 65 height 13
click at [223, 48] on span "Virtual" at bounding box center [223, 43] width 27 height 11
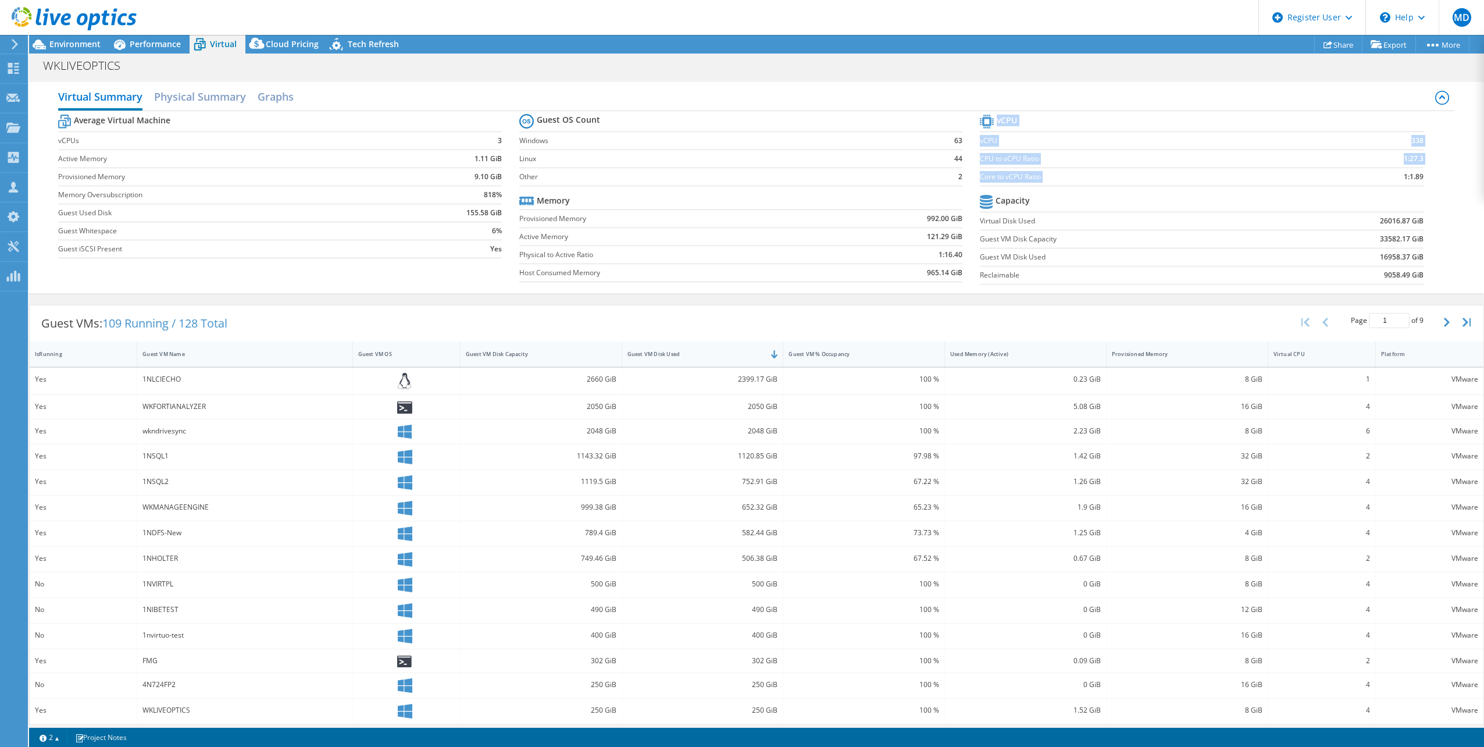
drag, startPoint x: 1387, startPoint y: 177, endPoint x: 1425, endPoint y: 177, distance: 38.4
click at [1425, 177] on section "vCPU vCPU 338 CPU to vCPU Ratio 1:27.3 Core to vCPU Ratio 1:1.89 Capacity Virtu…" at bounding box center [1210, 201] width 461 height 178
drag, startPoint x: 1425, startPoint y: 177, endPoint x: 1395, endPoint y: 177, distance: 30.2
click at [1403, 177] on b "1:1.89" at bounding box center [1413, 177] width 20 height 12
drag, startPoint x: 1408, startPoint y: 176, endPoint x: 1416, endPoint y: 175, distance: 8.2
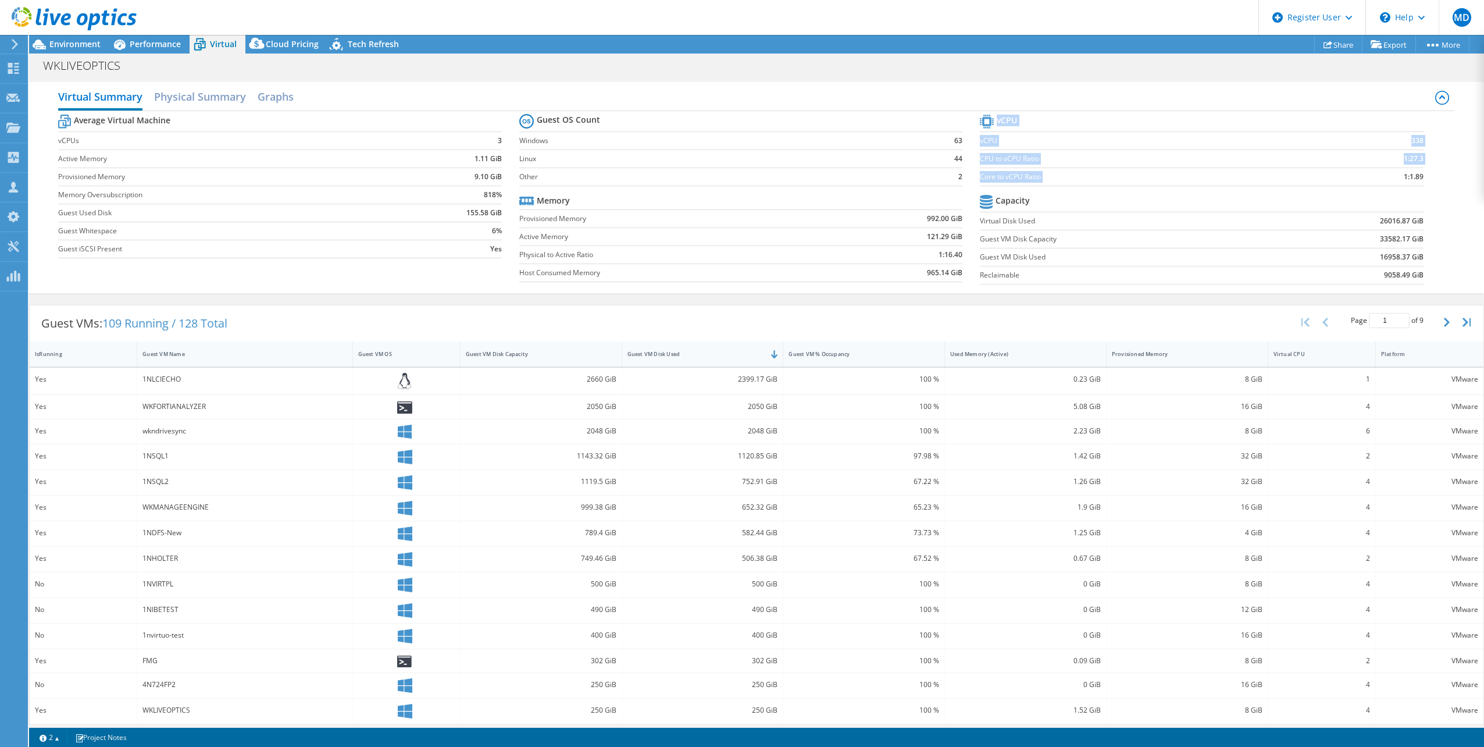
click at [1416, 175] on section "vCPU vCPU 338 CPU to vCPU Ratio 1:27.3 Core to vCPU Ratio 1:1.89 Capacity Virtu…" at bounding box center [1210, 201] width 461 height 178
click at [1403, 175] on b "1:1.89" at bounding box center [1413, 177] width 20 height 12
drag, startPoint x: 1369, startPoint y: 173, endPoint x: 1421, endPoint y: 172, distance: 52.9
click at [1421, 172] on section "vCPU vCPU 338 CPU to vCPU Ratio 1:27.3 Core to vCPU Ratio 1:1.89 Capacity Virtu…" at bounding box center [1210, 201] width 461 height 178
click at [1367, 150] on td "1:27.3" at bounding box center [1372, 158] width 101 height 18
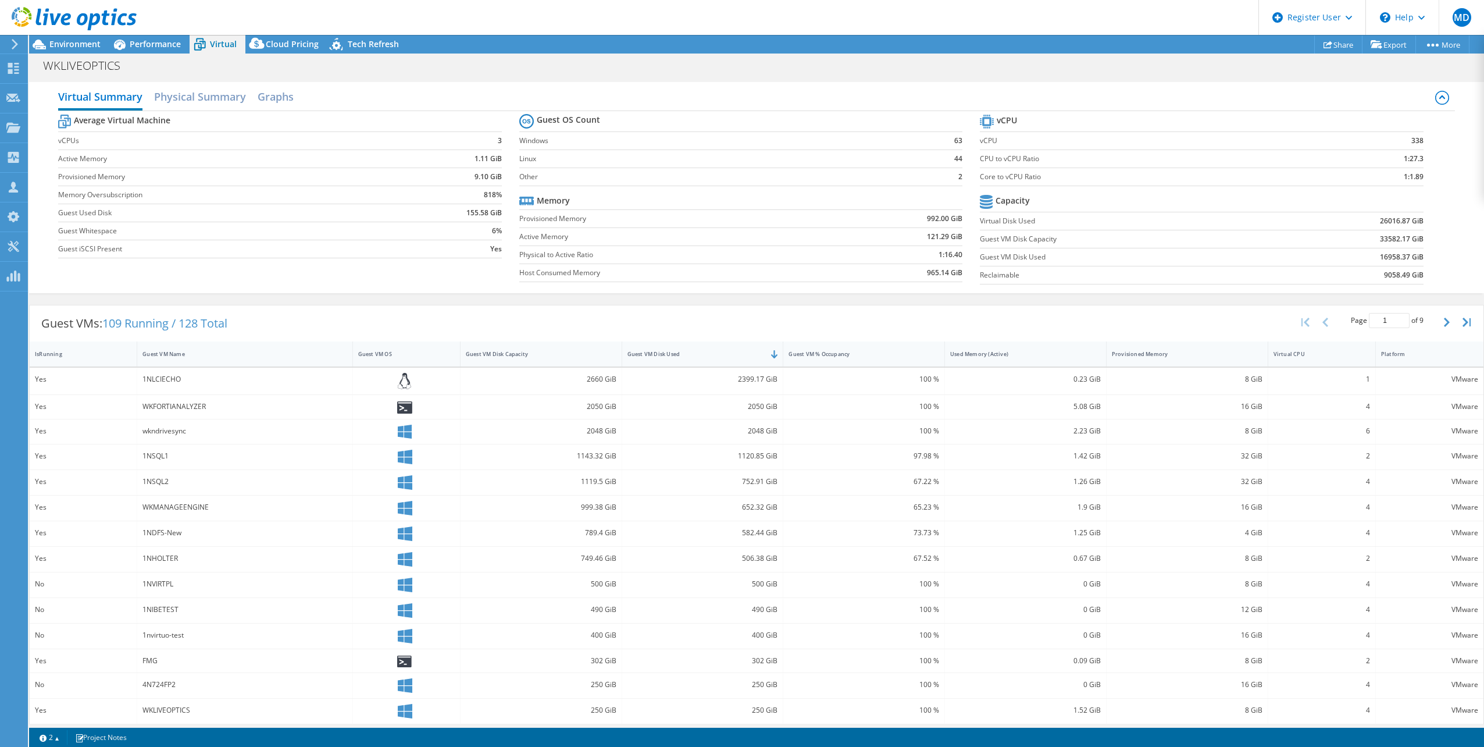
click at [1405, 177] on b "1:1.89" at bounding box center [1413, 177] width 20 height 12
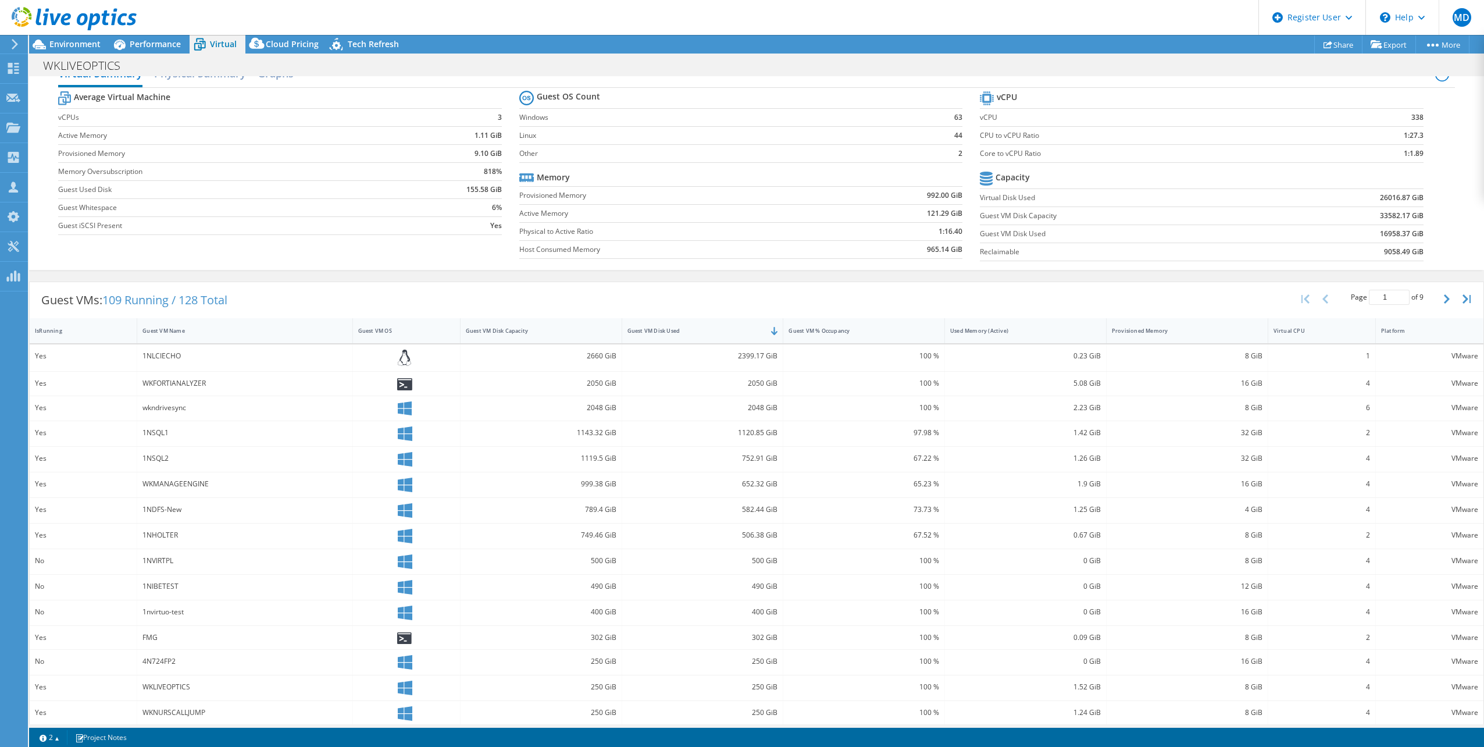
scroll to position [31, 0]
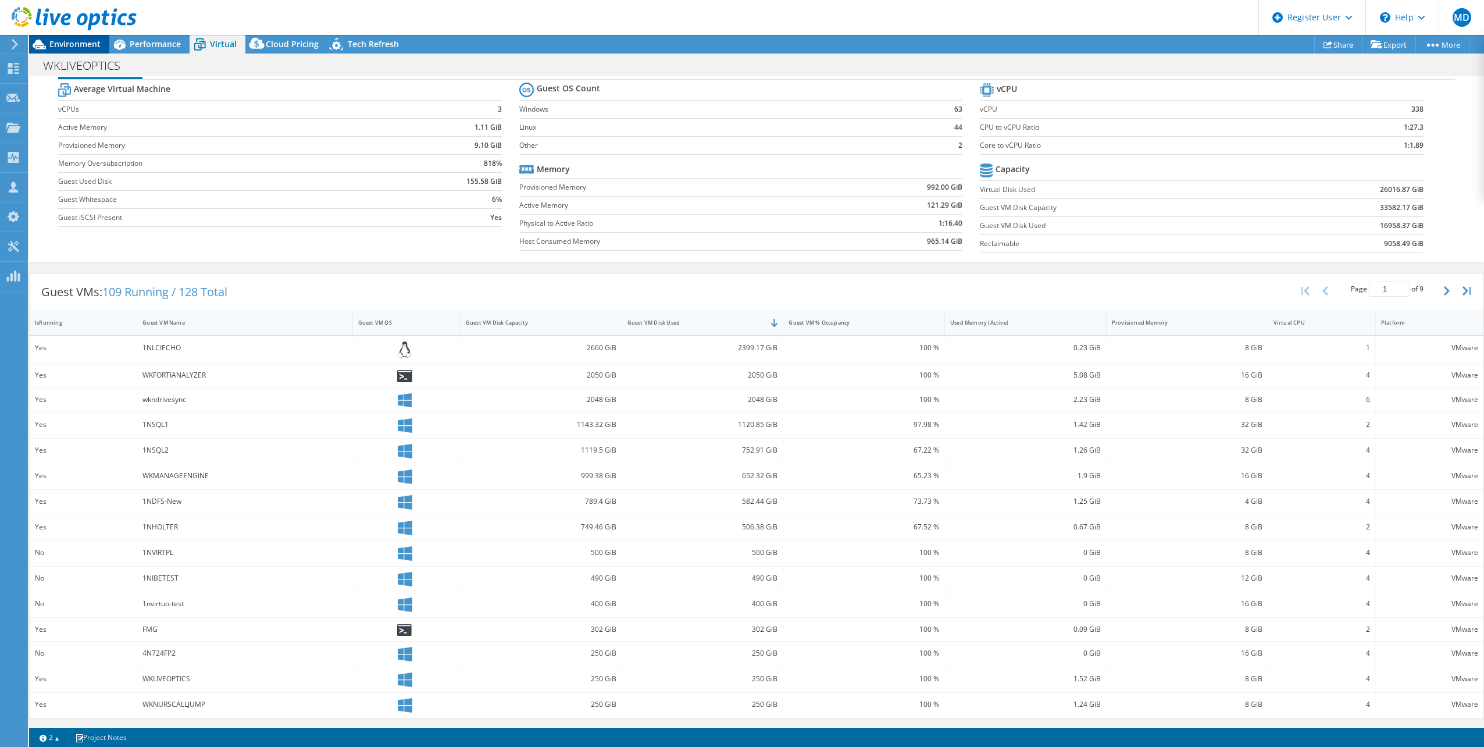
click at [71, 48] on span "Environment" at bounding box center [74, 43] width 51 height 11
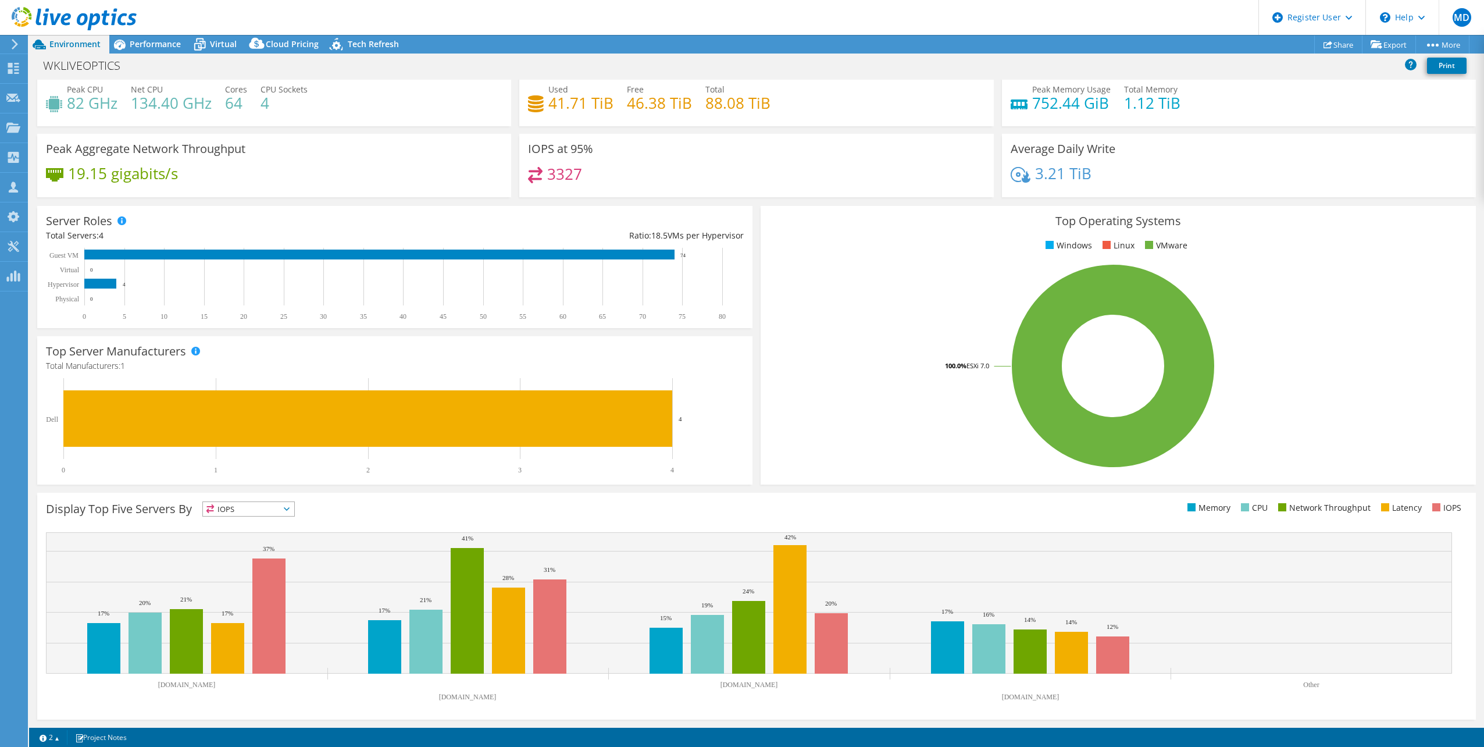
click at [238, 54] on div "WKLIVEOPTICS Print" at bounding box center [756, 66] width 1455 height 26
click at [230, 47] on span "Virtual" at bounding box center [223, 43] width 27 height 11
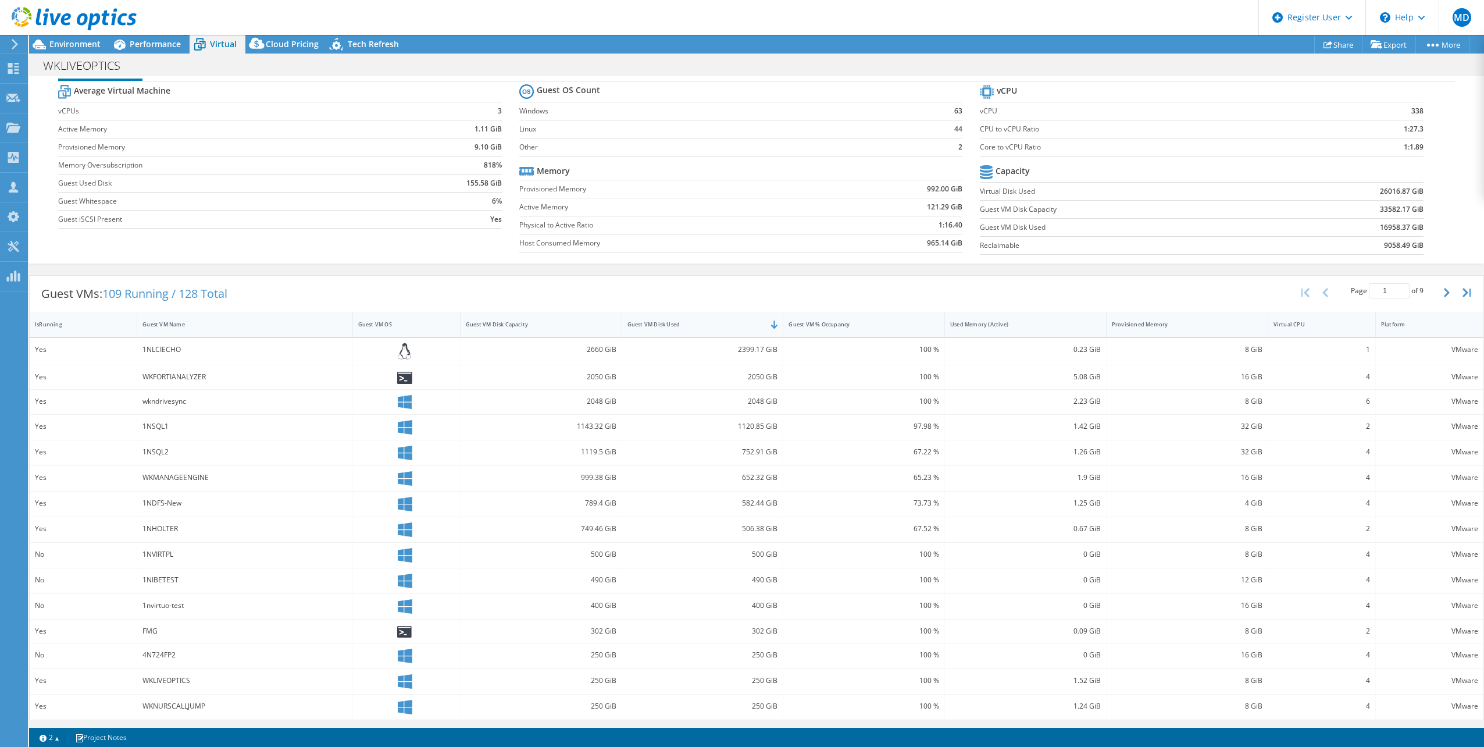
scroll to position [31, 0]
drag, startPoint x: 161, startPoint y: 423, endPoint x: 162, endPoint y: 456, distance: 33.1
click at [162, 456] on div "Yes 1NLCIECHO 2660 GiB 2399.17 GiB 100 % 0.23 GiB 8 GiB 1 VMware Yes WKFORTIANA…" at bounding box center [756, 526] width 1453 height 381
click at [180, 448] on div "1NSQL2" at bounding box center [244, 450] width 204 height 13
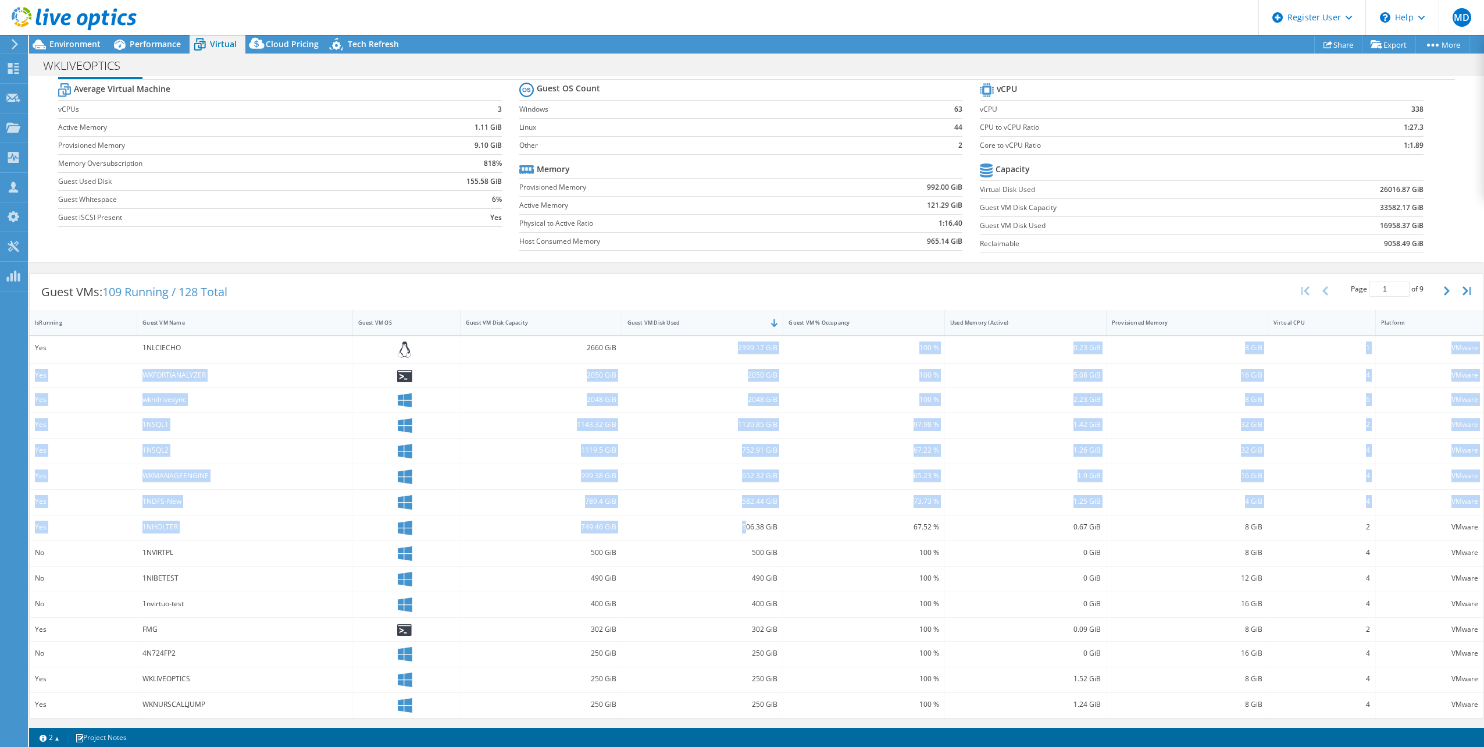
drag, startPoint x: 762, startPoint y: 363, endPoint x: 744, endPoint y: 537, distance: 174.8
click at [744, 537] on div "Yes 1NLCIECHO 2660 GiB 2399.17 GiB 100 % 0.23 GiB 8 GiB 1 VMware Yes WKFORTIANA…" at bounding box center [756, 526] width 1453 height 381
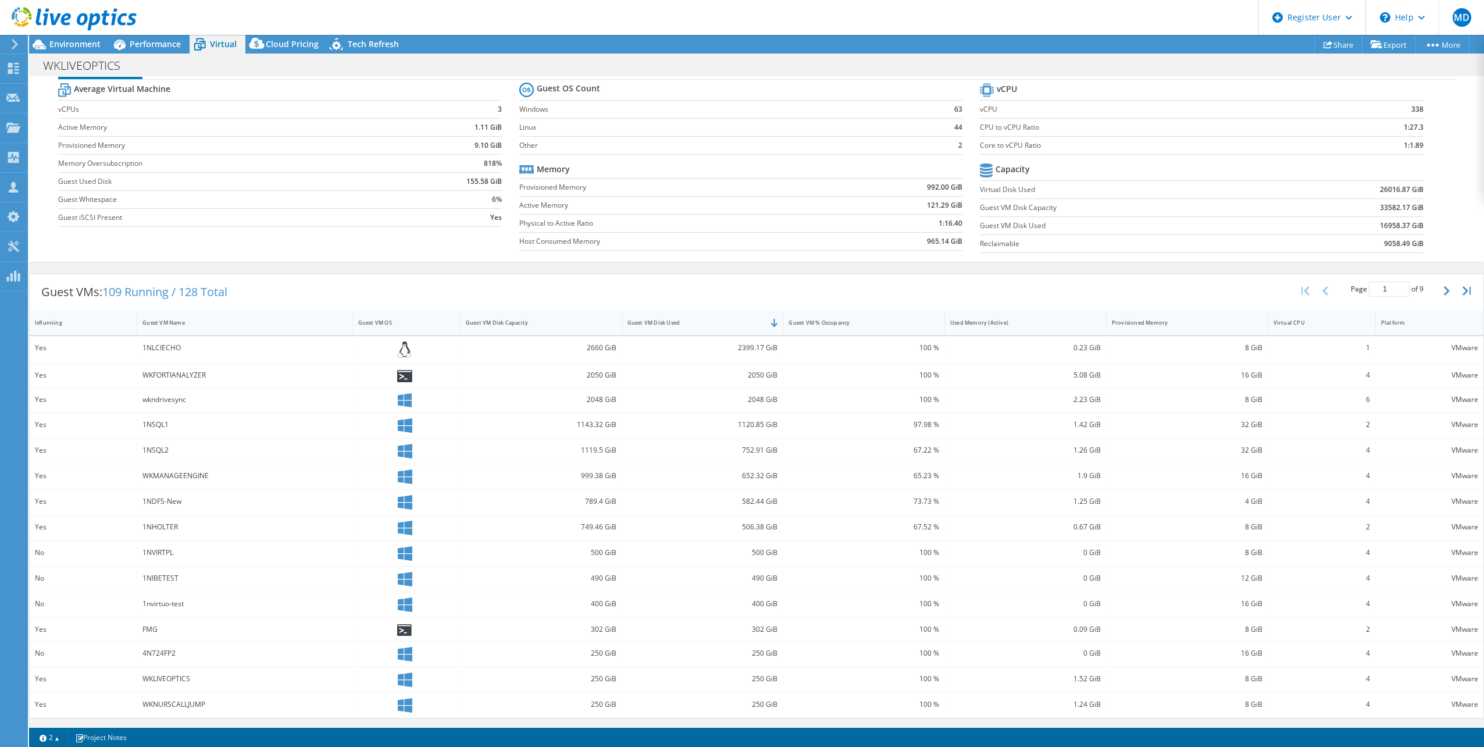
drag, startPoint x: 744, startPoint y: 537, endPoint x: 795, endPoint y: 555, distance: 55.0
click at [745, 537] on div "506.38 GiB" at bounding box center [703, 527] width 162 height 25
drag, startPoint x: 153, startPoint y: 347, endPoint x: 213, endPoint y: 408, distance: 86.3
click at [213, 408] on div "Yes 1NLCIECHO 2660 GiB 2399.17 GiB 100 % 0.23 GiB 8 GiB 1 VMware Yes WKFORTIANA…" at bounding box center [756, 526] width 1453 height 381
drag, startPoint x: 212, startPoint y: 408, endPoint x: 202, endPoint y: 502, distance: 94.2
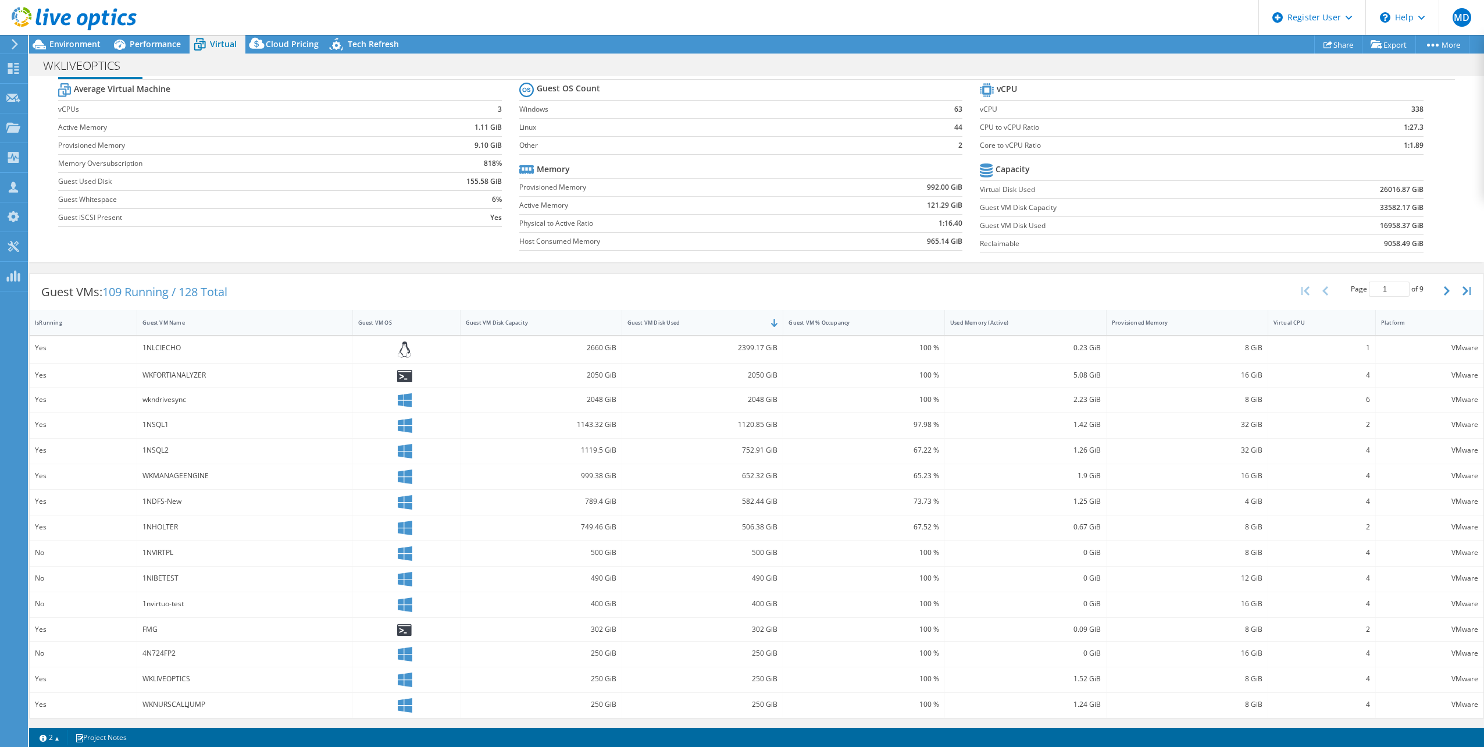
click at [201, 502] on div "1NDFS-New" at bounding box center [244, 501] width 204 height 13
drag, startPoint x: 1259, startPoint y: 352, endPoint x: 1246, endPoint y: 353, distance: 12.8
click at [1248, 353] on div "8 GiB" at bounding box center [1187, 349] width 162 height 27
drag, startPoint x: 1246, startPoint y: 353, endPoint x: 1233, endPoint y: 350, distance: 14.4
click at [1233, 350] on div "8 GiB" at bounding box center [1187, 347] width 151 height 13
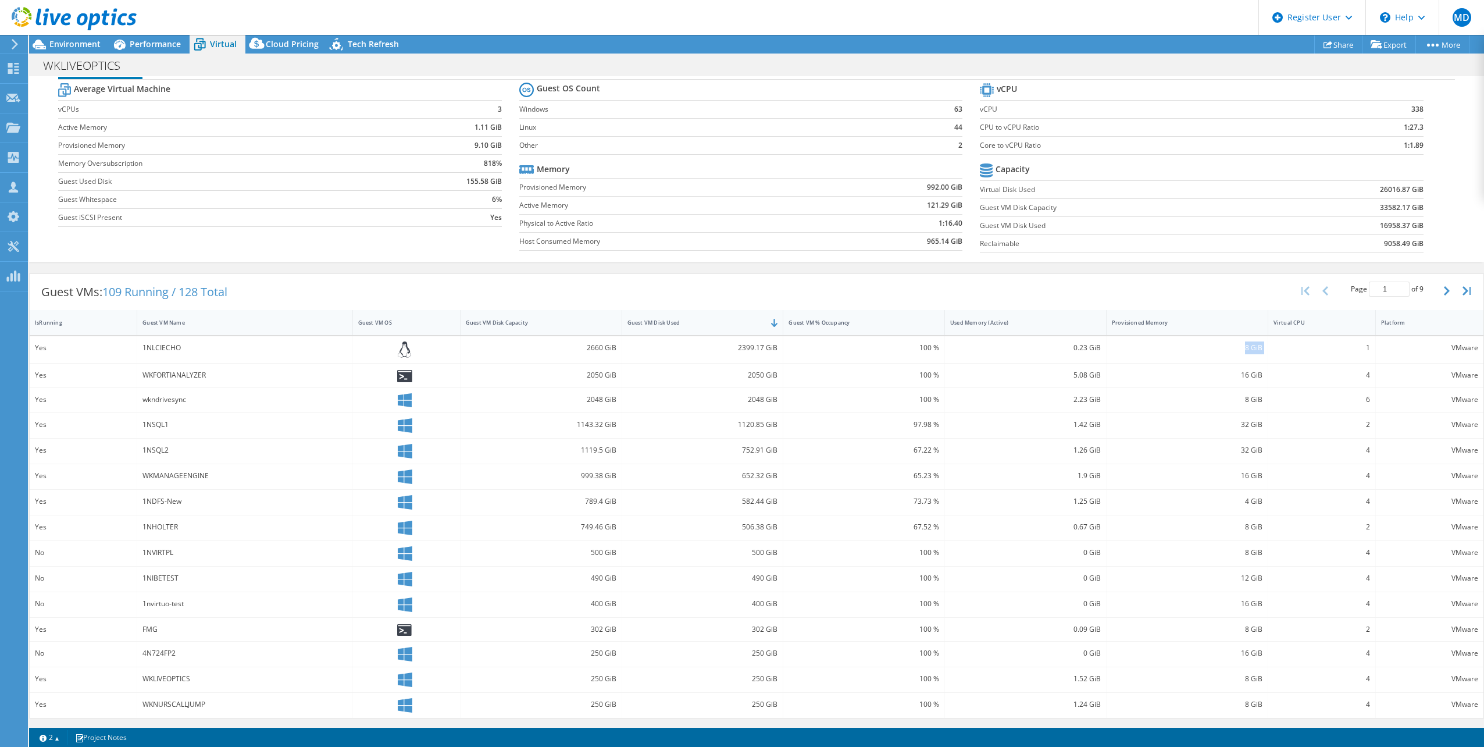
drag, startPoint x: 1233, startPoint y: 350, endPoint x: 1257, endPoint y: 347, distance: 24.6
click at [1257, 347] on div "8 GiB" at bounding box center [1187, 349] width 162 height 27
drag, startPoint x: 1257, startPoint y: 347, endPoint x: 1231, endPoint y: 353, distance: 26.4
click at [1231, 353] on div "8 GiB" at bounding box center [1187, 347] width 151 height 13
drag, startPoint x: 729, startPoint y: 347, endPoint x: 776, endPoint y: 349, distance: 46.5
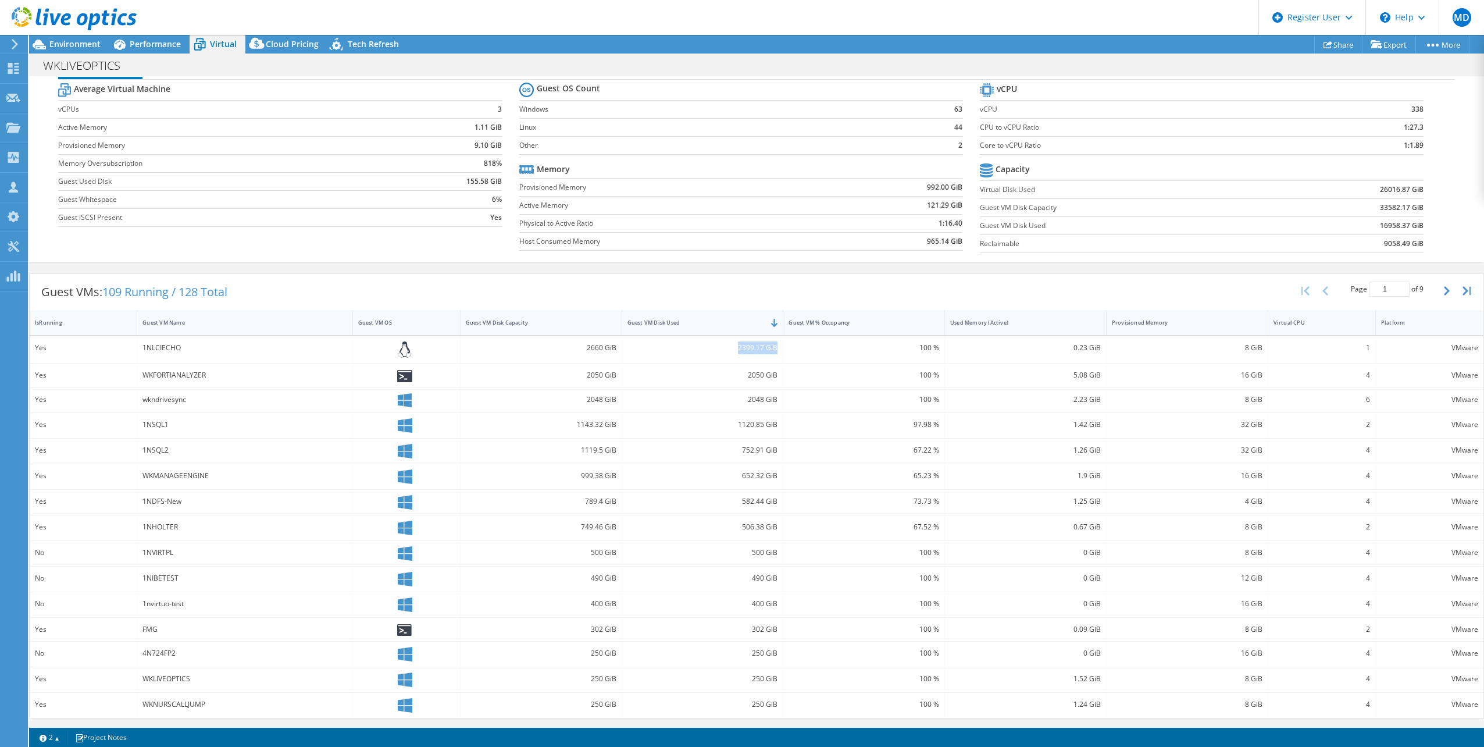
click at [776, 349] on div "2399.17 GiB" at bounding box center [703, 349] width 162 height 27
click at [1030, 325] on div "Used Memory (Active)" at bounding box center [1018, 323] width 137 height 8
click at [1048, 328] on div "Used Memory (Active)" at bounding box center [1018, 322] width 147 height 18
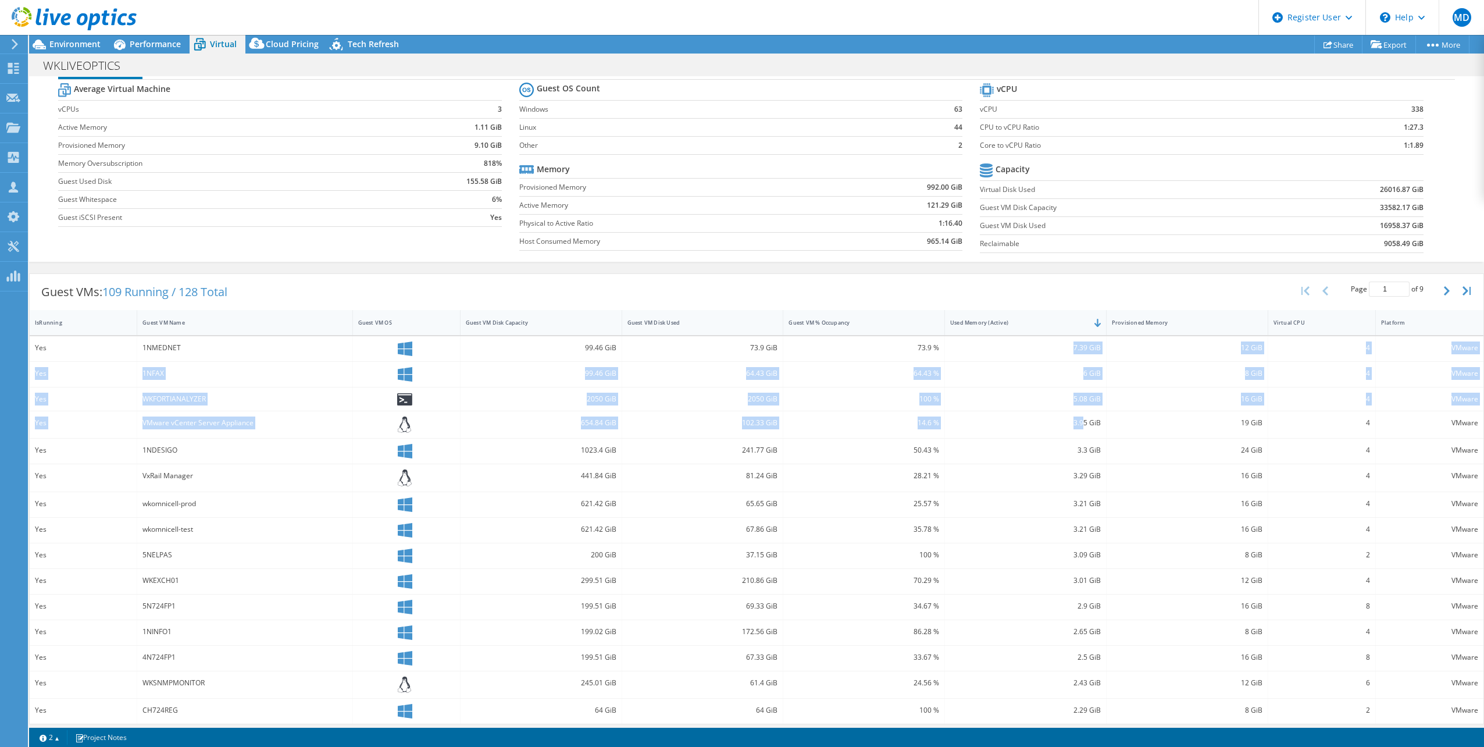
drag, startPoint x: 1092, startPoint y: 360, endPoint x: 1076, endPoint y: 426, distance: 67.0
click at [1076, 426] on div "Yes 1NMEDNET 99.46 GiB 73.9 GiB 73.9 % 7.39 GiB 12 GiB 4 VMware Yes 1NFAX 99.46…" at bounding box center [756, 530] width 1453 height 388
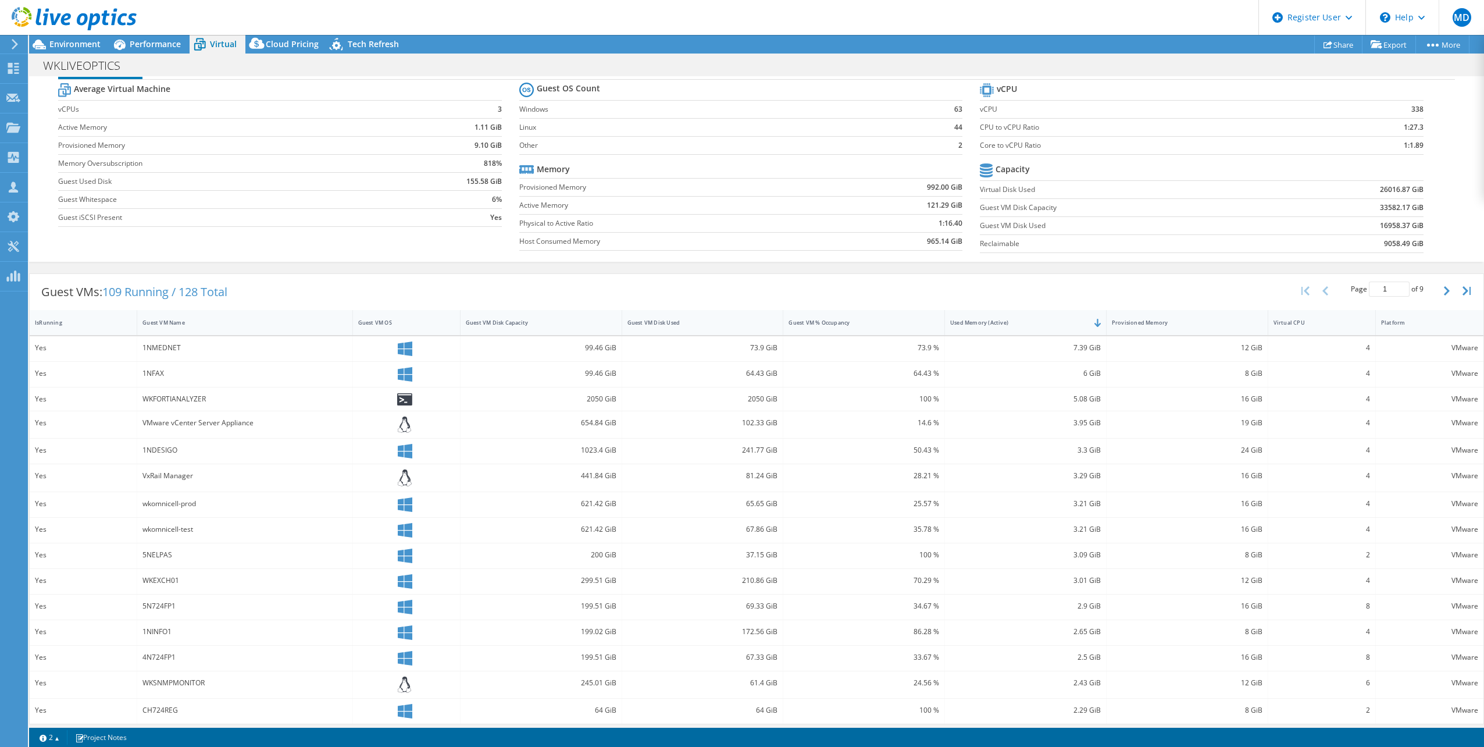
drag, startPoint x: 1076, startPoint y: 426, endPoint x: 1231, endPoint y: 493, distance: 168.7
click at [1231, 493] on div "16 GiB" at bounding box center [1187, 504] width 162 height 25
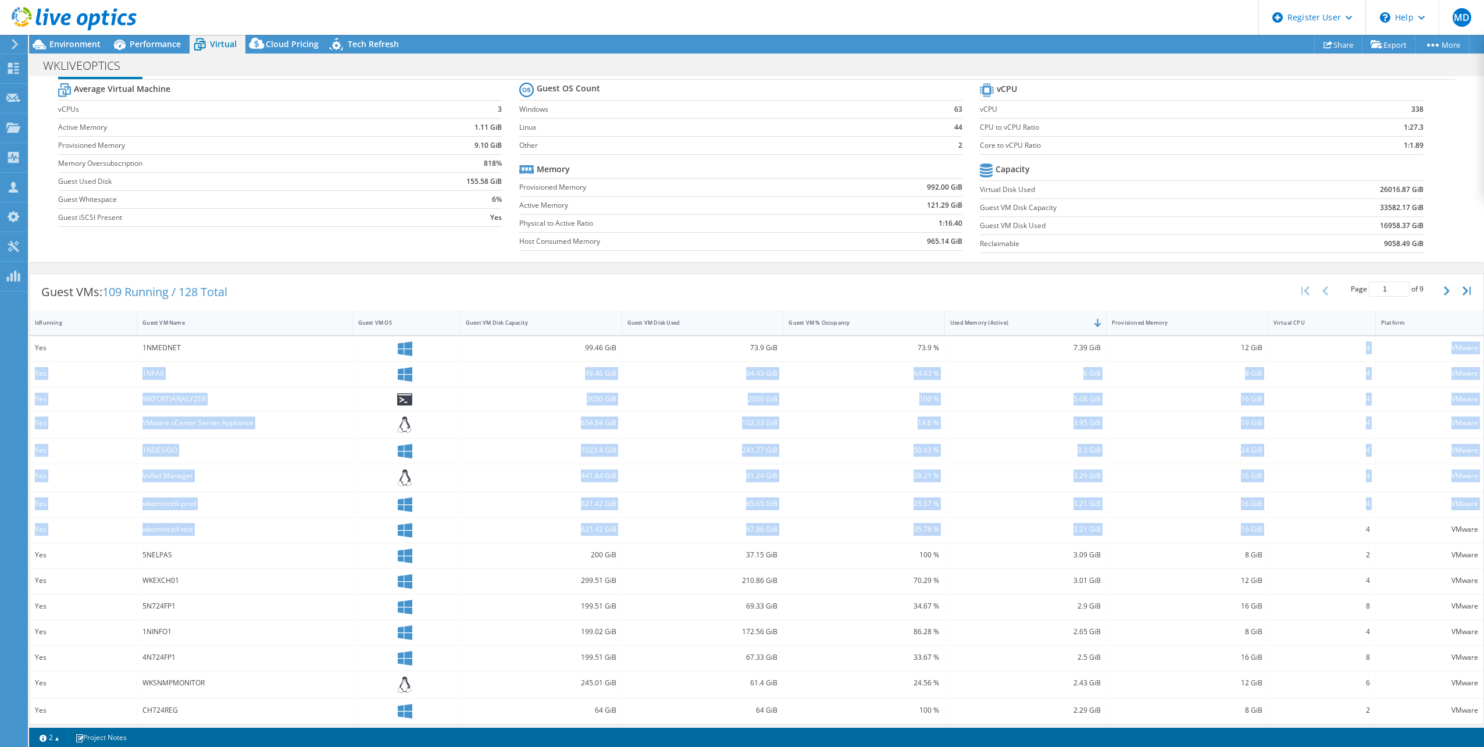
drag, startPoint x: 1355, startPoint y: 355, endPoint x: 1355, endPoint y: 535, distance: 180.8
click at [1355, 535] on div "Yes 1NMEDNET 99.46 GiB 73.9 GiB 73.9 % 7.39 GiB 12 GiB 4 VMware Yes 1NFAX 99.46…" at bounding box center [756, 530] width 1453 height 388
click at [1355, 536] on div "4" at bounding box center [1322, 529] width 108 height 25
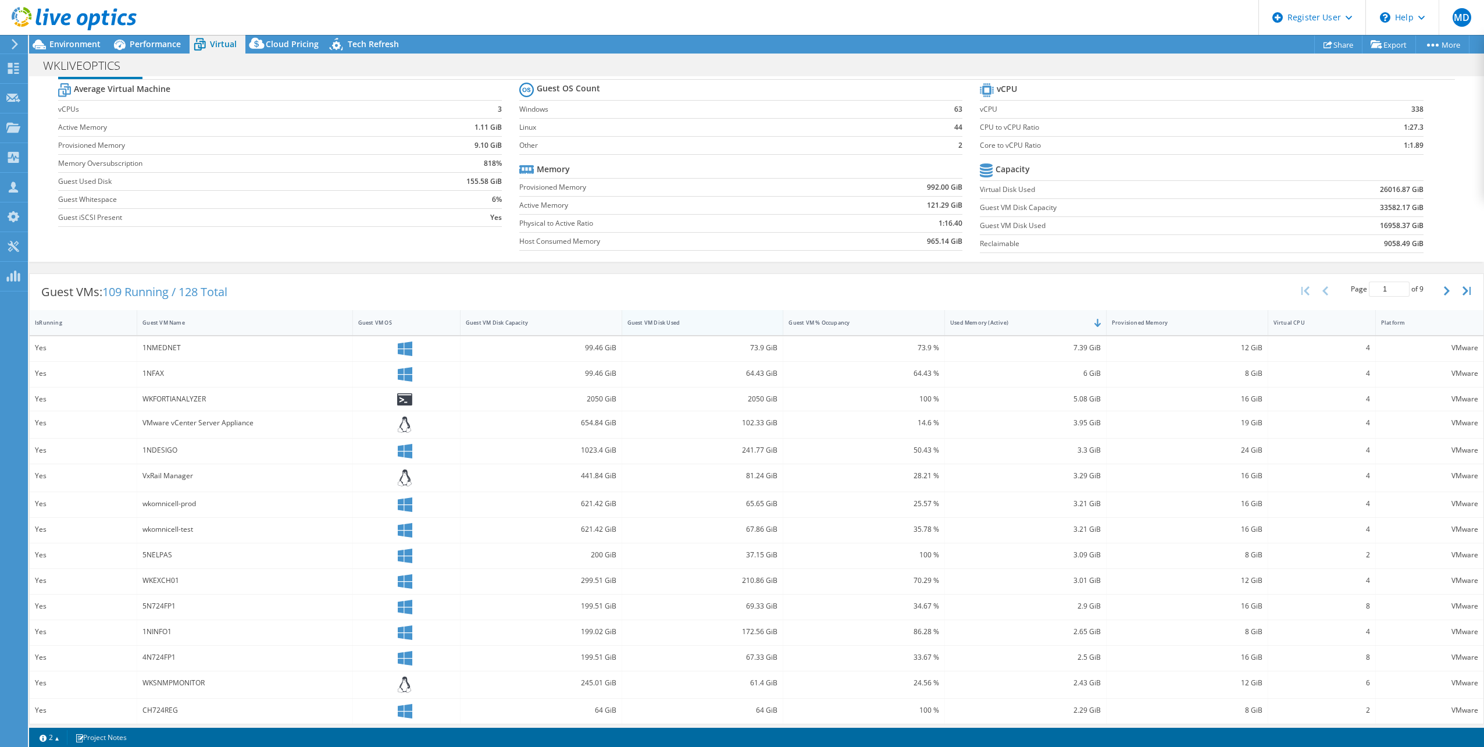
click at [664, 319] on div "Guest VM Disk Used" at bounding box center [695, 323] width 137 height 8
click at [749, 324] on div "Guest VM Disk Used" at bounding box center [695, 323] width 137 height 8
drag, startPoint x: 182, startPoint y: 348, endPoint x: 160, endPoint y: 348, distance: 22.1
click at [160, 348] on div "1NLCIECHO" at bounding box center [244, 347] width 204 height 13
drag, startPoint x: 160, startPoint y: 348, endPoint x: 341, endPoint y: 351, distance: 180.8
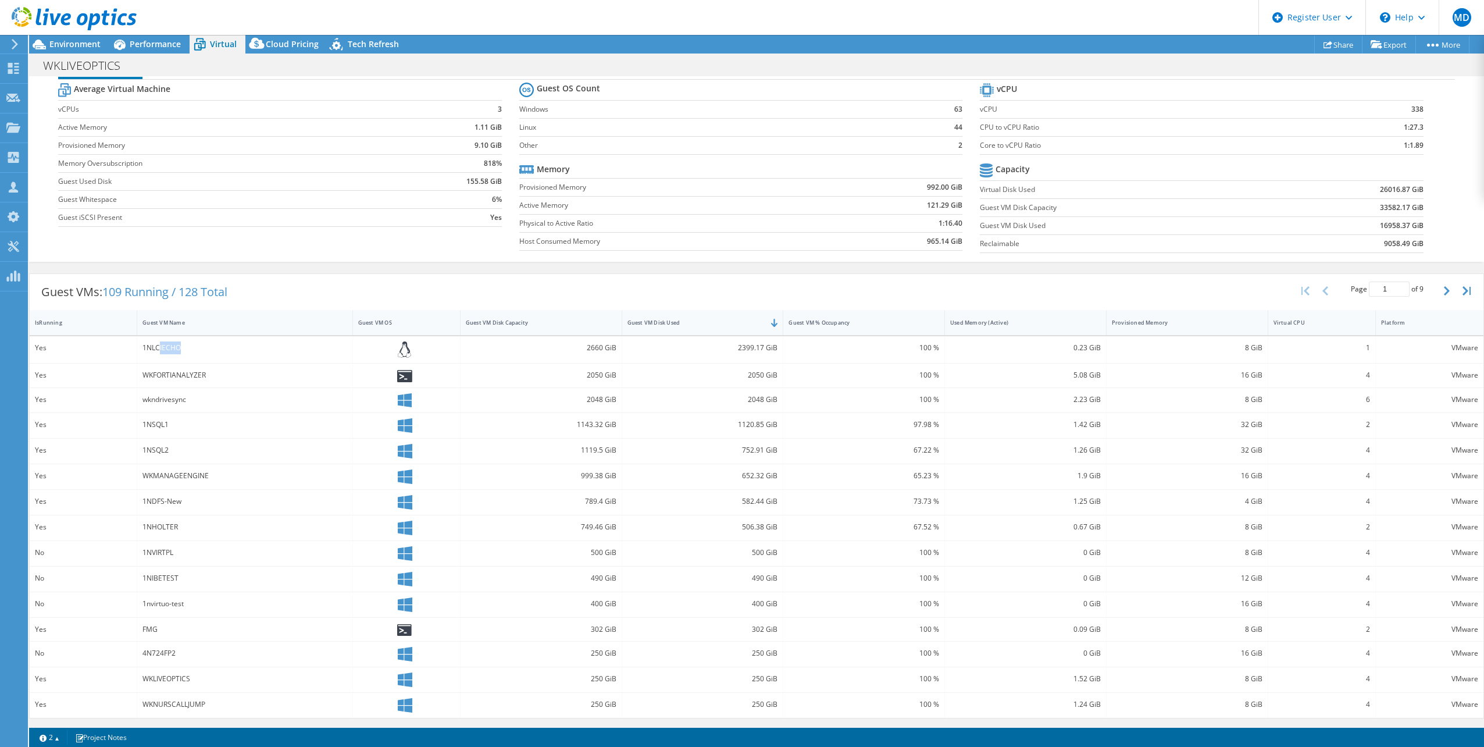
click at [341, 351] on div "1NLCIECHO" at bounding box center [244, 347] width 204 height 13
drag, startPoint x: 188, startPoint y: 505, endPoint x: 142, endPoint y: 509, distance: 46.6
click at [142, 509] on div "1NDFS-New" at bounding box center [244, 502] width 215 height 25
drag, startPoint x: 142, startPoint y: 509, endPoint x: 200, endPoint y: 498, distance: 59.1
click at [200, 498] on div "1NDFS-New" at bounding box center [244, 501] width 204 height 13
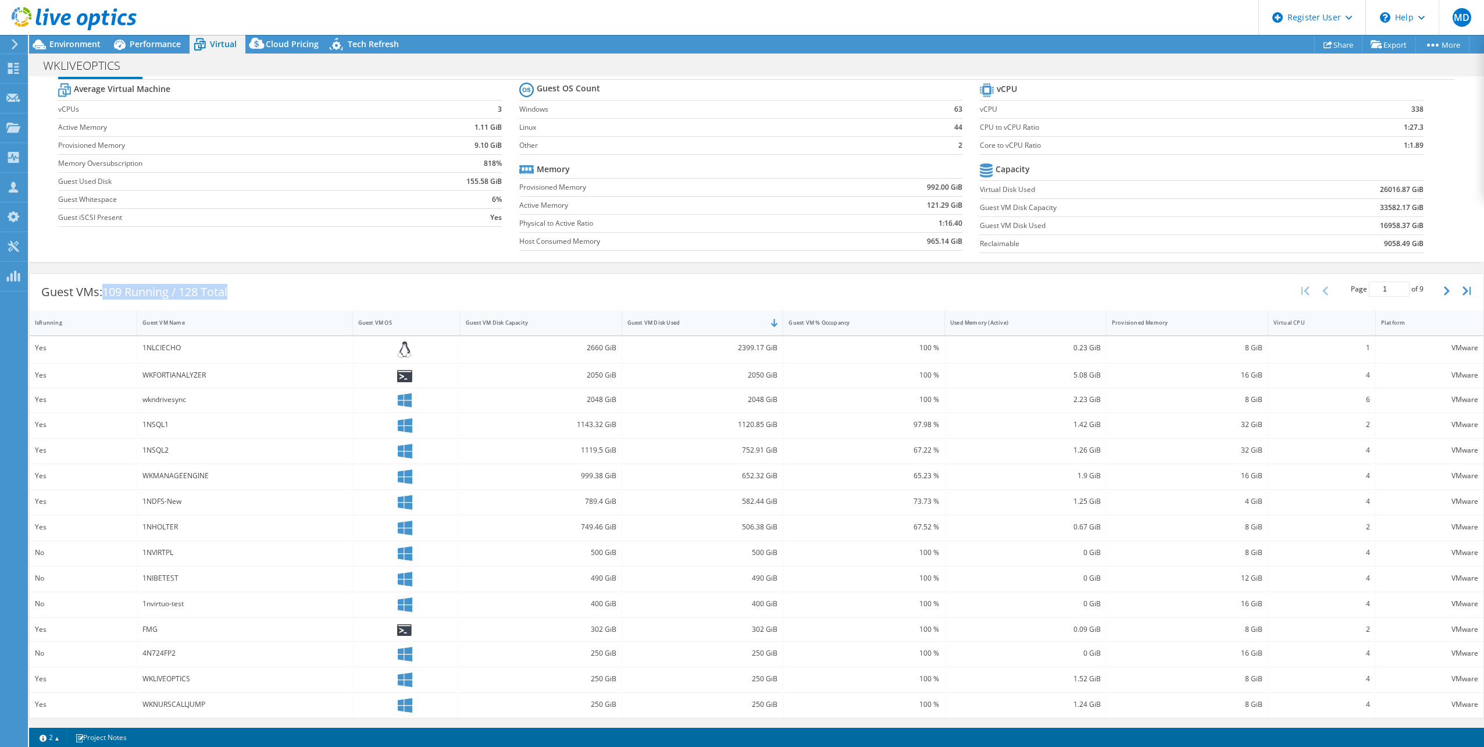
drag, startPoint x: 246, startPoint y: 290, endPoint x: 105, endPoint y: 290, distance: 140.7
click at [105, 290] on div "Guest VMs: 109 Running / 128 Total Page 1 of 9 5 rows 10 rows 20 rows 25 rows 5…" at bounding box center [756, 292] width 1453 height 36
click at [255, 285] on div "Guest VMs: 109 Running / 128 Total Page 1 of 9 5 rows 10 rows 20 rows 25 rows 5…" at bounding box center [756, 292] width 1453 height 36
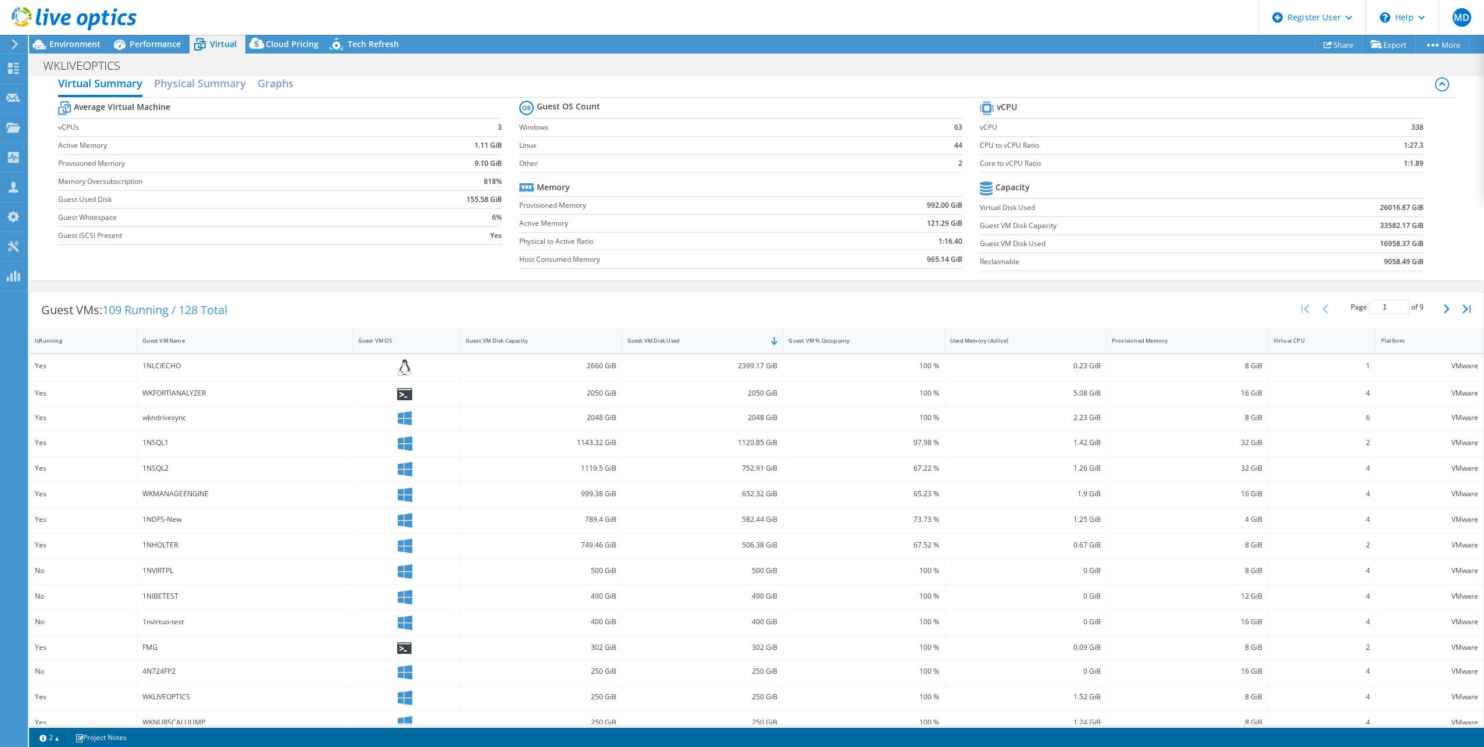
scroll to position [0, 0]
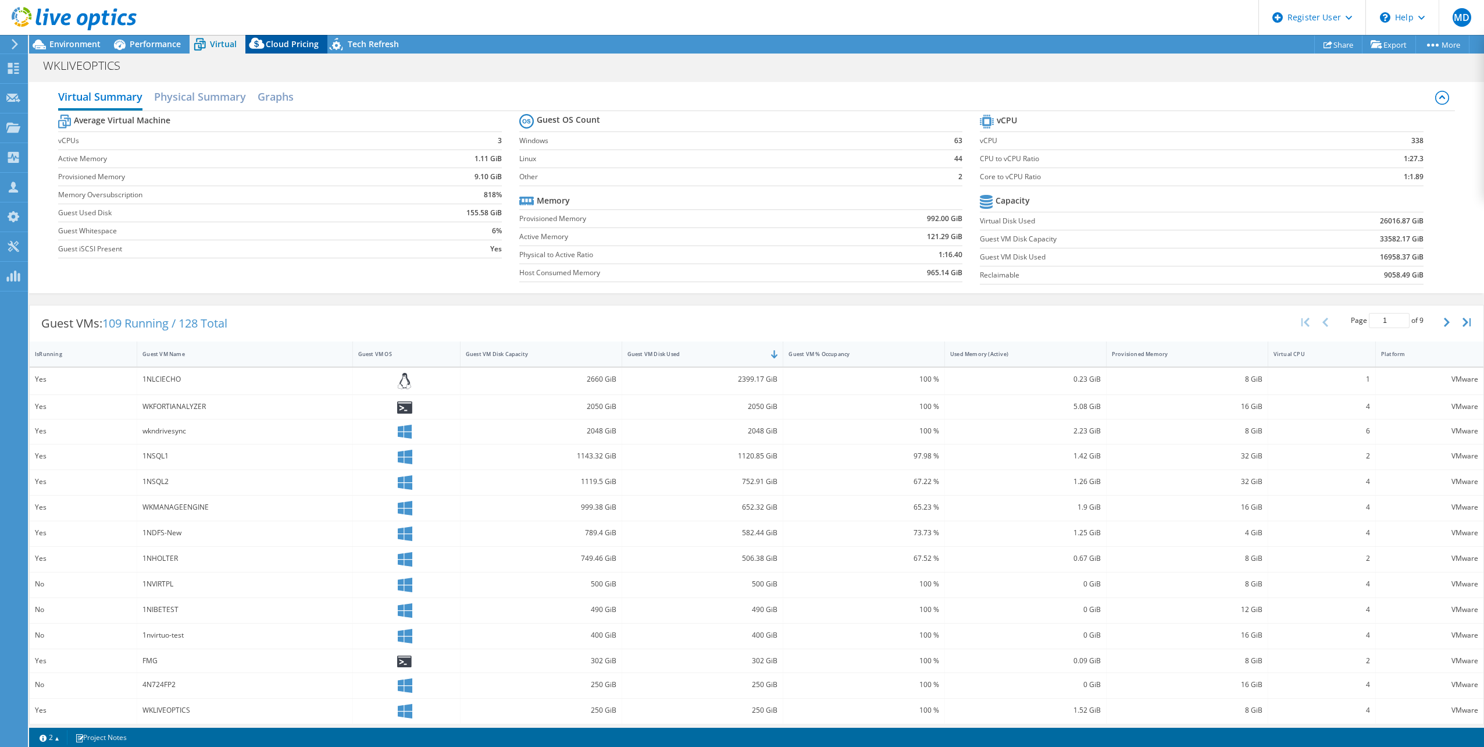
click at [302, 45] on span "Cloud Pricing" at bounding box center [292, 43] width 53 height 11
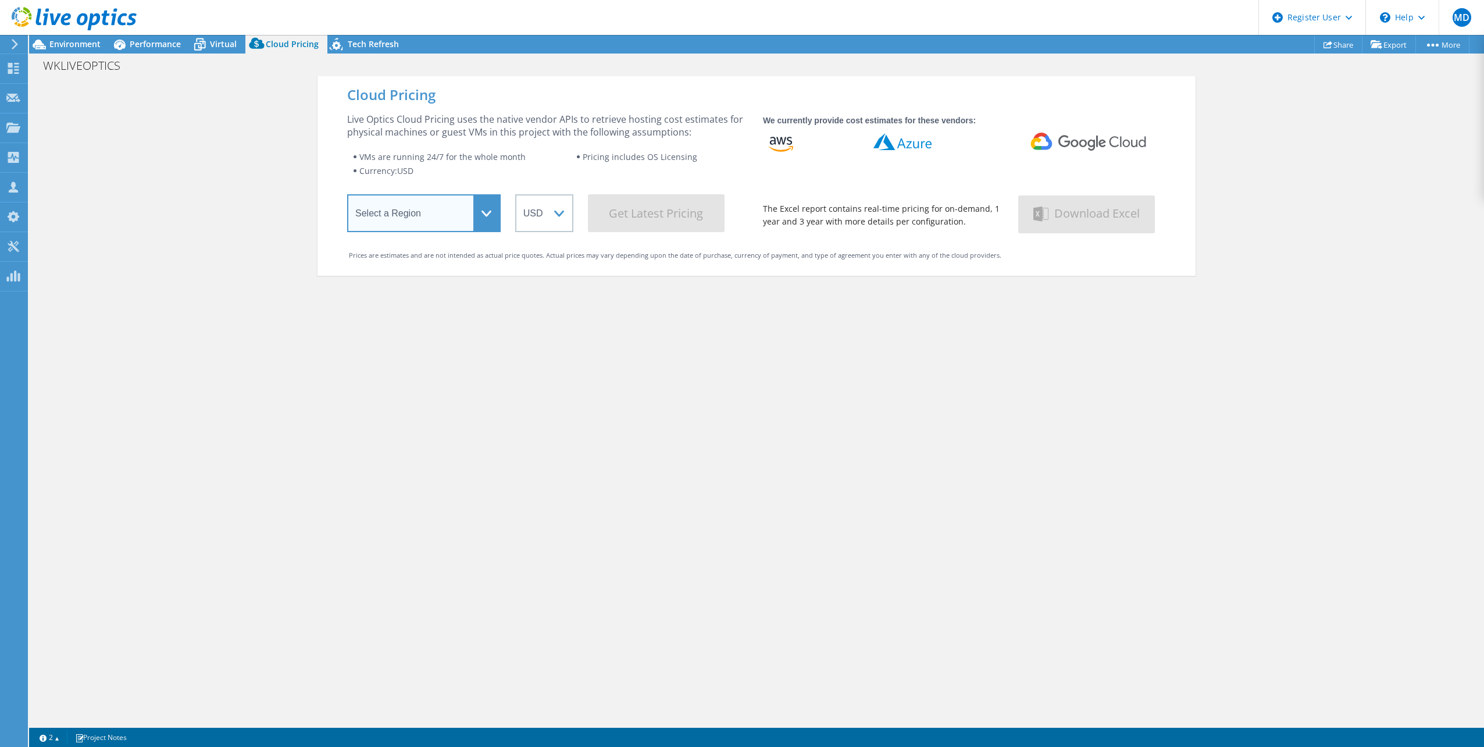
click at [397, 199] on select "Select a Region Asia Pacific (Hong Kong) Asia Pacific (Mumbai) Asia Pacific (Se…" at bounding box center [423, 213] width 153 height 38
click at [698, 401] on div "Cloud Pricing Live Optics Cloud Pricing uses the native vendor APIs to retrieve…" at bounding box center [756, 449] width 878 height 747
click at [465, 228] on select "Select a Region Asia Pacific (Hong Kong) Asia Pacific (Mumbai) Asia Pacific (Se…" at bounding box center [423, 213] width 153 height 38
select select "[GEOGRAPHIC_DATA]"
click at [347, 197] on select "Select a Region Asia Pacific (Hong Kong) Asia Pacific (Mumbai) Asia Pacific (Se…" at bounding box center [423, 213] width 153 height 38
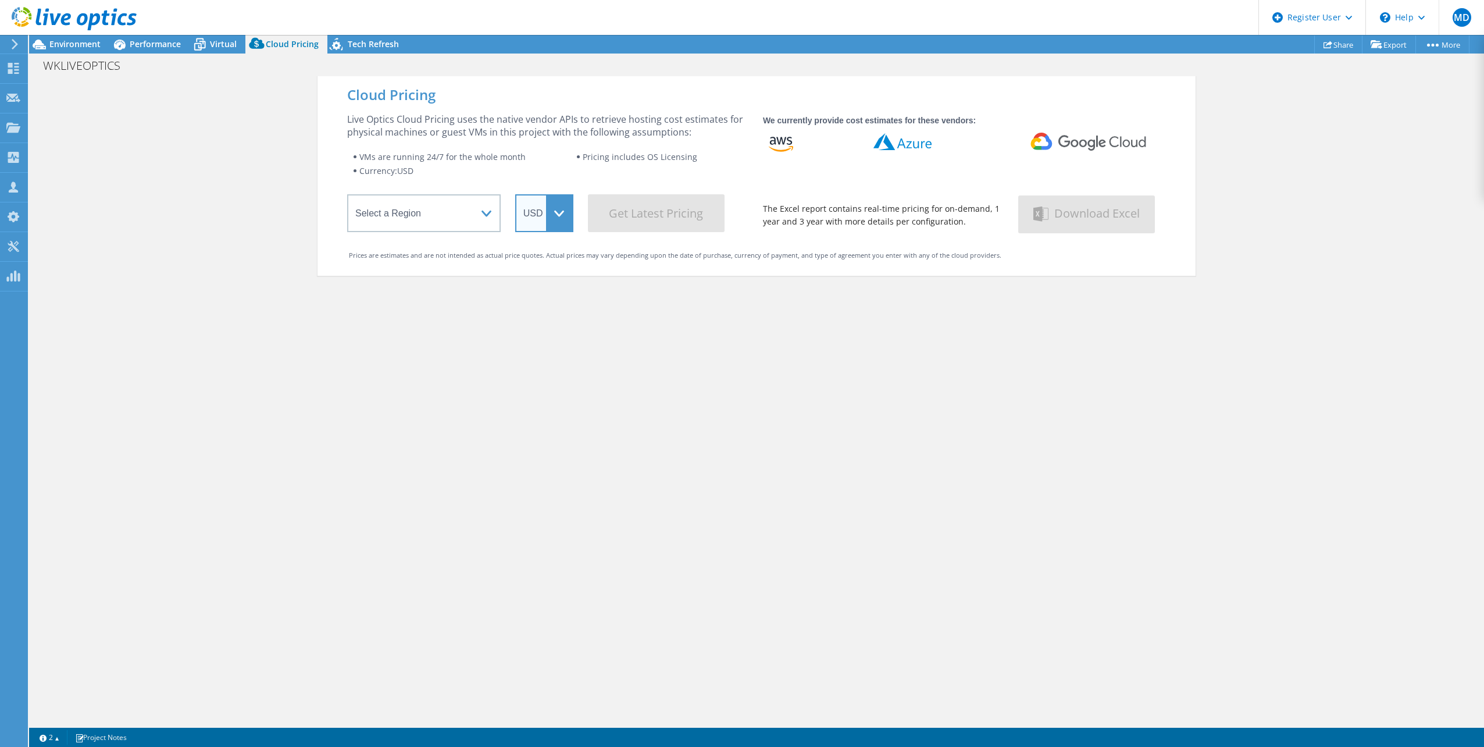
click at [526, 226] on select "ARS AUD BRL CAD CHF CLP CNY DKK EUR GBP HKD HUF INR JPY MXN MYR NOK NZD PEN SEK…" at bounding box center [544, 213] width 58 height 38
click at [556, 216] on select "ARS AUD BRL CAD CHF CLP CNY DKK EUR GBP HKD HUF INR JPY MXN MYR NOK NZD PEN SEK…" at bounding box center [544, 213] width 58 height 38
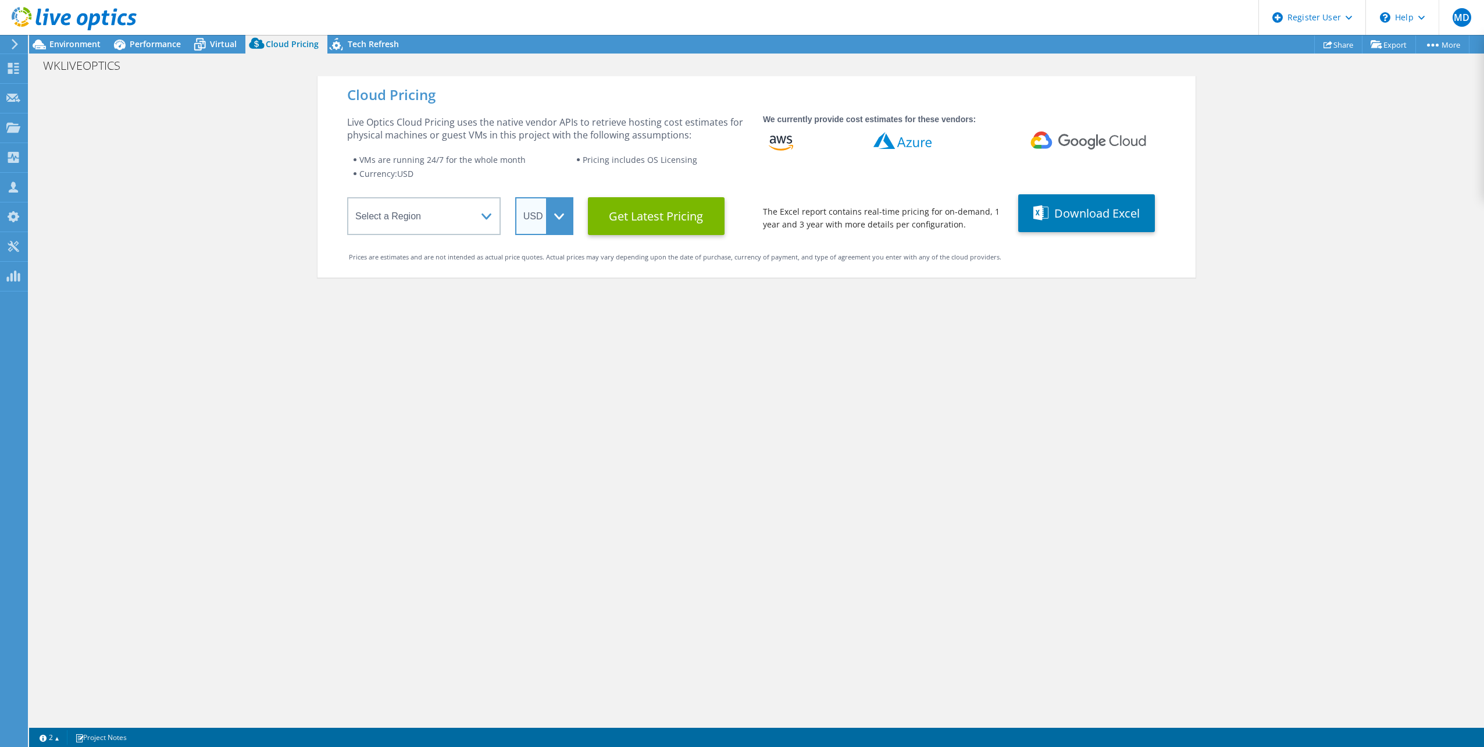
click at [565, 203] on select "ARS AUD BRL CAD CHF CLP CNY DKK EUR GBP HKD HUF INR JPY MXN MYR NOK NZD PEN SEK…" at bounding box center [544, 216] width 58 height 38
click at [515, 197] on select "ARS AUD BRL CAD CHF CLP CNY DKK EUR GBP HKD HUF INR JPY MXN MYR NOK NZD PEN SEK…" at bounding box center [544, 216] width 58 height 38
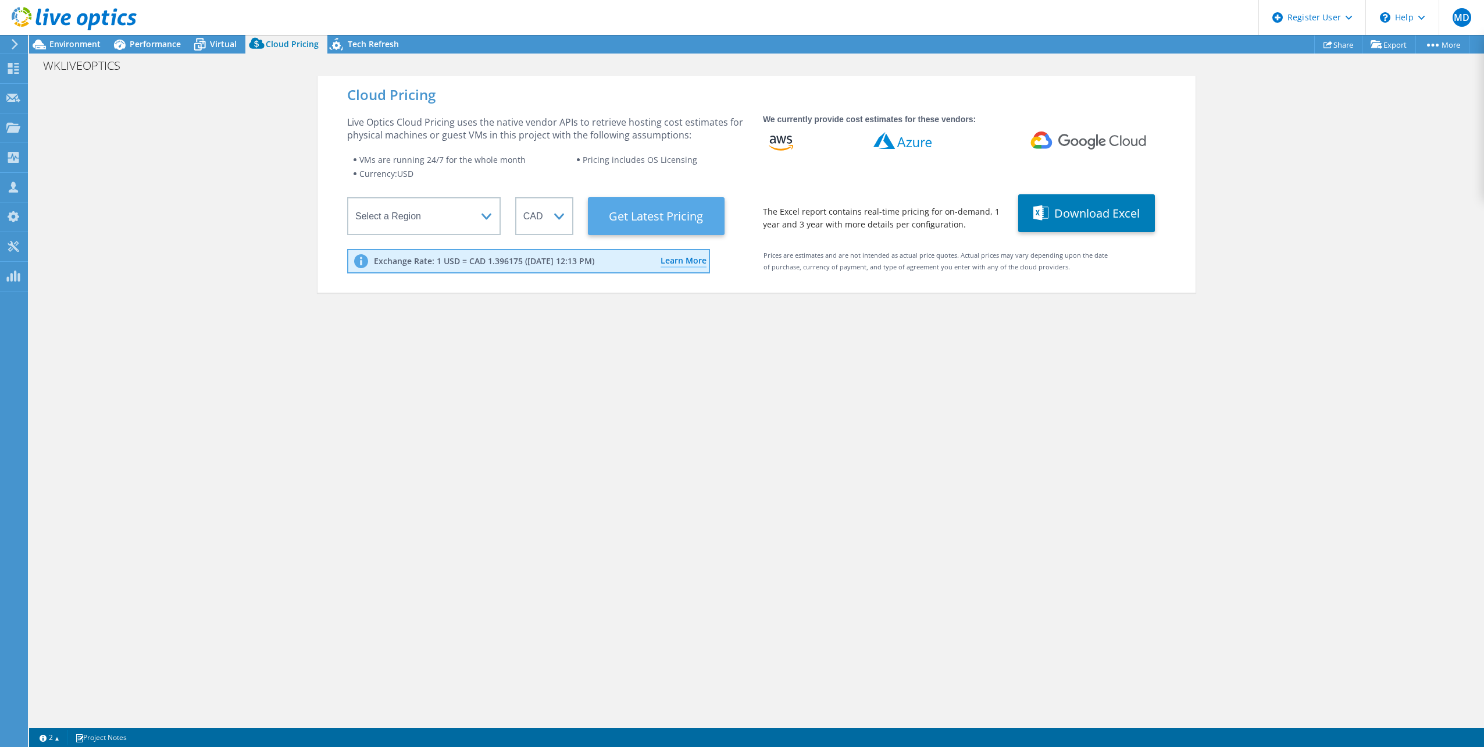
click at [708, 215] on Latest "Get Latest Pricing" at bounding box center [656, 216] width 137 height 38
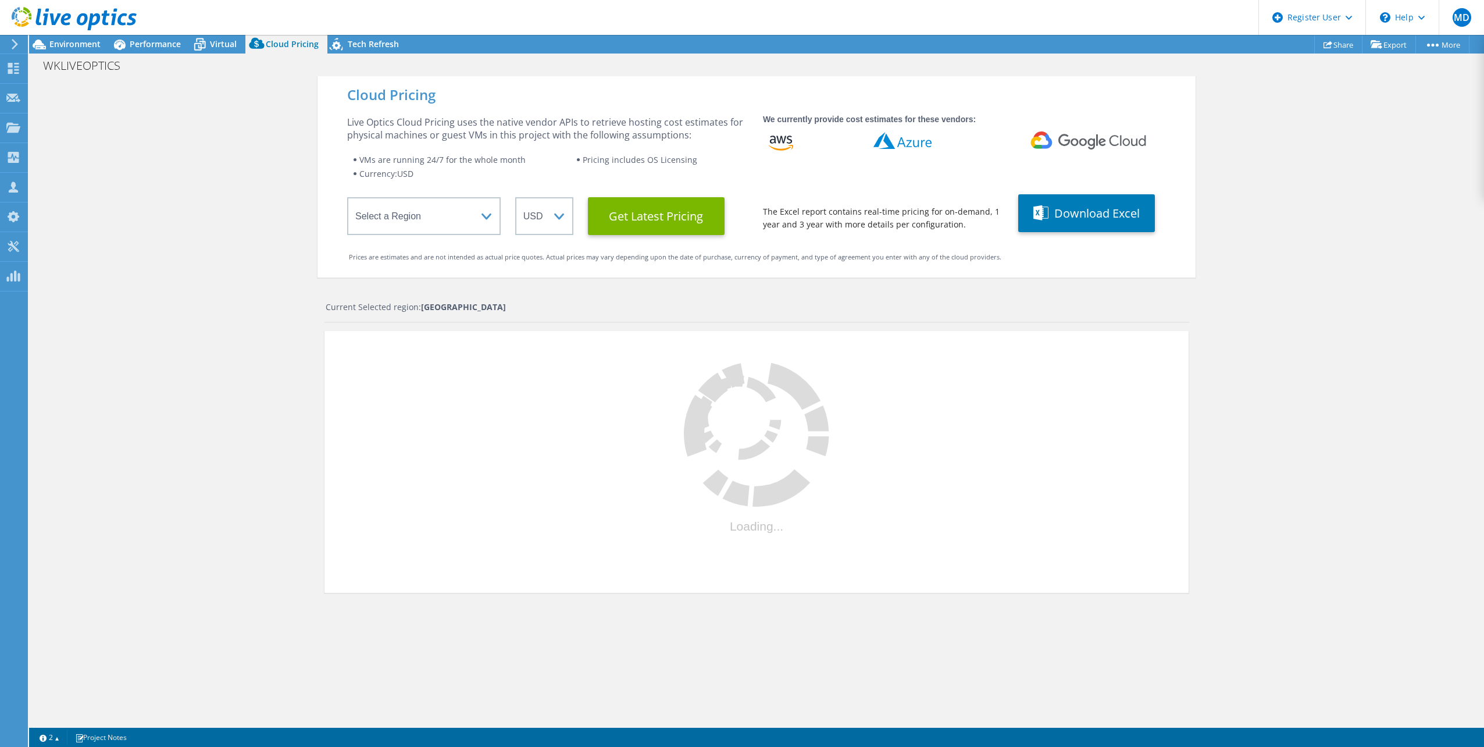
scroll to position [99, 0]
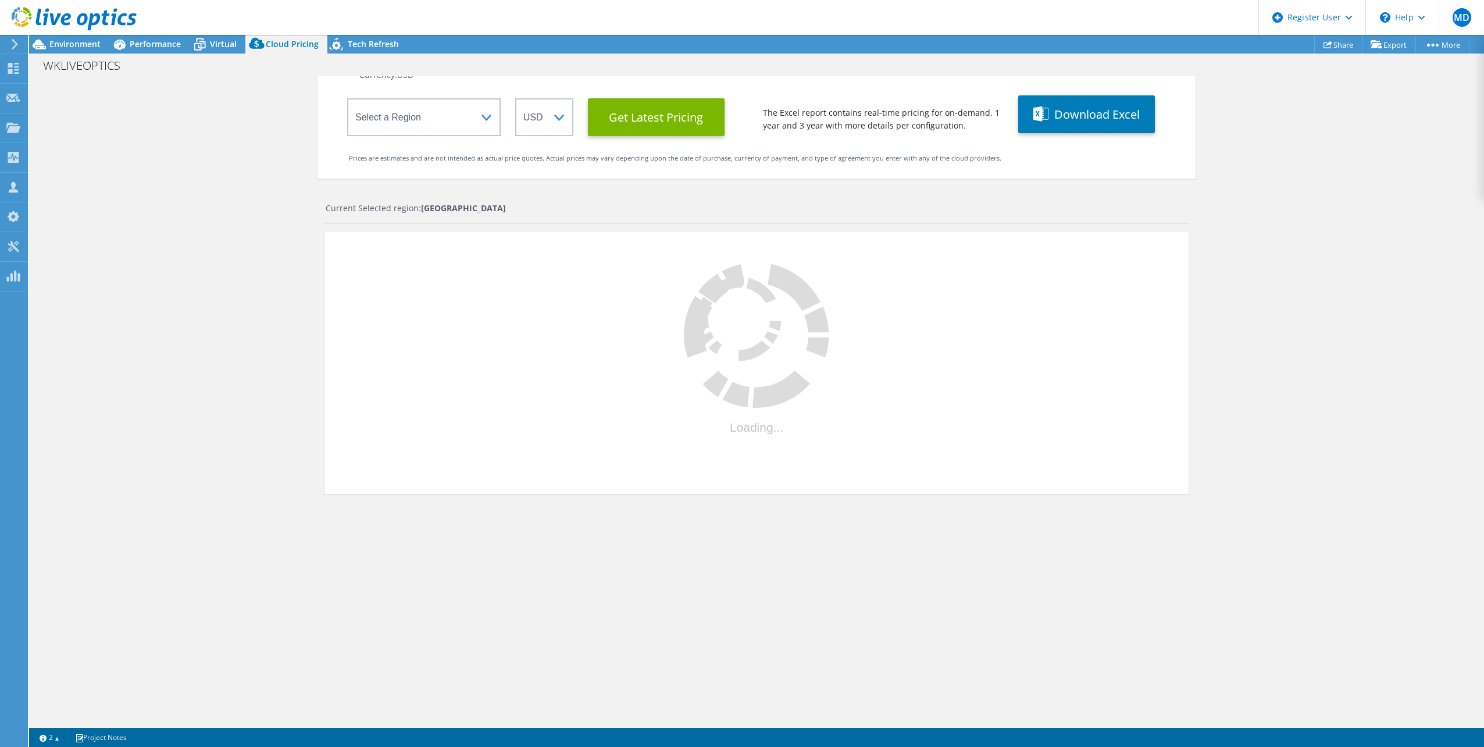
select select "CAD"
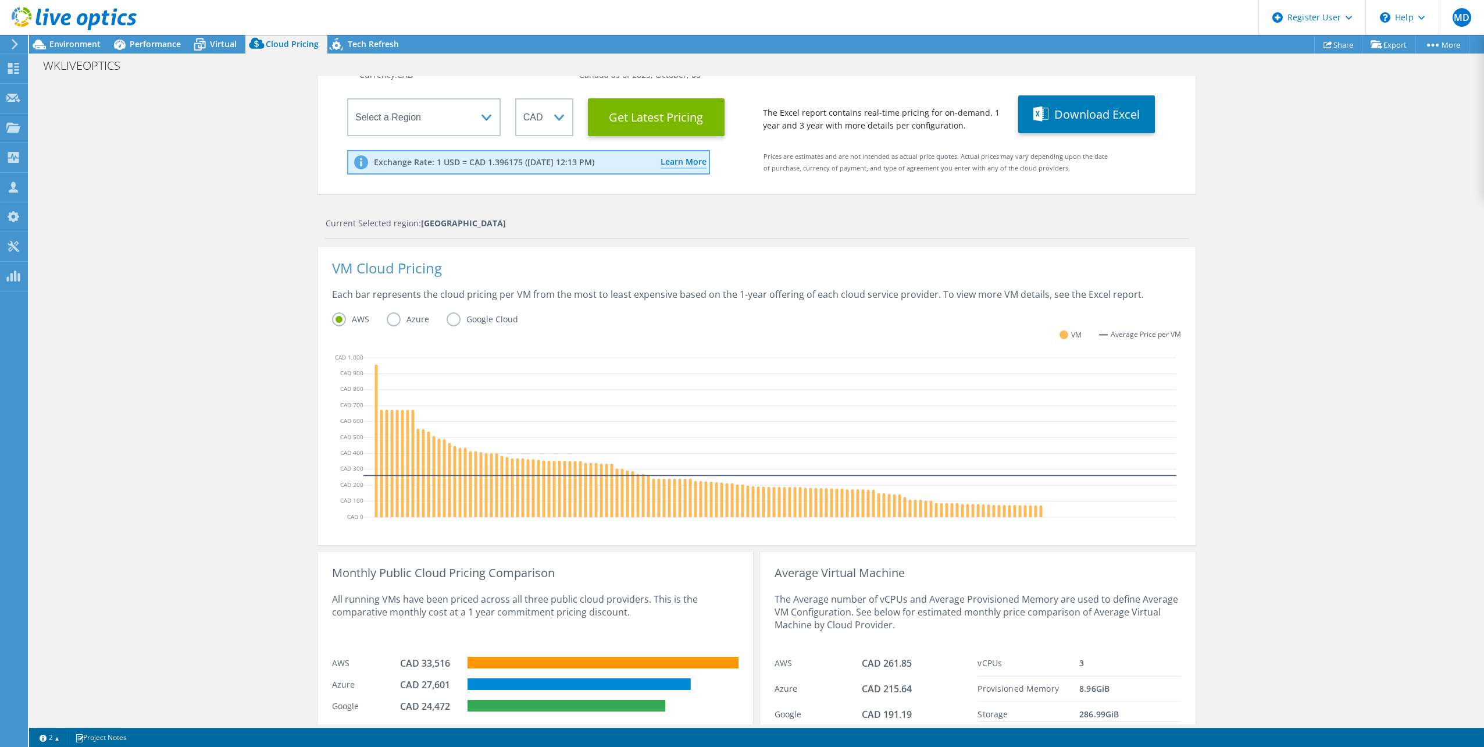
scroll to position [69, 0]
drag, startPoint x: 331, startPoint y: 663, endPoint x: 394, endPoint y: 704, distance: 74.7
click at [394, 704] on div "Monthly Public Cloud Pricing Comparison All running VMs have been priced across…" at bounding box center [534, 642] width 435 height 180
drag, startPoint x: 394, startPoint y: 704, endPoint x: 345, endPoint y: 706, distance: 48.3
click at [345, 706] on div "Google" at bounding box center [366, 705] width 68 height 13
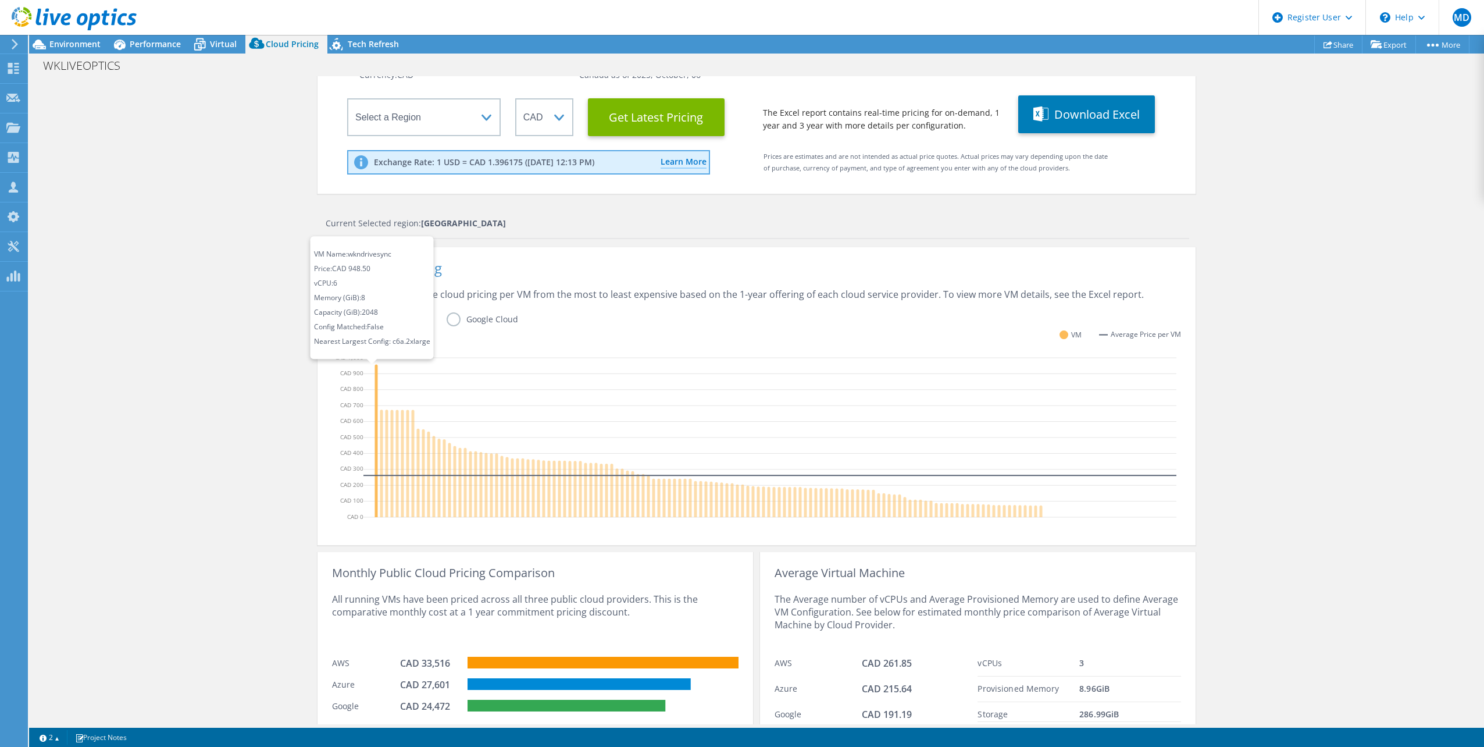
click at [375, 391] on icon at bounding box center [376, 441] width 3 height 152
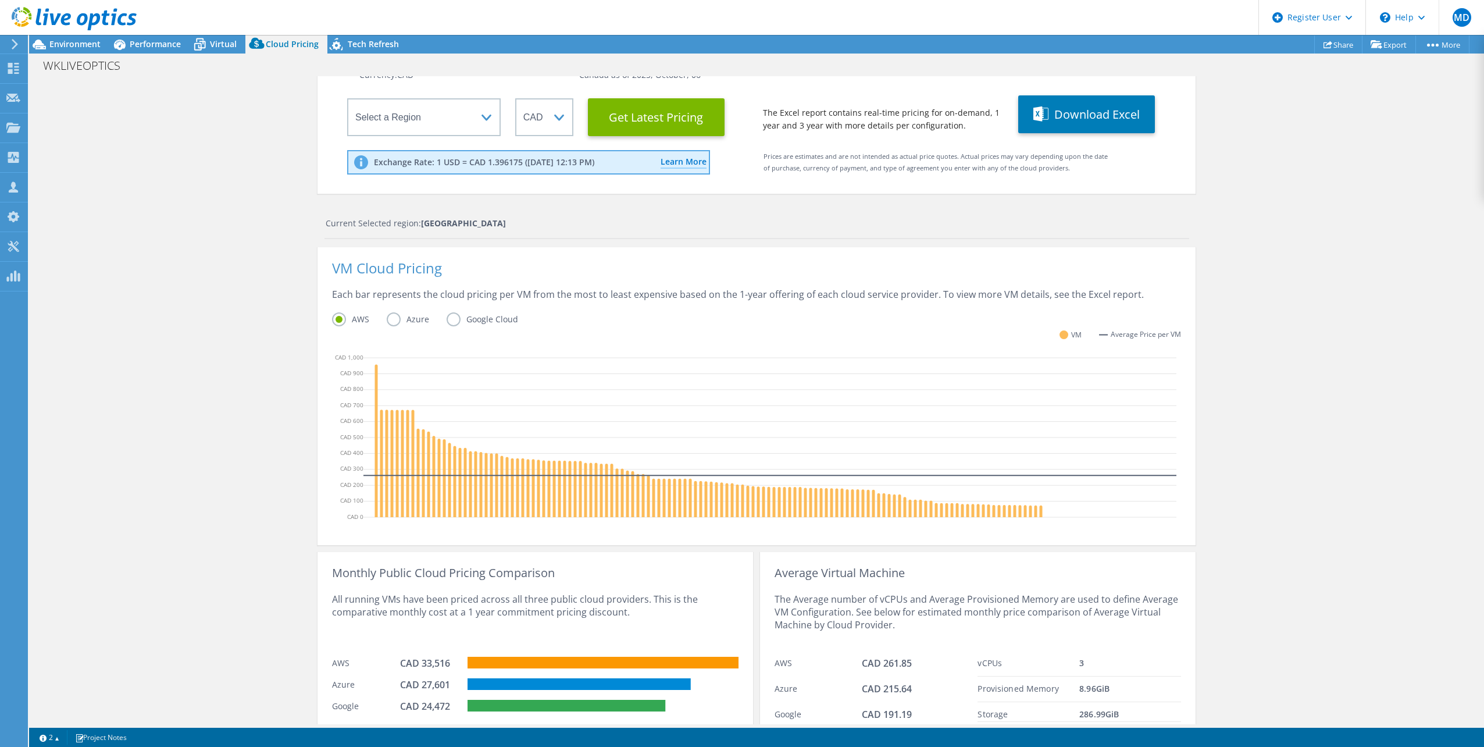
click at [450, 658] on div "CAD 33,516" at bounding box center [429, 662] width 58 height 13
drag, startPoint x: 441, startPoint y: 658, endPoint x: 370, endPoint y: 658, distance: 70.9
click at [370, 658] on div "AWS CAD 33,516" at bounding box center [535, 662] width 406 height 22
drag, startPoint x: 370, startPoint y: 658, endPoint x: 549, endPoint y: 628, distance: 181.5
click at [549, 628] on div "All running VMs have been priced across all three public cloud providers. This …" at bounding box center [535, 615] width 406 height 72
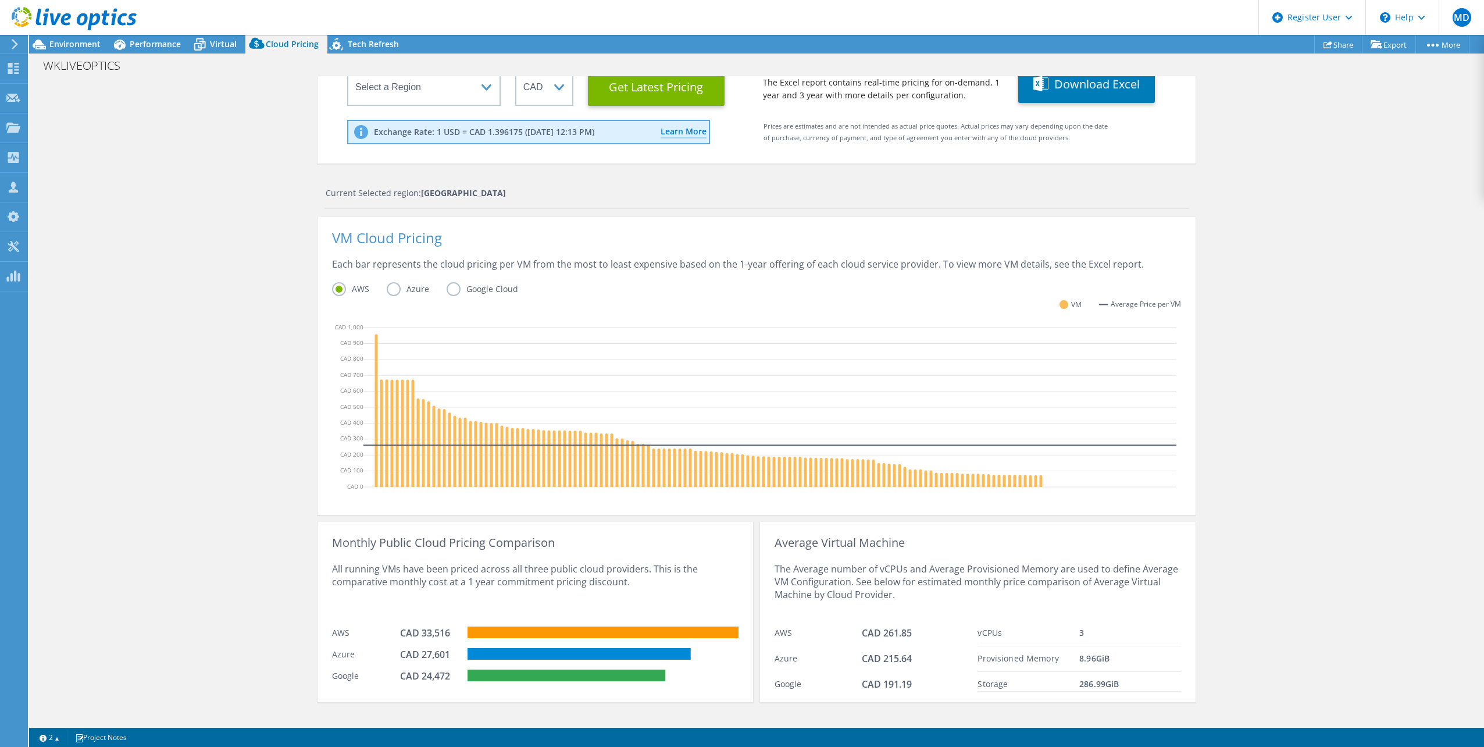
scroll to position [144, 0]
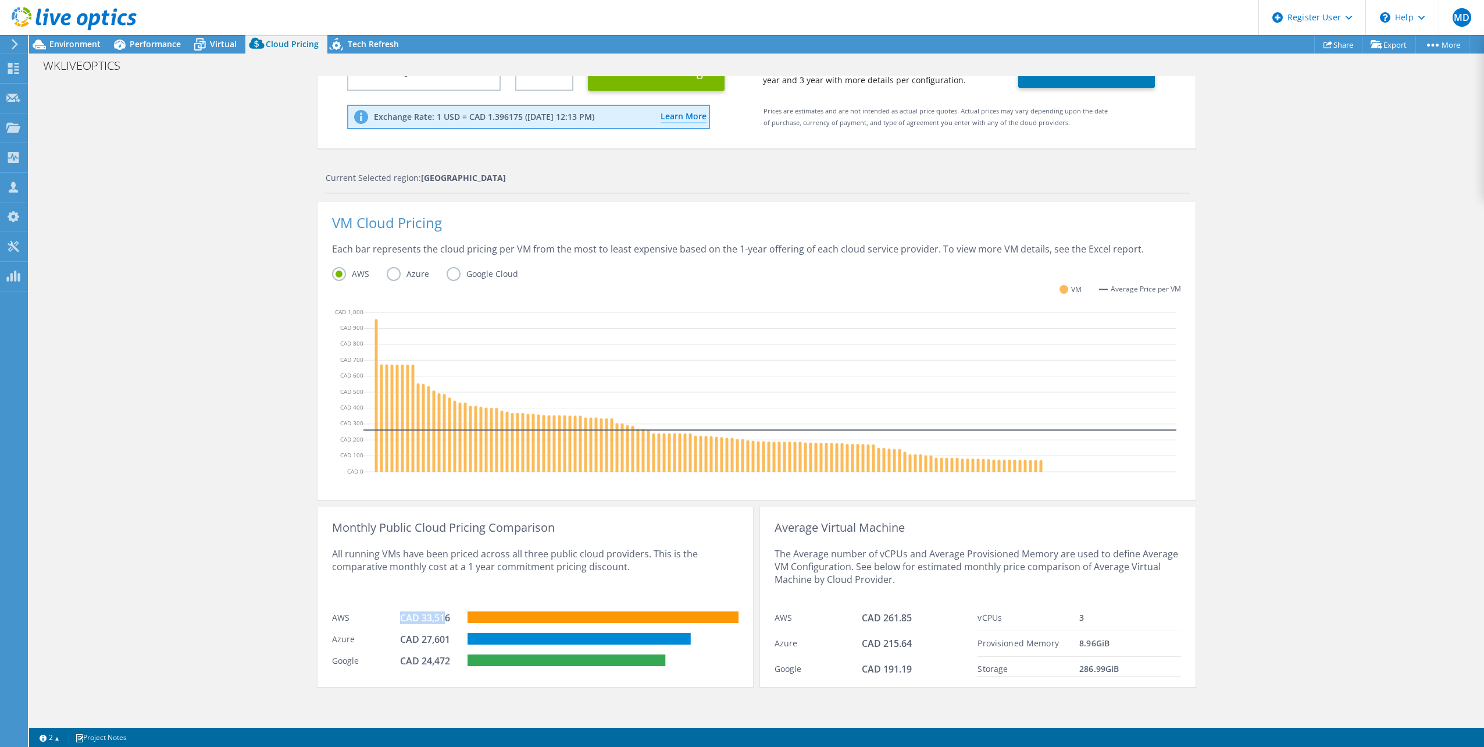
drag, startPoint x: 441, startPoint y: 620, endPoint x: 445, endPoint y: 626, distance: 7.1
click at [366, 620] on div "AWS CAD 33,516" at bounding box center [535, 616] width 406 height 22
drag, startPoint x: 445, startPoint y: 626, endPoint x: 616, endPoint y: 564, distance: 181.9
click at [430, 615] on div "CAD 33,516" at bounding box center [429, 617] width 58 height 13
click at [443, 613] on div "CAD 33,516" at bounding box center [429, 617] width 58 height 13
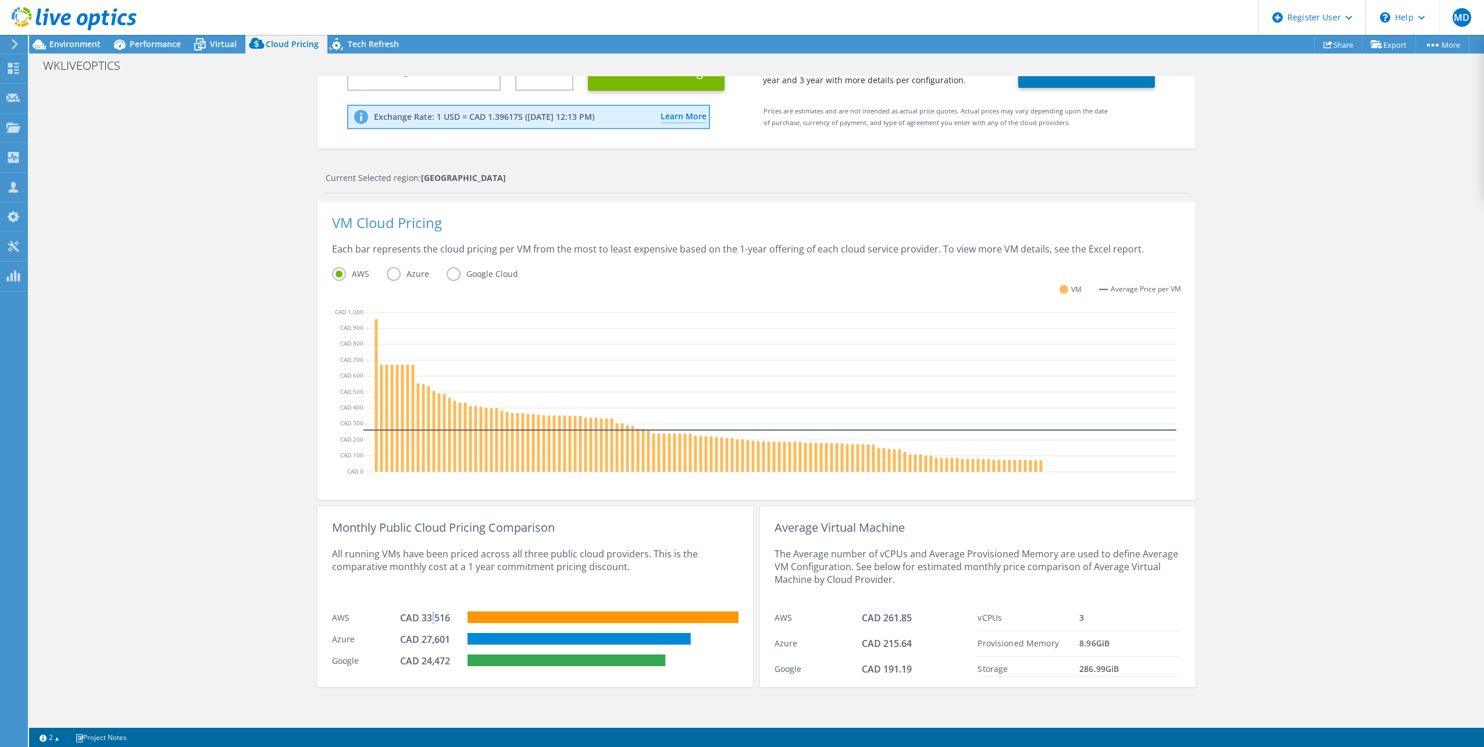
click at [412, 612] on div "CAD 33,516" at bounding box center [429, 617] width 58 height 13
click at [531, 570] on div "All running VMs have been priced across all three public cloud providers. This …" at bounding box center [535, 570] width 406 height 72
drag, startPoint x: 376, startPoint y: 663, endPoint x: 503, endPoint y: 672, distance: 127.0
click at [503, 672] on div "Monthly Public Cloud Pricing Comparison All running VMs have been priced across…" at bounding box center [534, 596] width 435 height 180
click at [737, 654] on div "Monthly Public Cloud Pricing Comparison All running VMs have been priced across…" at bounding box center [534, 596] width 435 height 180
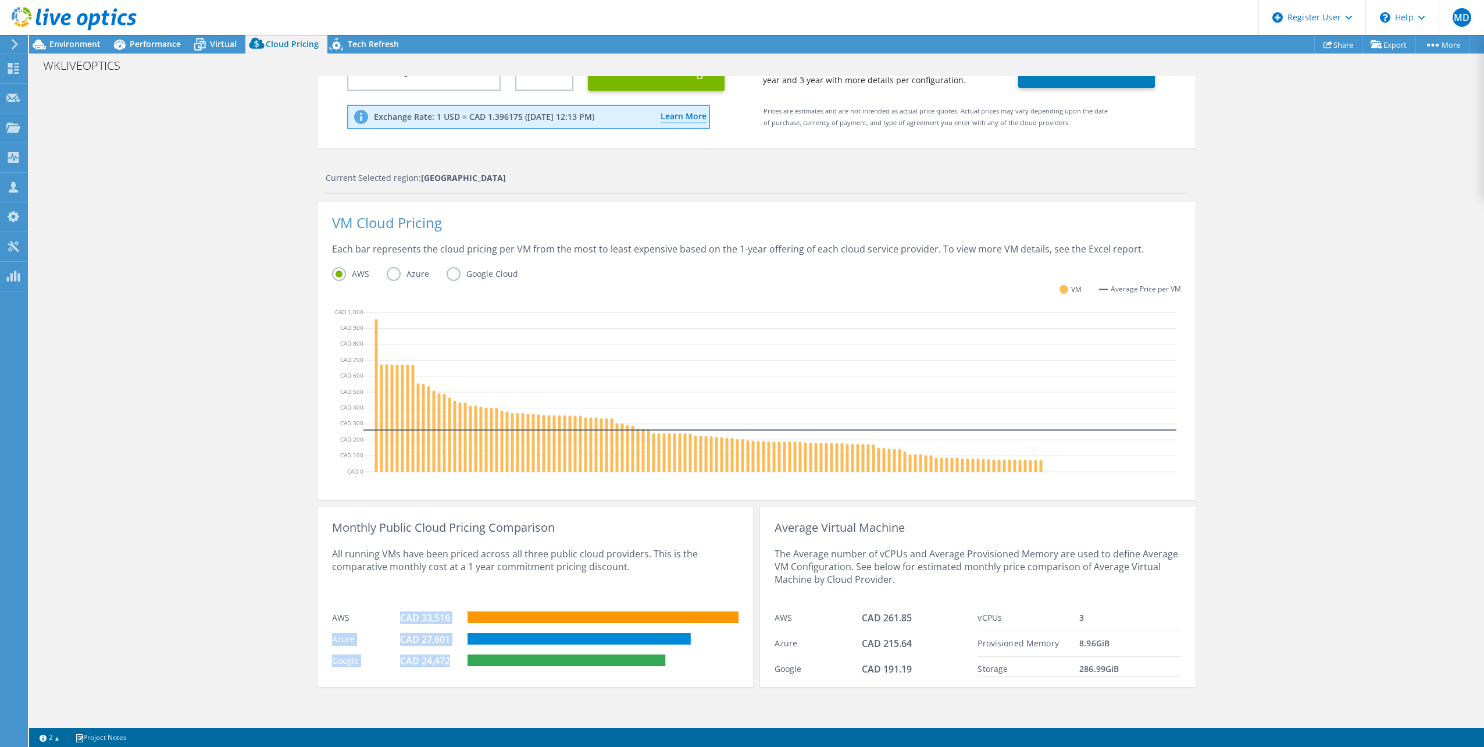
drag, startPoint x: 445, startPoint y: 662, endPoint x: 351, endPoint y: 611, distance: 106.9
click at [351, 611] on div "Monthly Public Cloud Pricing Comparison All running VMs have been priced across…" at bounding box center [534, 596] width 435 height 180
drag, startPoint x: 351, startPoint y: 611, endPoint x: 398, endPoint y: 688, distance: 90.8
click at [398, 688] on div "Cloud Pricing Live Optics Cloud Pricing uses the native vendor APIs to retrieve…" at bounding box center [756, 328] width 878 height 792
click at [408, 664] on div "CAD 24,472" at bounding box center [429, 660] width 58 height 13
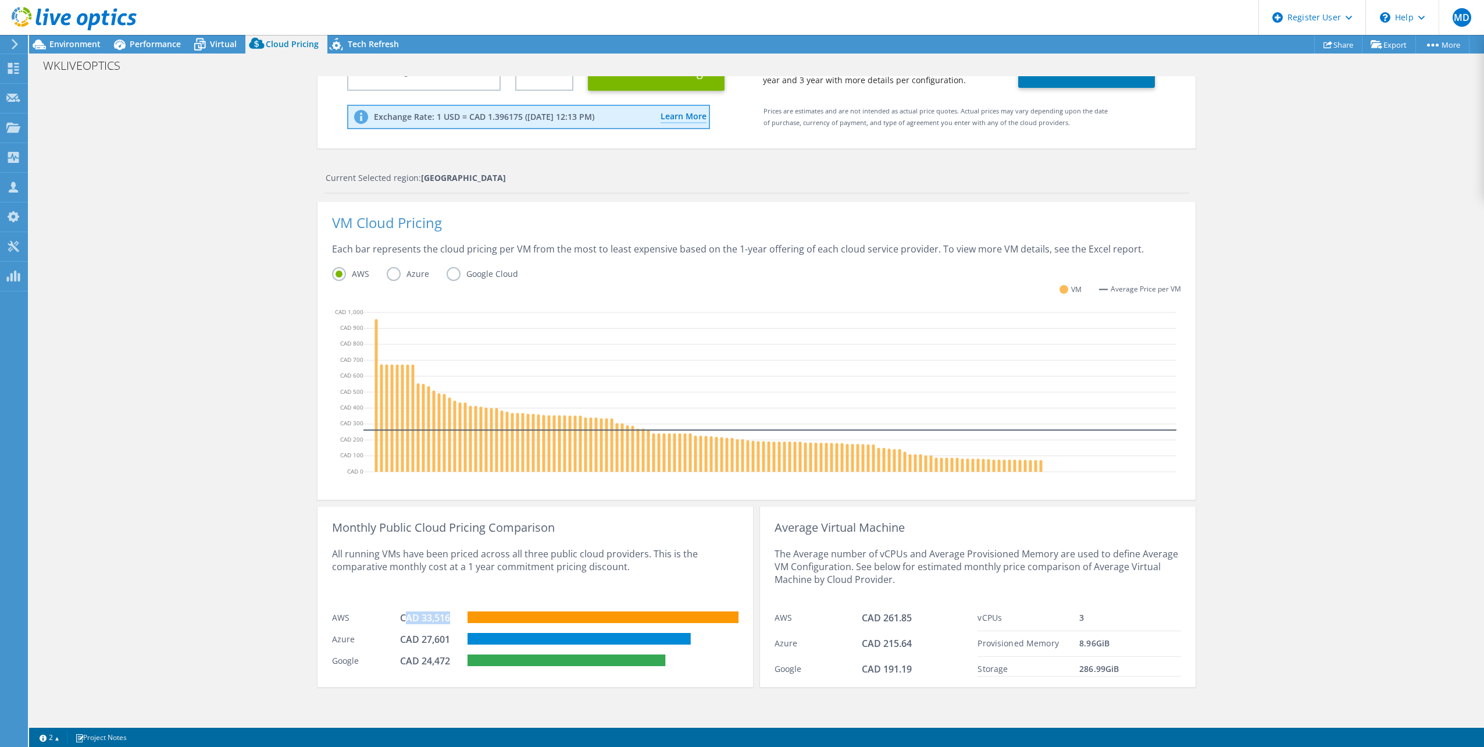
drag, startPoint x: 444, startPoint y: 617, endPoint x: 404, endPoint y: 612, distance: 39.9
click at [404, 612] on div "CAD 33,516" at bounding box center [429, 617] width 58 height 13
drag, startPoint x: 404, startPoint y: 612, endPoint x: 641, endPoint y: 540, distance: 247.4
click at [641, 540] on div "All running VMs have been priced across all three public cloud providers. This …" at bounding box center [535, 570] width 406 height 72
click at [708, 563] on div "All running VMs have been priced across all three public cloud providers. This …" at bounding box center [535, 570] width 406 height 72
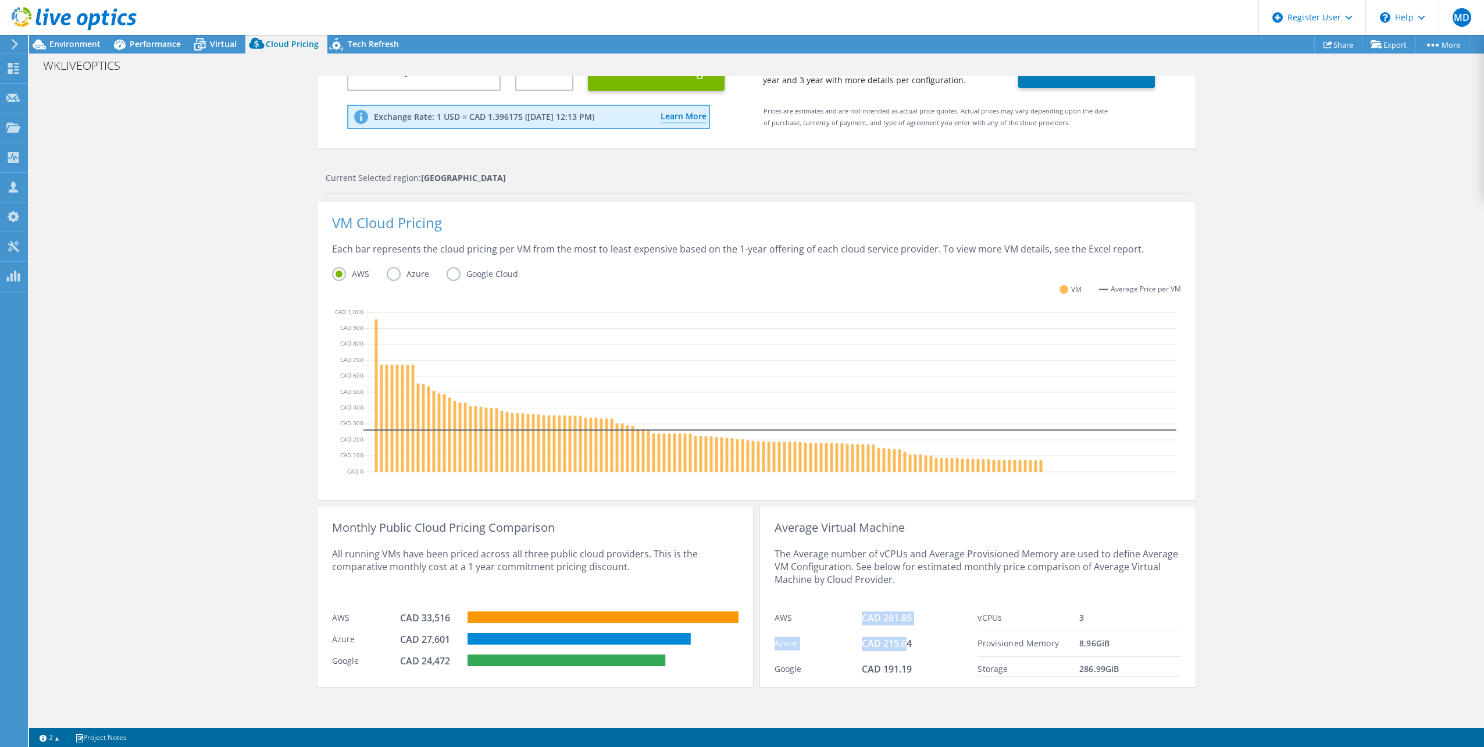
drag, startPoint x: 848, startPoint y: 617, endPoint x: 905, endPoint y: 652, distance: 66.5
click at [905, 651] on div "AWS CAD 261.85 Azure CAD 215.64 Google CAD 191.19" at bounding box center [875, 640] width 203 height 71
drag, startPoint x: 905, startPoint y: 652, endPoint x: 908, endPoint y: 669, distance: 17.8
click at [908, 669] on div "CAD 191.19" at bounding box center [920, 669] width 116 height 14
click at [1274, 412] on div "Cloud Pricing Live Optics Cloud Pricing uses the native vendor APIs to retrieve…" at bounding box center [756, 328] width 1455 height 792
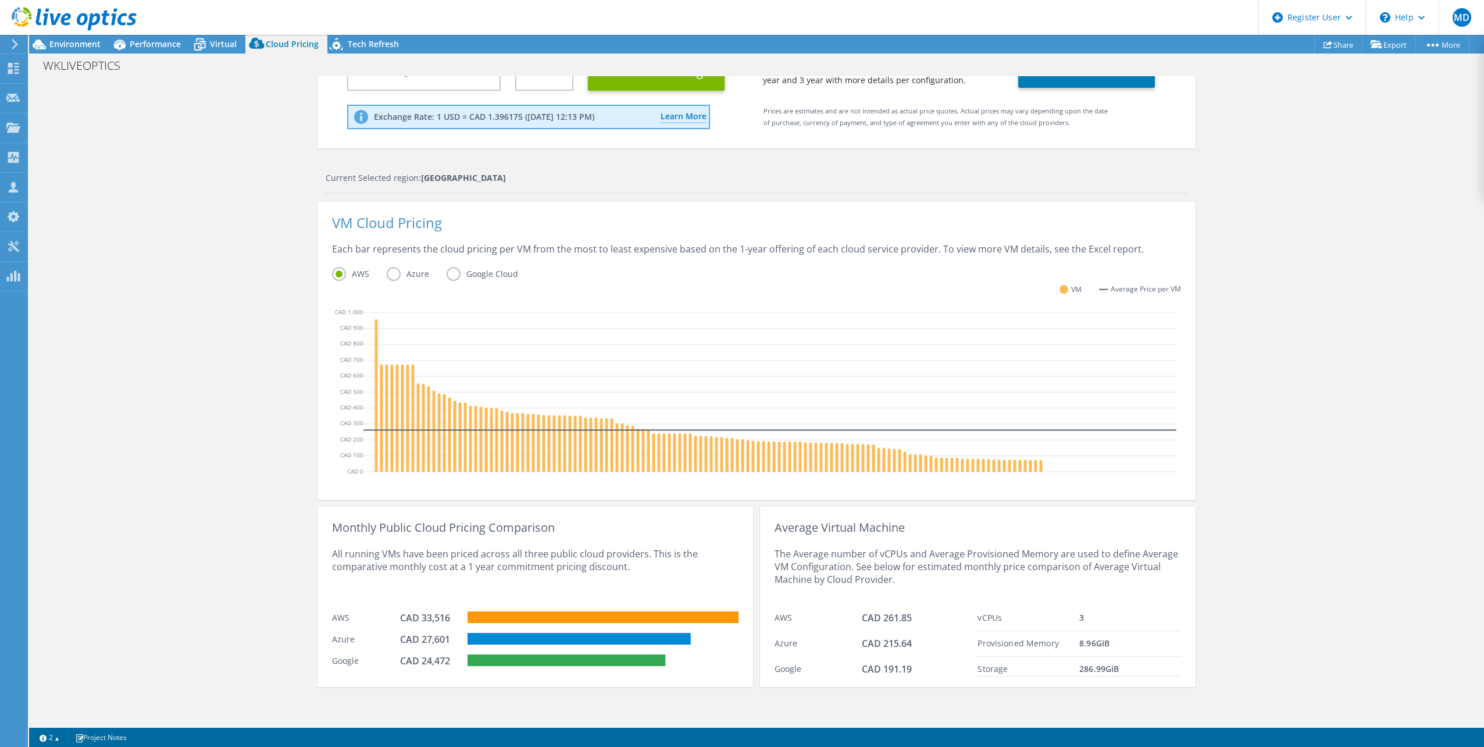
scroll to position [0, 0]
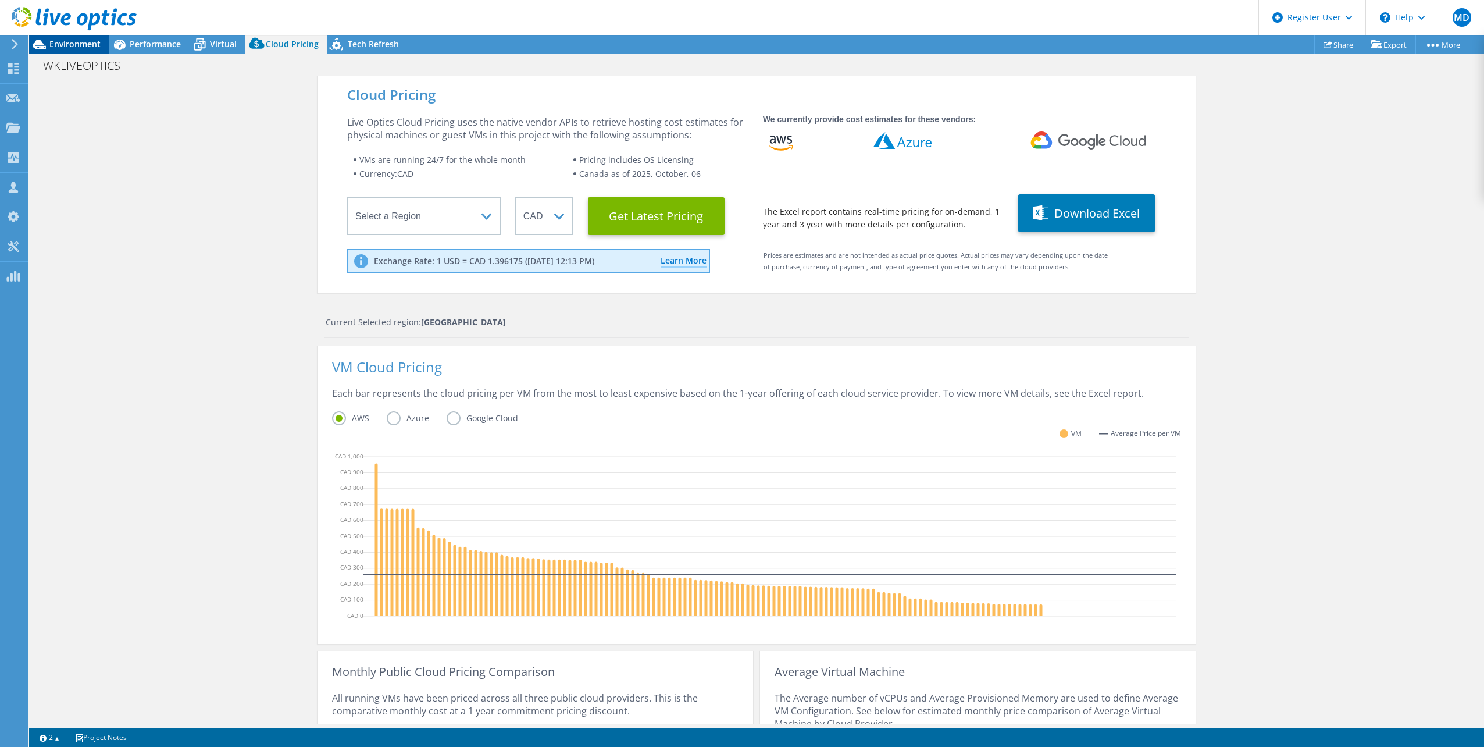
click at [79, 39] on span "Environment" at bounding box center [74, 43] width 51 height 11
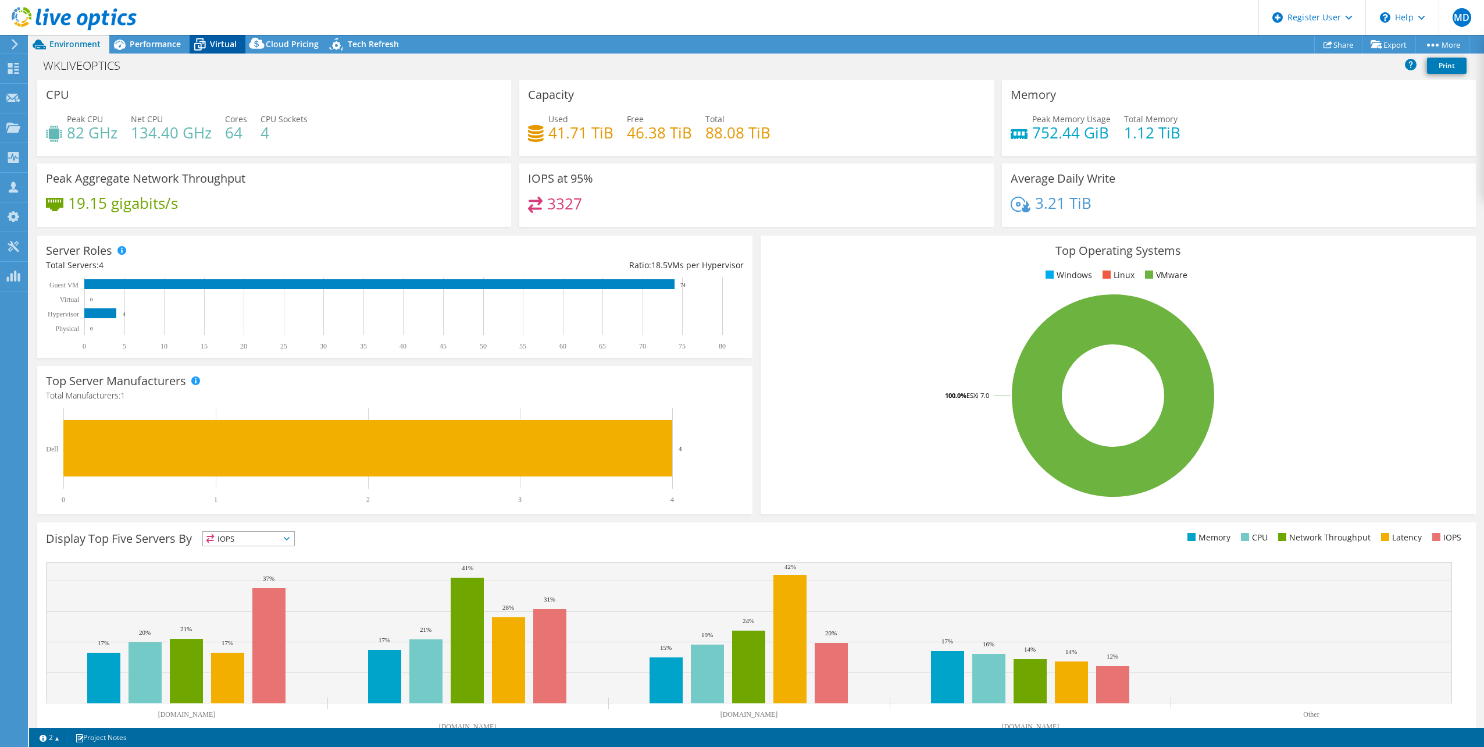
click at [223, 37] on div "Virtual" at bounding box center [218, 44] width 56 height 19
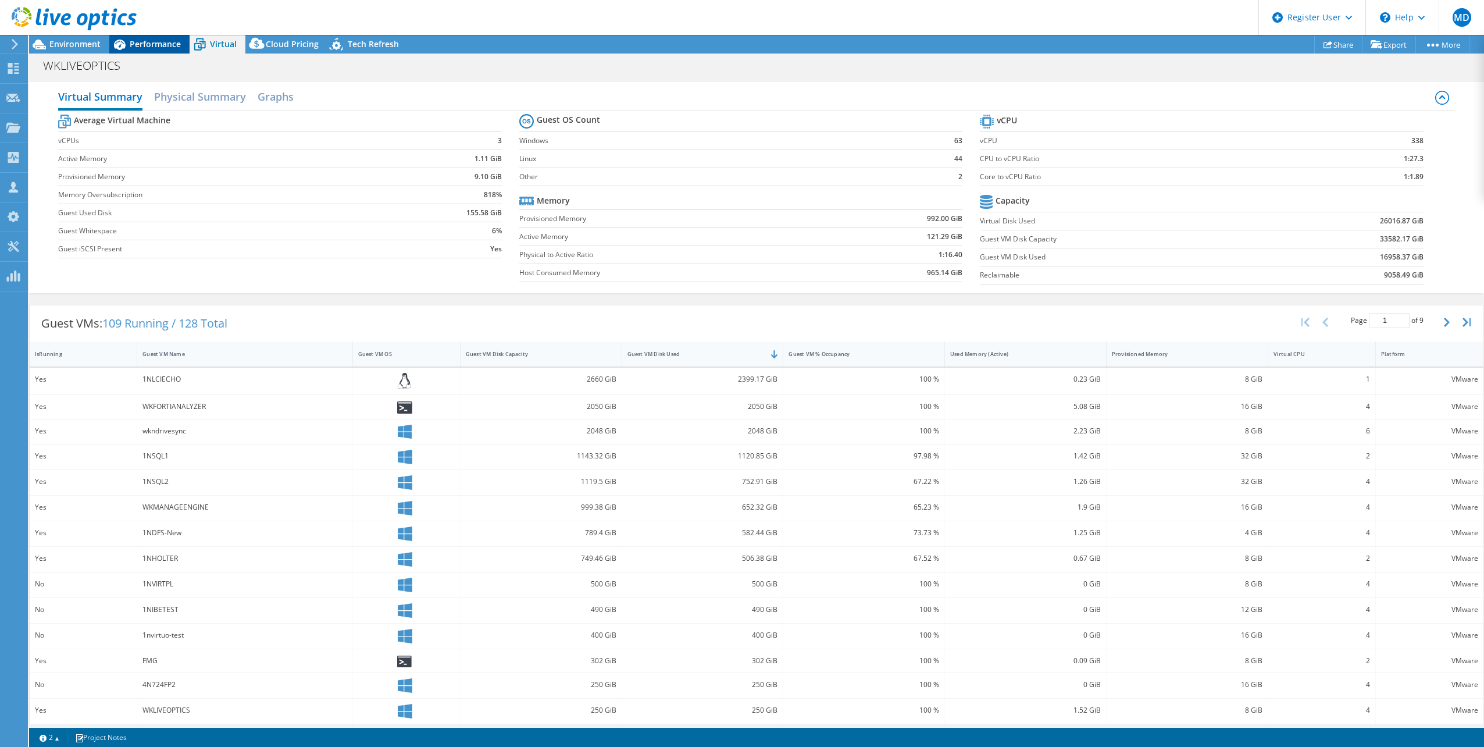
click at [158, 46] on span "Performance" at bounding box center [155, 43] width 51 height 11
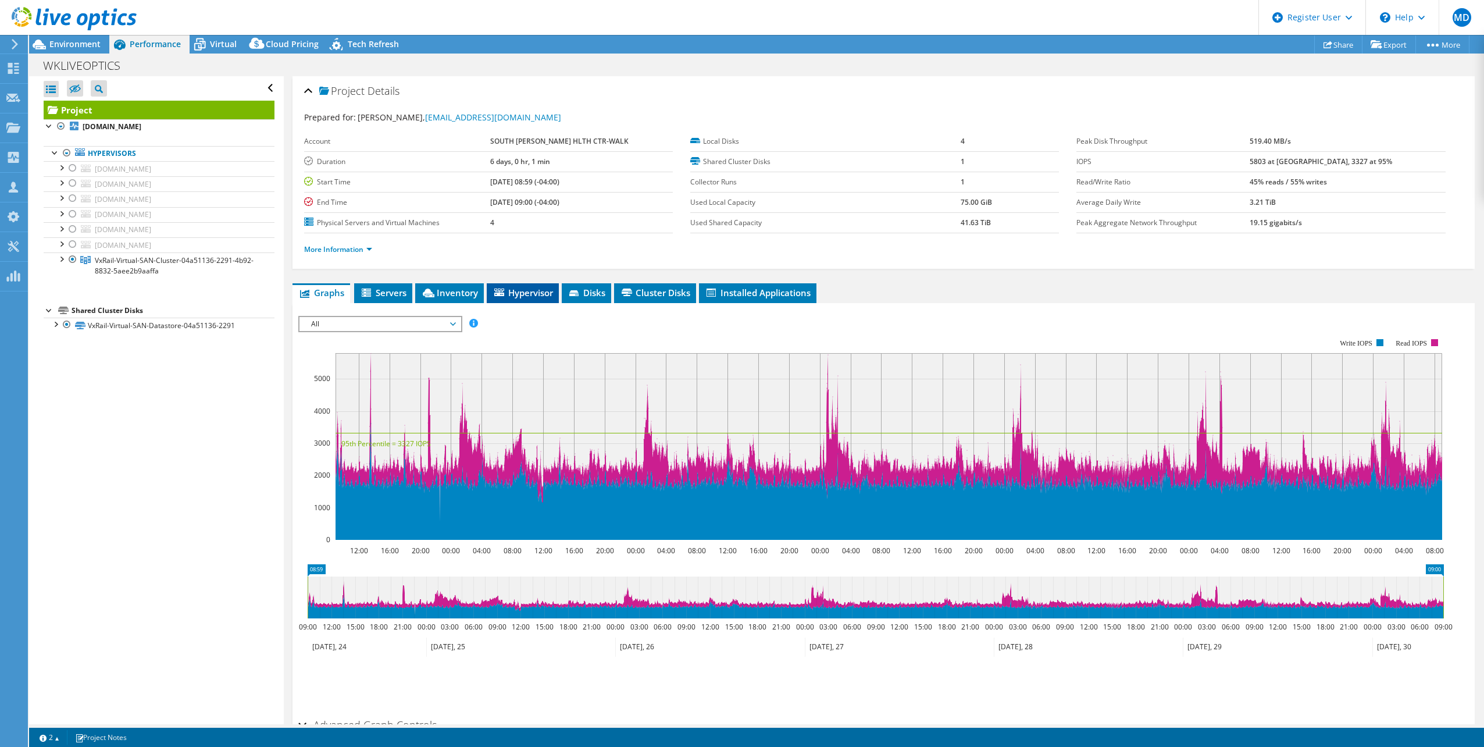
click at [531, 288] on span "Hypervisor" at bounding box center [522, 293] width 60 height 12
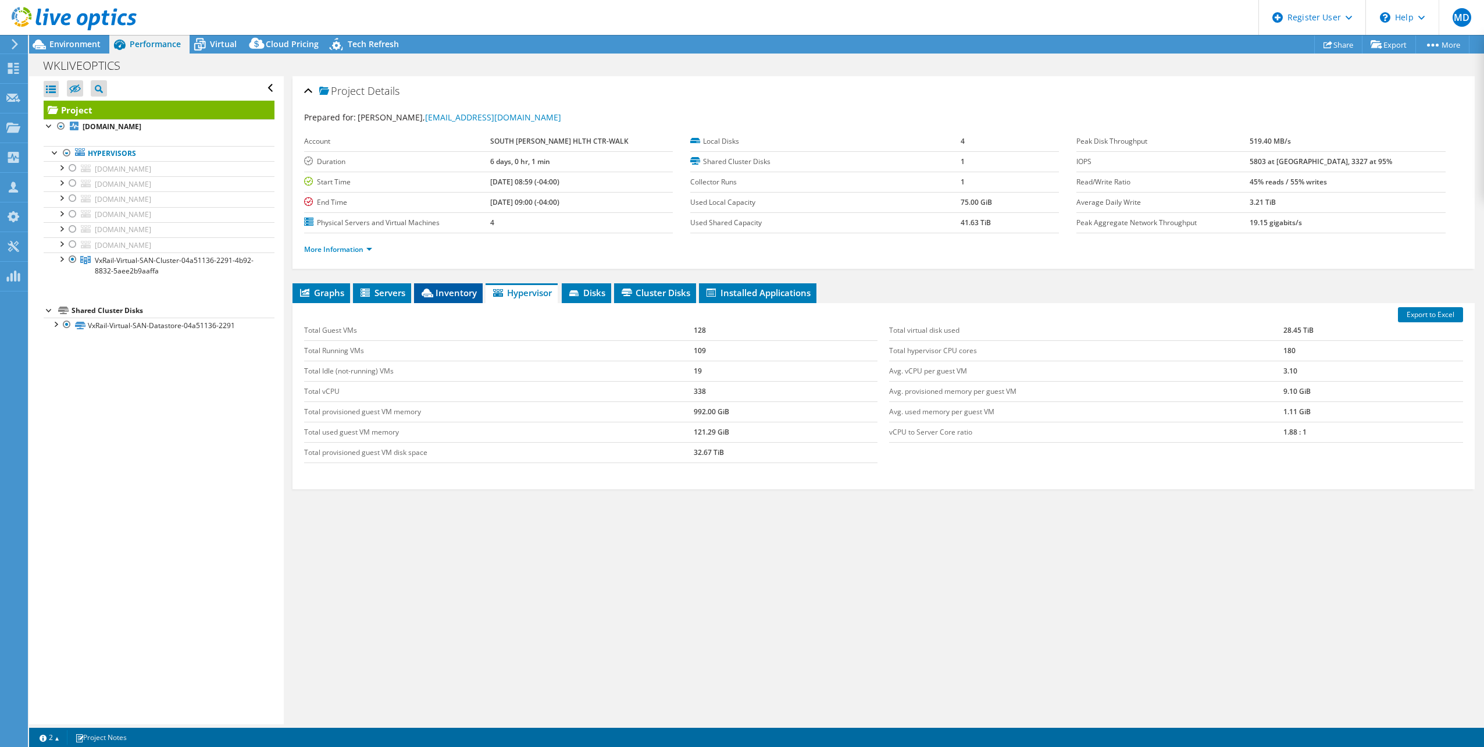
click at [469, 291] on span "Inventory" at bounding box center [448, 293] width 57 height 12
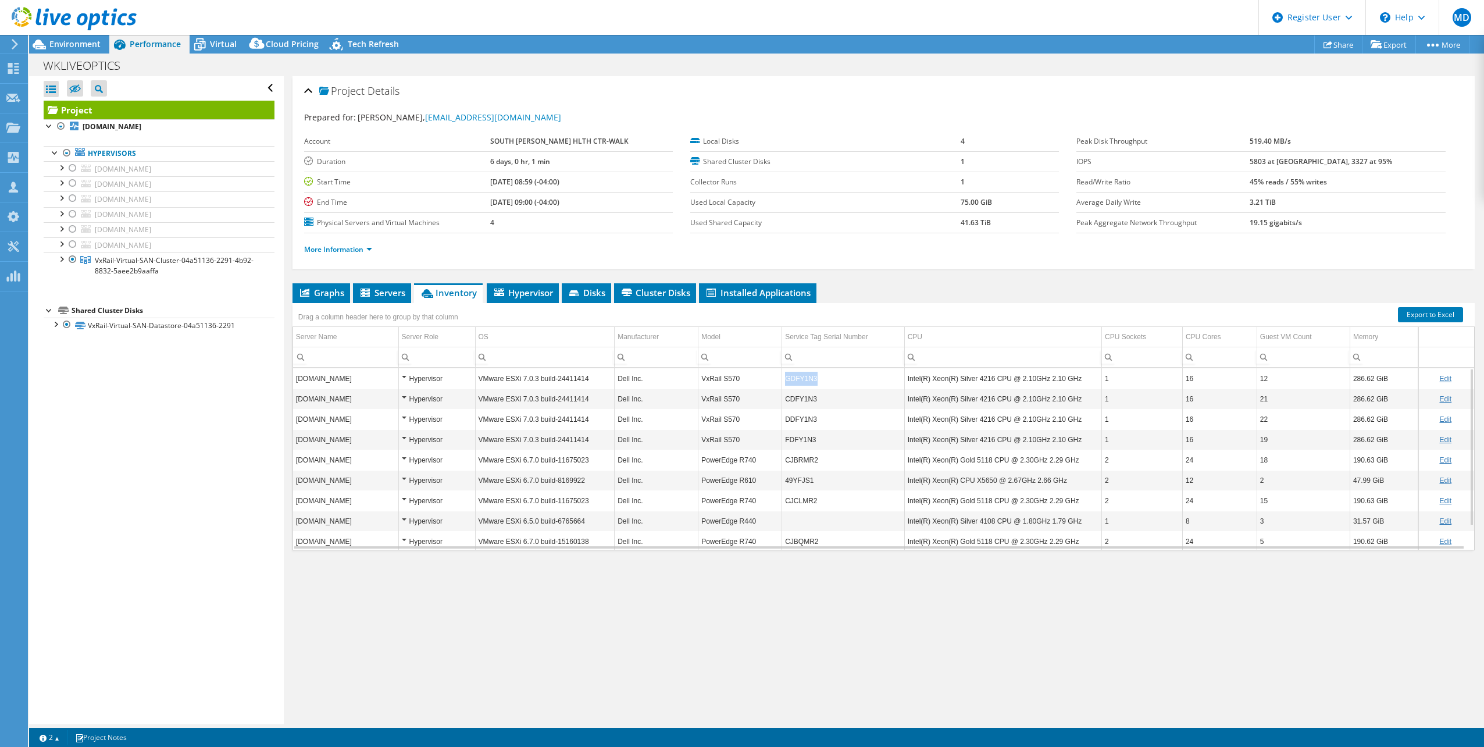
drag, startPoint x: 812, startPoint y: 380, endPoint x: 783, endPoint y: 382, distance: 28.6
click at [783, 382] on td "GDFY1N3" at bounding box center [843, 378] width 122 height 20
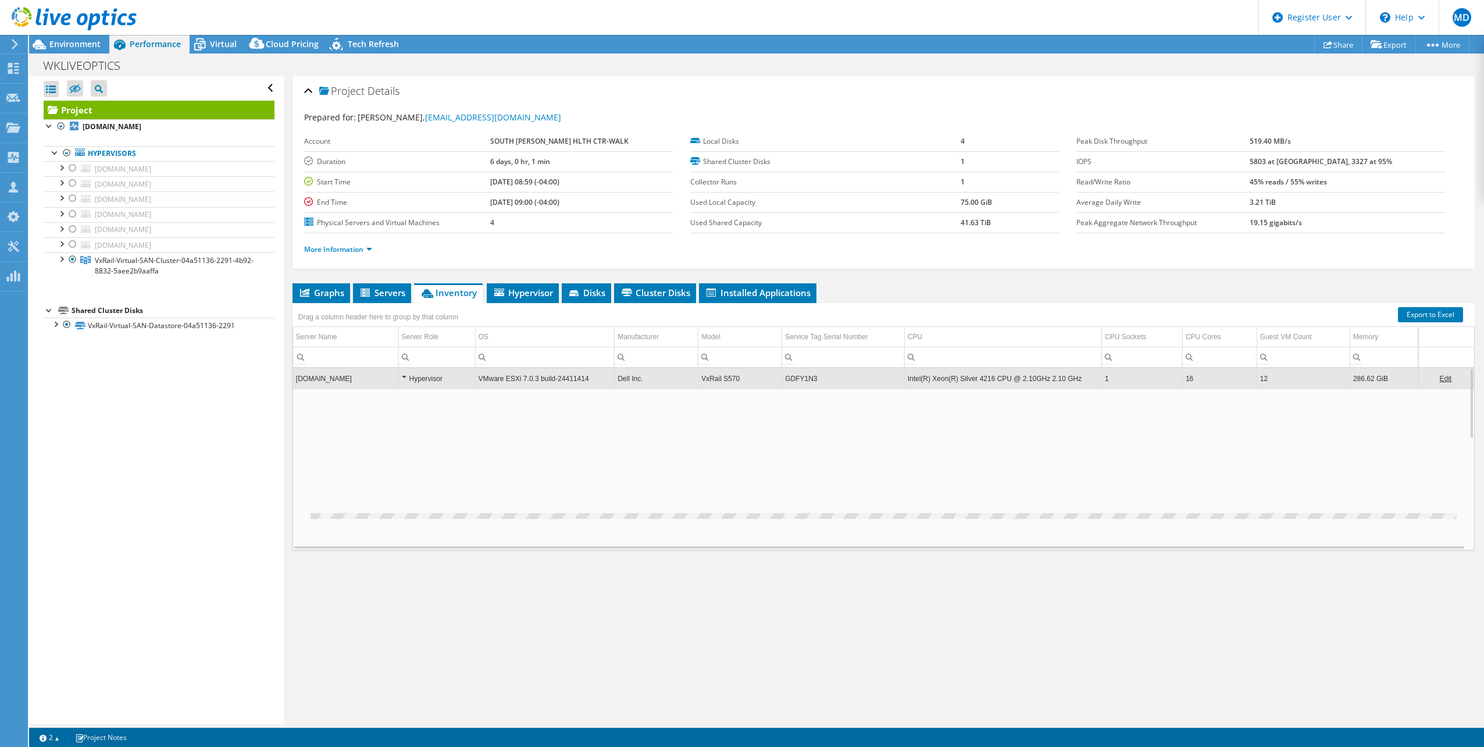
copy td "GDFY1N3"
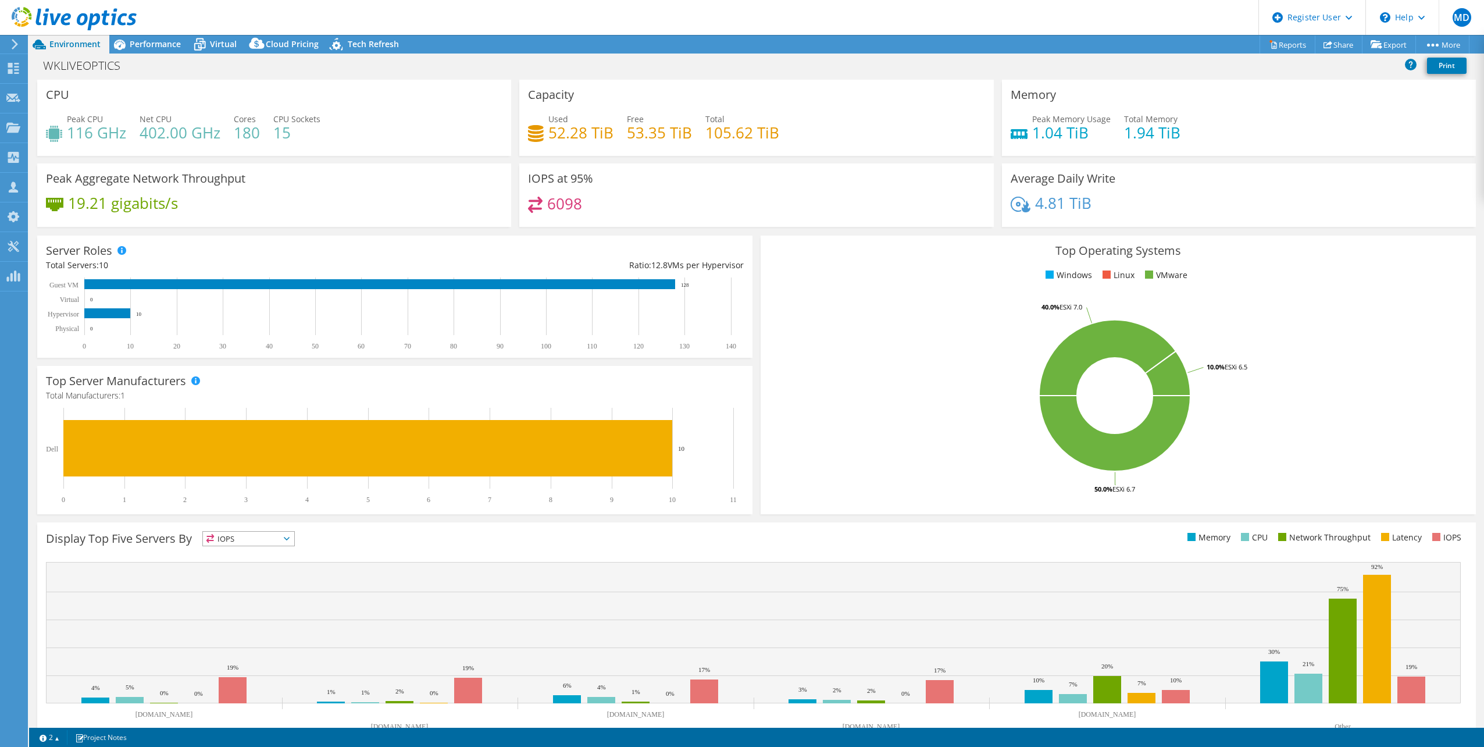
select select "USD"
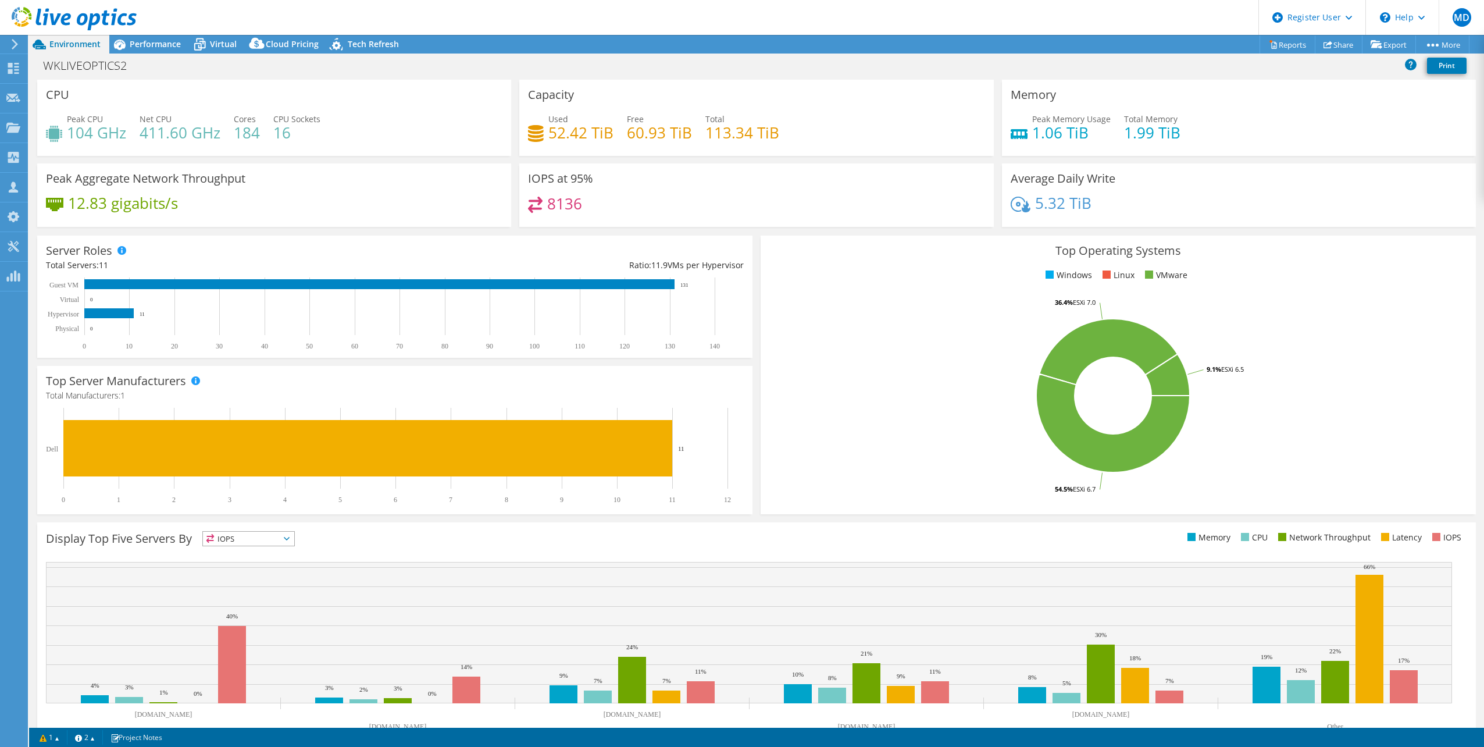
select select "USD"
click at [155, 40] on span "Performance" at bounding box center [155, 43] width 51 height 11
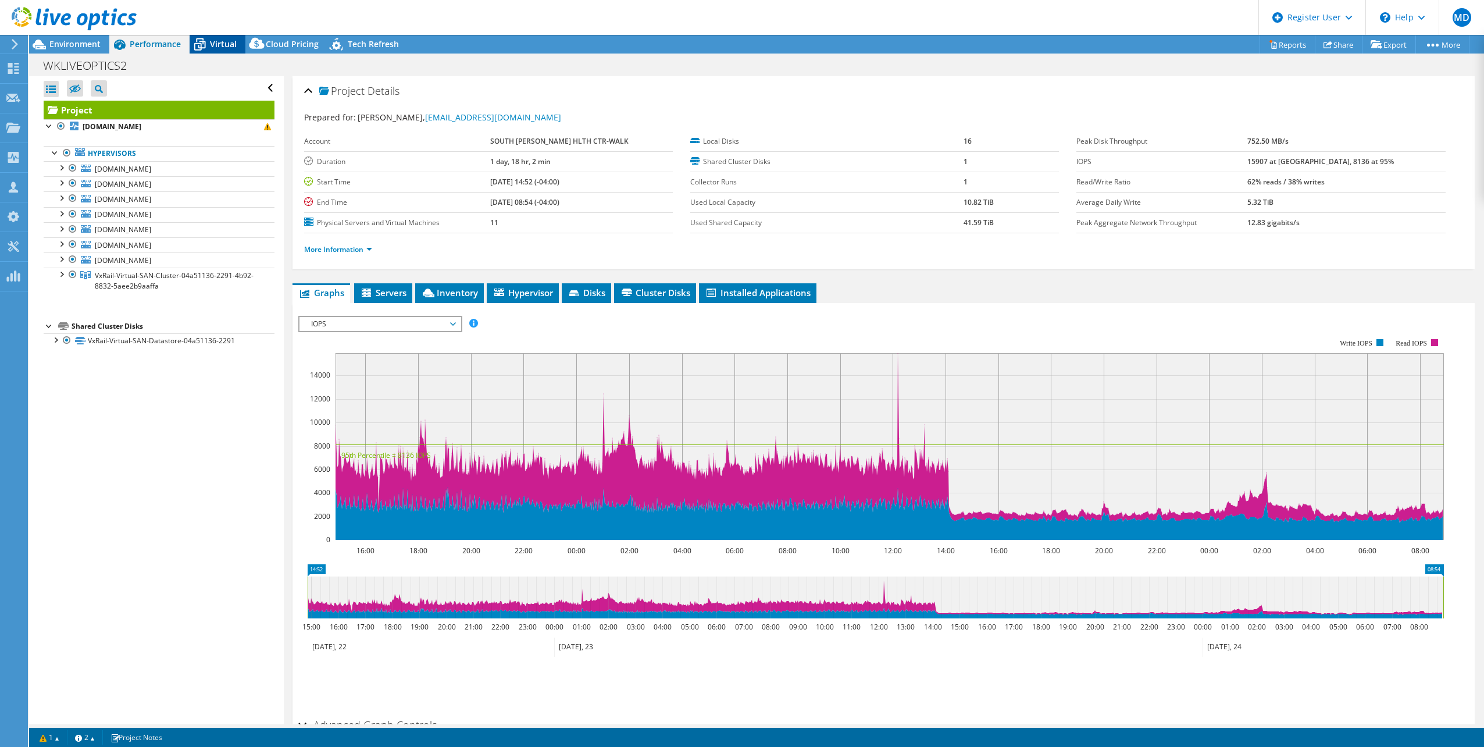
click at [211, 40] on span "Virtual" at bounding box center [223, 43] width 27 height 11
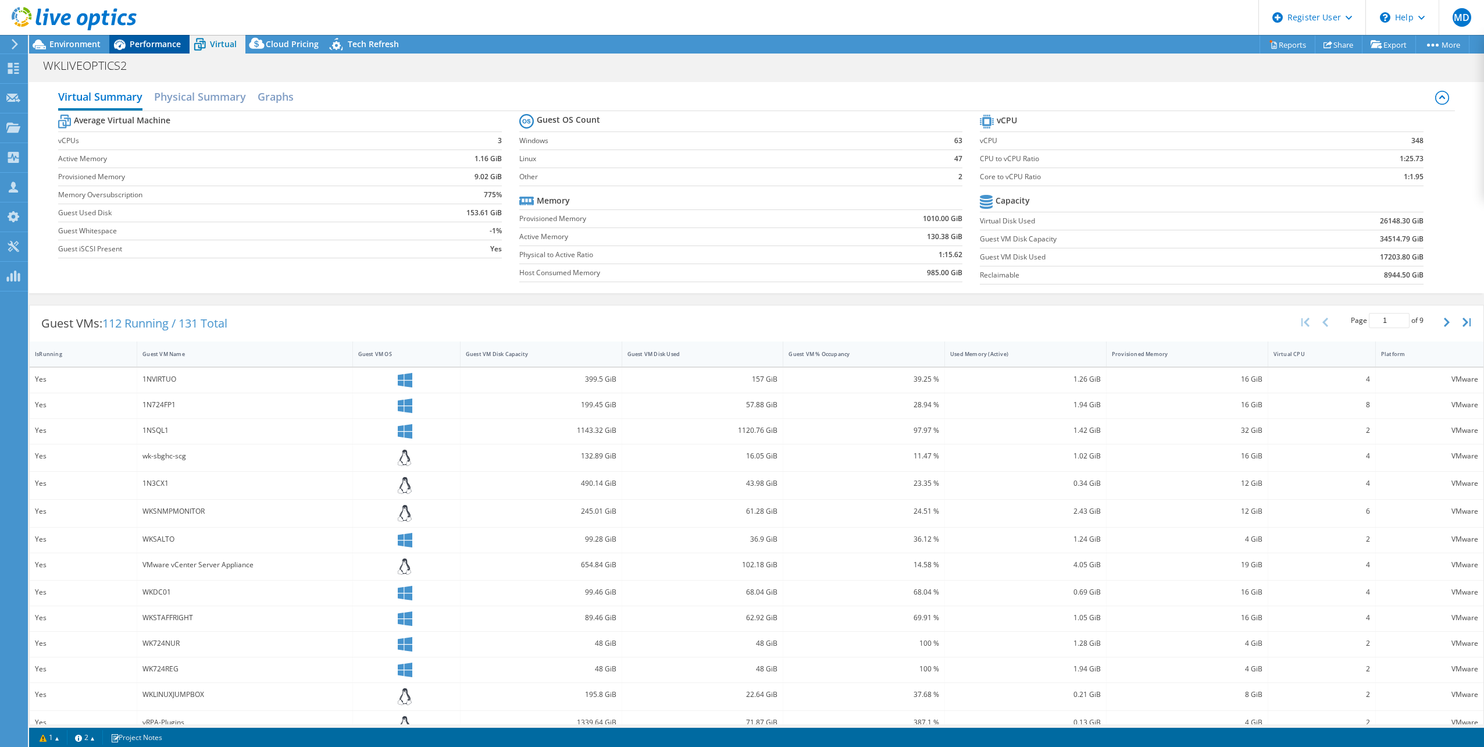
click at [163, 48] on span "Performance" at bounding box center [155, 43] width 51 height 11
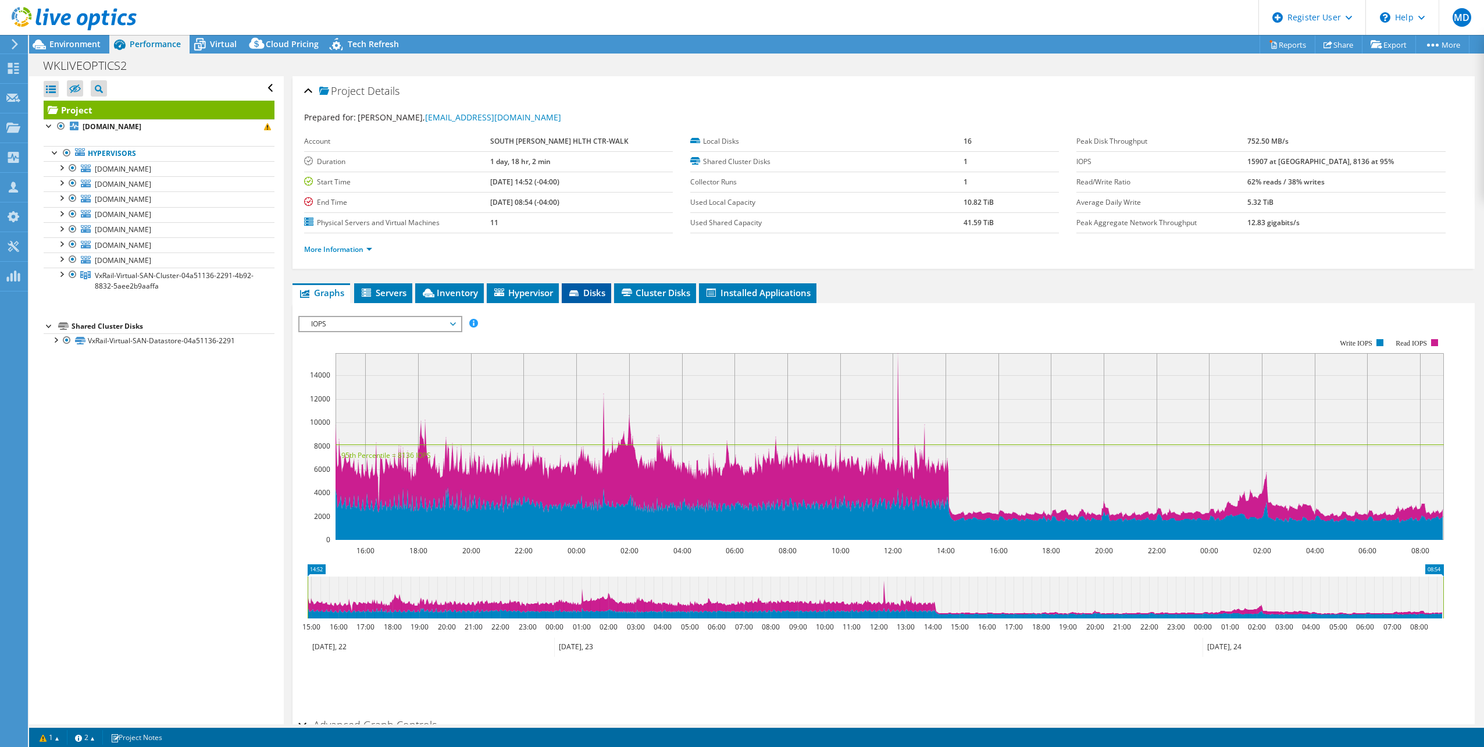
click at [578, 283] on li "Disks" at bounding box center [586, 293] width 49 height 20
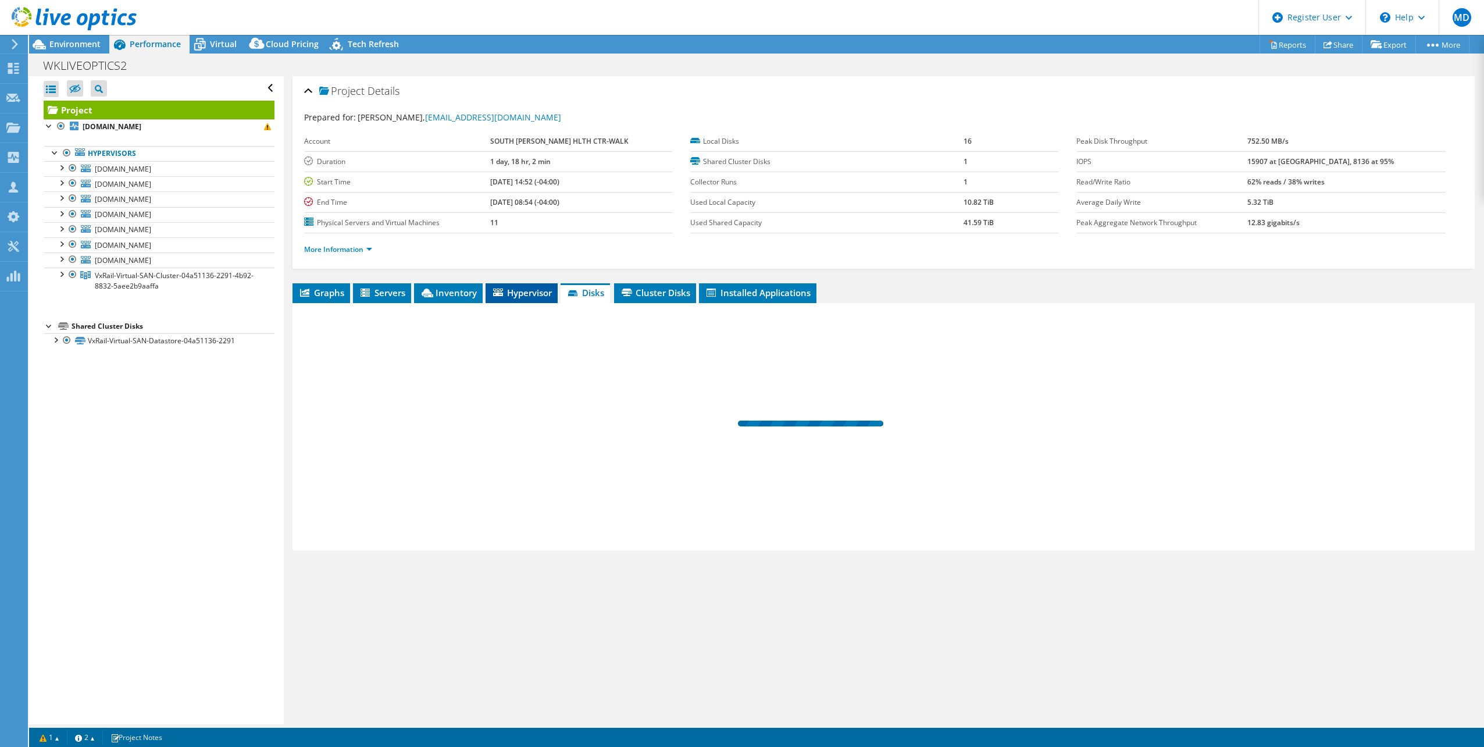
click at [514, 290] on span "Hypervisor" at bounding box center [521, 293] width 60 height 12
click at [464, 287] on span "Inventory" at bounding box center [448, 293] width 57 height 12
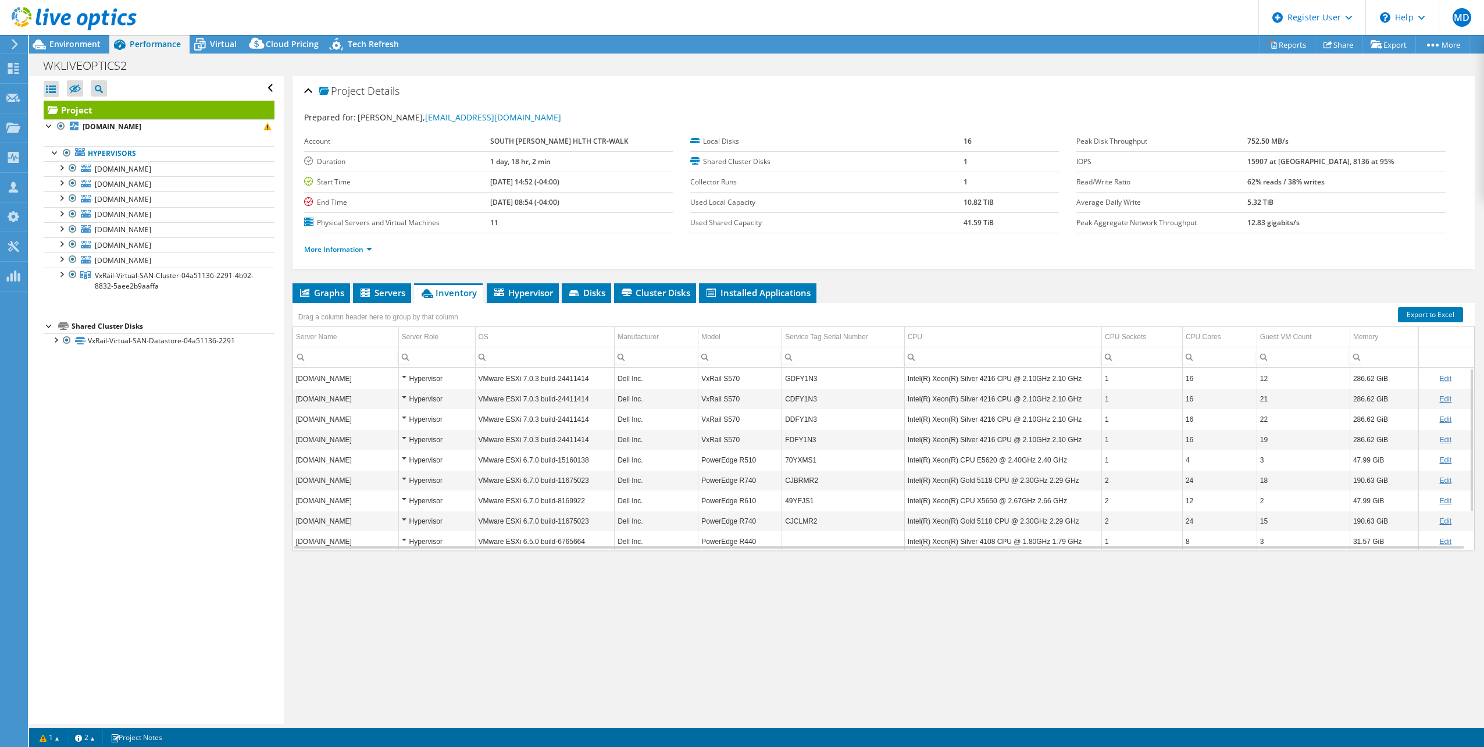
click at [801, 378] on td "GDFY1N3" at bounding box center [843, 378] width 122 height 20
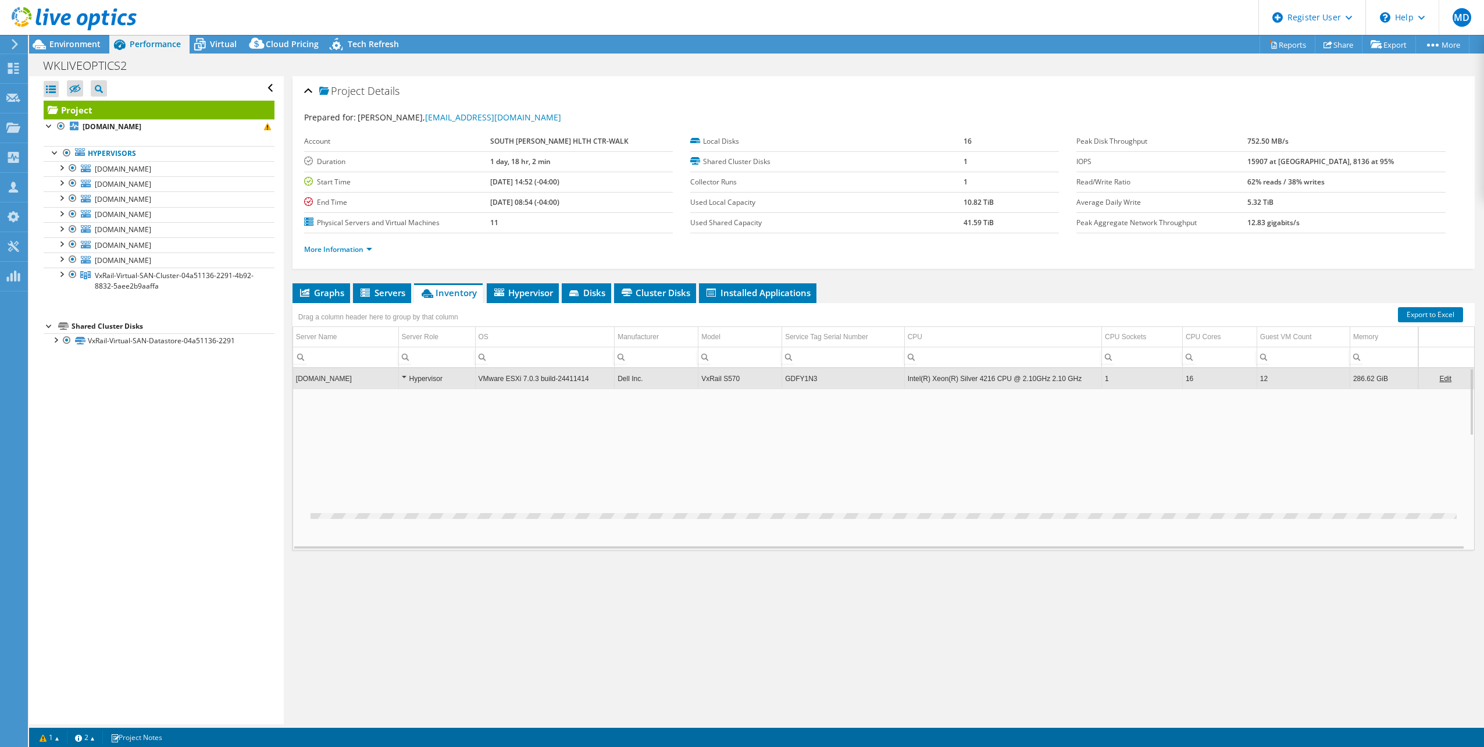
click at [801, 378] on td "GDFY1N3" at bounding box center [843, 378] width 122 height 20
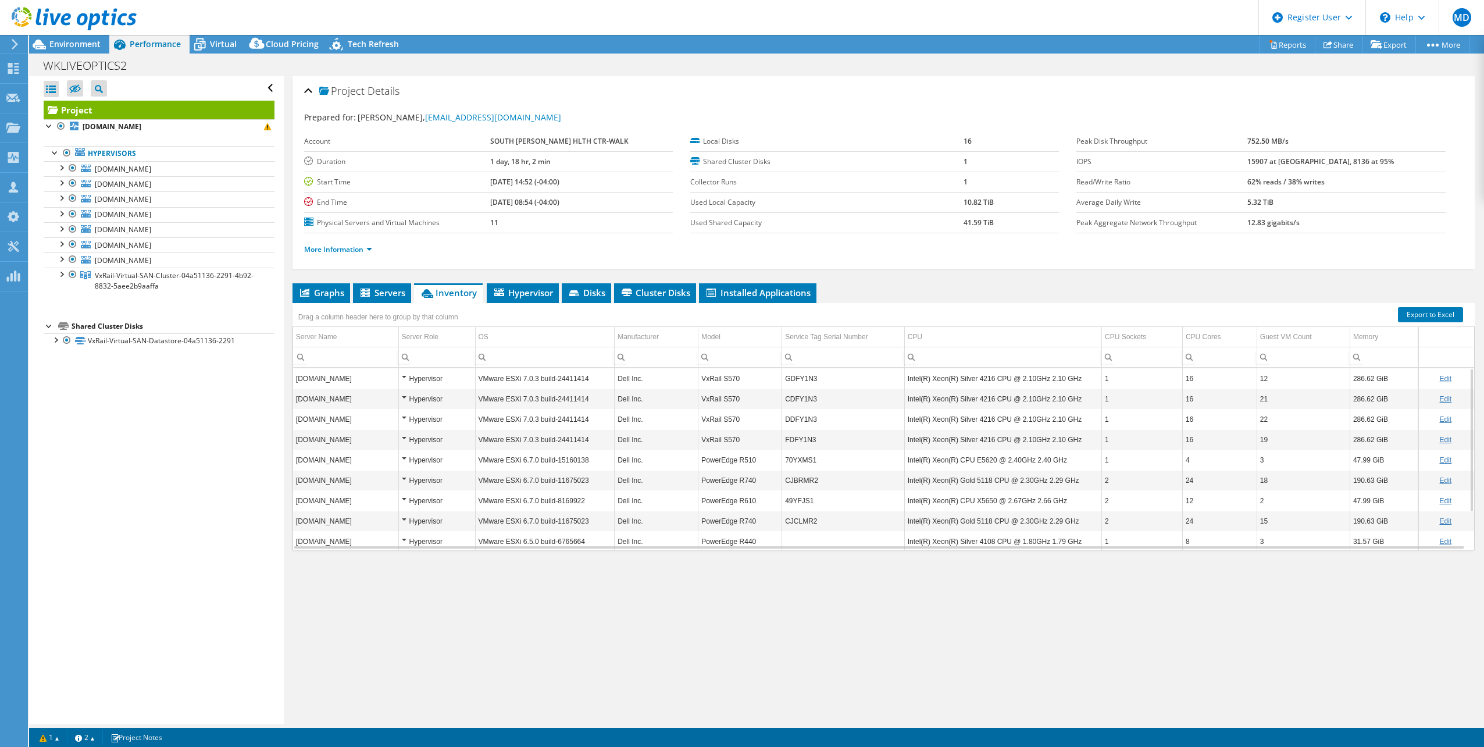
click at [797, 374] on td "GDFY1N3" at bounding box center [843, 378] width 122 height 20
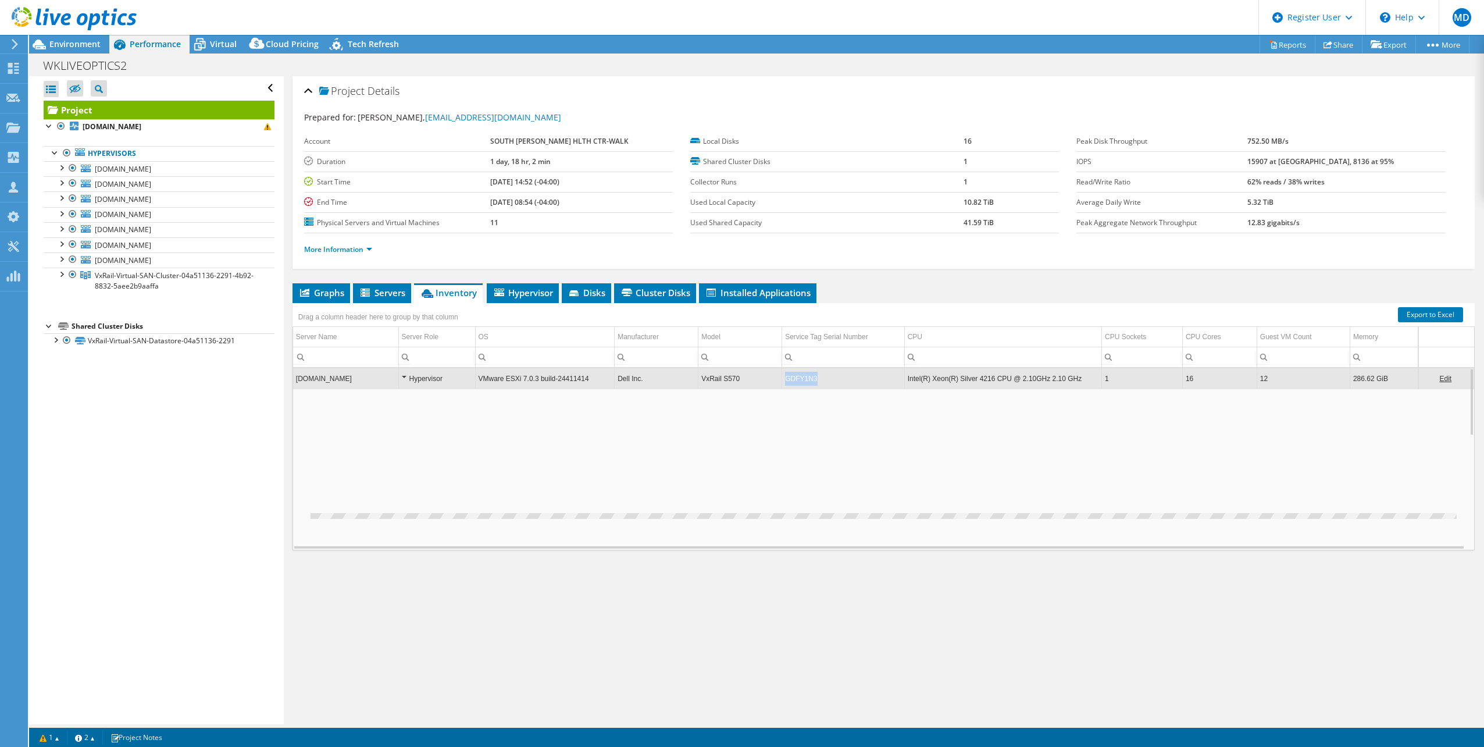
copy td "GDFY1N3"
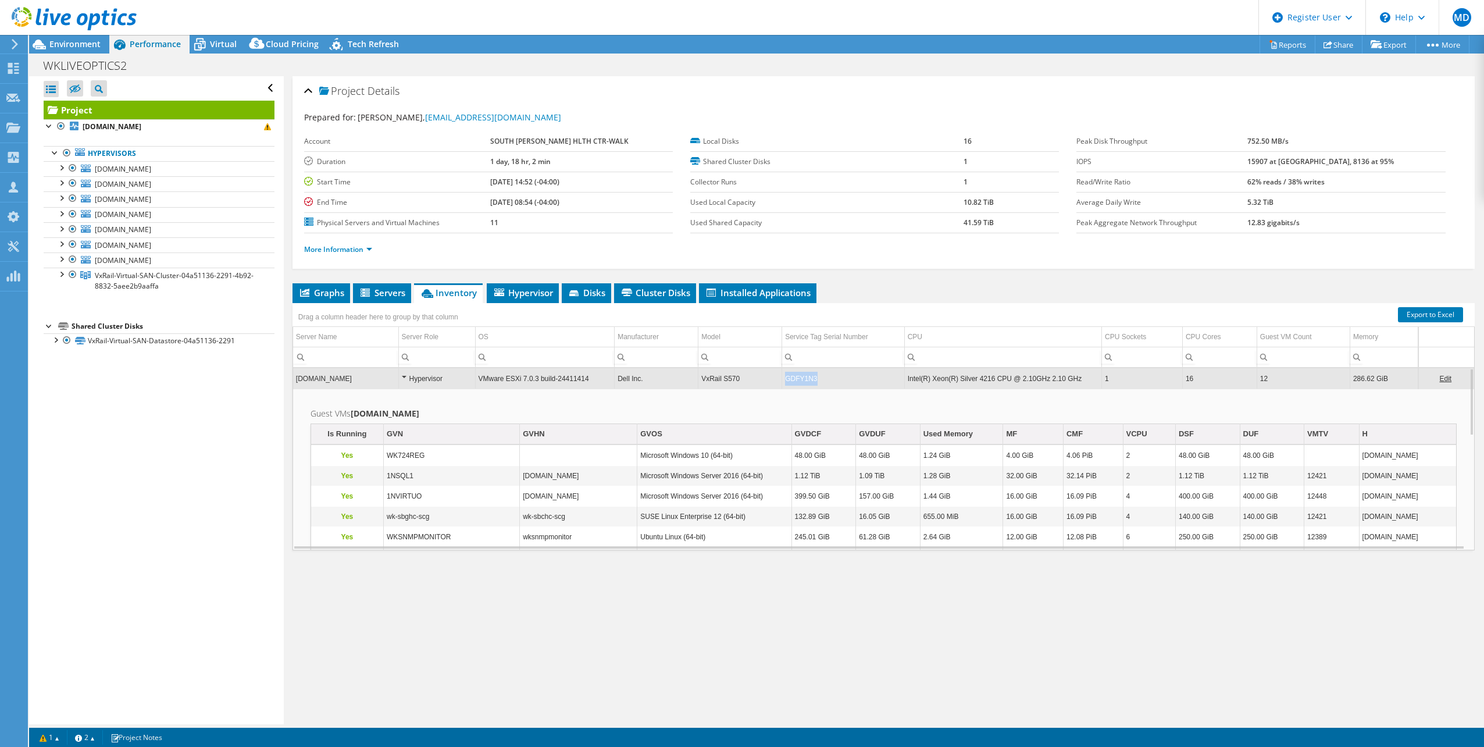
click at [797, 374] on td "GDFY1N3" at bounding box center [843, 378] width 122 height 20
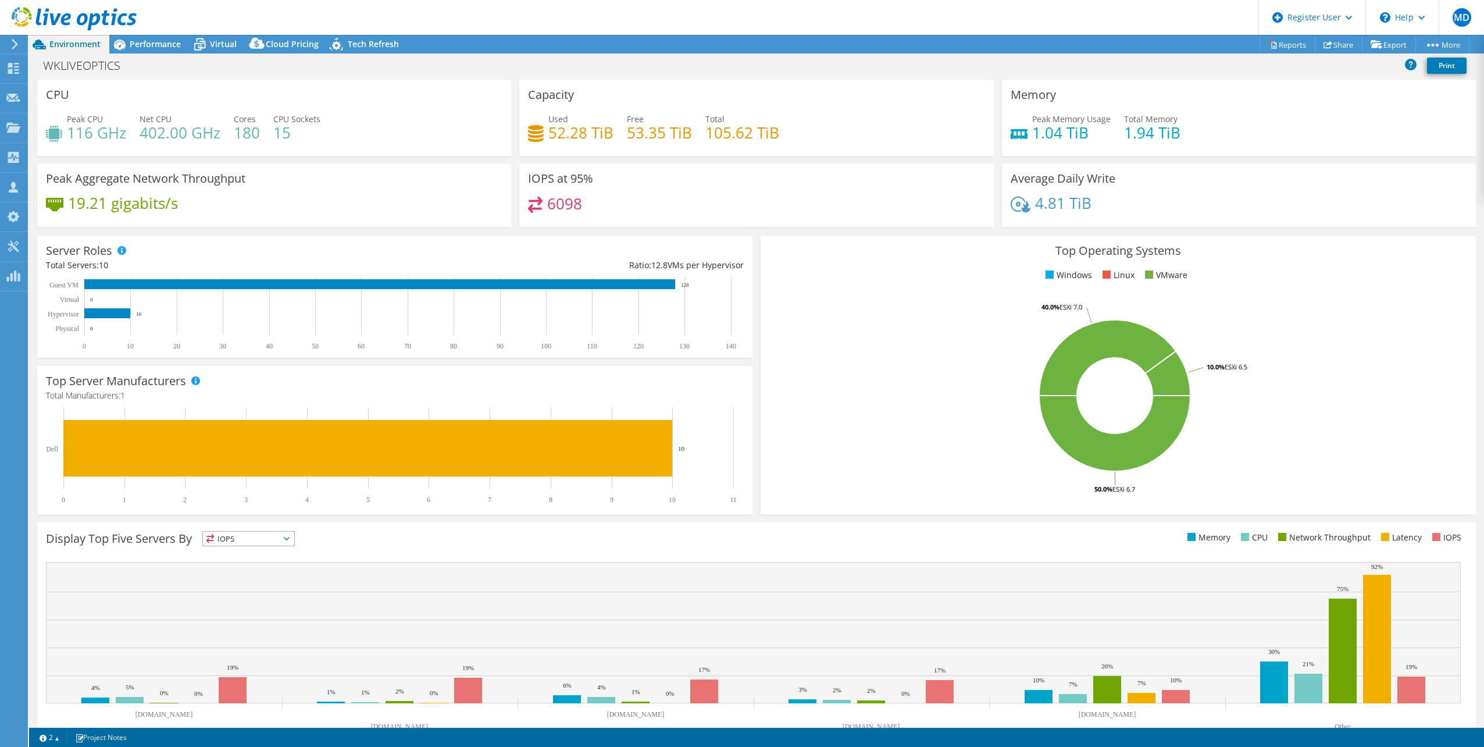
select select "USD"
click at [227, 35] on div "Virtual" at bounding box center [218, 44] width 56 height 19
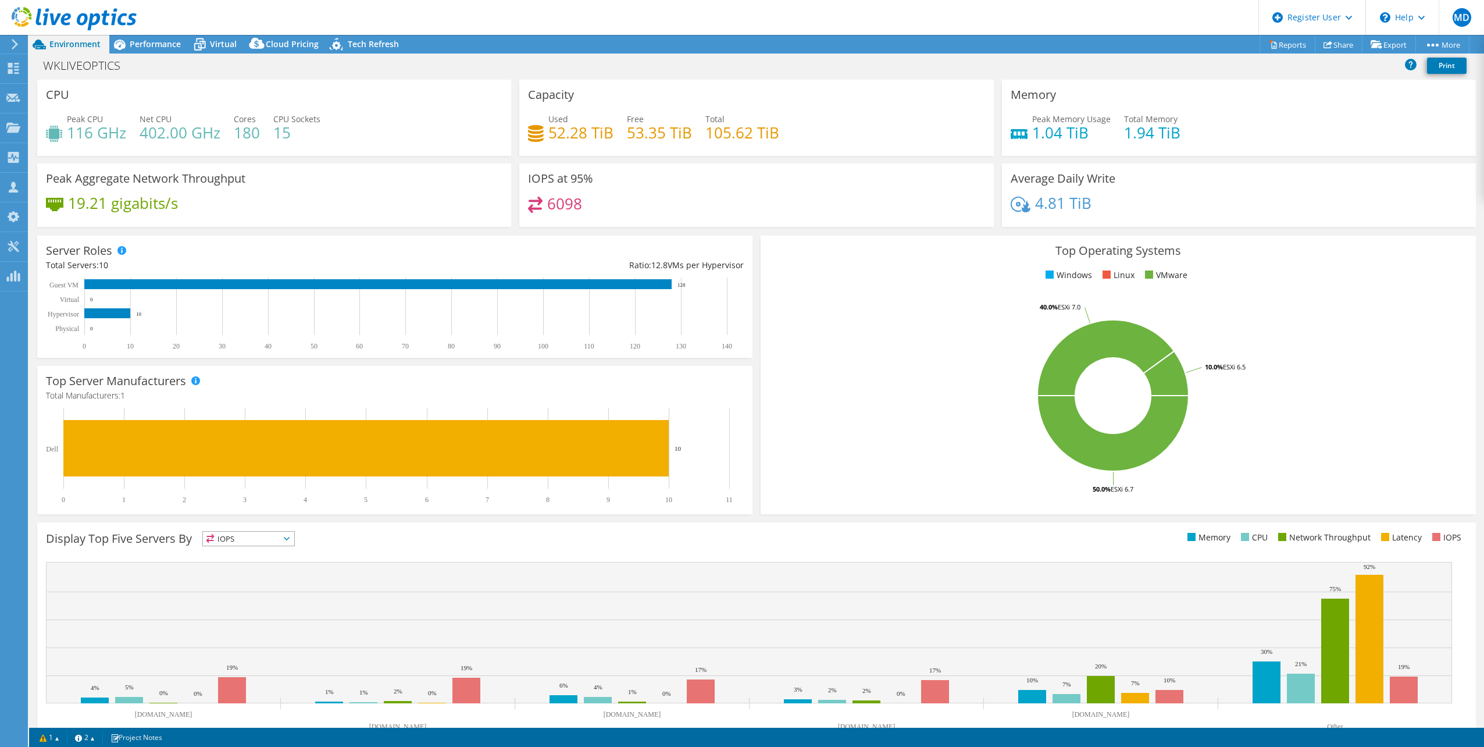
select select "[GEOGRAPHIC_DATA]"
select select "CAD"
